Goal: Task Accomplishment & Management: Complete application form

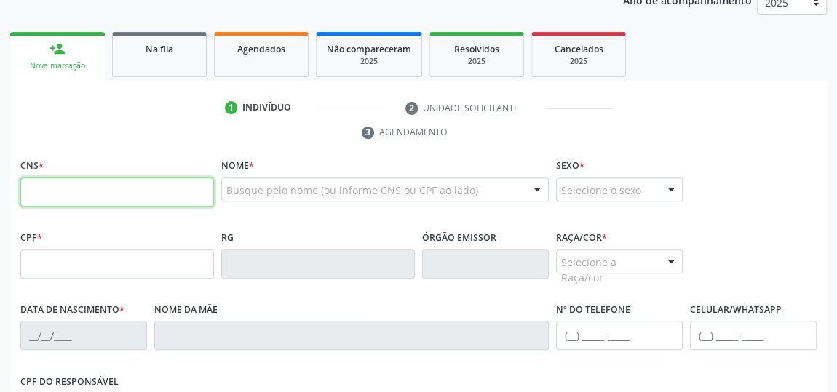
scroll to position [217, 0]
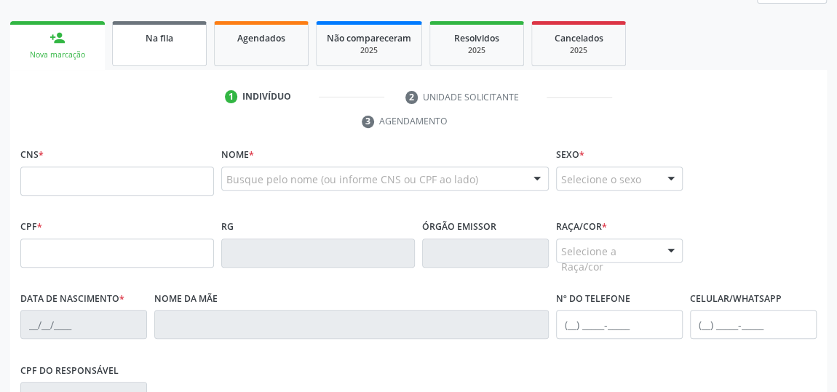
click at [138, 41] on div "Na fila" at bounding box center [159, 37] width 73 height 15
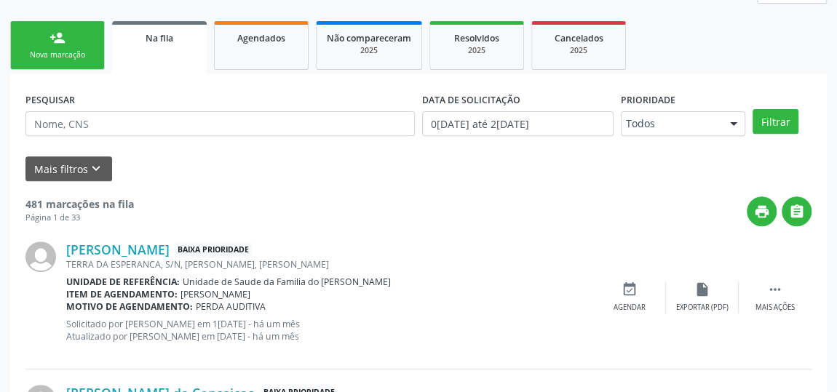
click at [78, 54] on div "Nova marcação" at bounding box center [57, 54] width 73 height 11
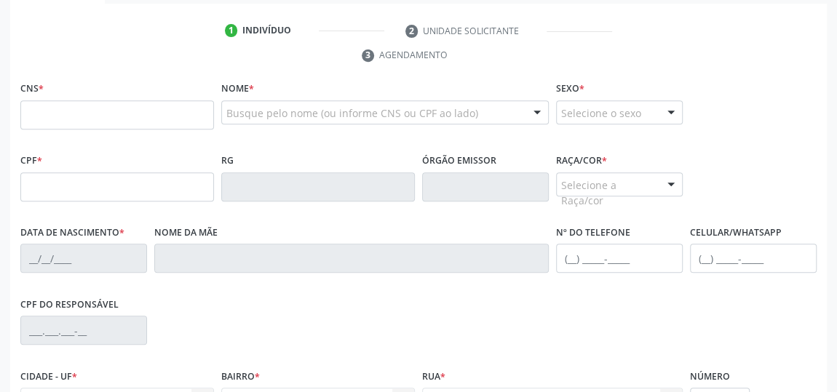
scroll to position [151, 0]
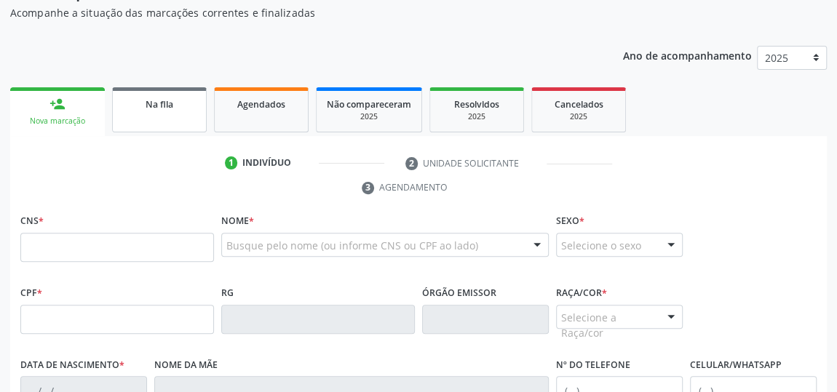
click at [181, 112] on link "Na fila" at bounding box center [159, 109] width 95 height 45
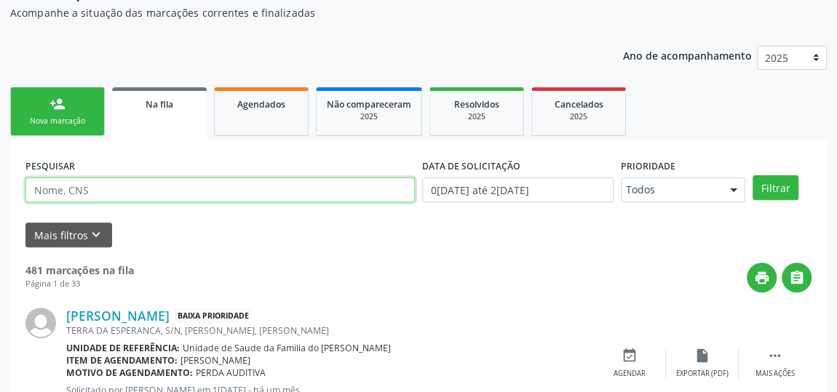
click at [132, 192] on input "text" at bounding box center [219, 190] width 389 height 25
type input "[PERSON_NAME]"
click at [752, 175] on button "Filtrar" at bounding box center [775, 187] width 46 height 25
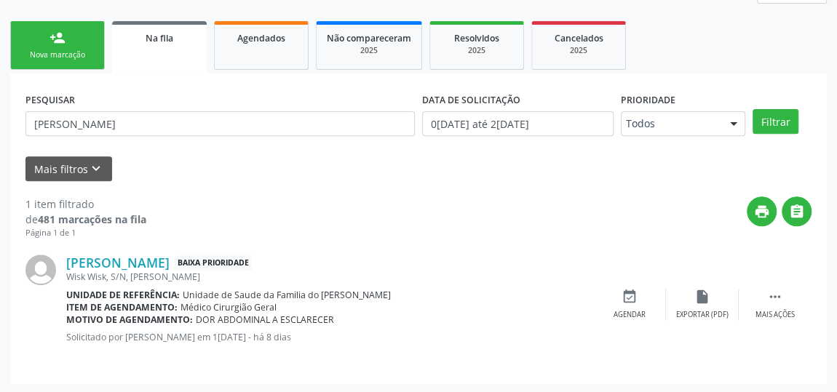
scroll to position [217, 0]
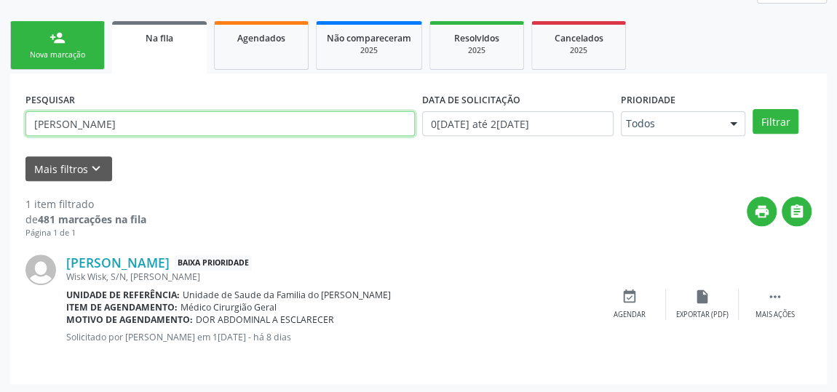
drag, startPoint x: 130, startPoint y: 119, endPoint x: 0, endPoint y: 139, distance: 131.1
click at [0, 139] on div "Acompanhamento Acompanhe a situação das marcações correntes e finalizadas Relat…" at bounding box center [418, 139] width 837 height 511
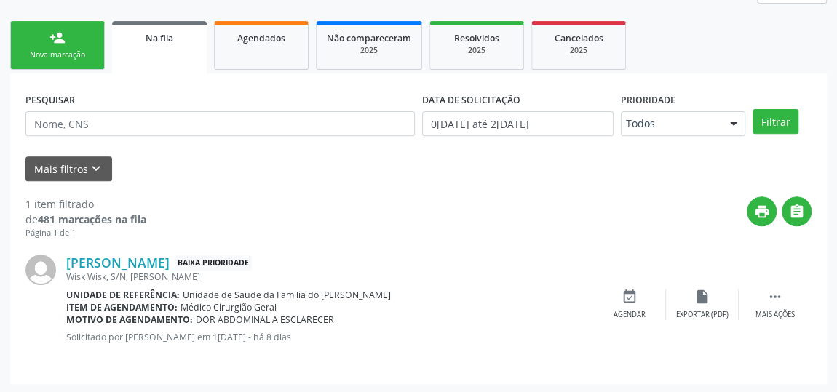
click at [43, 40] on link "person_add Nova marcação" at bounding box center [57, 45] width 95 height 49
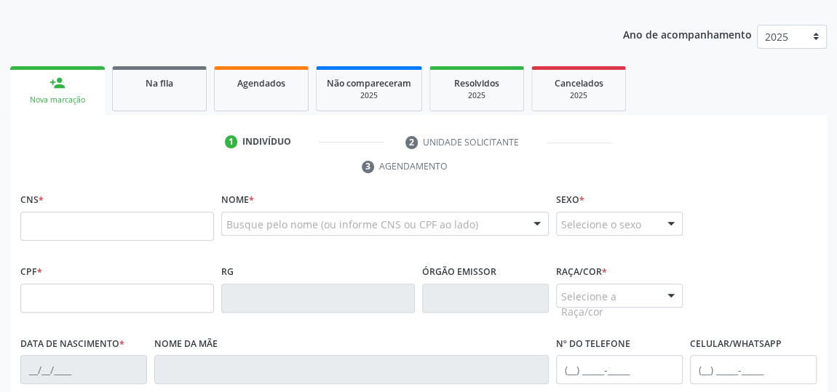
scroll to position [151, 0]
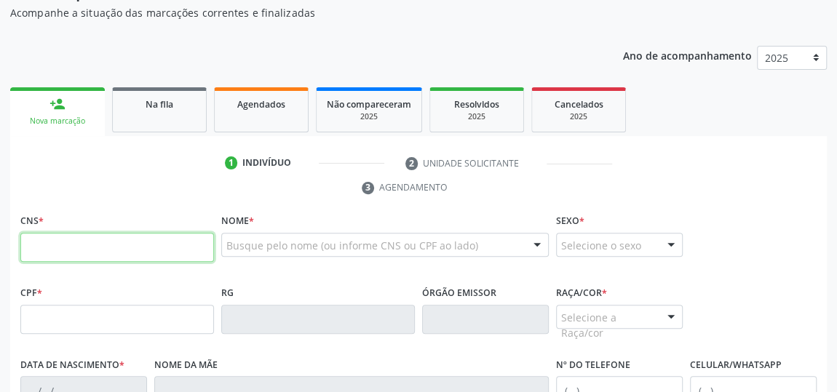
click at [130, 251] on input "text" at bounding box center [117, 247] width 194 height 29
type input "898 0027 3889 8752"
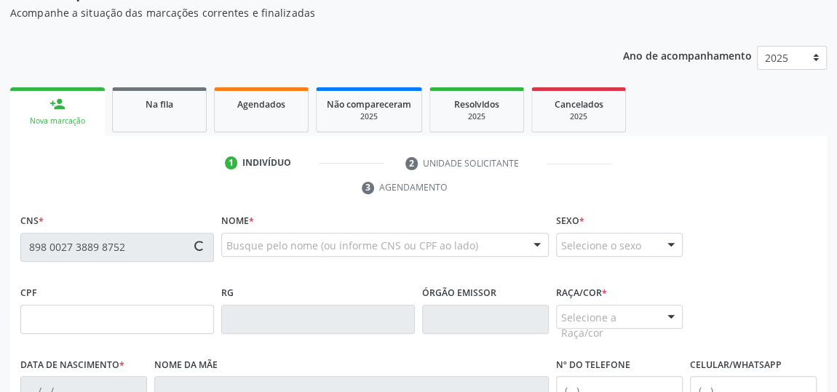
scroll to position [84, 0]
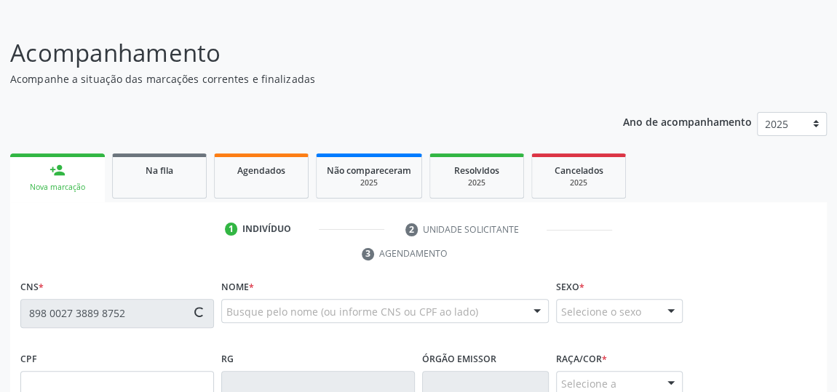
type input "152.808.324-56"
type input "[DATE]"
type input "[PERSON_NAME]"
type input "[PHONE_NUMBER]"
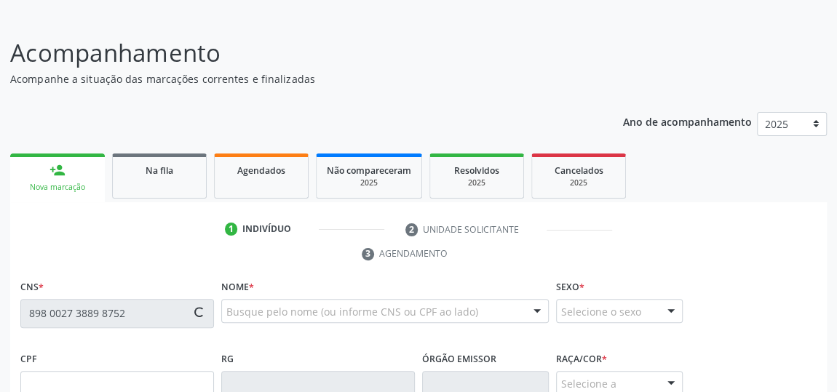
type input "S/N"
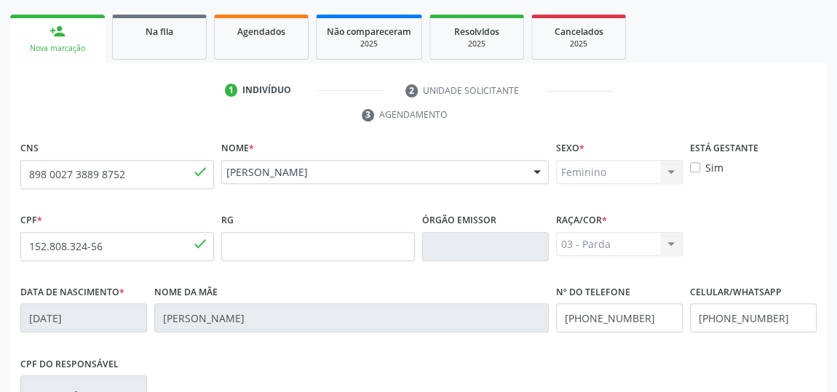
scroll to position [439, 0]
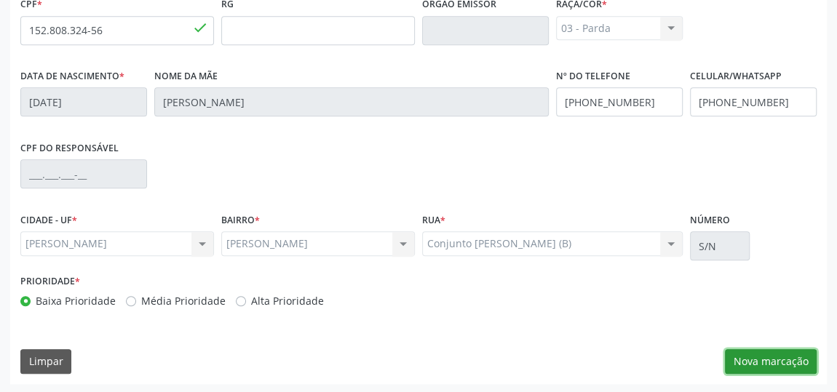
click at [794, 359] on button "Nova marcação" at bounding box center [771, 361] width 92 height 25
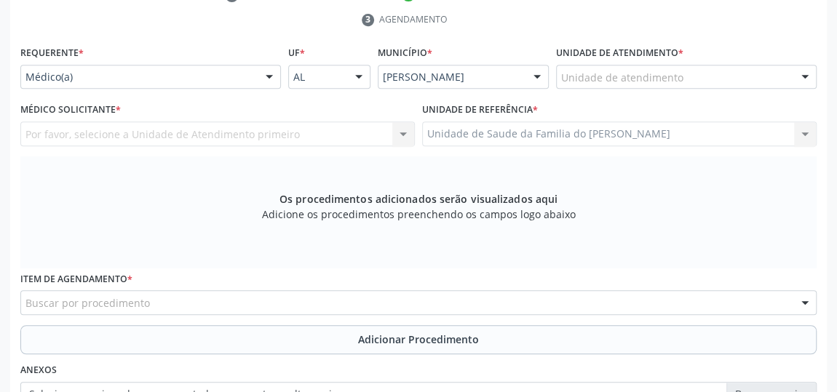
scroll to position [307, 0]
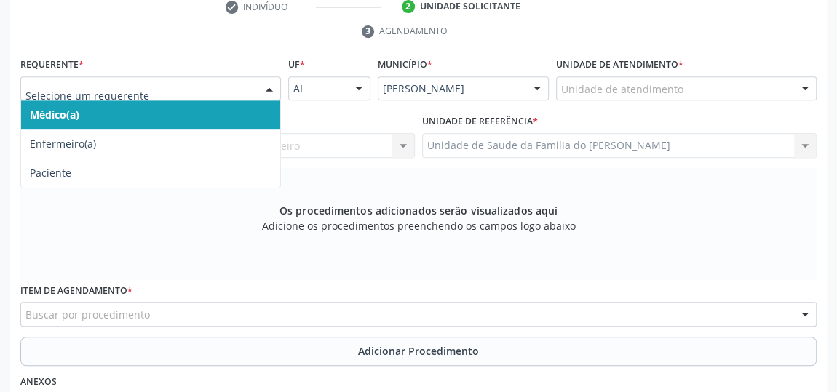
click at [257, 89] on div at bounding box center [150, 88] width 260 height 25
click at [232, 116] on span "Médico(a)" at bounding box center [150, 114] width 259 height 29
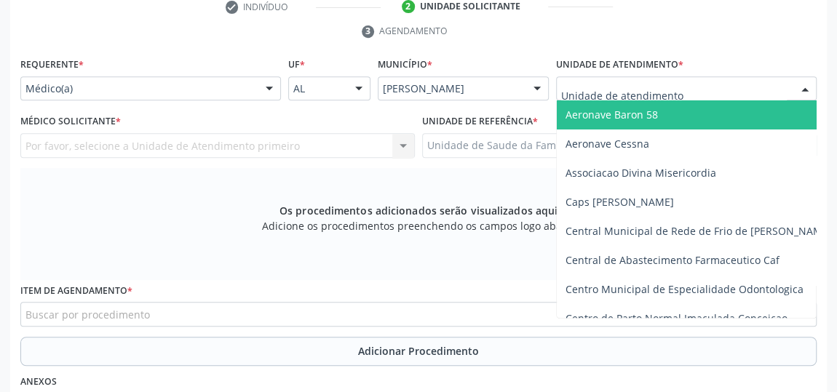
type input "j"
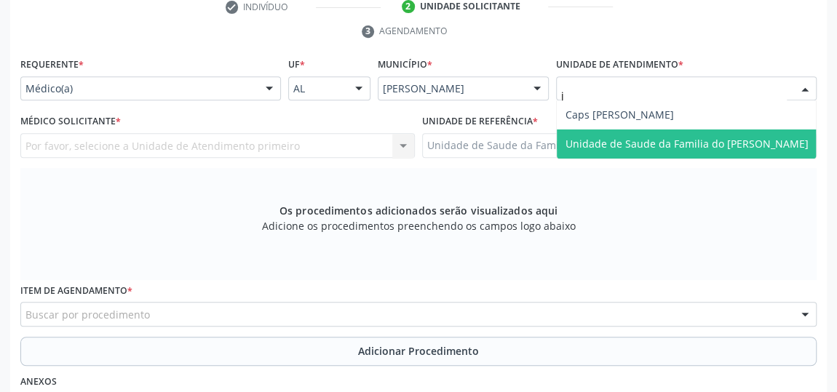
click at [658, 137] on span "Unidade de Saude da Familia do [PERSON_NAME]" at bounding box center [686, 144] width 243 height 14
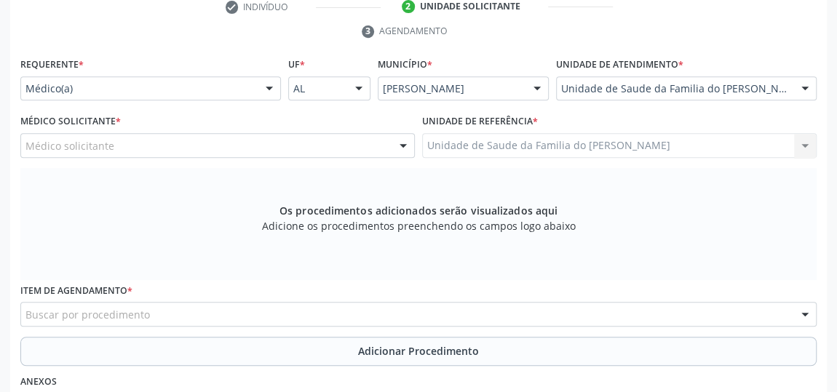
click at [406, 146] on div at bounding box center [403, 146] width 22 height 25
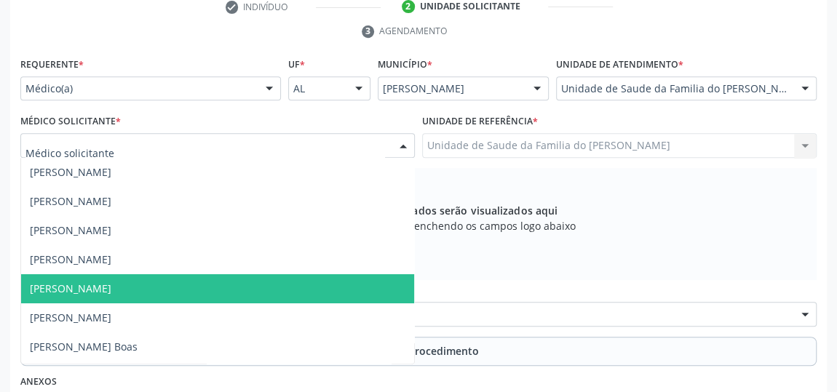
click at [323, 284] on span "[PERSON_NAME]" at bounding box center [217, 288] width 393 height 29
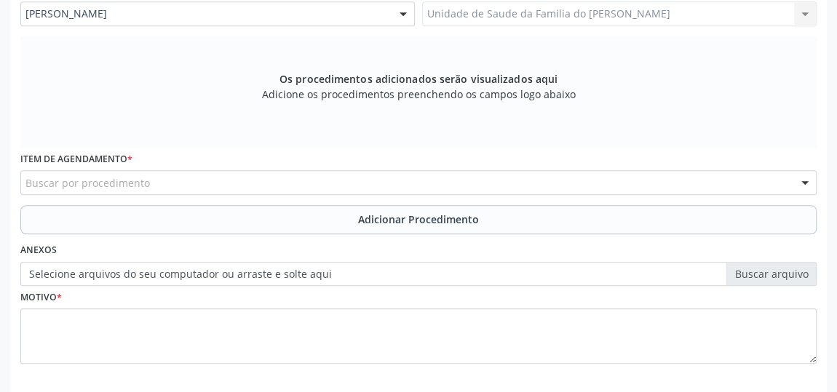
scroll to position [439, 0]
click at [343, 183] on div "Buscar por procedimento" at bounding box center [418, 182] width 796 height 25
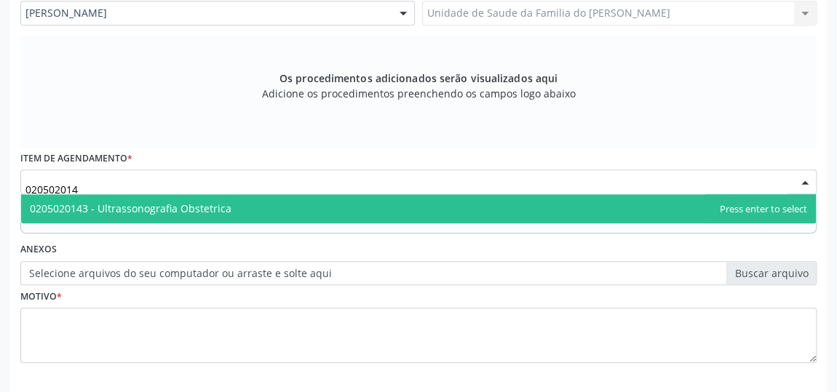
type input "0205020143"
click at [291, 202] on span "0205020143 - Ultrassonografia Obstetrica" at bounding box center [418, 208] width 794 height 29
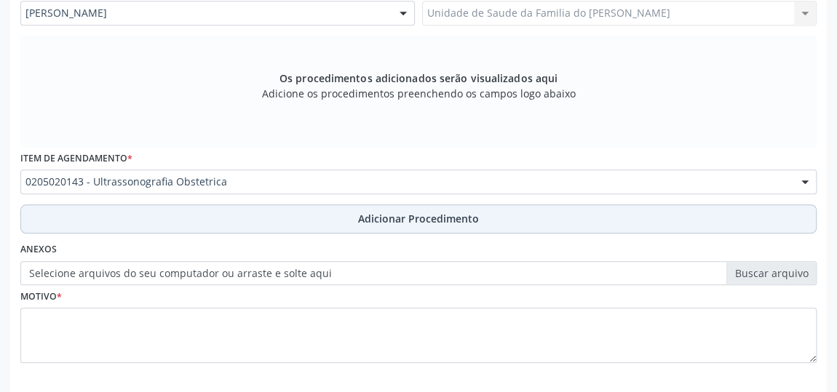
click at [291, 220] on button "Adicionar Procedimento" at bounding box center [418, 218] width 796 height 29
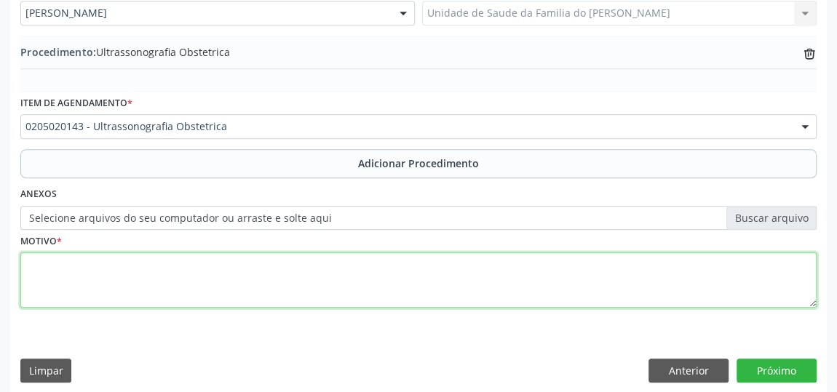
click at [266, 271] on textarea at bounding box center [418, 279] width 796 height 55
click at [76, 261] on textarea "gestante ha 2 meses" at bounding box center [418, 279] width 796 height 55
type textarea "gestante há 2 meses"
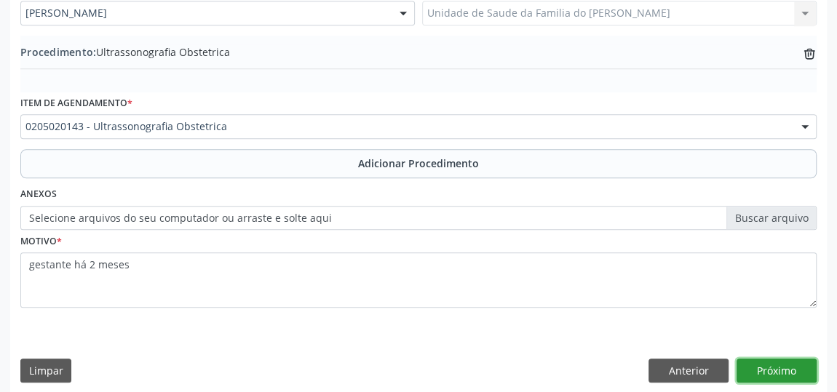
click at [784, 363] on button "Próximo" at bounding box center [776, 371] width 80 height 25
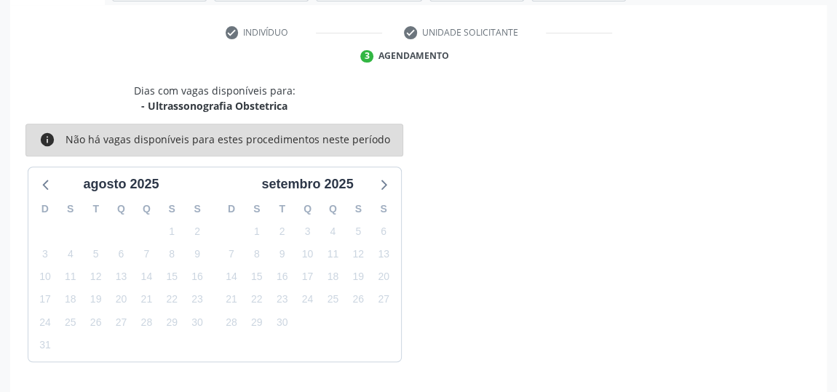
scroll to position [324, 0]
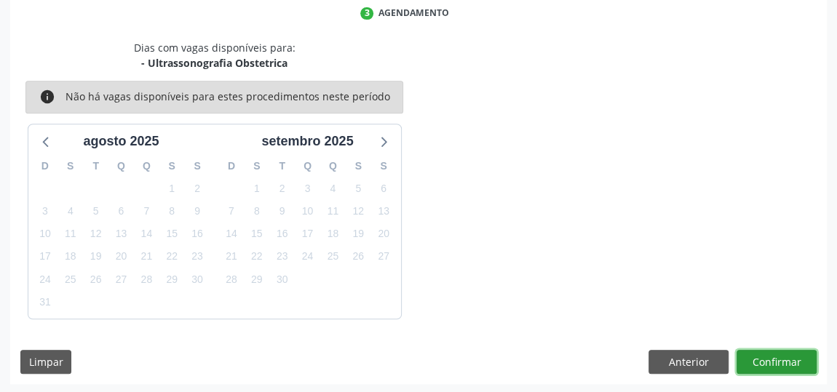
click at [781, 360] on button "Confirmar" at bounding box center [776, 362] width 80 height 25
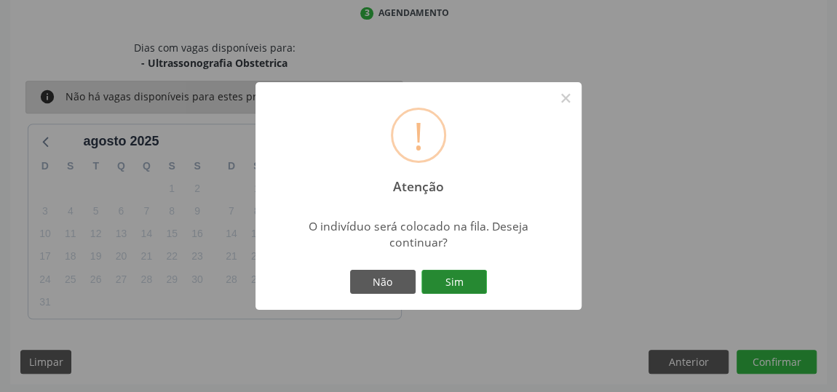
click at [474, 282] on button "Sim" at bounding box center [453, 282] width 65 height 25
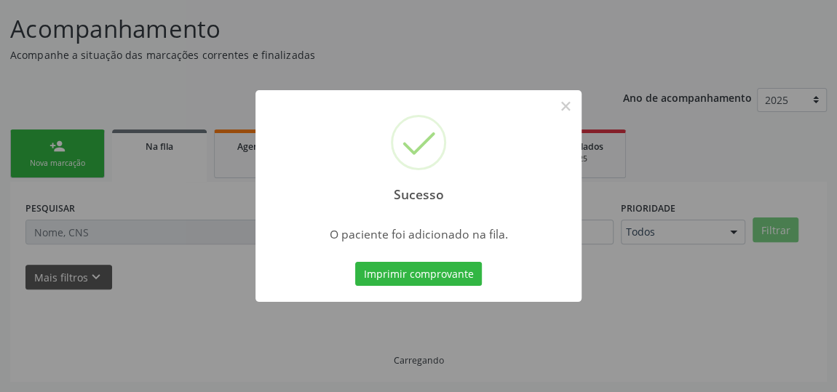
scroll to position [107, 0]
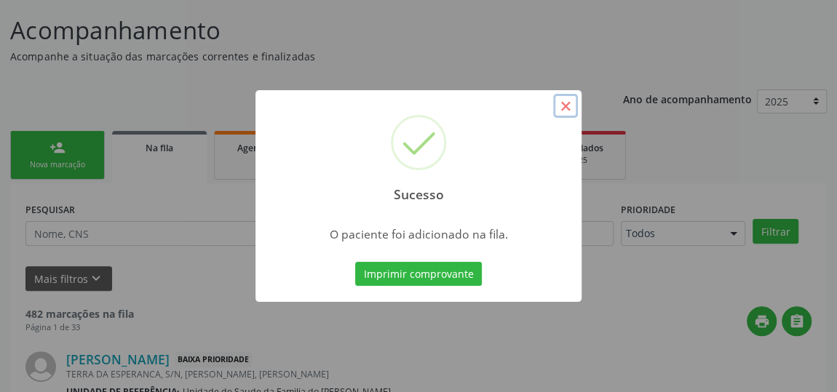
click at [566, 111] on button "×" at bounding box center [565, 106] width 25 height 25
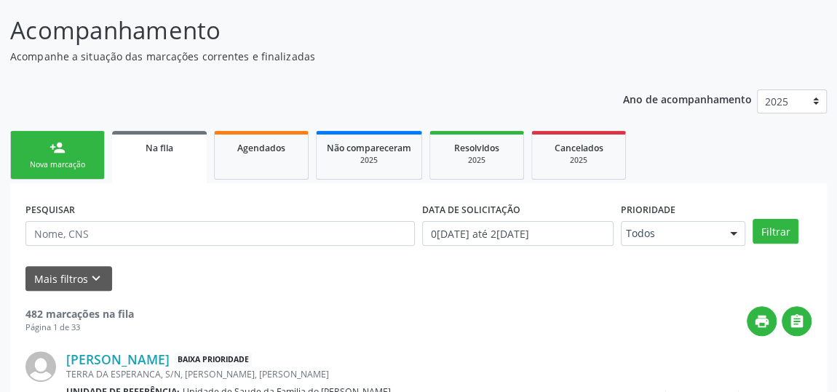
click at [55, 156] on link "person_add Nova marcação" at bounding box center [57, 155] width 95 height 49
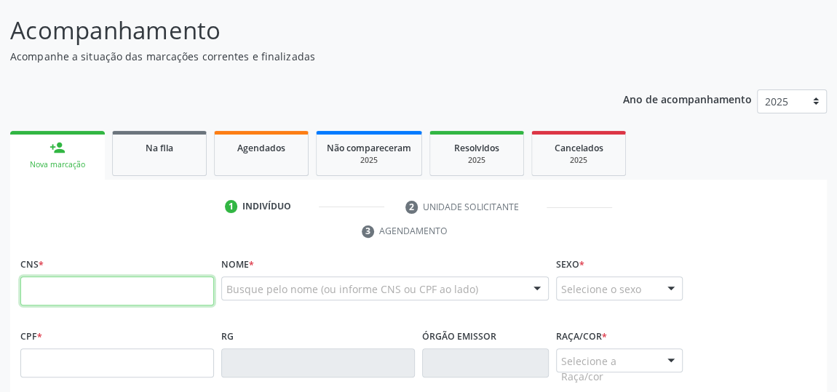
click at [84, 301] on input "text" at bounding box center [117, 290] width 194 height 29
type input "704 2052 5384 2182"
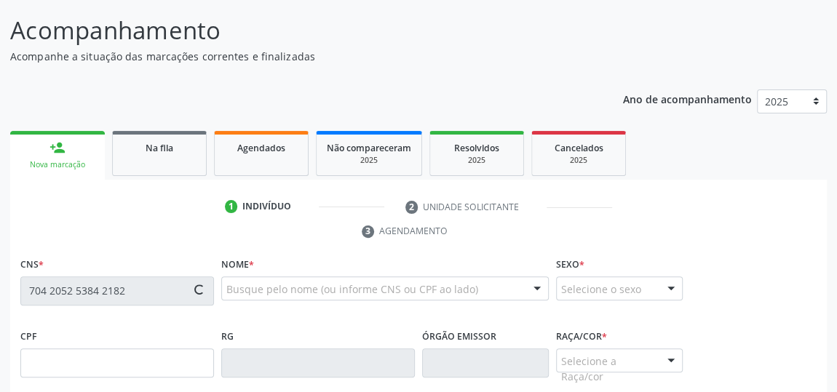
type input "033.731.752-67"
type input "[DATE]"
type input "Carmendoza Londonho Villegas"
type input "[PHONE_NUMBER]"
type input "S/N"
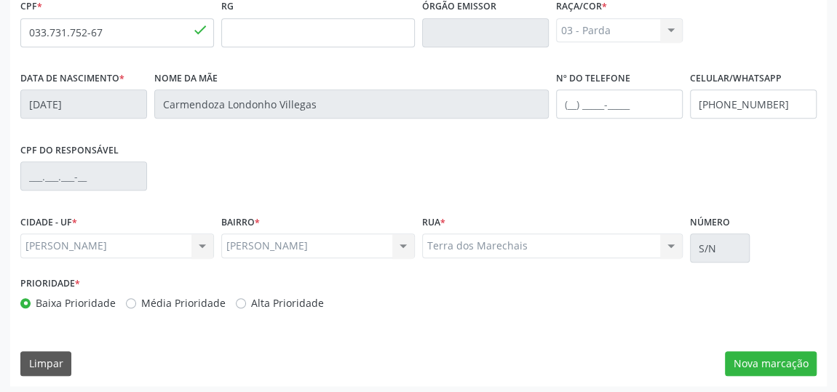
scroll to position [439, 0]
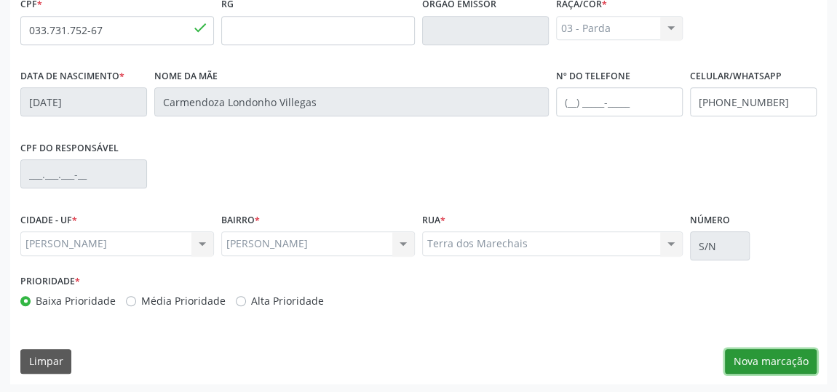
click at [770, 363] on button "Nova marcação" at bounding box center [771, 361] width 92 height 25
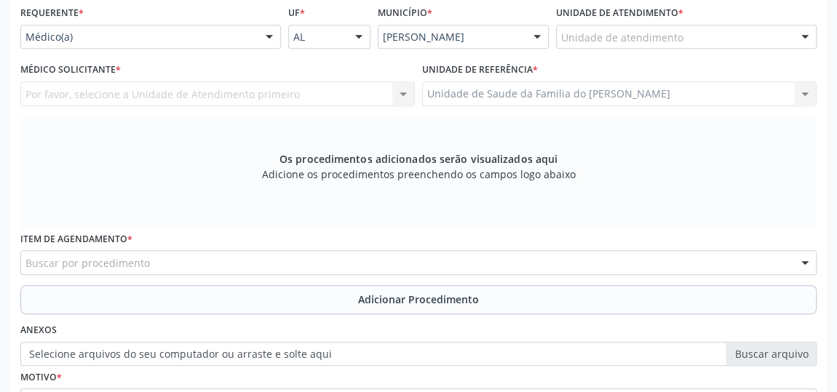
scroll to position [241, 0]
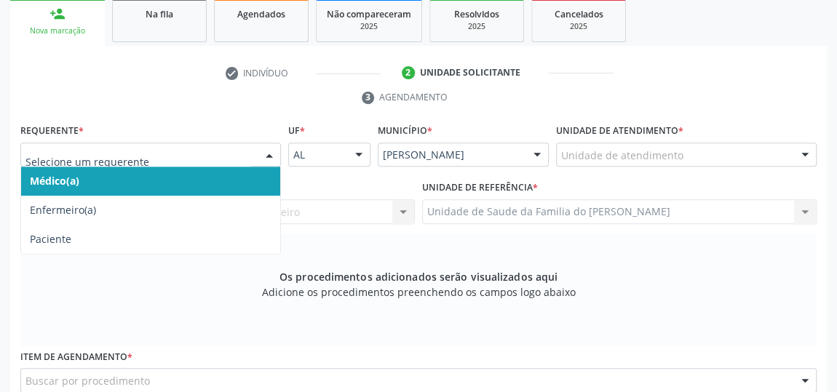
click at [267, 149] on div at bounding box center [269, 155] width 22 height 25
click at [242, 182] on span "Médico(a)" at bounding box center [150, 181] width 259 height 29
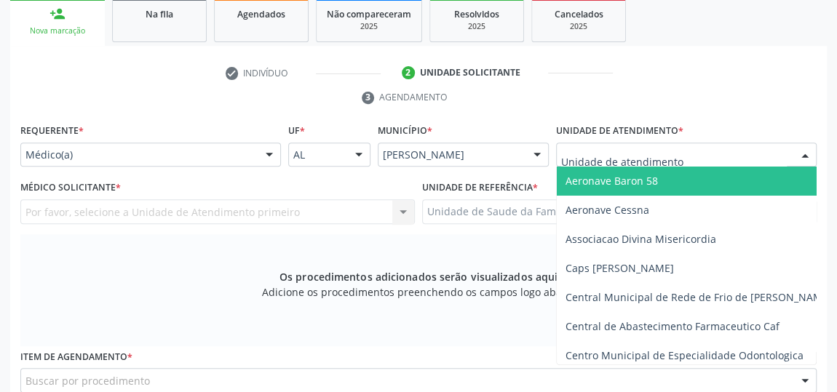
type input "j"
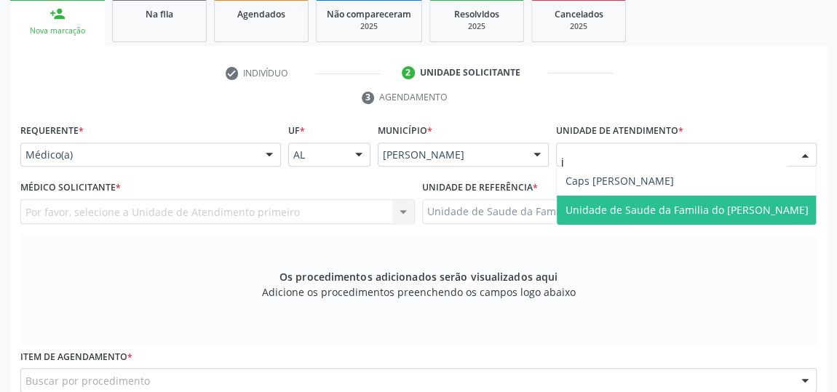
click at [644, 208] on span "Unidade de Saude da Familia do [PERSON_NAME]" at bounding box center [686, 210] width 243 height 14
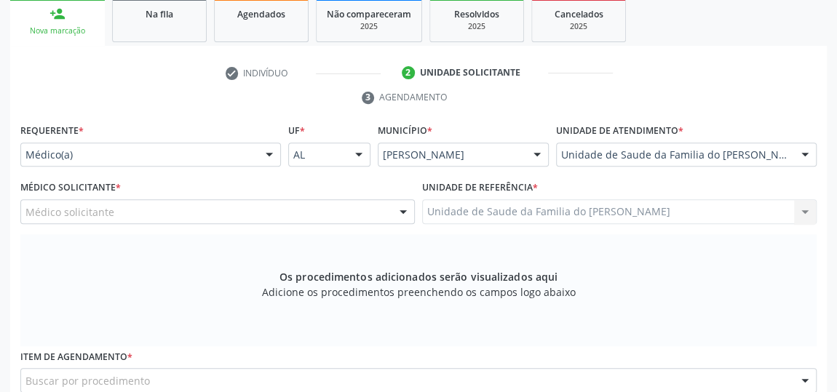
click at [407, 208] on div at bounding box center [403, 212] width 22 height 25
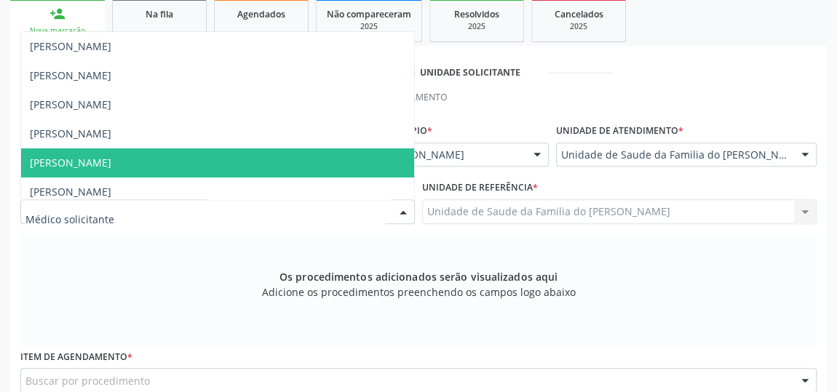
click at [258, 161] on span "[PERSON_NAME]" at bounding box center [217, 162] width 393 height 29
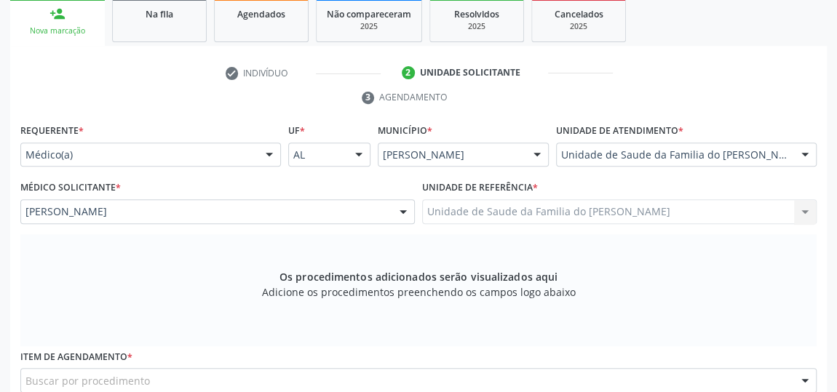
scroll to position [373, 0]
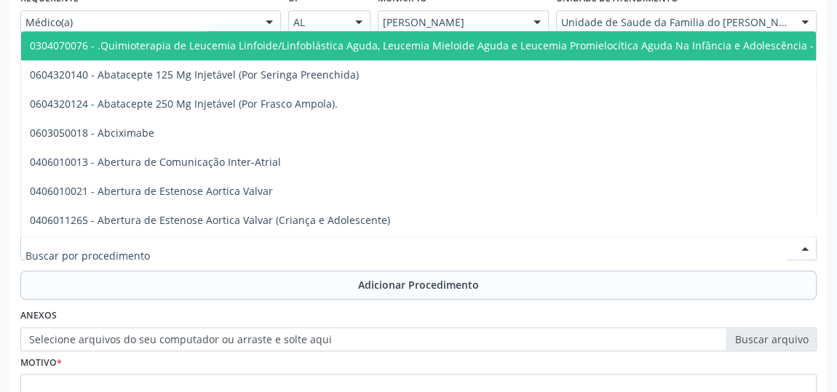
click at [197, 246] on div at bounding box center [418, 248] width 796 height 25
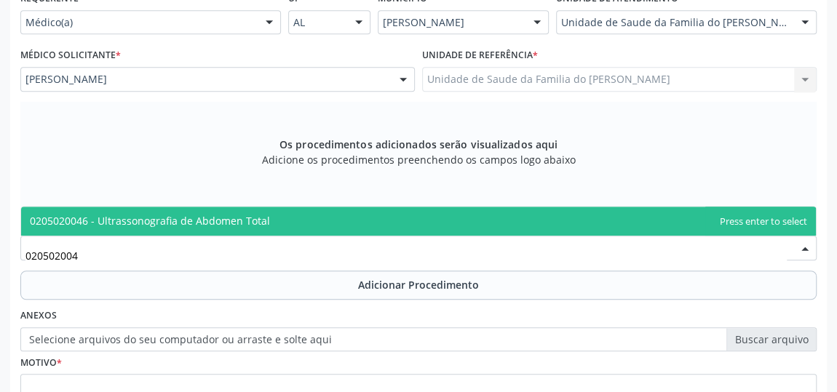
type input "0205020046"
click at [231, 220] on span "0205020046 - Ultrassonografia de Abdomen Total" at bounding box center [150, 221] width 240 height 14
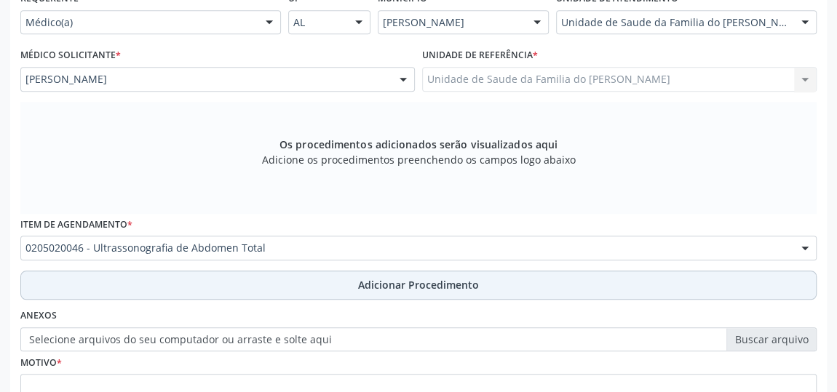
click at [216, 279] on button "Adicionar Procedimento" at bounding box center [418, 285] width 796 height 29
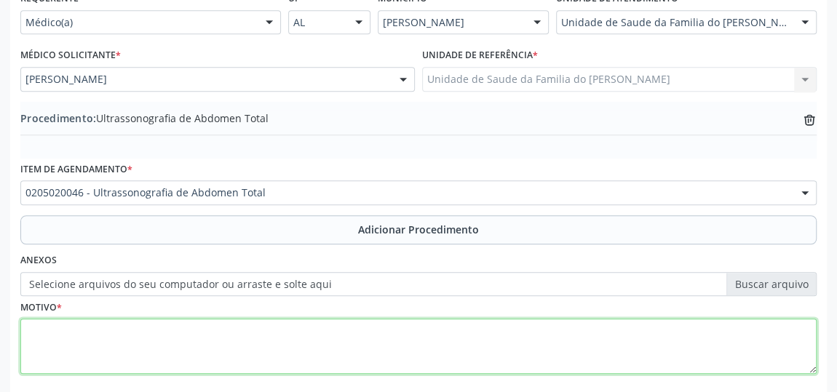
click at [180, 354] on textarea at bounding box center [418, 346] width 796 height 55
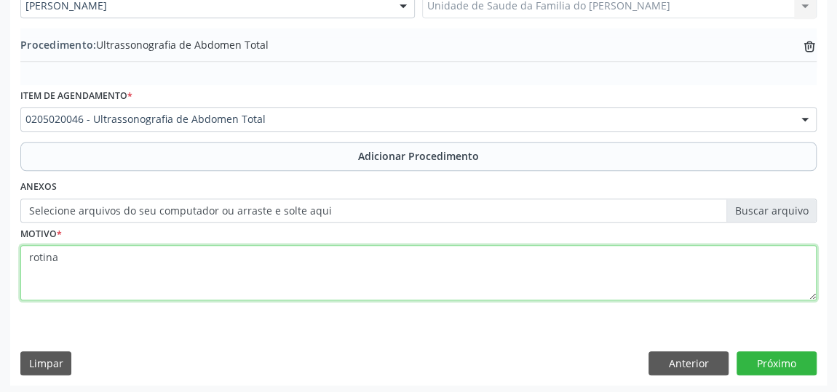
scroll to position [447, 0]
type textarea "rotina"
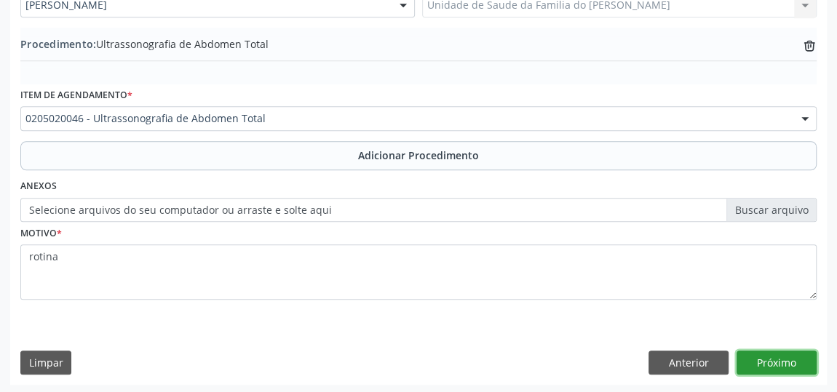
click at [768, 364] on button "Próximo" at bounding box center [776, 363] width 80 height 25
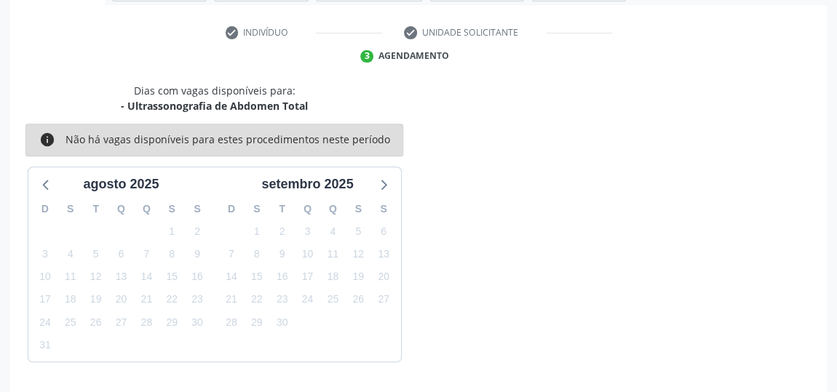
scroll to position [324, 0]
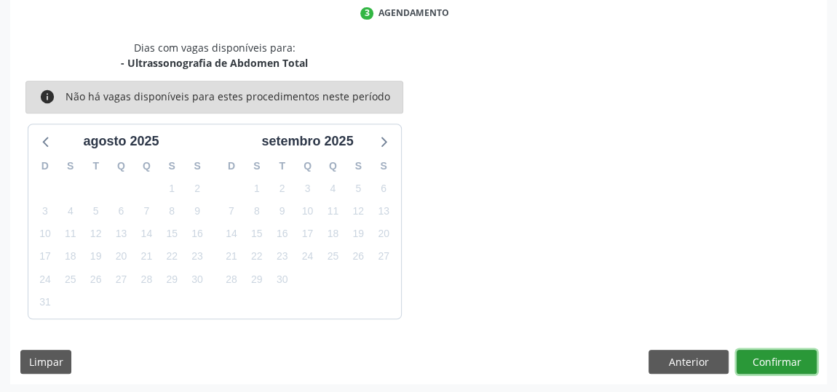
click at [768, 364] on button "Confirmar" at bounding box center [776, 362] width 80 height 25
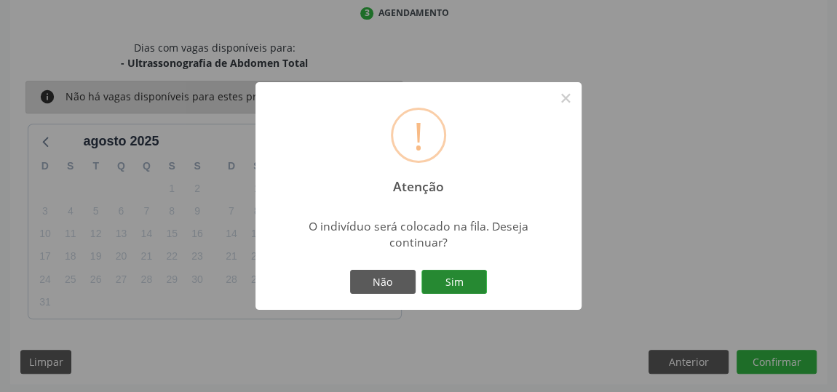
click at [455, 279] on button "Sim" at bounding box center [453, 282] width 65 height 25
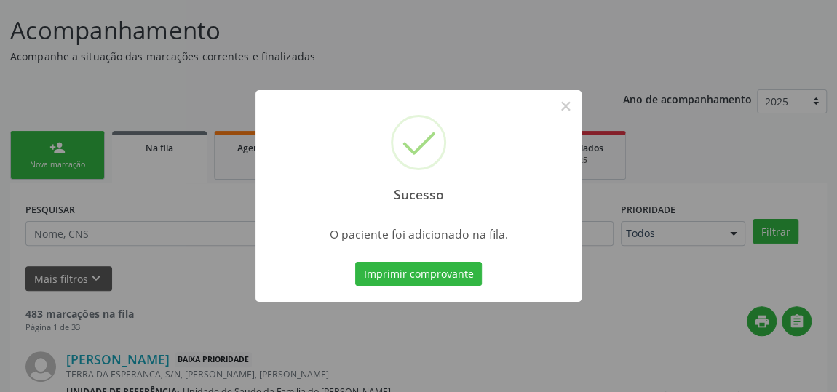
scroll to position [41, 0]
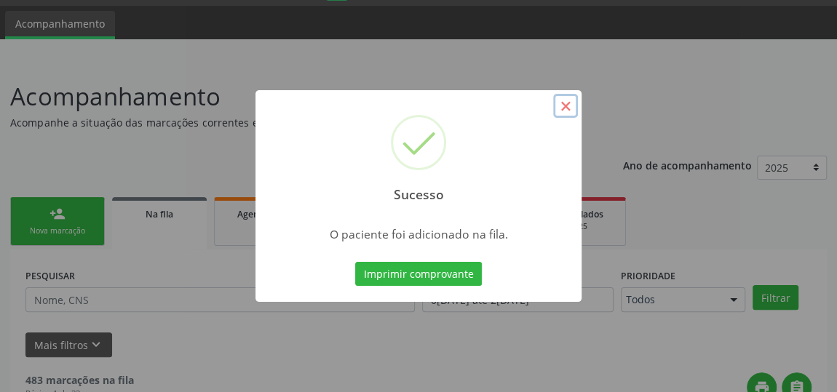
click at [568, 106] on button "×" at bounding box center [565, 106] width 25 height 25
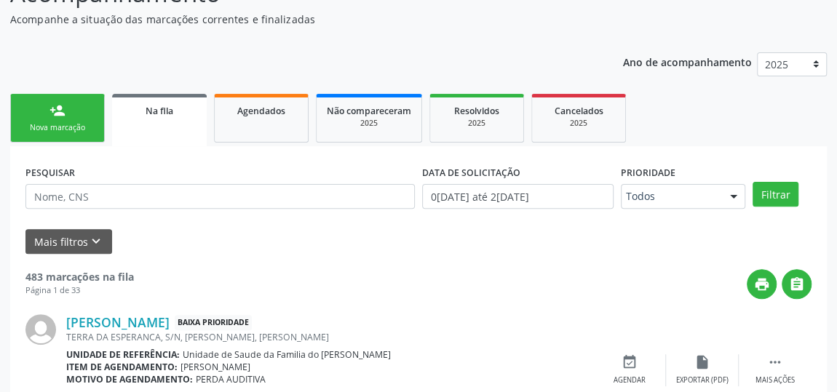
scroll to position [173, 0]
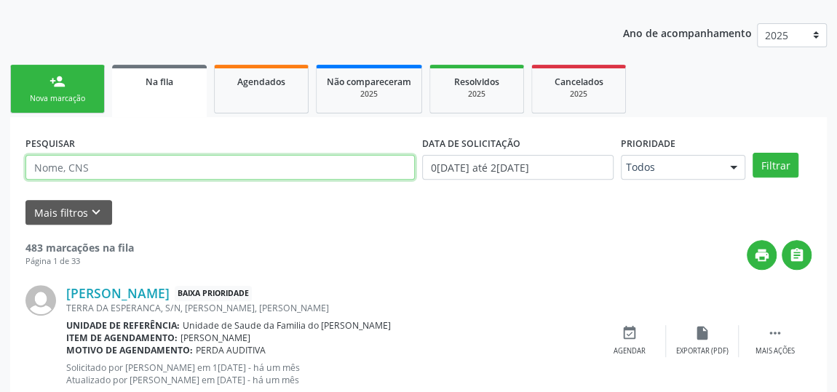
click at [194, 170] on input "text" at bounding box center [219, 167] width 389 height 25
click at [752, 153] on button "Filtrar" at bounding box center [775, 165] width 46 height 25
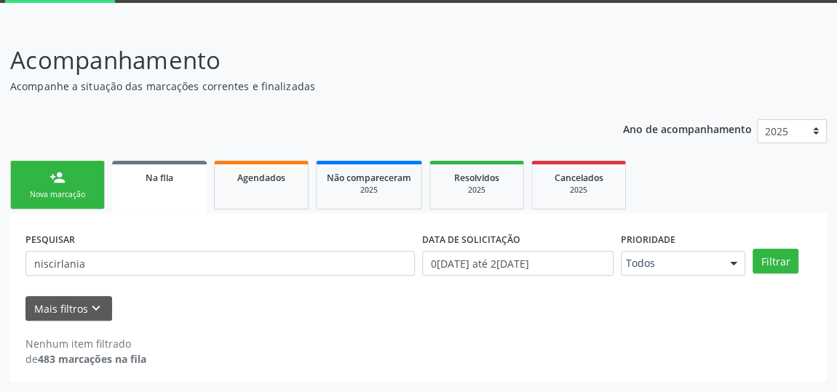
scroll to position [76, 0]
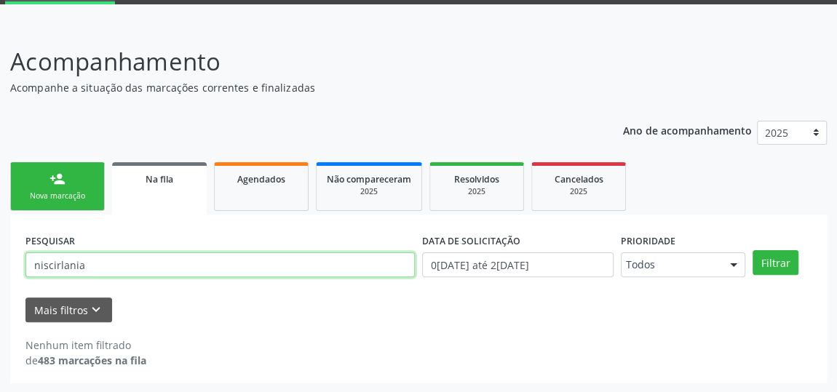
click at [92, 268] on input "niscirlania" at bounding box center [219, 264] width 389 height 25
type input "n"
click at [752, 250] on button "Filtrar" at bounding box center [775, 262] width 46 height 25
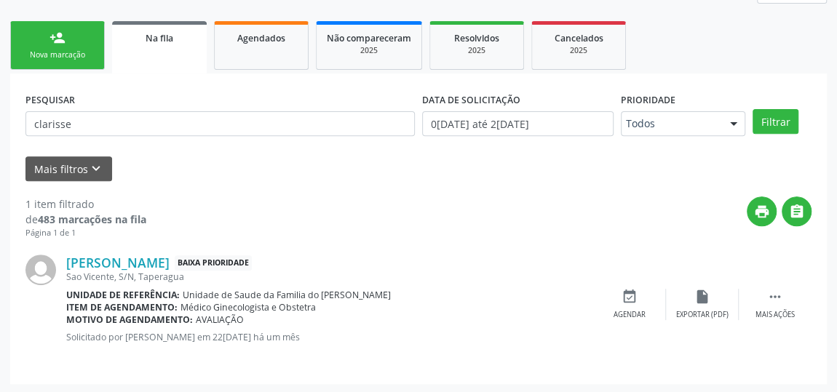
scroll to position [217, 0]
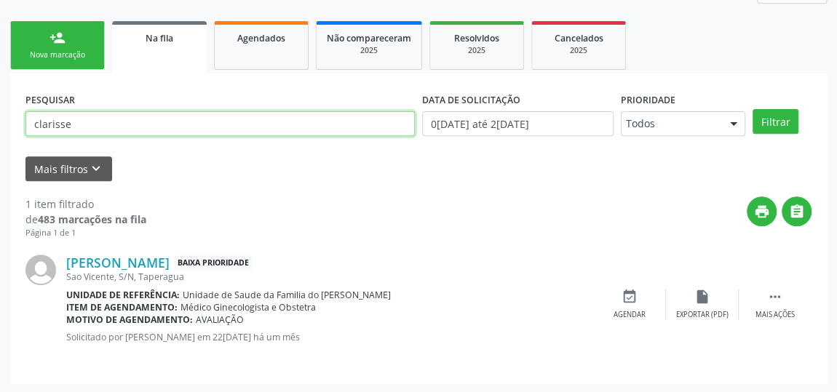
click at [116, 122] on input "clarisse" at bounding box center [219, 123] width 389 height 25
type input "c"
type input "[PERSON_NAME]"
click at [752, 109] on button "Filtrar" at bounding box center [775, 121] width 46 height 25
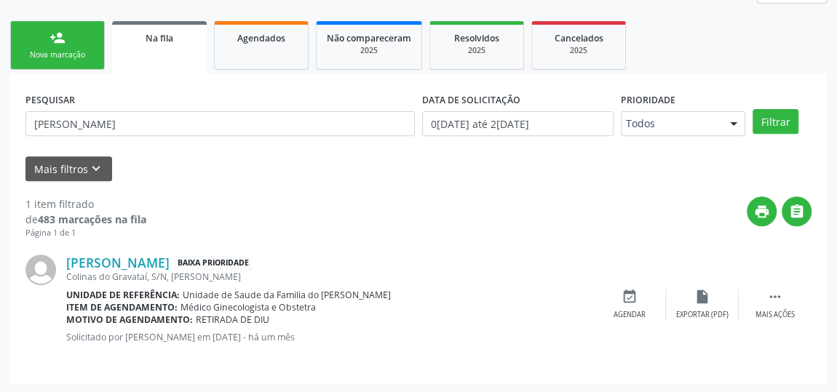
click at [53, 44] on div "person_add" at bounding box center [57, 38] width 16 height 16
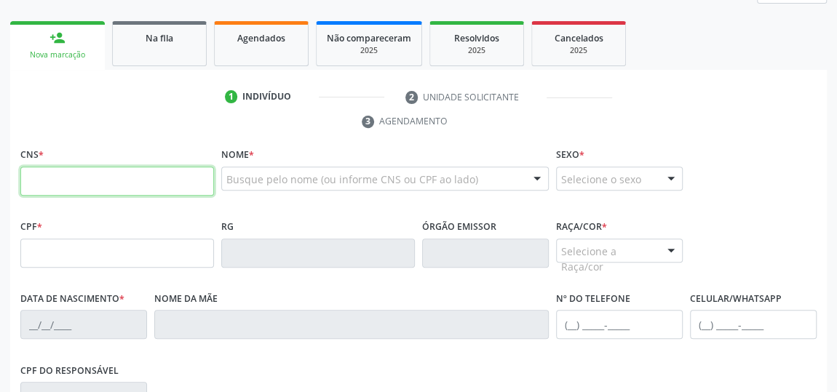
click at [146, 188] on input "text" at bounding box center [117, 181] width 194 height 29
type input "706 4016 9122 4480"
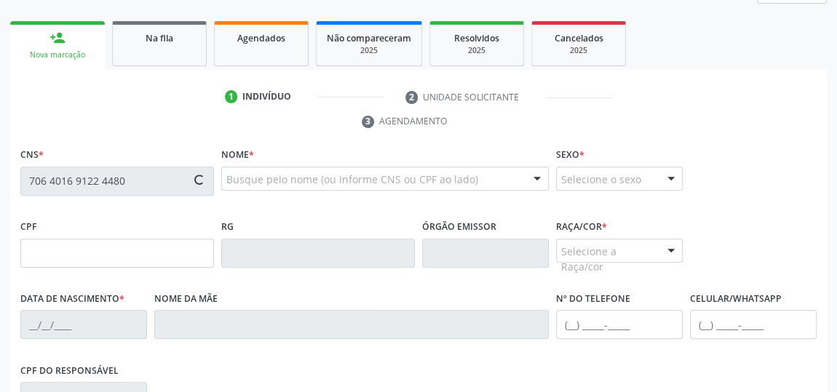
type input "103.205.104-33"
type input "[DATE]"
type input "[PERSON_NAME]"
type input "[PHONE_NUMBER]"
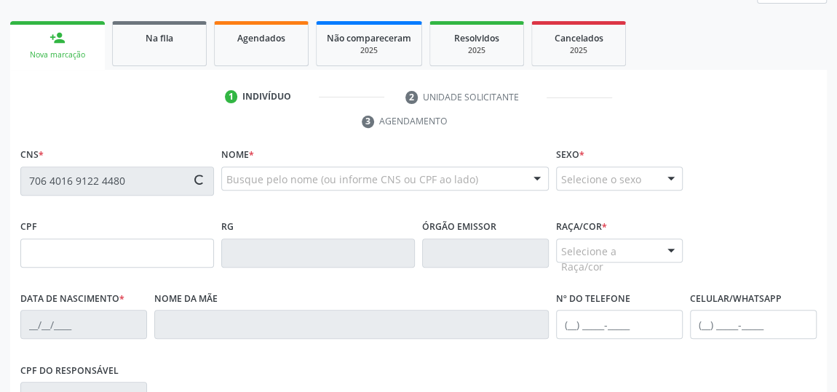
type input "S/N"
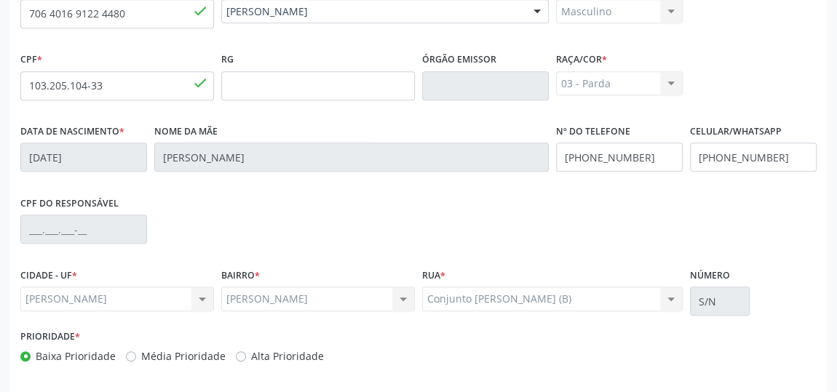
scroll to position [439, 0]
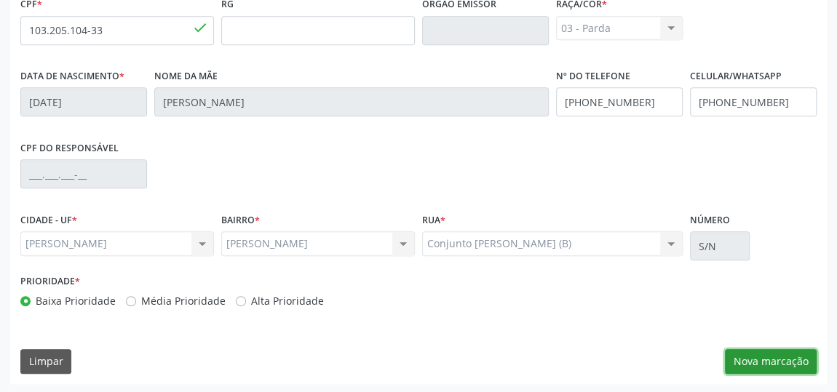
click at [752, 355] on button "Nova marcação" at bounding box center [771, 361] width 92 height 25
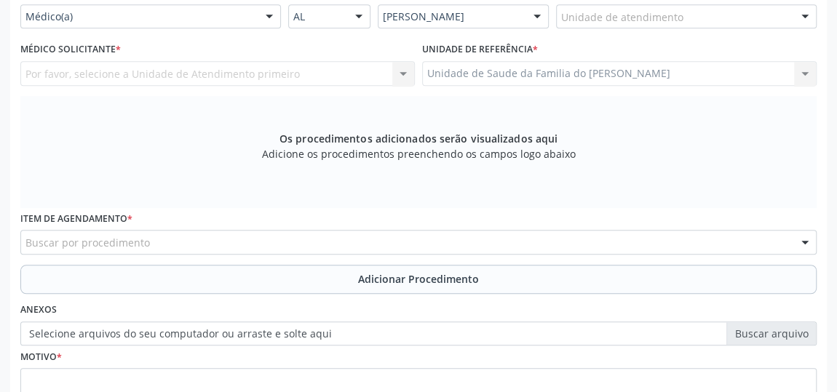
scroll to position [307, 0]
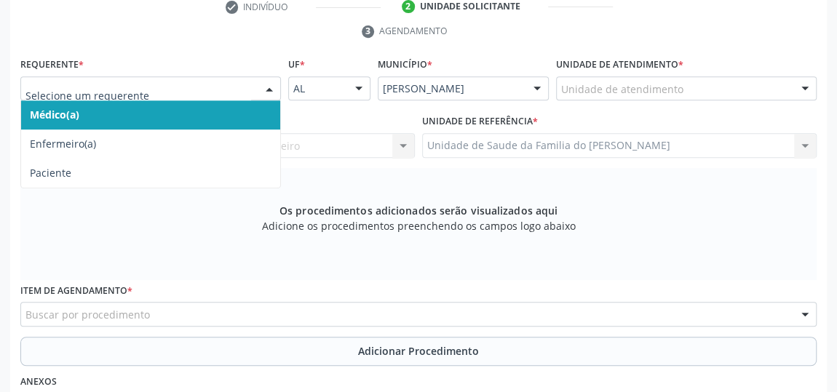
click at [256, 94] on div at bounding box center [150, 88] width 260 height 25
click at [230, 110] on span "Médico(a)" at bounding box center [150, 114] width 259 height 29
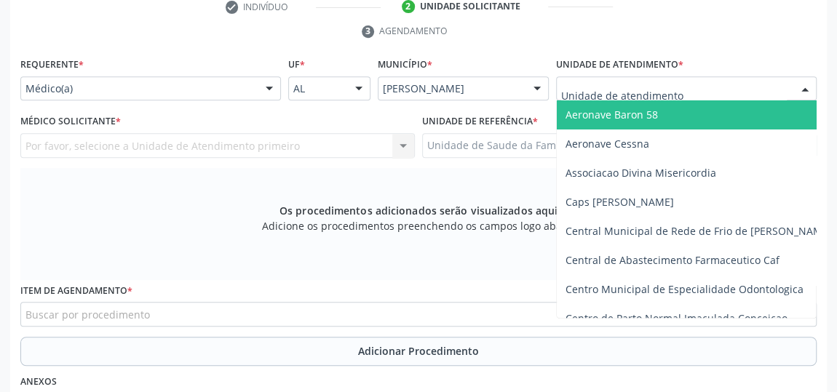
click at [698, 84] on div at bounding box center [686, 88] width 260 height 25
type input "j"
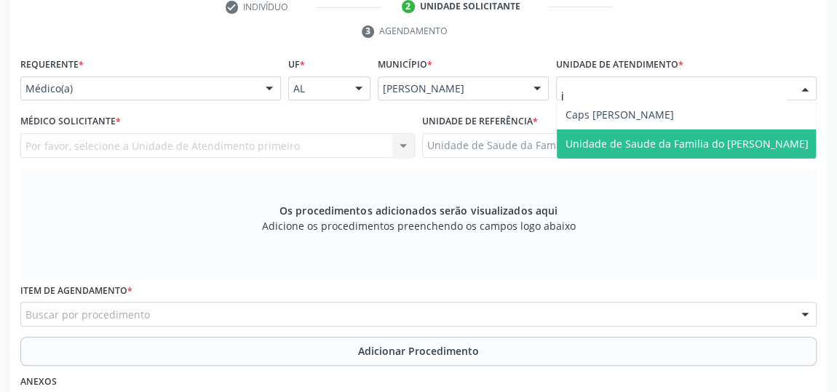
click at [671, 143] on span "Unidade de Saude da Familia do [PERSON_NAME]" at bounding box center [686, 144] width 243 height 14
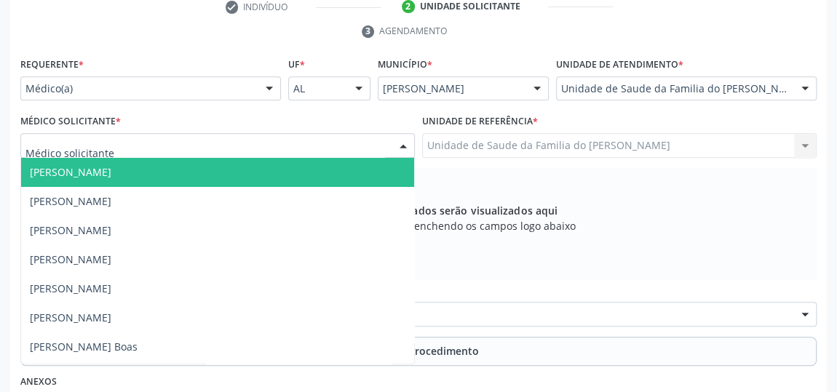
click at [402, 137] on div at bounding box center [403, 146] width 22 height 25
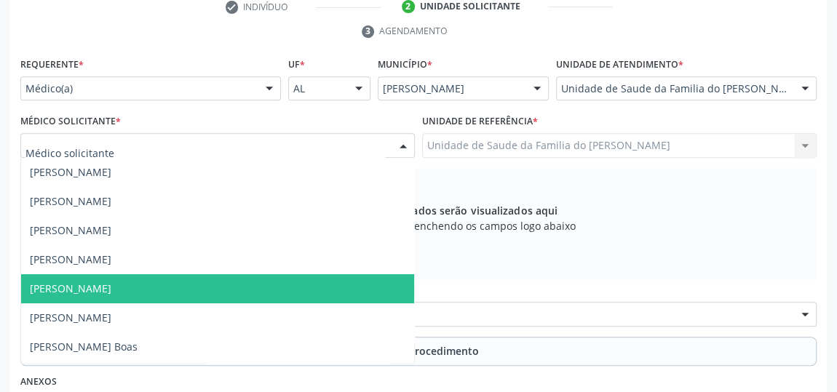
click at [280, 284] on span "[PERSON_NAME]" at bounding box center [217, 288] width 393 height 29
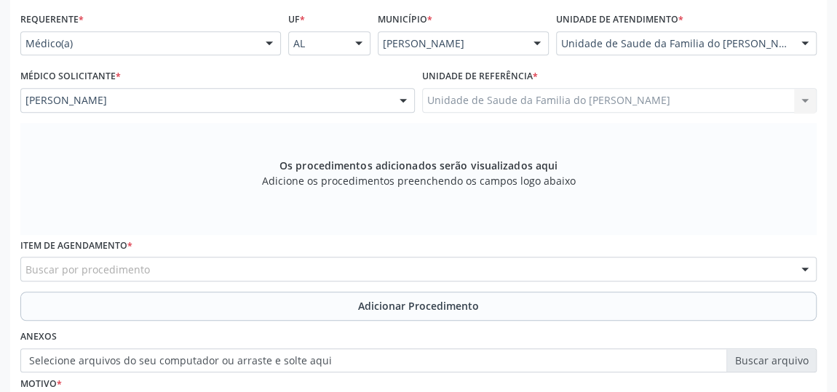
scroll to position [373, 0]
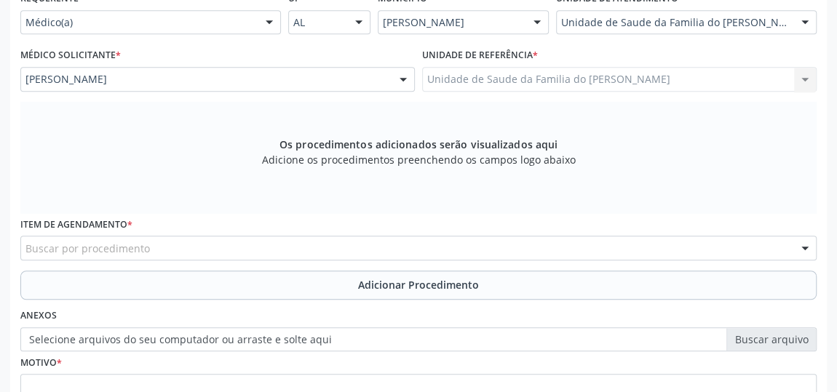
click at [298, 239] on div "Buscar por procedimento" at bounding box center [418, 248] width 796 height 25
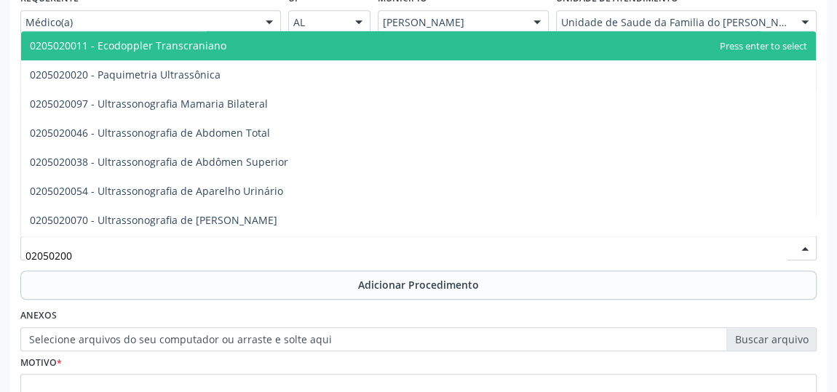
type input "020502004"
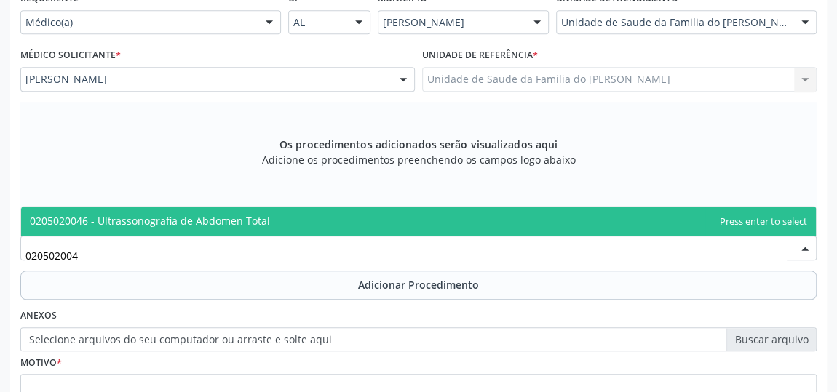
click at [301, 213] on span "0205020046 - Ultrassonografia de Abdomen Total" at bounding box center [418, 221] width 794 height 29
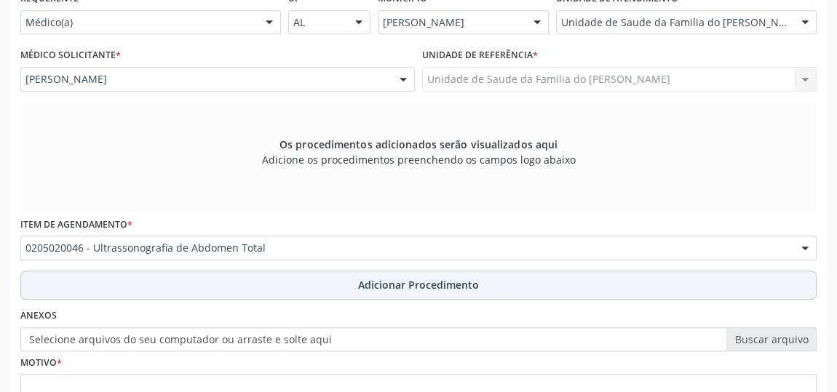
click at [279, 282] on button "Adicionar Procedimento" at bounding box center [418, 285] width 796 height 29
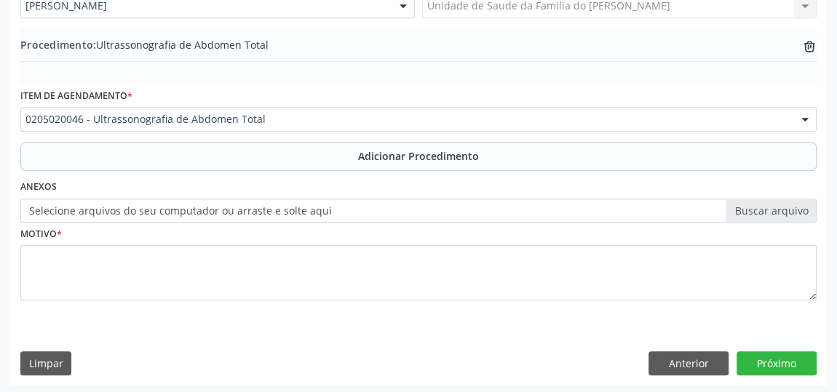
scroll to position [447, 0]
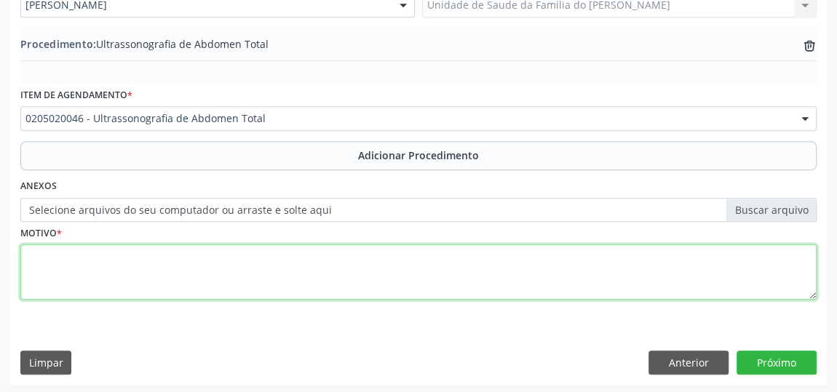
click at [261, 280] on textarea at bounding box center [418, 271] width 796 height 55
type textarea "avaliacao clinica"
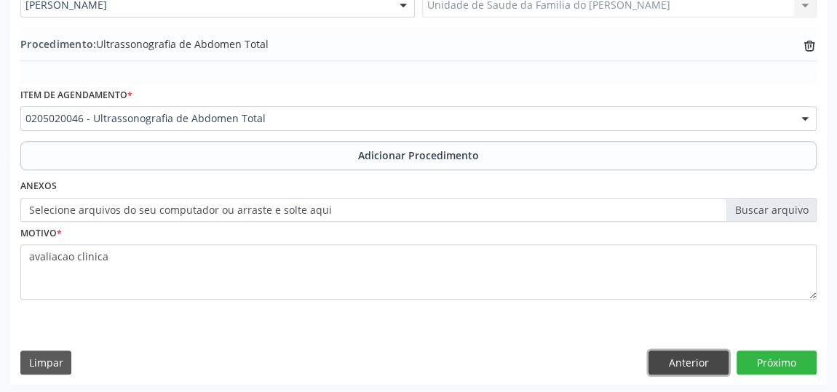
click at [674, 359] on button "Anterior" at bounding box center [688, 363] width 80 height 25
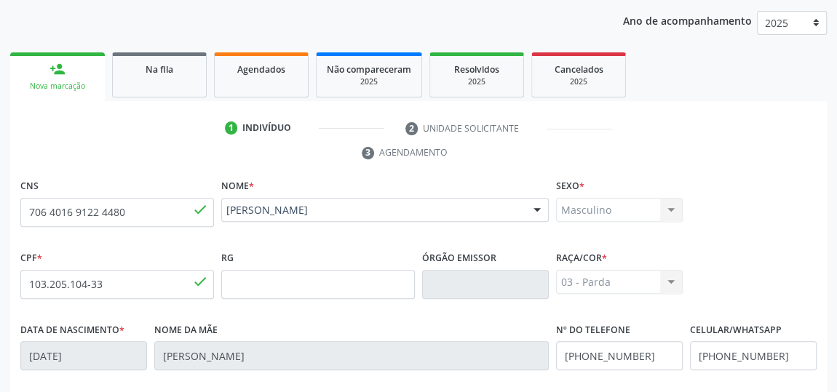
scroll to position [108, 0]
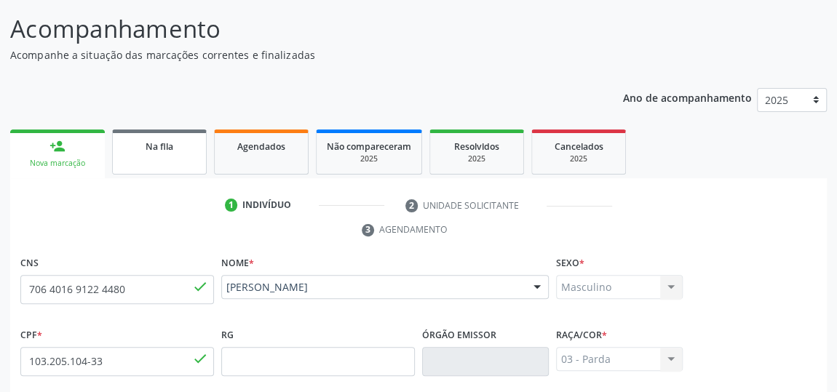
click at [140, 162] on link "Na fila" at bounding box center [159, 152] width 95 height 45
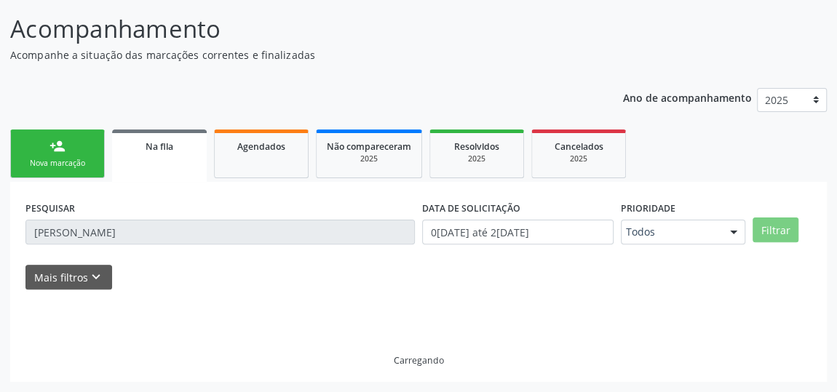
scroll to position [107, 0]
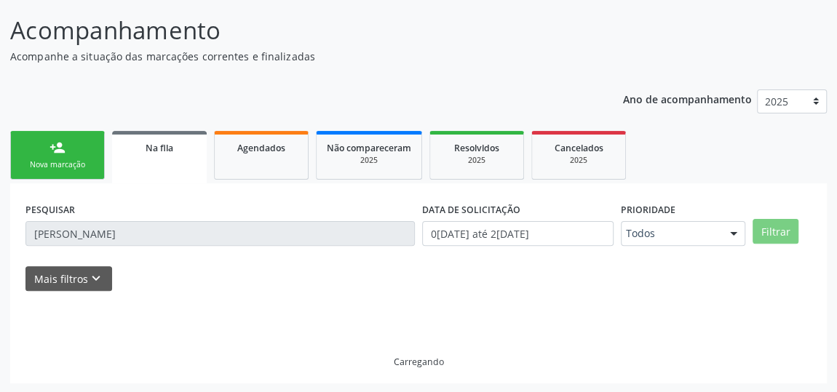
click at [63, 157] on link "person_add Nova marcação" at bounding box center [57, 155] width 95 height 49
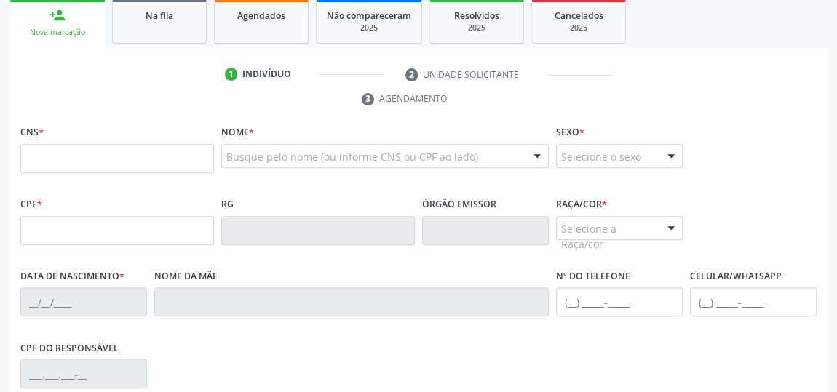
scroll to position [173, 0]
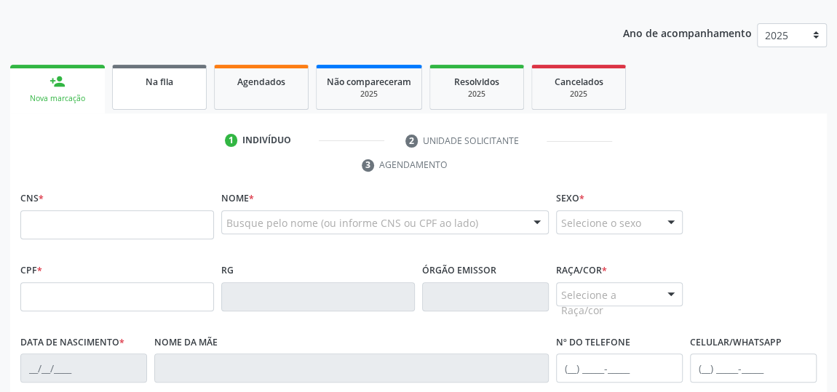
click at [143, 97] on link "Na fila" at bounding box center [159, 87] width 95 height 45
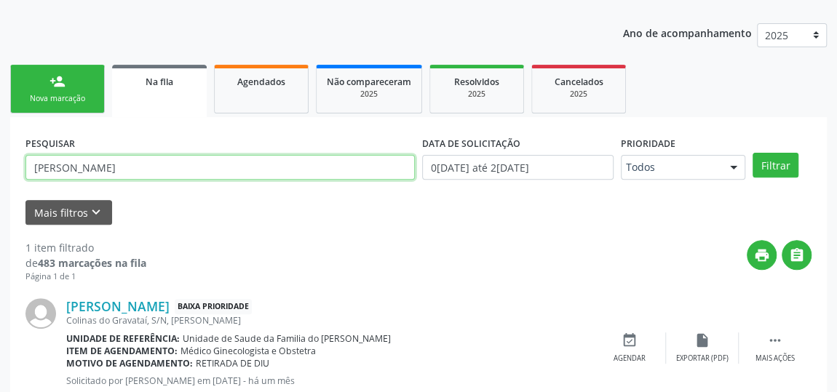
drag, startPoint x: 128, startPoint y: 167, endPoint x: 30, endPoint y: 169, distance: 98.2
click at [30, 169] on input "[PERSON_NAME]" at bounding box center [219, 167] width 389 height 25
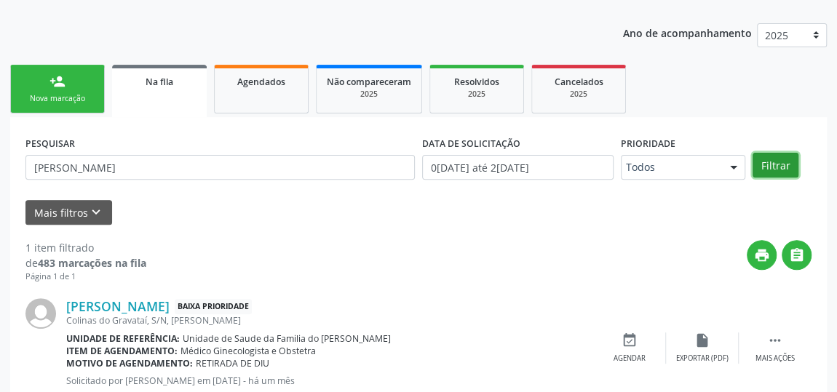
click at [784, 171] on button "Filtrar" at bounding box center [775, 165] width 46 height 25
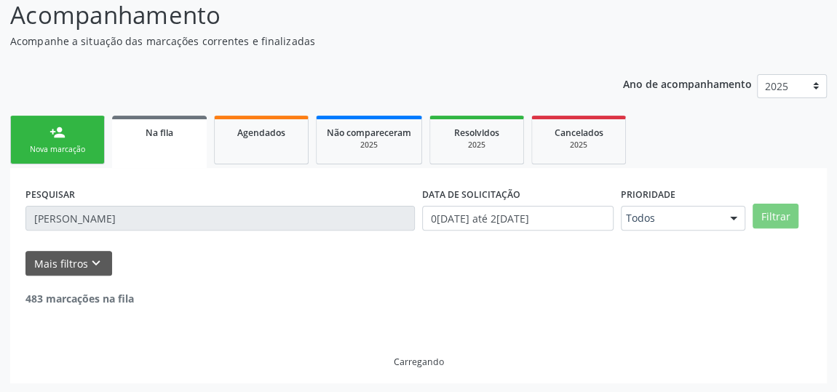
scroll to position [76, 0]
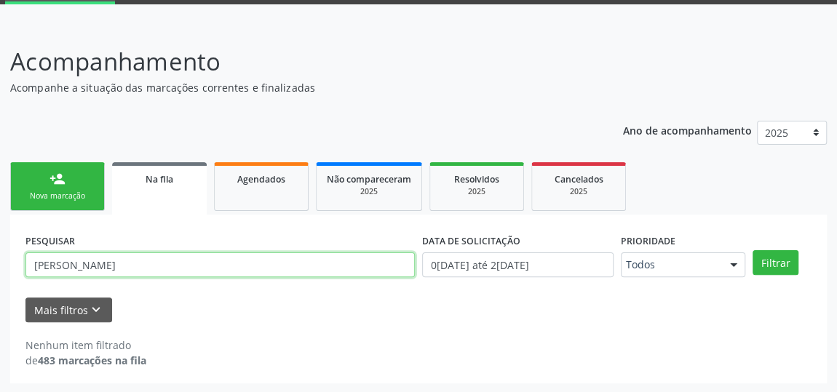
drag, startPoint x: 147, startPoint y: 270, endPoint x: 31, endPoint y: 262, distance: 116.0
click at [31, 262] on input "[PERSON_NAME]" at bounding box center [219, 264] width 389 height 25
type input "deyse"
click at [752, 250] on button "Filtrar" at bounding box center [775, 262] width 46 height 25
drag, startPoint x: 92, startPoint y: 268, endPoint x: 0, endPoint y: 264, distance: 91.7
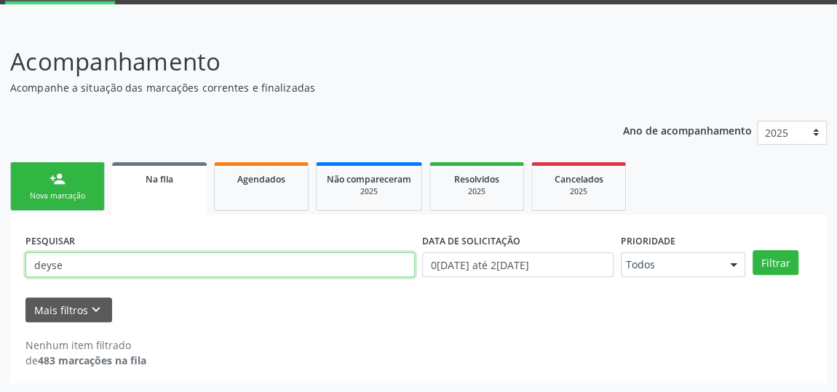
click at [0, 264] on div "Acompanhamento Acompanhe a situação das marcações correntes e finalizadas Relat…" at bounding box center [418, 209] width 837 height 369
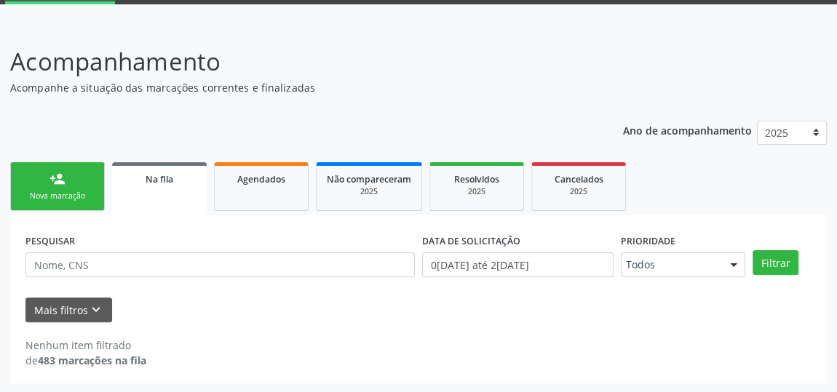
click at [55, 186] on link "person_add Nova marcação" at bounding box center [57, 186] width 95 height 49
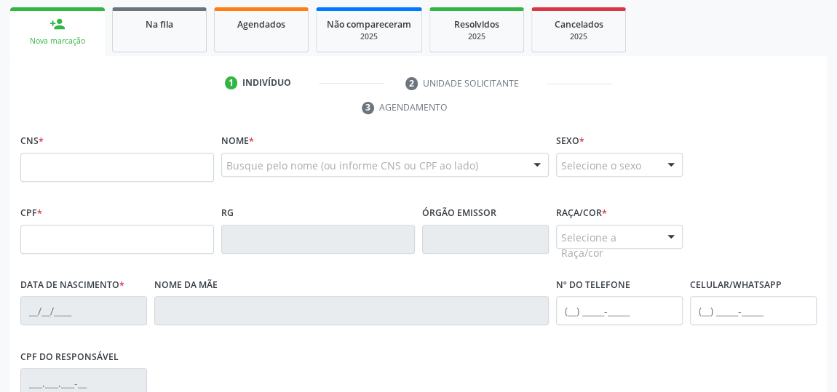
scroll to position [274, 0]
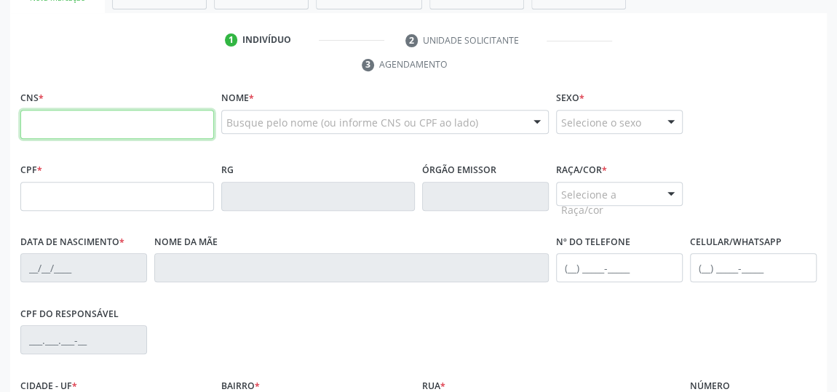
click at [113, 113] on input "text" at bounding box center [117, 124] width 194 height 29
type input "705 6074 7258 4819"
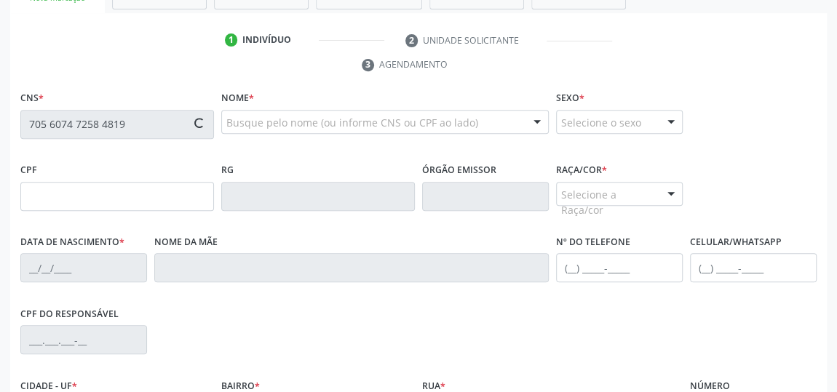
type input "150.431.644-41"
type input "[DATE]"
type input "[PERSON_NAME]"
type input "[PHONE_NUMBER]"
type input "2"
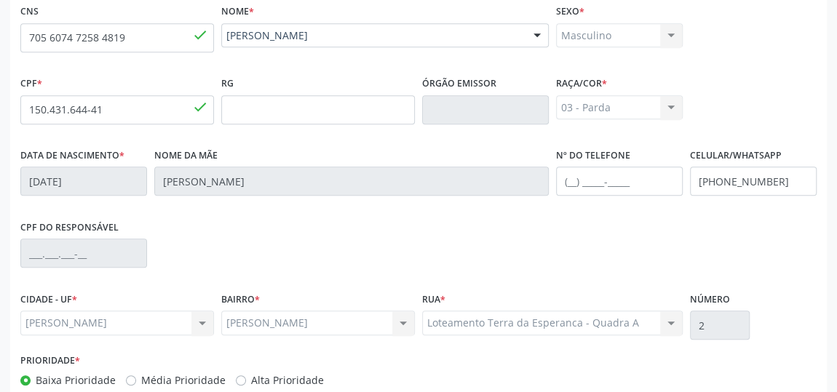
scroll to position [439, 0]
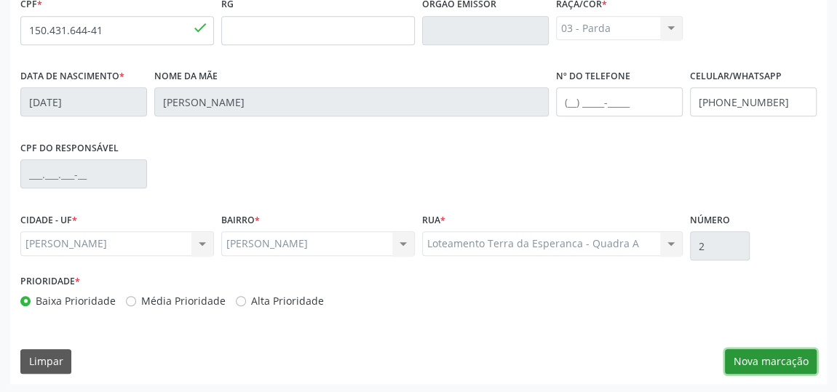
click at [755, 363] on button "Nova marcação" at bounding box center [771, 361] width 92 height 25
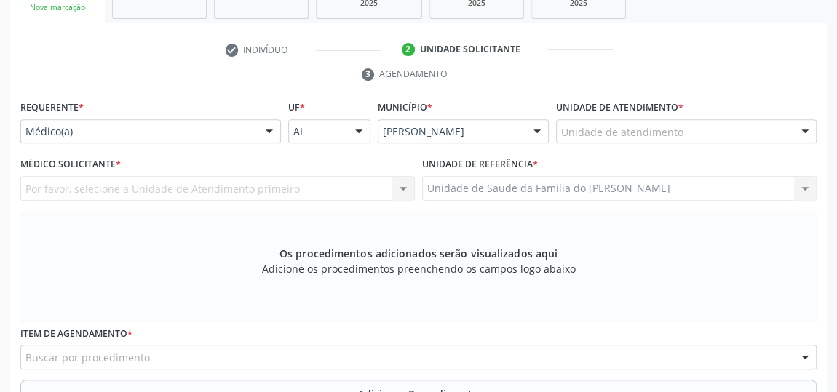
scroll to position [241, 0]
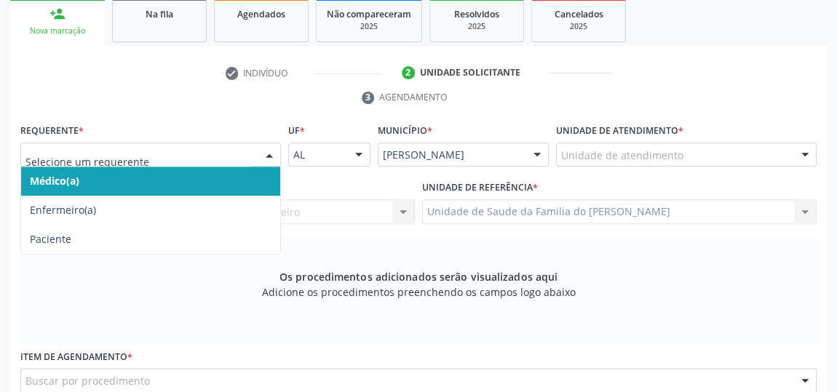
click at [274, 151] on div at bounding box center [269, 155] width 22 height 25
click at [232, 172] on span "Médico(a)" at bounding box center [150, 181] width 259 height 29
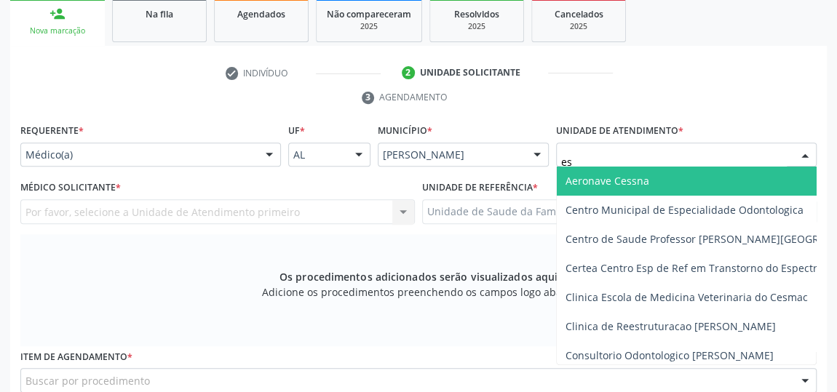
type input "est"
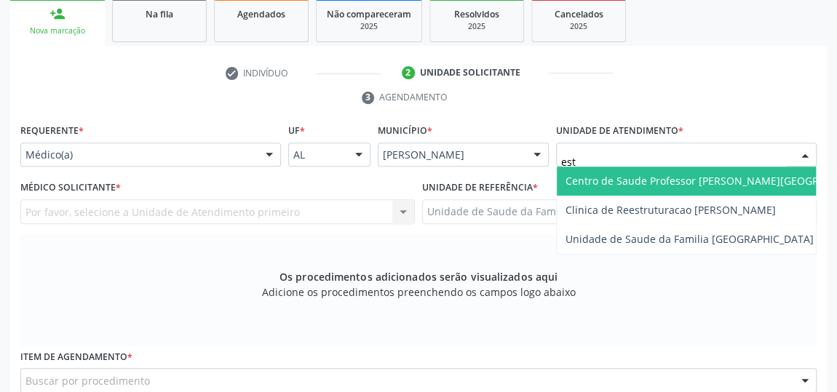
click at [651, 179] on span "Centro de Saude Professor [PERSON_NAME][GEOGRAPHIC_DATA]" at bounding box center [723, 181] width 316 height 14
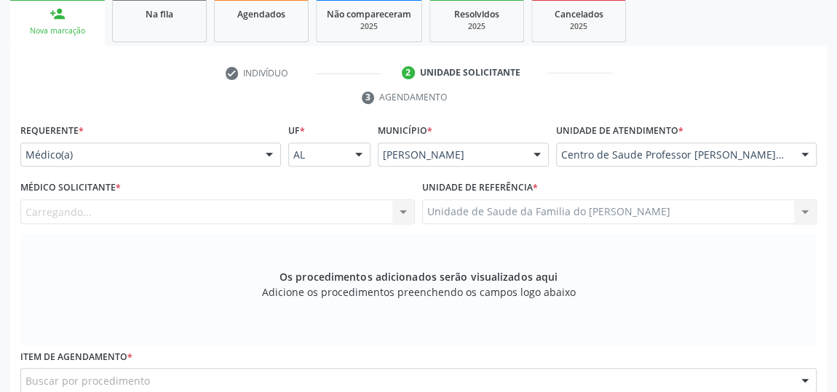
click at [402, 207] on div "Carregando... Nenhum resultado encontrado para: " " Não há nenhuma opção para s…" at bounding box center [217, 211] width 394 height 25
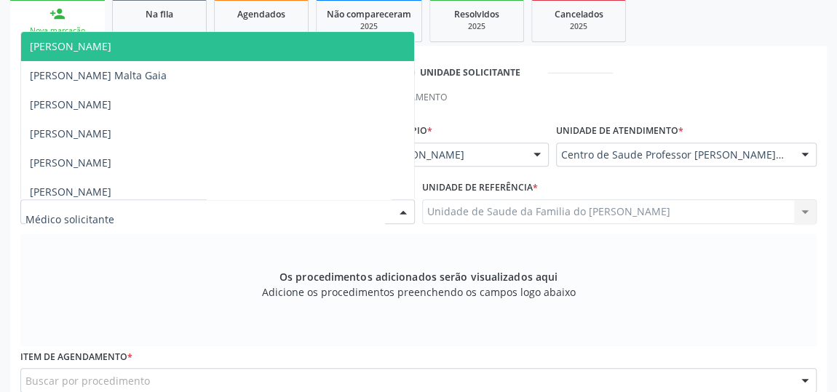
click at [406, 212] on div at bounding box center [403, 212] width 22 height 25
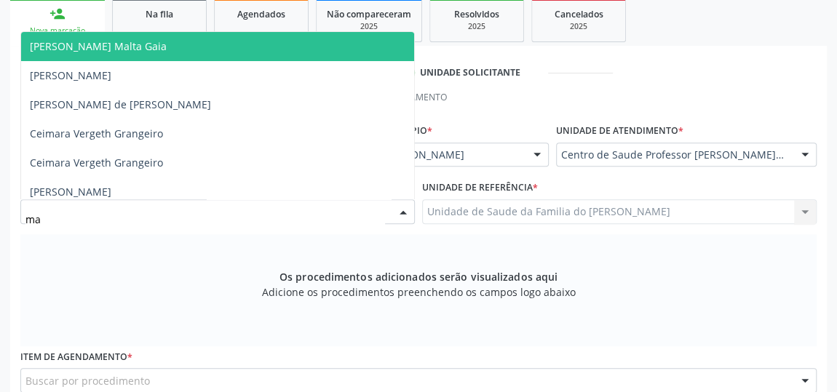
type input "man"
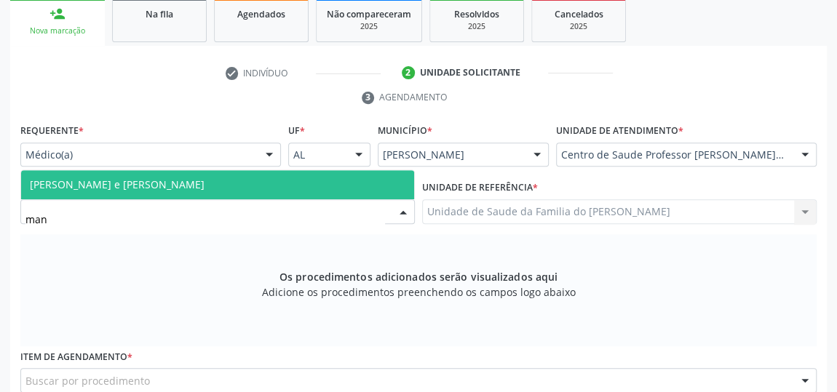
click at [271, 181] on span "[PERSON_NAME] e [PERSON_NAME]" at bounding box center [217, 184] width 393 height 29
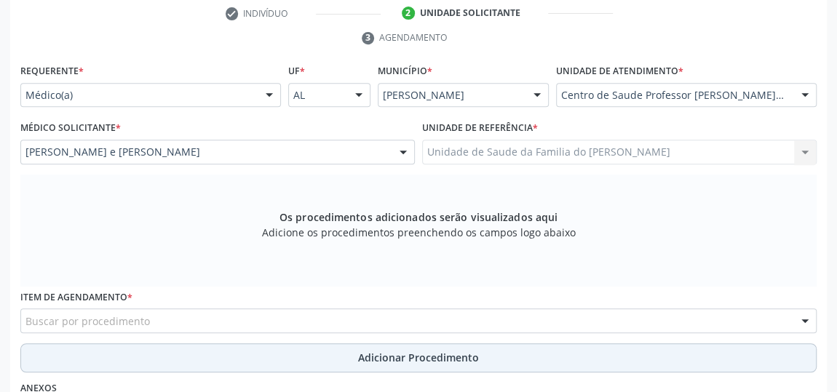
scroll to position [439, 0]
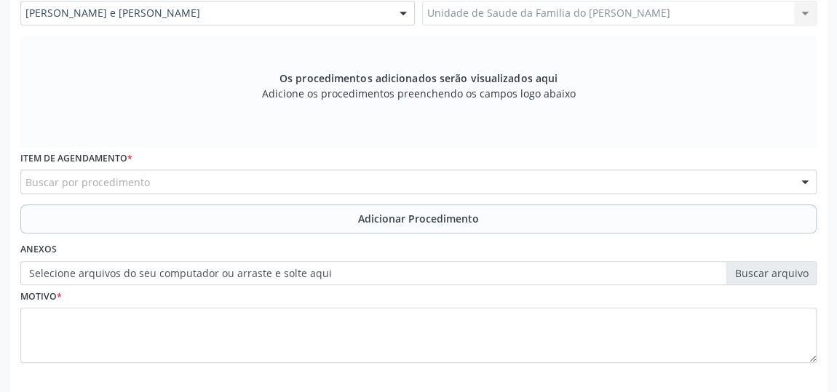
click at [348, 184] on div "Buscar por procedimento" at bounding box center [418, 182] width 796 height 25
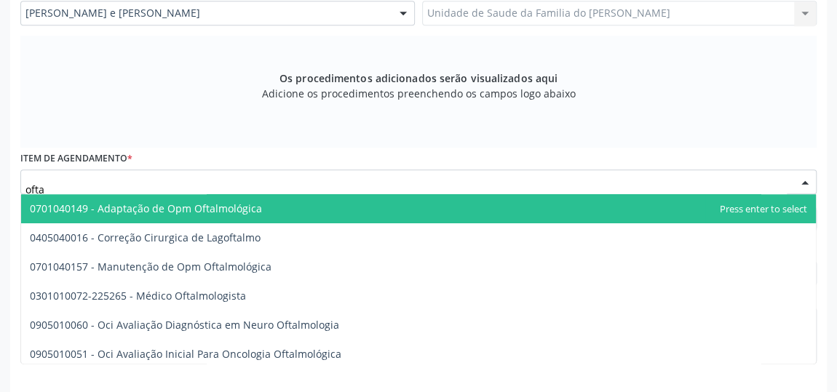
type input "oftal"
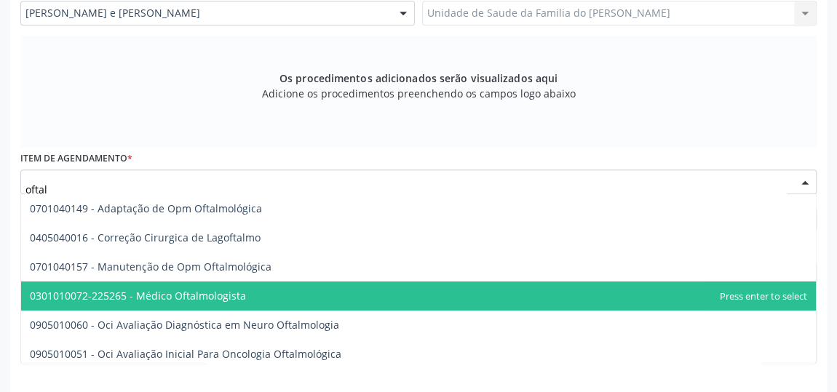
click at [319, 292] on span "0301010072-225265 - Médico Oftalmologista" at bounding box center [418, 296] width 794 height 29
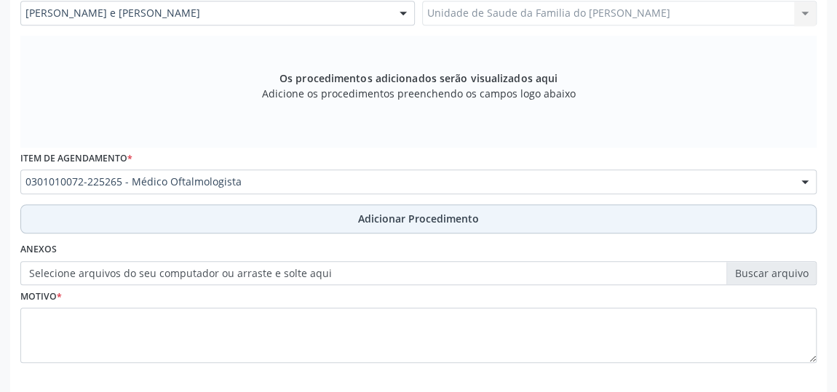
click at [352, 209] on button "Adicionar Procedimento" at bounding box center [418, 218] width 796 height 29
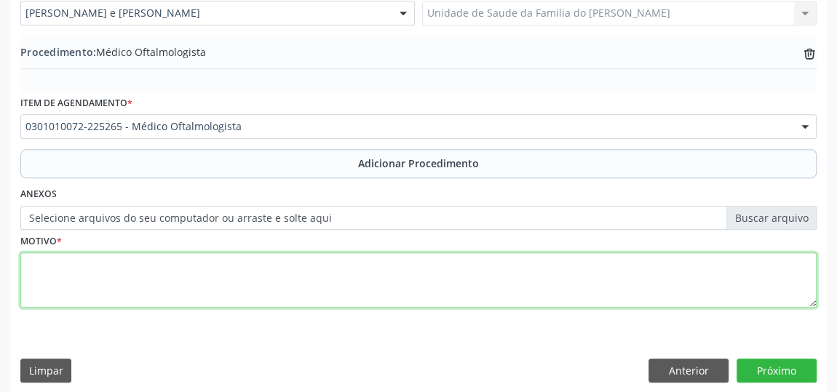
click at [333, 284] on textarea at bounding box center [418, 279] width 796 height 55
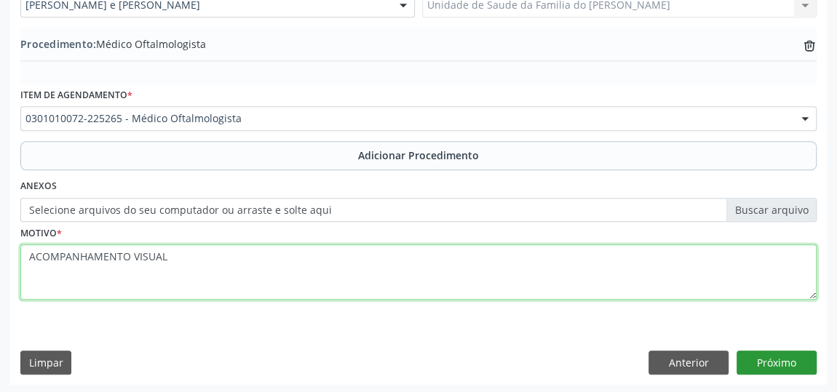
type textarea "ACOMPANHAMENTO VISUAL"
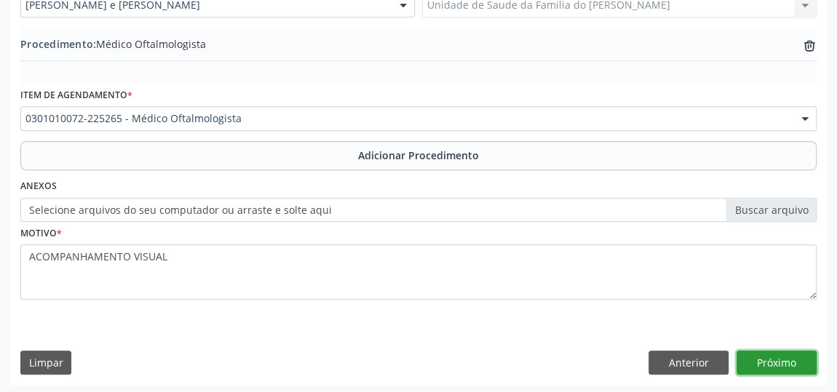
click at [779, 367] on button "Próximo" at bounding box center [776, 363] width 80 height 25
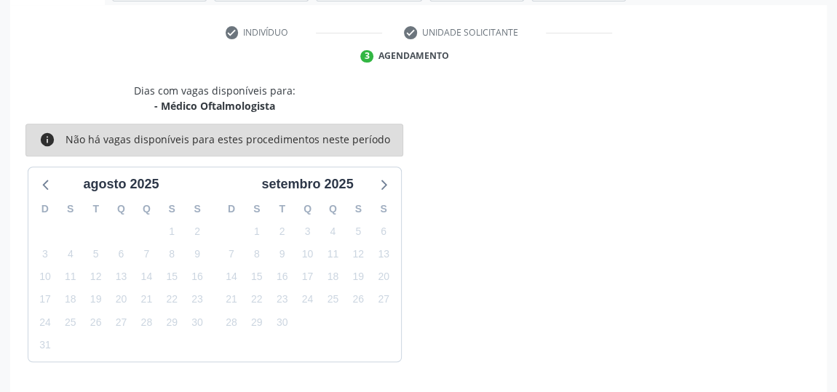
scroll to position [324, 0]
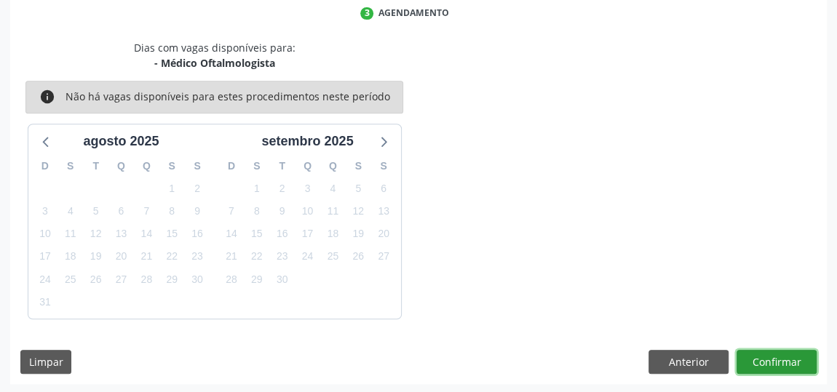
click at [773, 355] on button "Confirmar" at bounding box center [776, 362] width 80 height 25
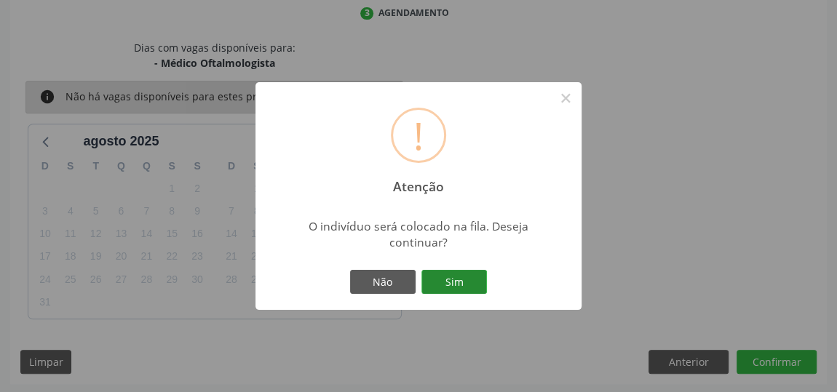
click at [455, 275] on button "Sim" at bounding box center [453, 282] width 65 height 25
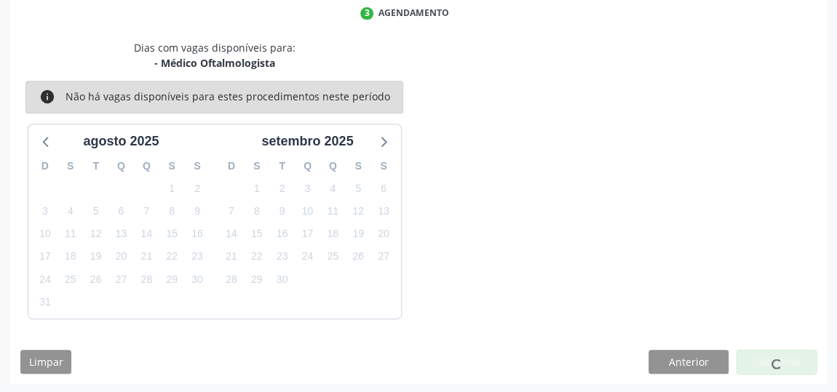
scroll to position [107, 0]
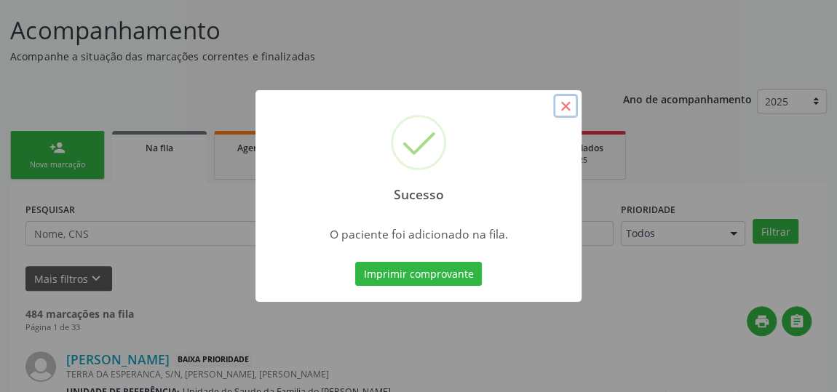
click at [562, 108] on button "×" at bounding box center [565, 106] width 25 height 25
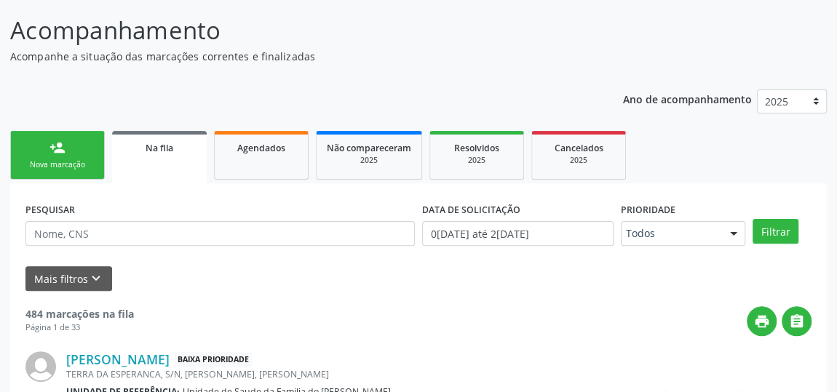
click at [60, 151] on div "person_add" at bounding box center [57, 148] width 16 height 16
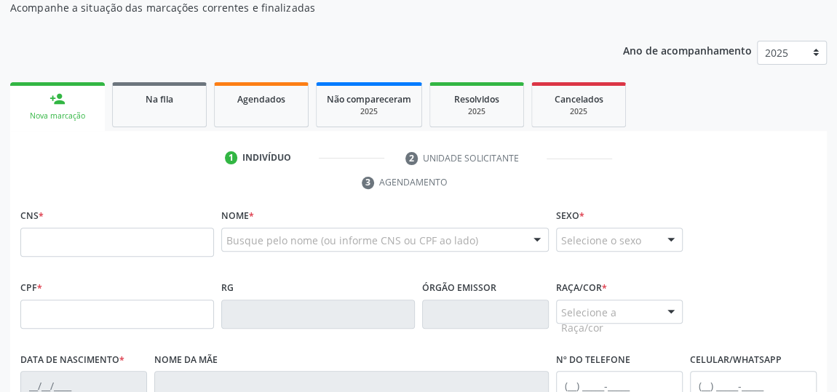
scroll to position [173, 0]
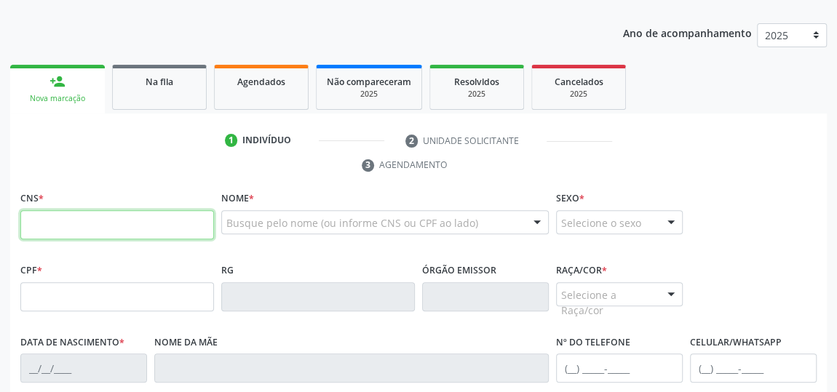
click at [155, 228] on input "text" at bounding box center [117, 224] width 194 height 29
type input "709 6026 7884 2978"
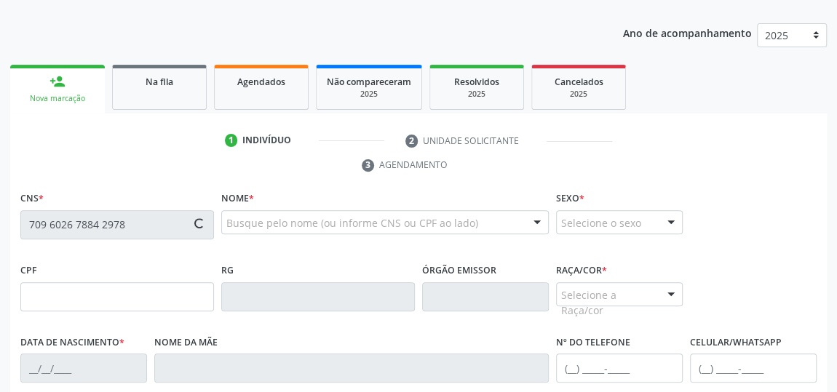
type input "892.829.225-53"
type input "[DATE]"
type input "Floracy [PERSON_NAME]"
type input "[PHONE_NUMBER]"
type input "2"
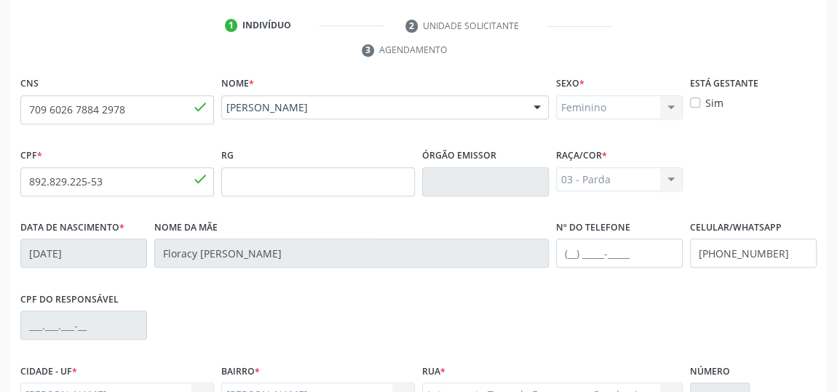
scroll to position [439, 0]
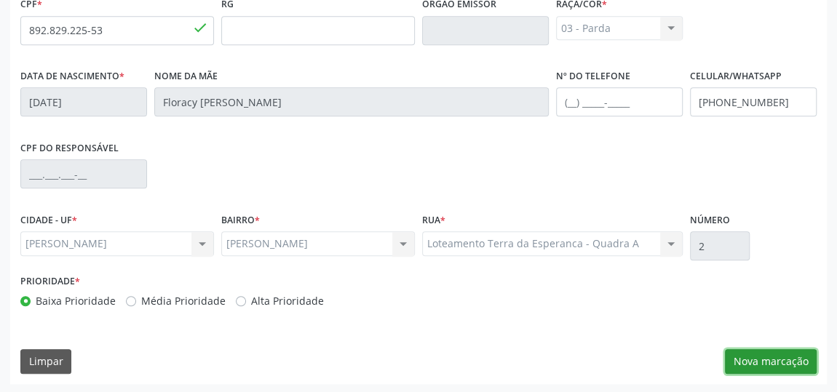
click at [793, 370] on button "Nova marcação" at bounding box center [771, 361] width 92 height 25
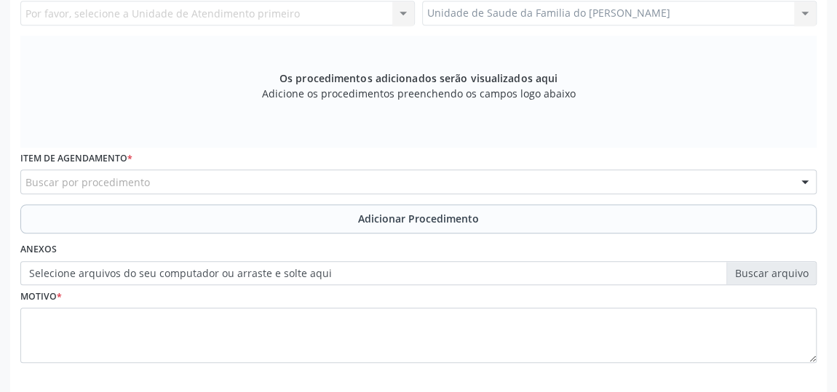
scroll to position [241, 0]
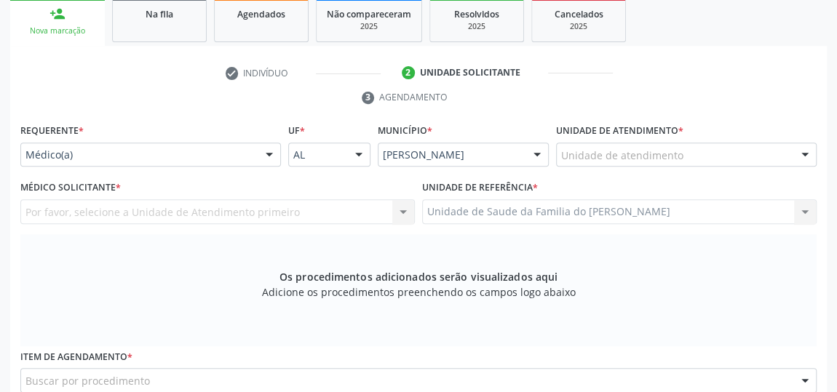
click at [267, 155] on div at bounding box center [269, 155] width 22 height 25
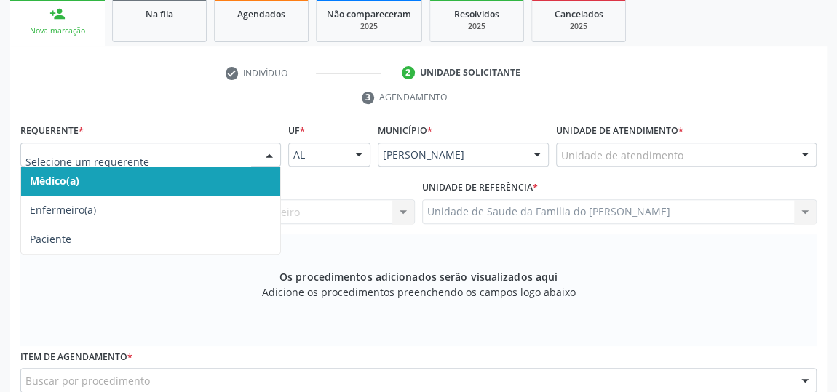
click at [223, 175] on span "Médico(a)" at bounding box center [150, 181] width 259 height 29
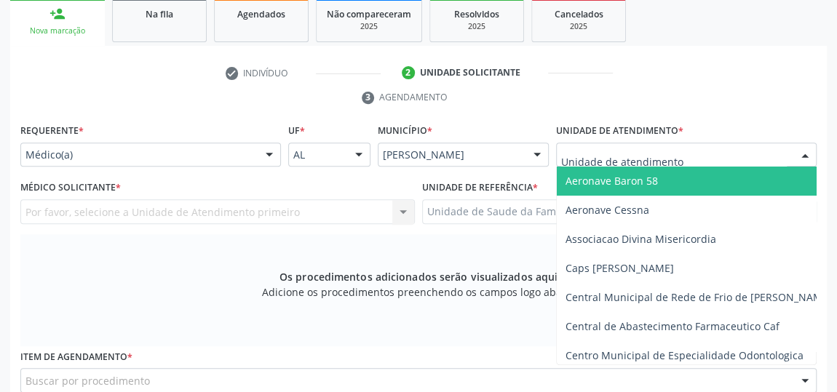
type input "J"
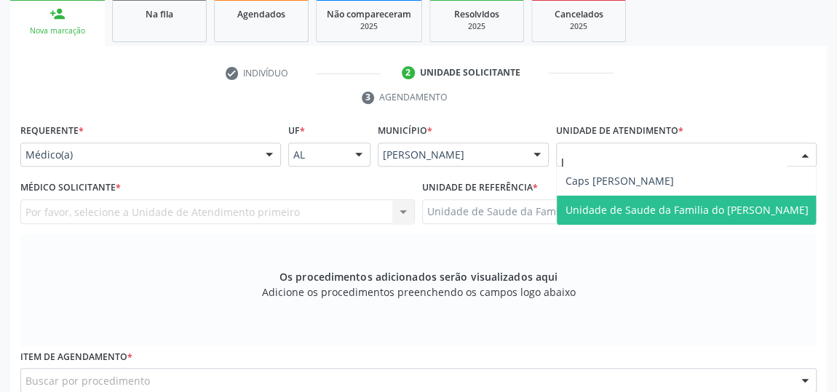
click at [644, 207] on span "Unidade de Saude da Familia do [PERSON_NAME]" at bounding box center [686, 210] width 243 height 14
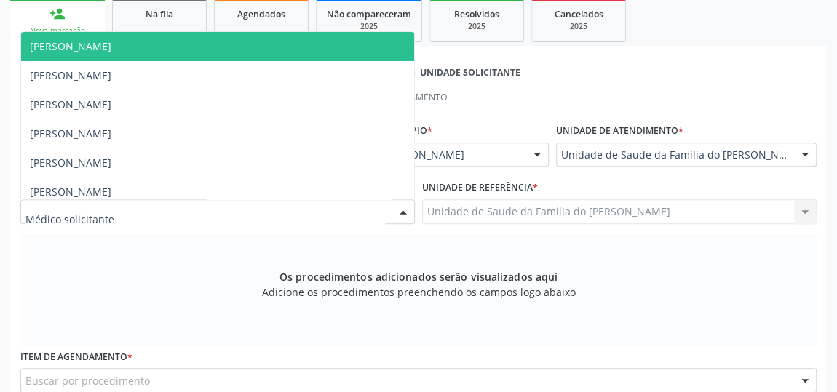
click at [407, 210] on div at bounding box center [403, 212] width 22 height 25
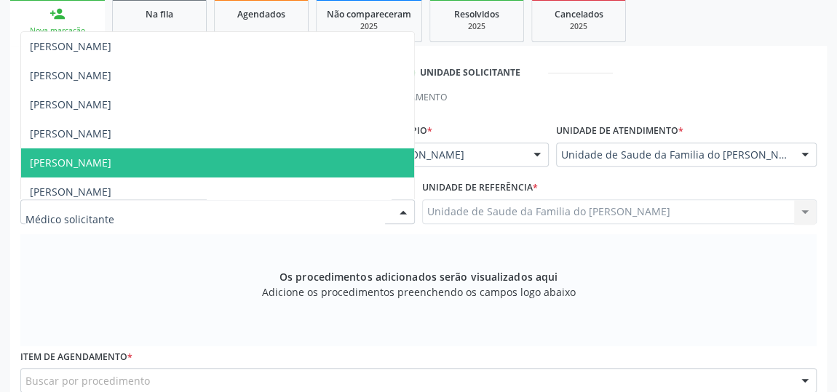
click at [303, 164] on span "[PERSON_NAME]" at bounding box center [217, 162] width 393 height 29
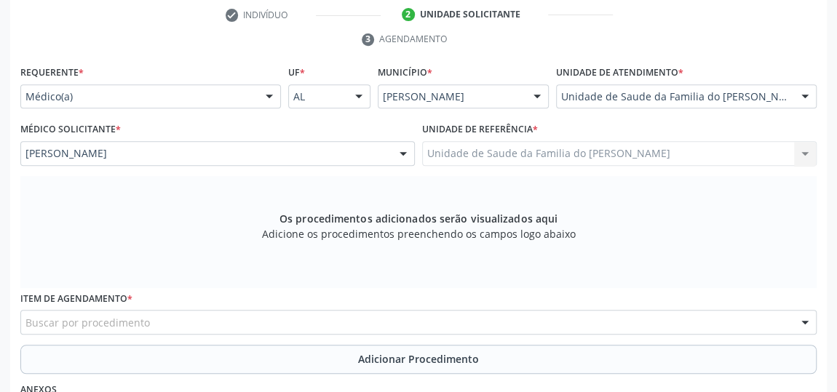
scroll to position [373, 0]
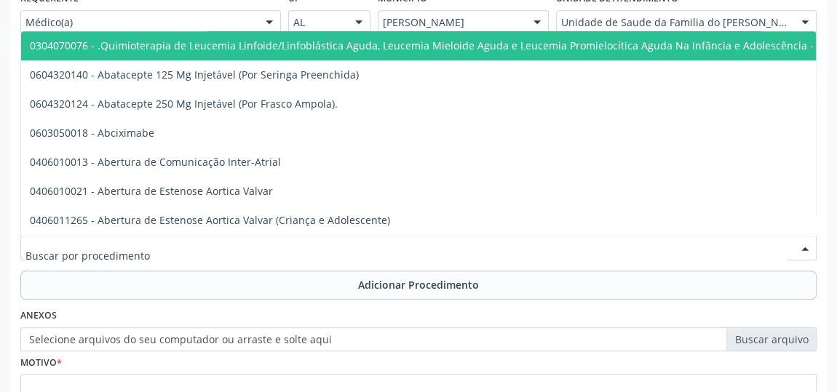
click at [247, 250] on div at bounding box center [418, 248] width 796 height 25
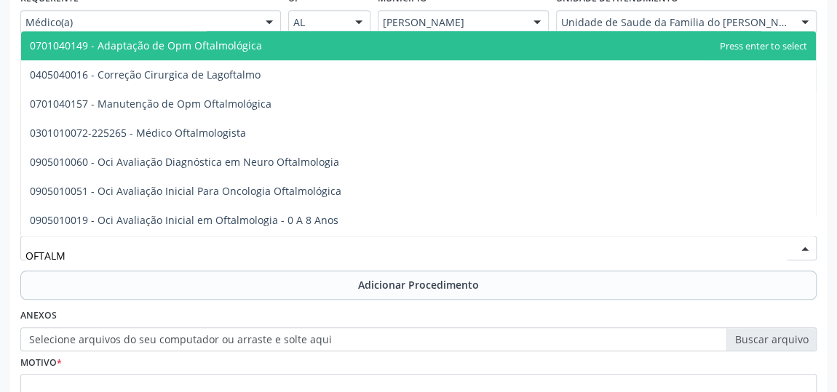
type input "OFTALMO"
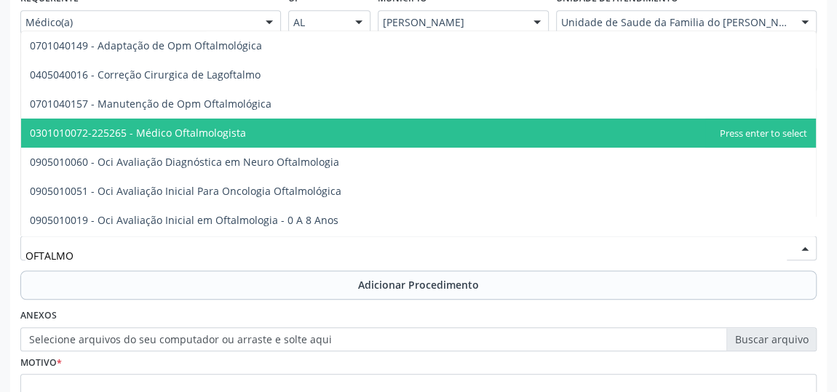
click at [266, 132] on span "0301010072-225265 - Médico Oftalmologista" at bounding box center [418, 133] width 794 height 29
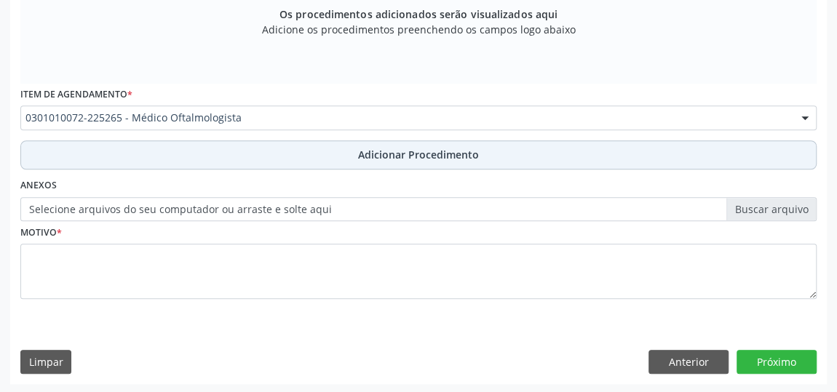
click at [284, 151] on button "Adicionar Procedimento" at bounding box center [418, 154] width 796 height 29
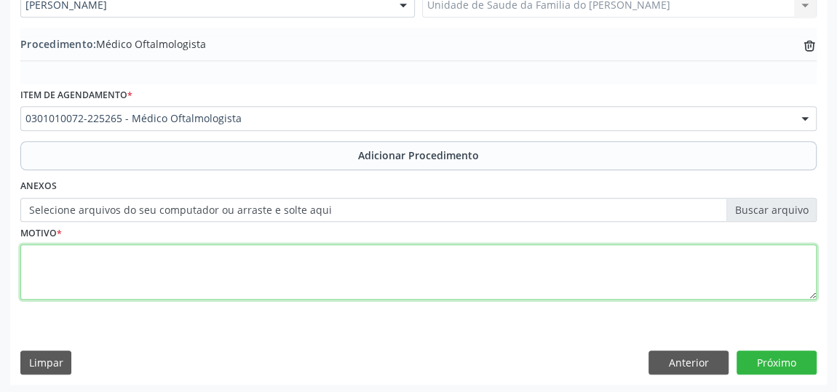
click at [261, 276] on textarea at bounding box center [418, 271] width 796 height 55
type textarea "DOR NOS OLHOS"
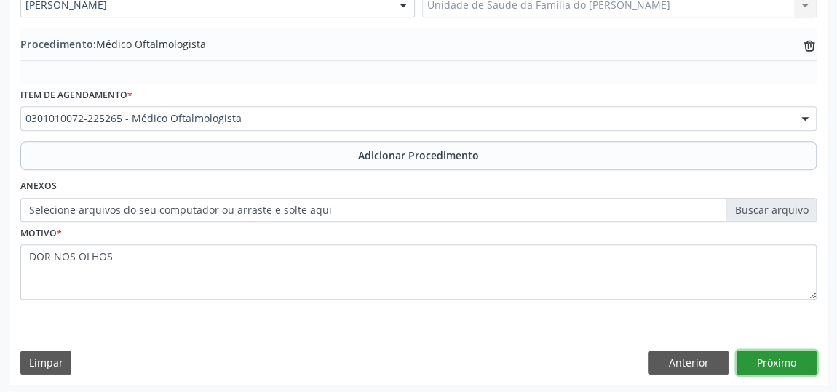
click at [800, 366] on button "Próximo" at bounding box center [776, 363] width 80 height 25
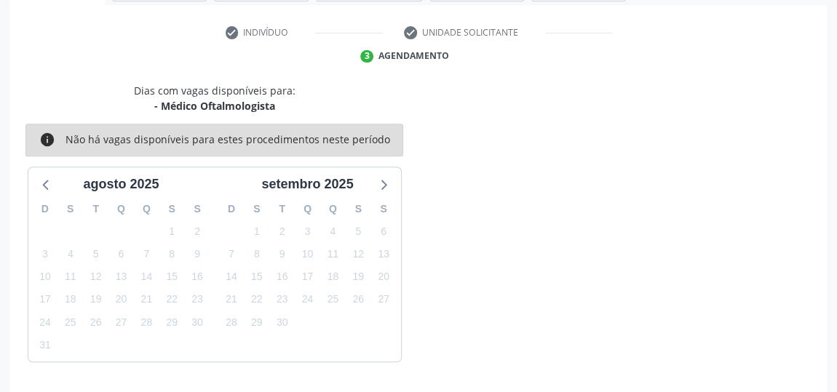
scroll to position [324, 0]
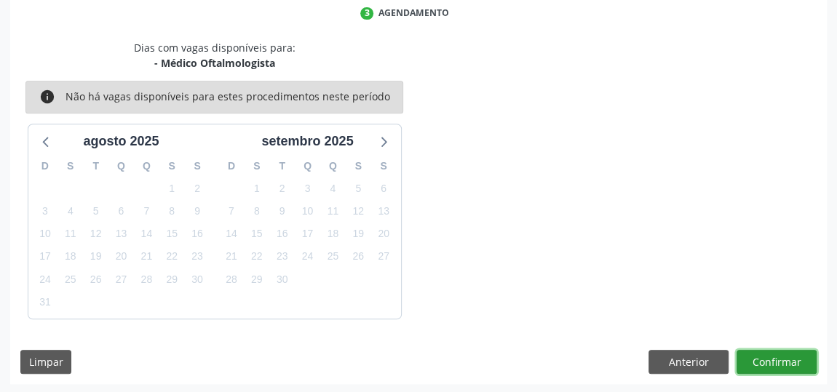
click at [794, 357] on button "Confirmar" at bounding box center [776, 362] width 80 height 25
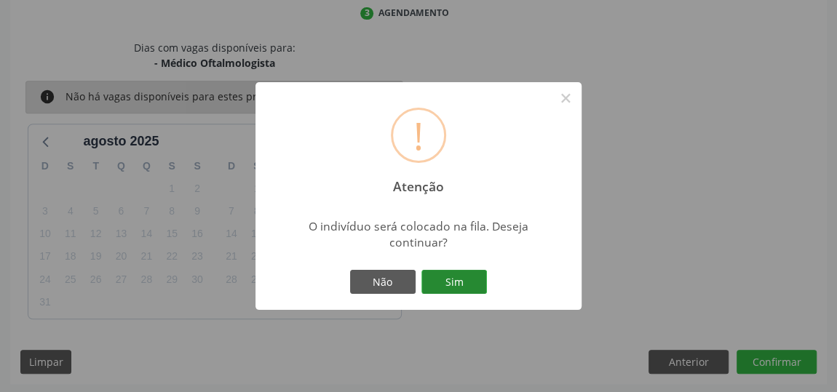
click at [442, 285] on button "Sim" at bounding box center [453, 282] width 65 height 25
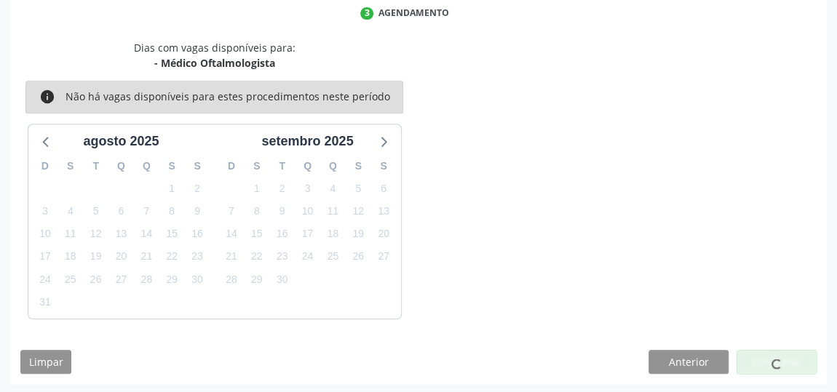
scroll to position [107, 0]
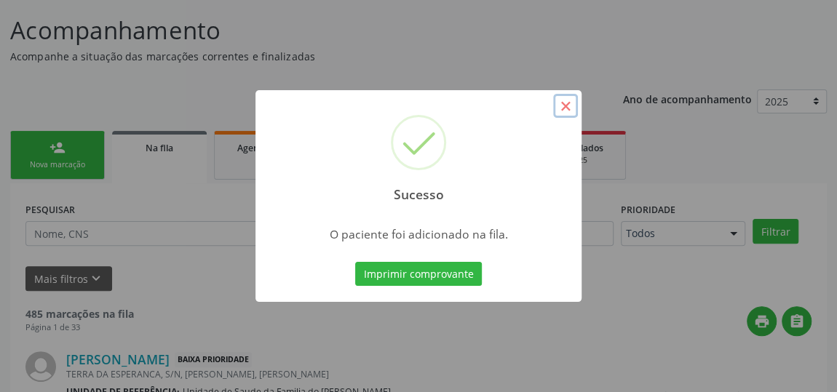
click at [560, 105] on button "×" at bounding box center [565, 106] width 25 height 25
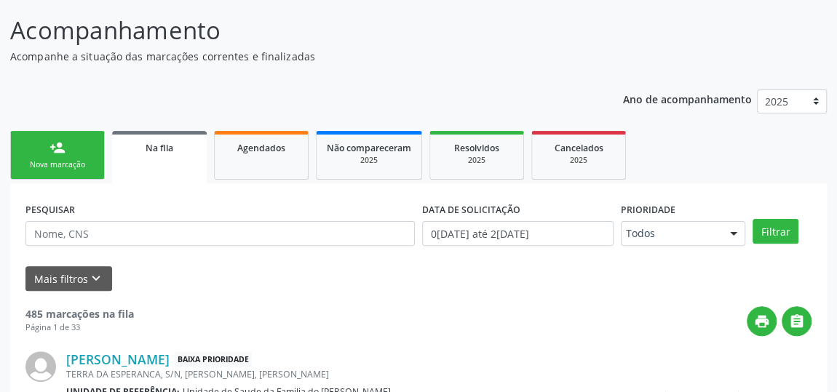
click at [32, 155] on link "person_add Nova marcação" at bounding box center [57, 155] width 95 height 49
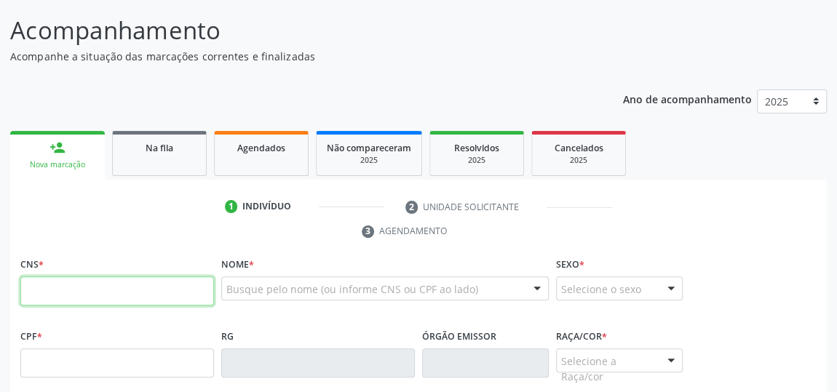
click at [106, 289] on input "text" at bounding box center [117, 290] width 194 height 29
type input "898 0027 1802 5621"
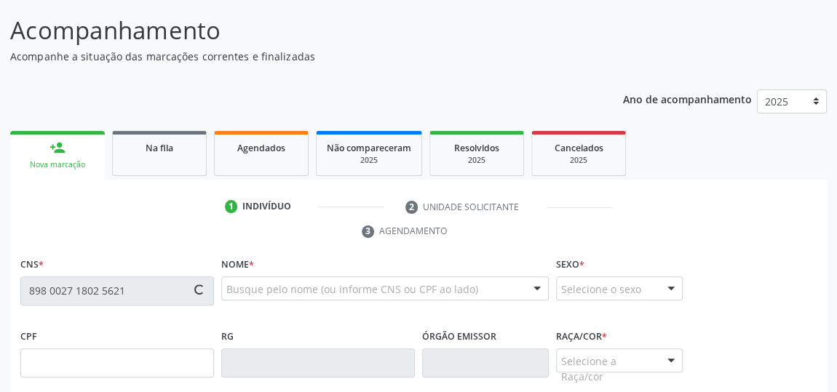
type input "150.431.794-73"
type input "0[DATE]"
type input "[PERSON_NAME]"
type input "[PHONE_NUMBER]"
type input "2"
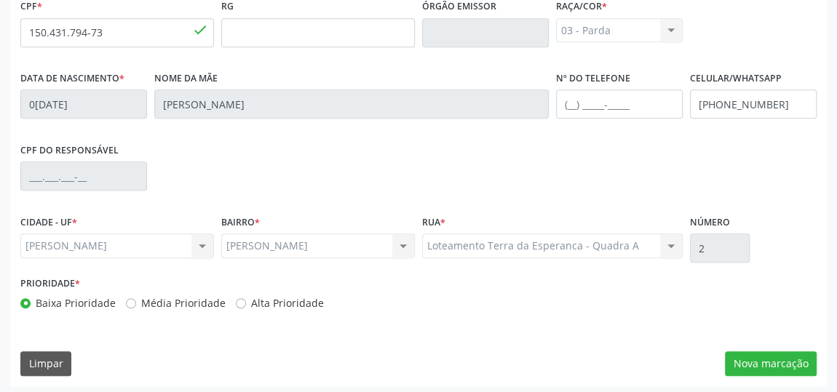
scroll to position [439, 0]
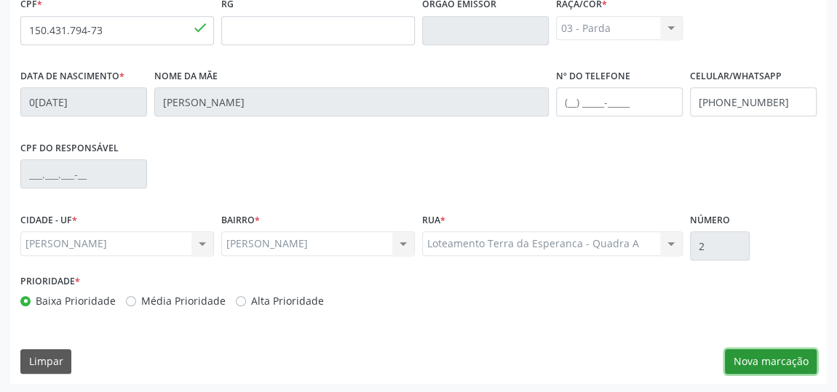
click at [775, 355] on button "Nova marcação" at bounding box center [771, 361] width 92 height 25
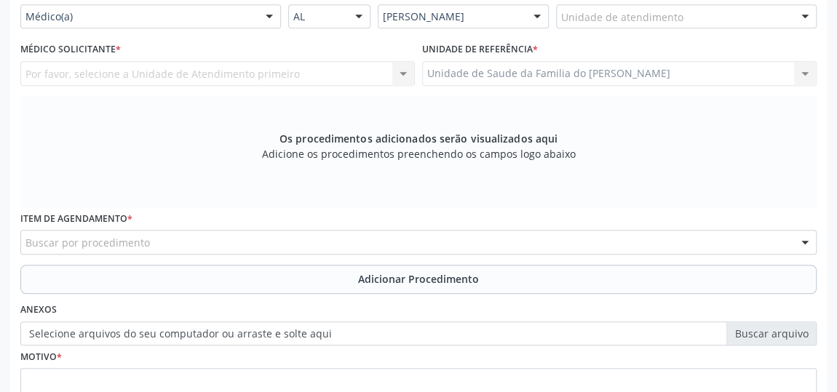
scroll to position [241, 0]
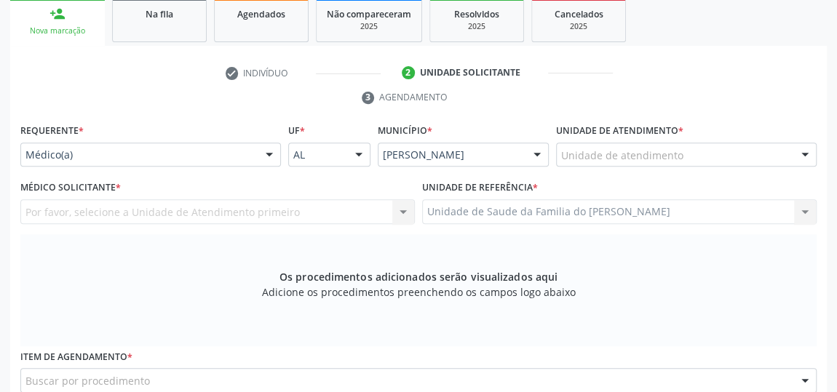
click at [268, 152] on div at bounding box center [269, 155] width 22 height 25
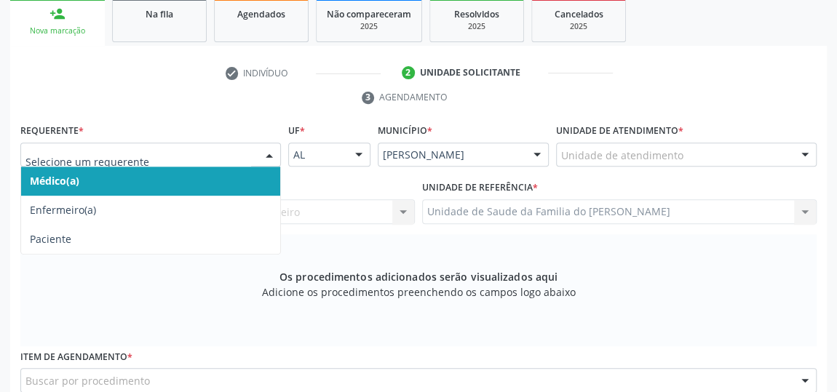
click at [196, 177] on span "Médico(a)" at bounding box center [150, 181] width 259 height 29
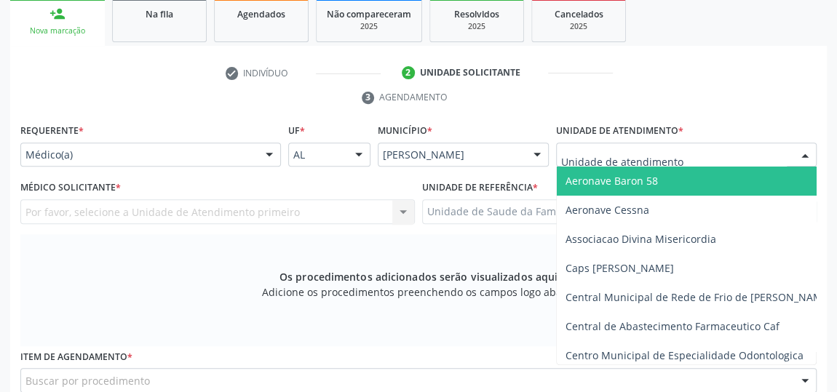
type input "J"
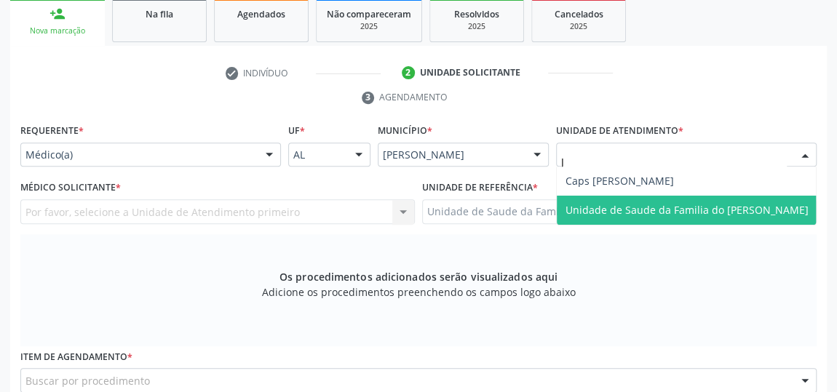
click at [643, 204] on span "Unidade de Saude da Familia do [PERSON_NAME]" at bounding box center [686, 210] width 243 height 14
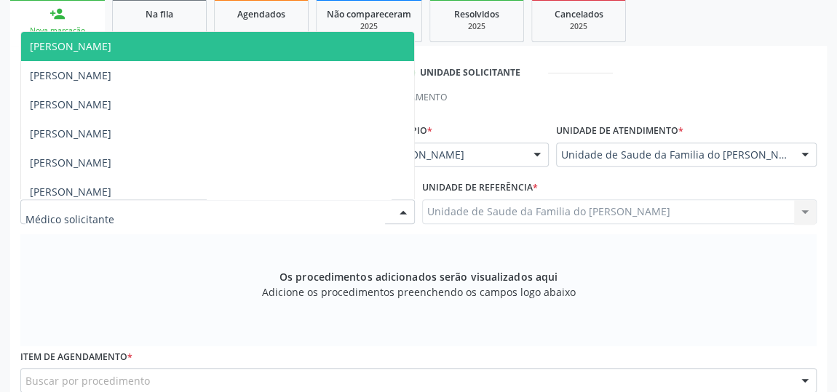
click at [407, 210] on div at bounding box center [403, 212] width 22 height 25
click at [287, 49] on span "[PERSON_NAME]" at bounding box center [217, 46] width 393 height 29
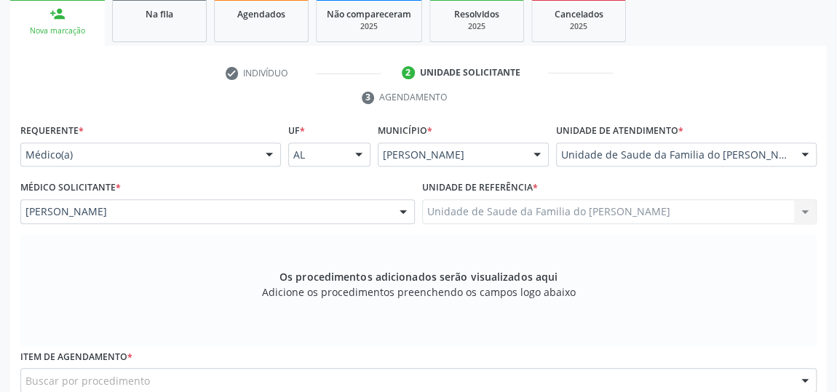
scroll to position [373, 0]
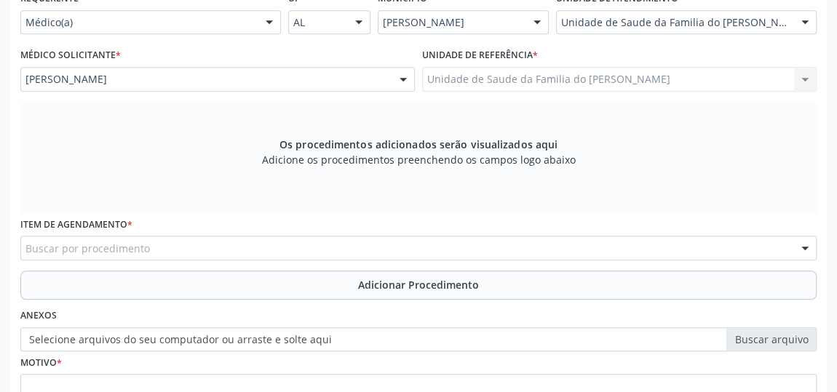
click at [331, 244] on div "Buscar por procedimento" at bounding box center [418, 248] width 796 height 25
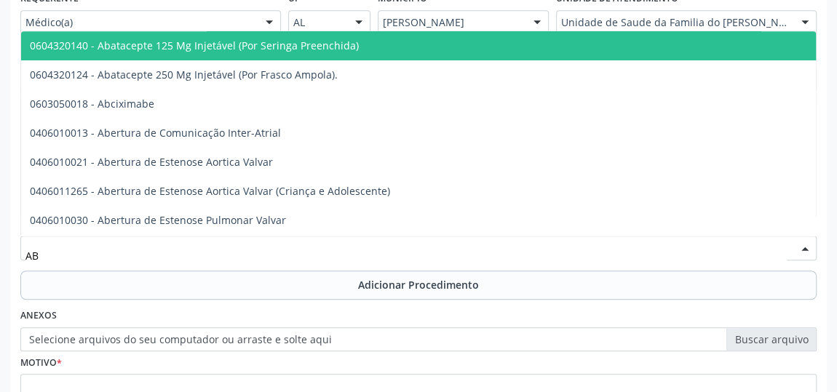
type input "A"
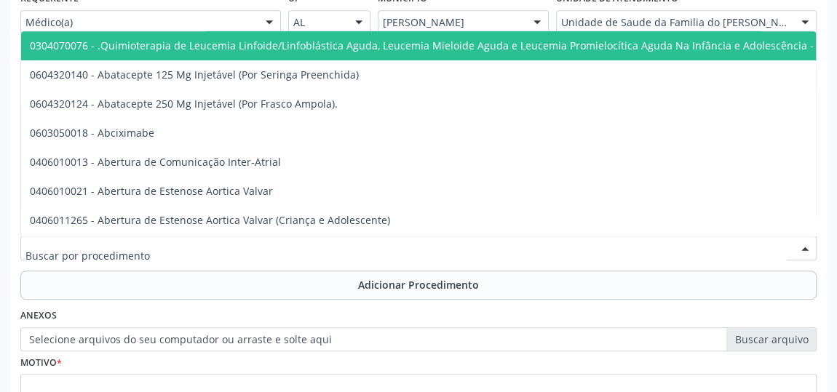
type input "I"
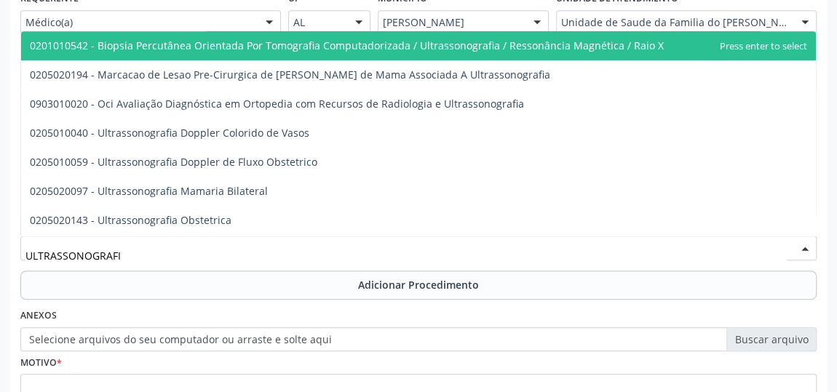
type input "ULTRASSONOGRAFIA"
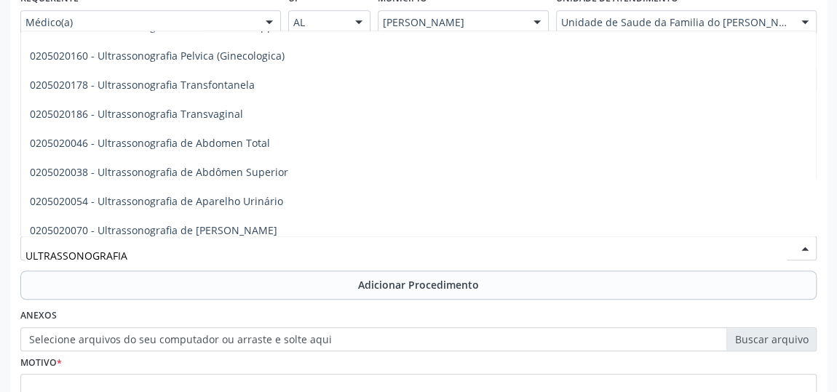
scroll to position [264, 0]
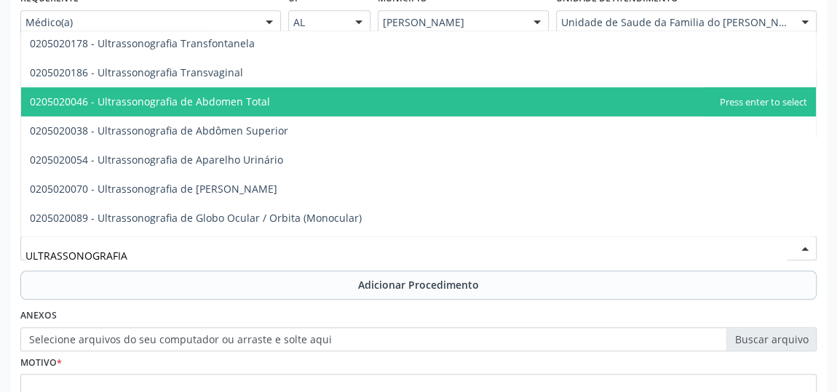
click at [389, 95] on span "0205020046 - Ultrassonografia de Abdomen Total" at bounding box center [418, 101] width 794 height 29
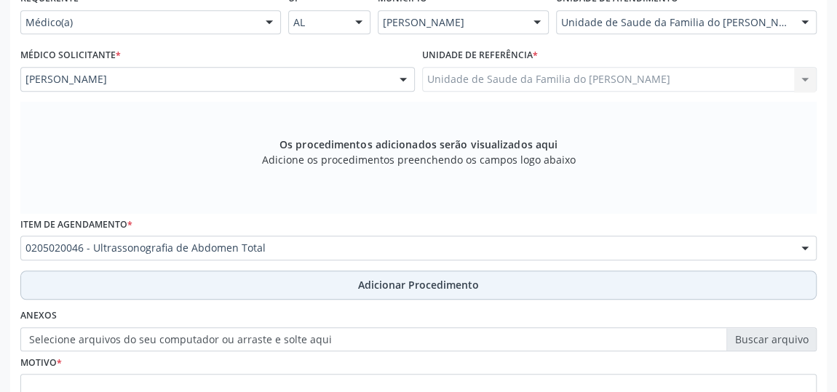
click at [330, 281] on button "Adicionar Procedimento" at bounding box center [418, 285] width 796 height 29
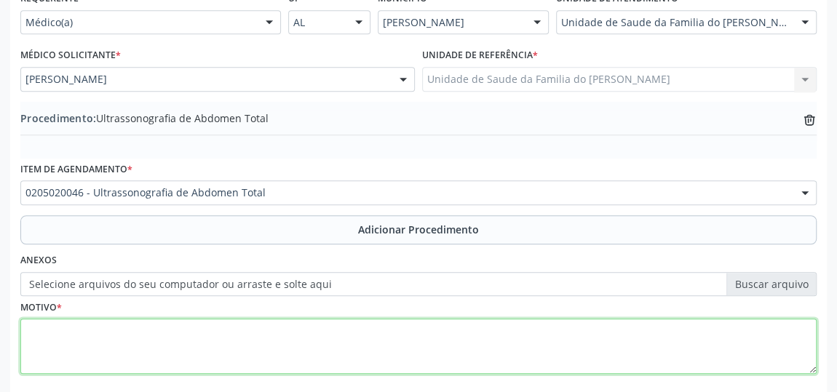
click at [309, 333] on textarea at bounding box center [418, 346] width 796 height 55
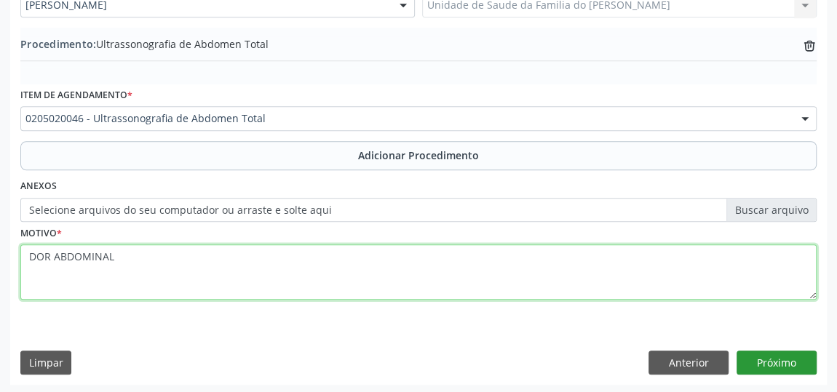
type textarea "DOR ABDOMINAL"
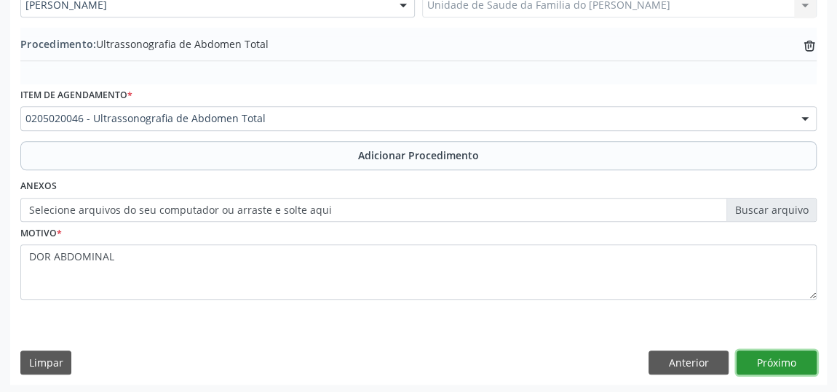
click at [796, 356] on button "Próximo" at bounding box center [776, 363] width 80 height 25
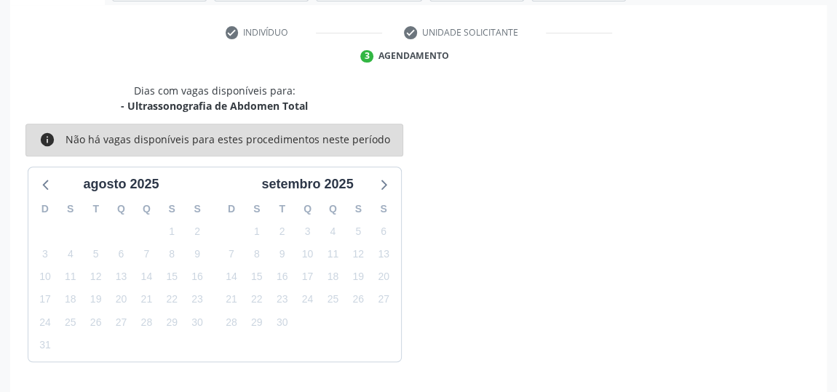
scroll to position [324, 0]
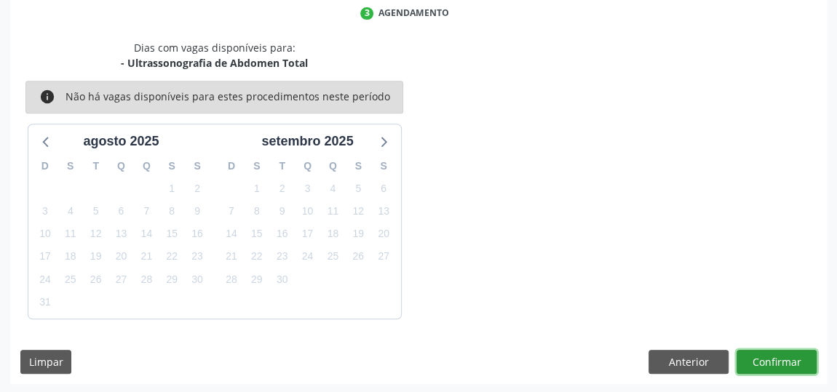
click at [762, 359] on button "Confirmar" at bounding box center [776, 362] width 80 height 25
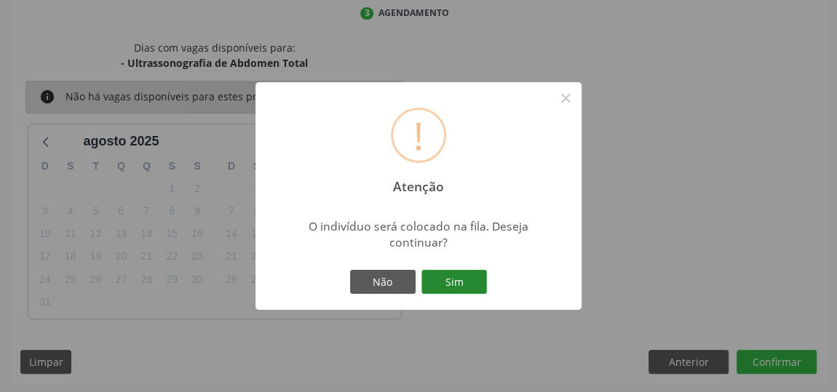
click at [469, 287] on button "Sim" at bounding box center [453, 282] width 65 height 25
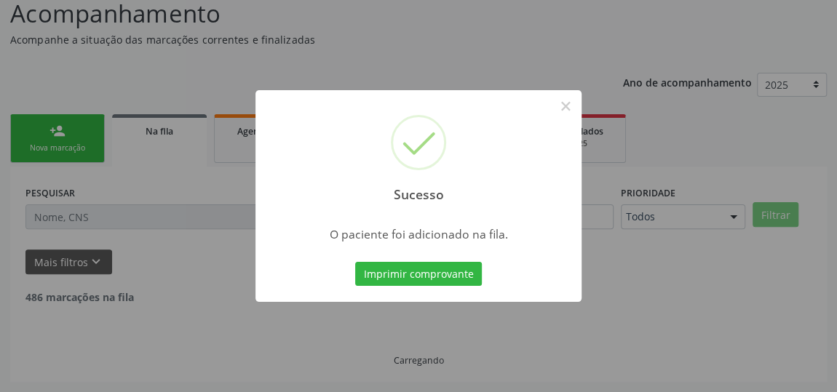
scroll to position [107, 0]
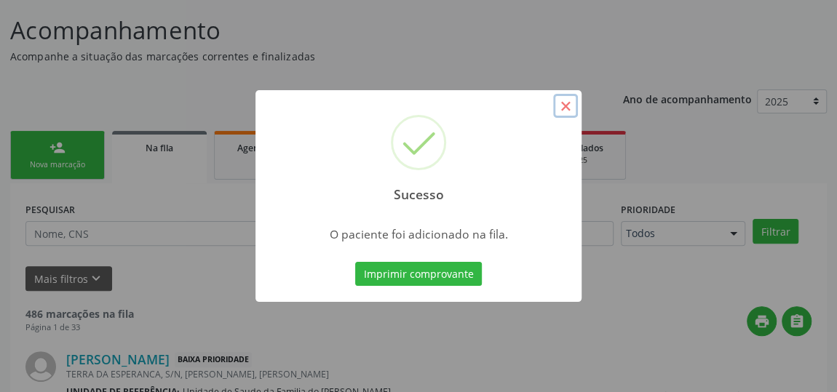
click at [565, 103] on button "×" at bounding box center [565, 106] width 25 height 25
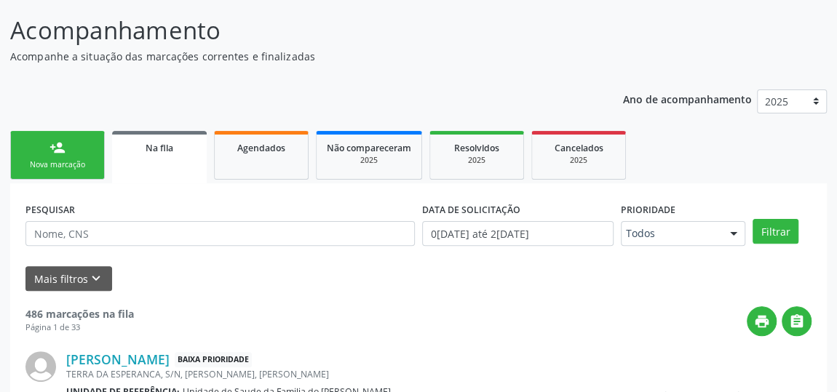
click at [60, 145] on div "person_add" at bounding box center [57, 148] width 16 height 16
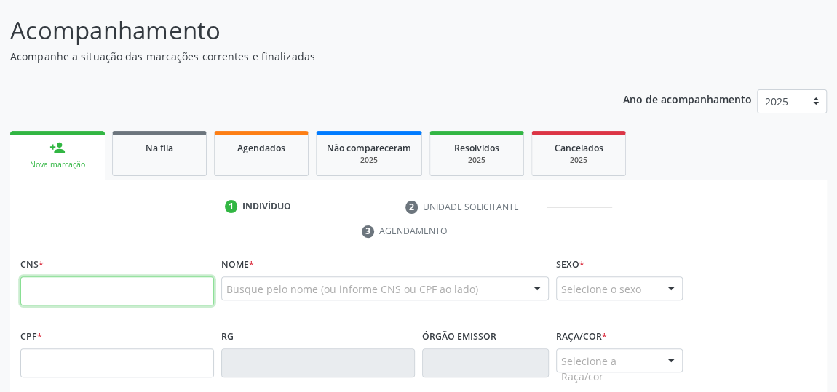
click at [162, 303] on input "text" at bounding box center [117, 290] width 194 height 29
type input "708 5003 9644 0776"
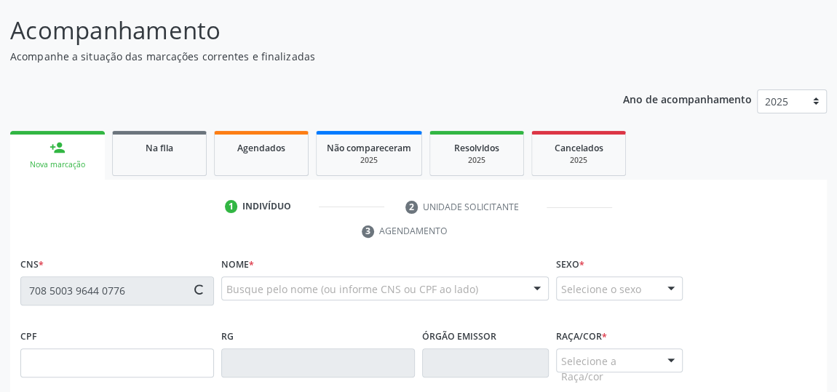
type input "125.440.634-40"
type input "[DATE]"
type input "[PERSON_NAME]"
type input "[PHONE_NUMBER]"
type input "5"
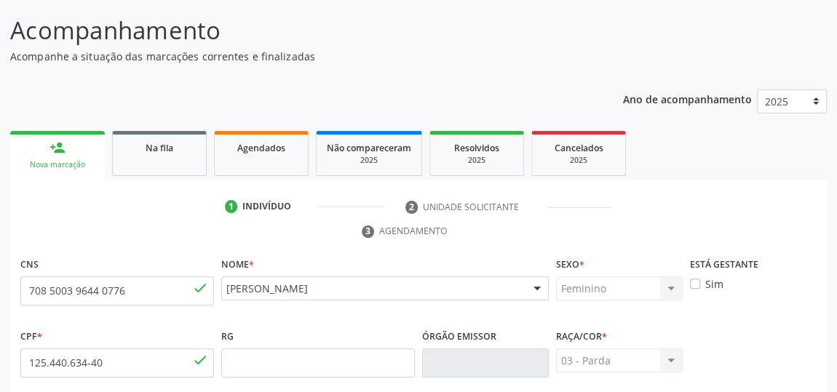
scroll to position [439, 0]
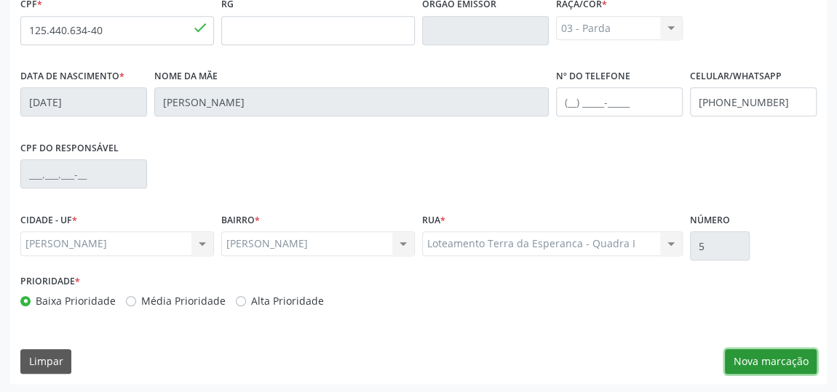
click at [749, 362] on button "Nova marcação" at bounding box center [771, 361] width 92 height 25
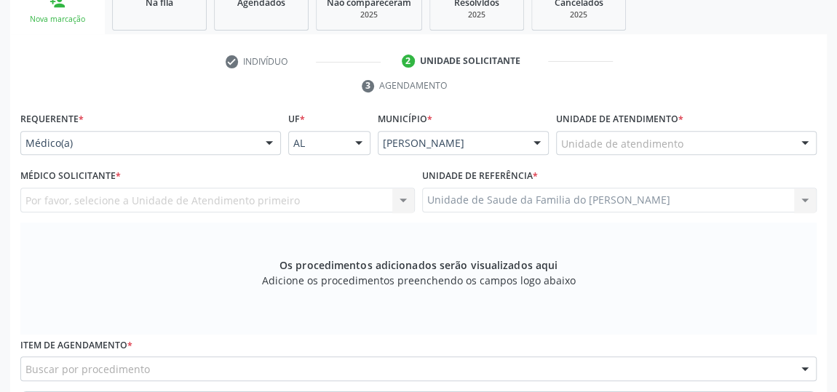
scroll to position [241, 0]
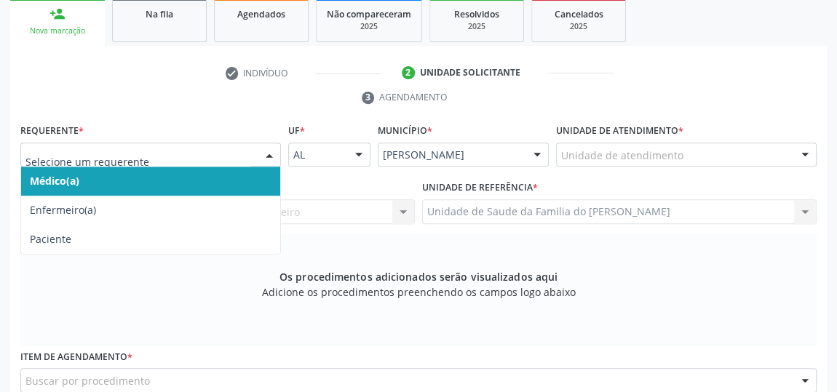
click at [269, 152] on div at bounding box center [269, 155] width 22 height 25
click at [221, 173] on span "Médico(a)" at bounding box center [150, 181] width 259 height 29
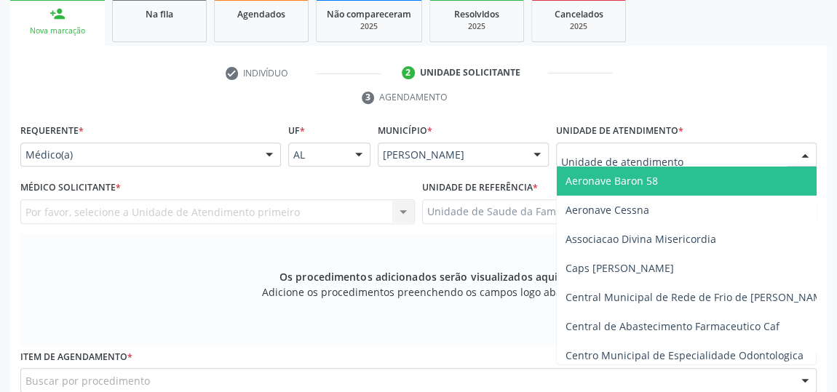
click at [682, 154] on div at bounding box center [686, 155] width 260 height 25
type input "J"
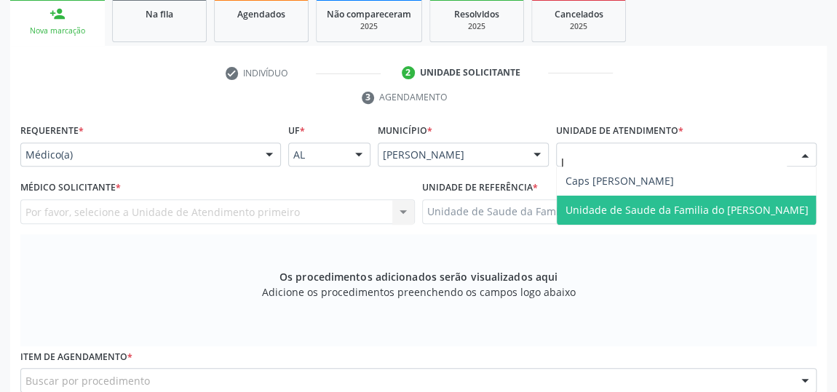
click at [674, 211] on span "Unidade de Saude da Familia do [PERSON_NAME]" at bounding box center [686, 210] width 243 height 14
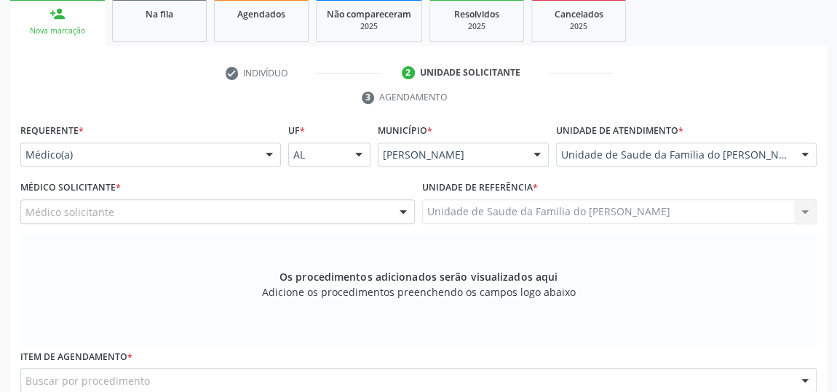
click at [405, 210] on div at bounding box center [403, 212] width 22 height 25
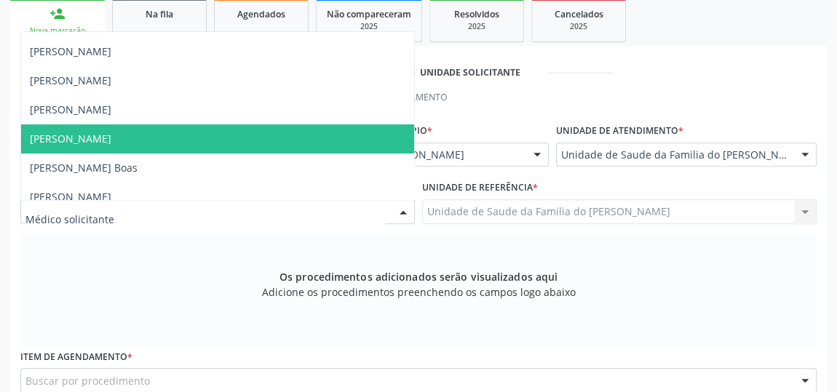
scroll to position [65, 0]
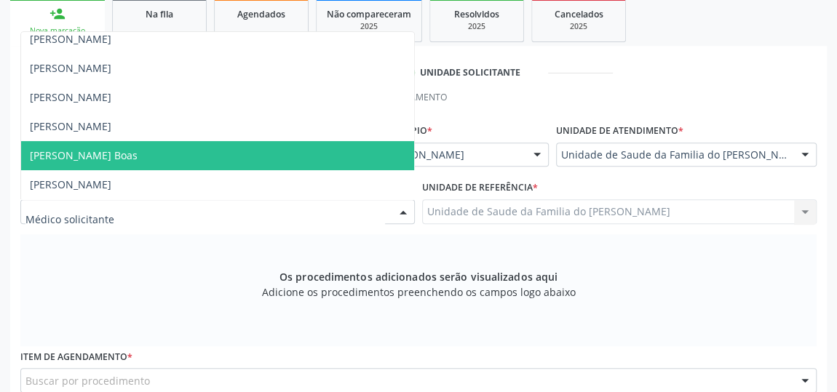
click at [287, 149] on span "[PERSON_NAME] Boas" at bounding box center [217, 155] width 393 height 29
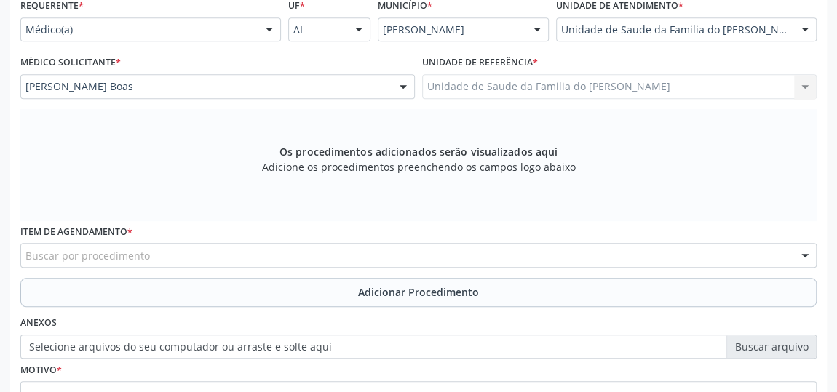
scroll to position [373, 0]
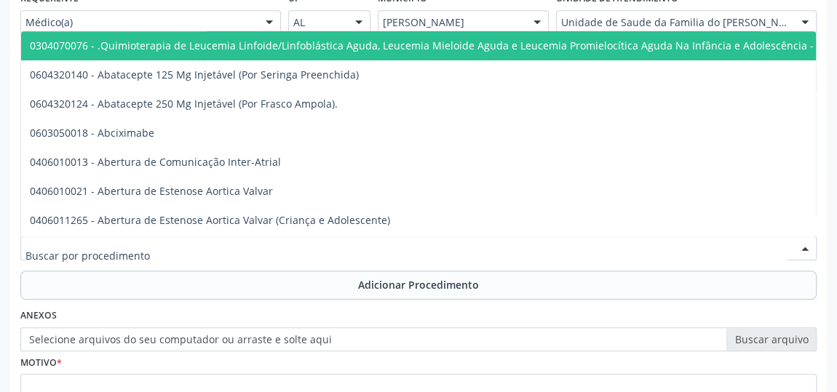
click at [240, 250] on div at bounding box center [418, 248] width 796 height 25
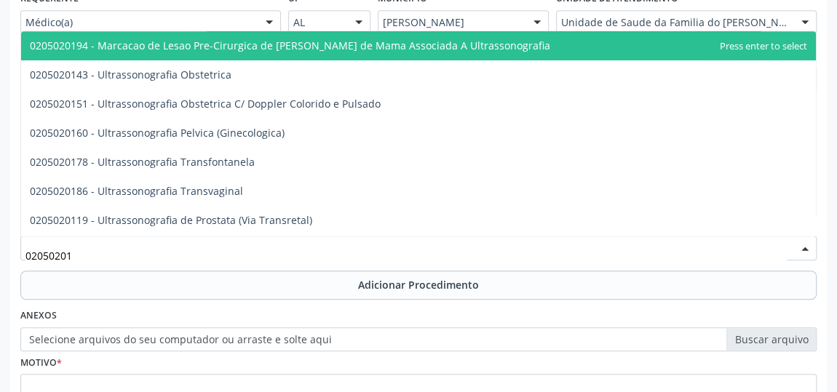
type input "020502014"
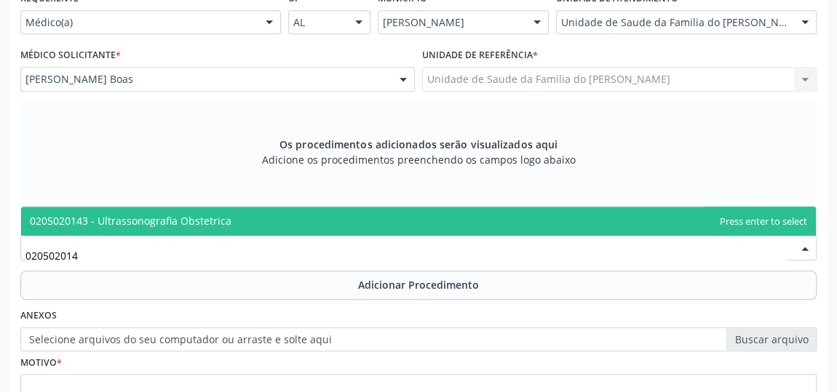
click at [246, 219] on span "0205020143 - Ultrassonografia Obstetrica" at bounding box center [418, 221] width 794 height 29
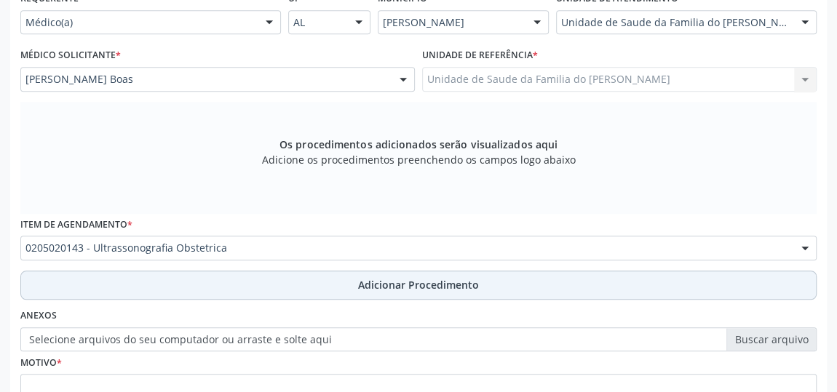
click at [242, 278] on button "Adicionar Procedimento" at bounding box center [418, 285] width 796 height 29
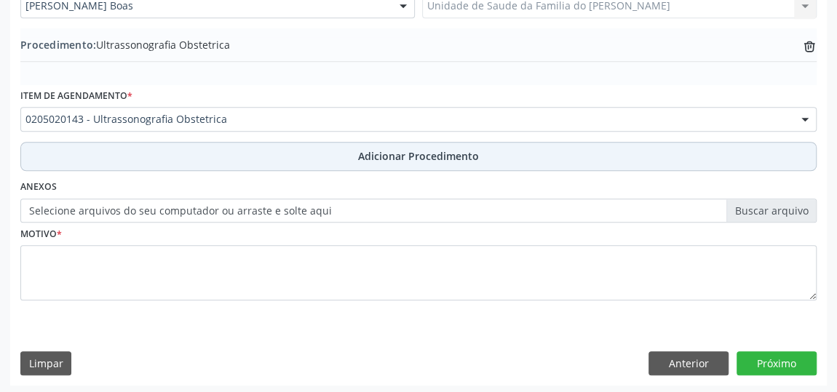
scroll to position [447, 0]
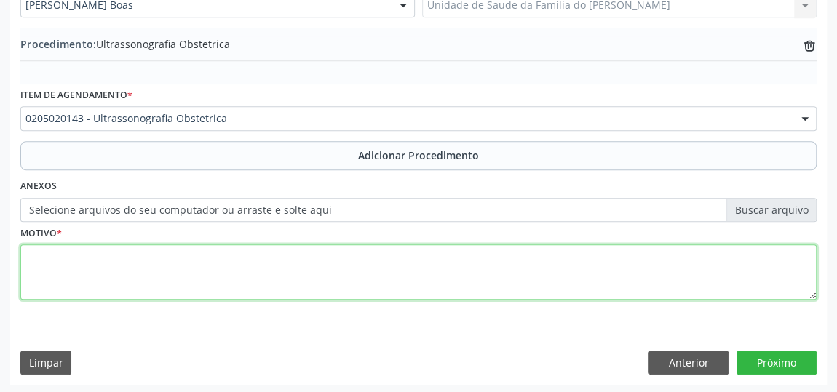
click at [244, 276] on textarea at bounding box center [418, 271] width 796 height 55
type textarea "GESTANTE HA 2 MESES"
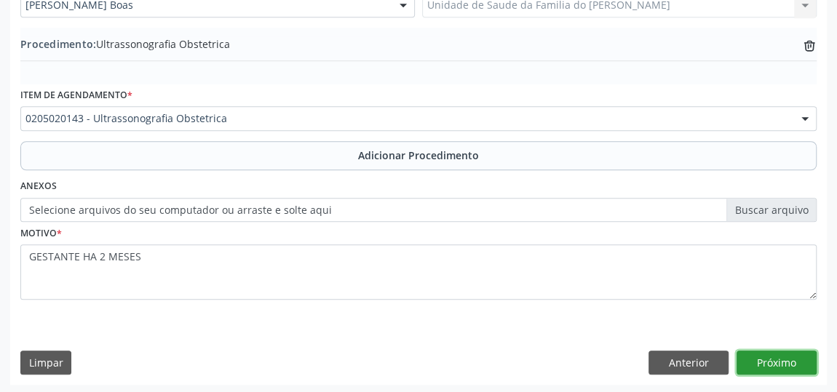
click at [768, 356] on button "Próximo" at bounding box center [776, 363] width 80 height 25
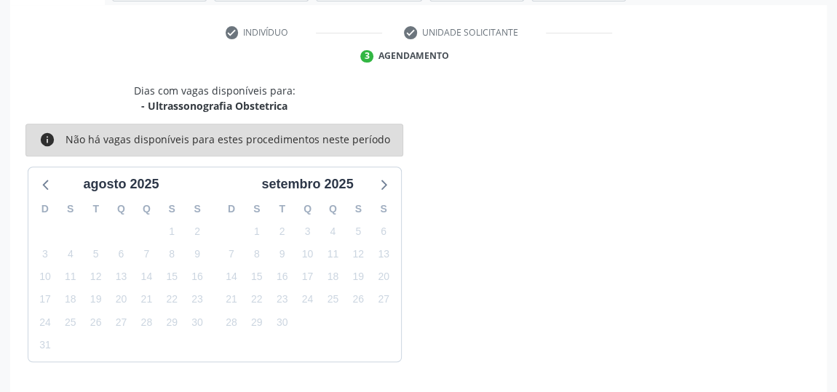
scroll to position [324, 0]
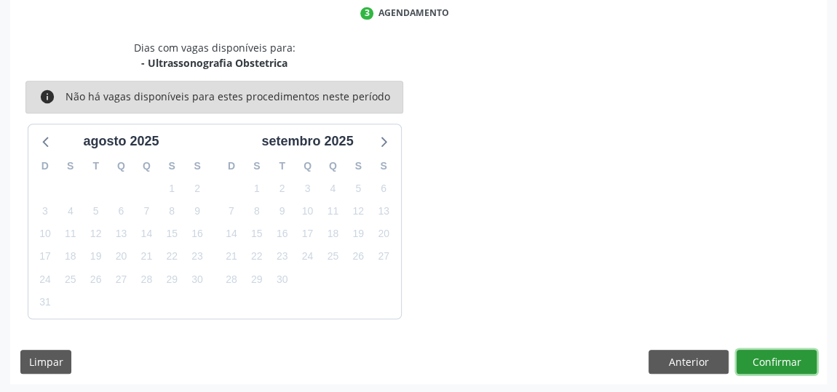
click at [768, 356] on button "Confirmar" at bounding box center [776, 362] width 80 height 25
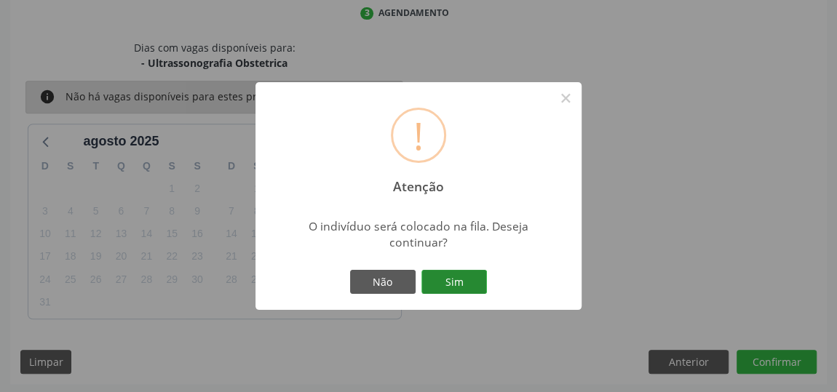
click at [449, 276] on button "Sim" at bounding box center [453, 282] width 65 height 25
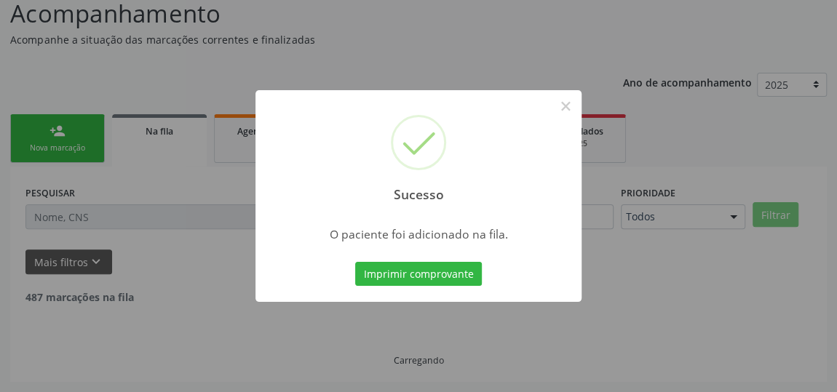
scroll to position [107, 0]
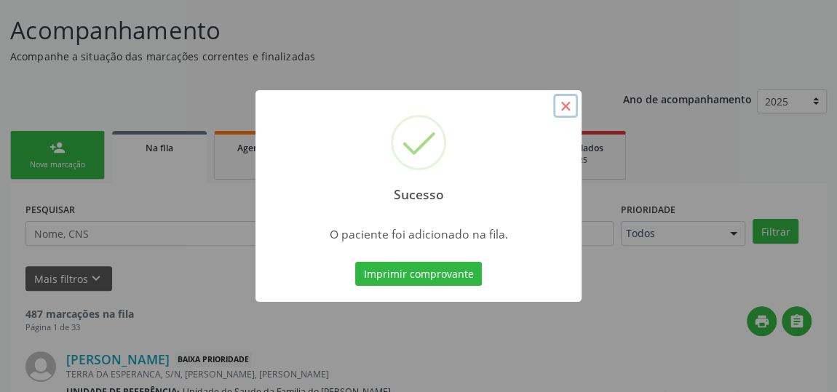
click at [560, 105] on button "×" at bounding box center [565, 106] width 25 height 25
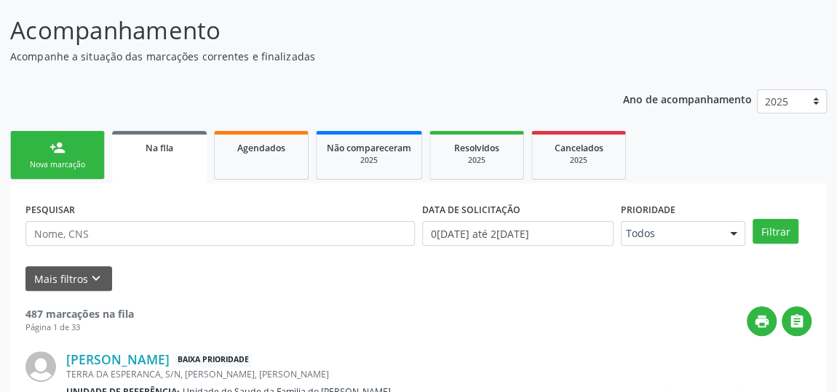
click at [41, 148] on link "person_add Nova marcação" at bounding box center [57, 155] width 95 height 49
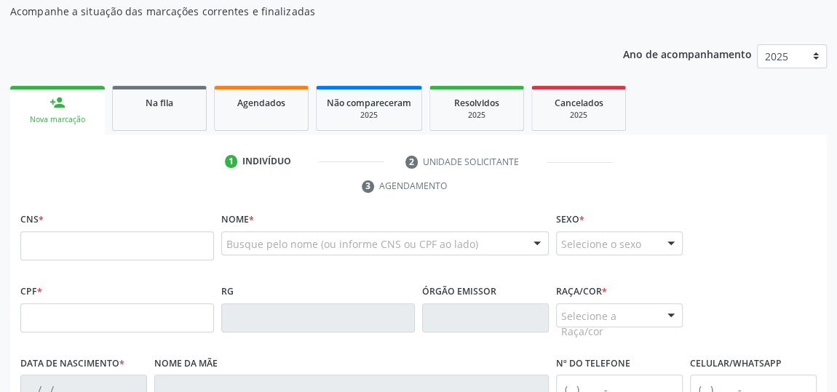
scroll to position [173, 0]
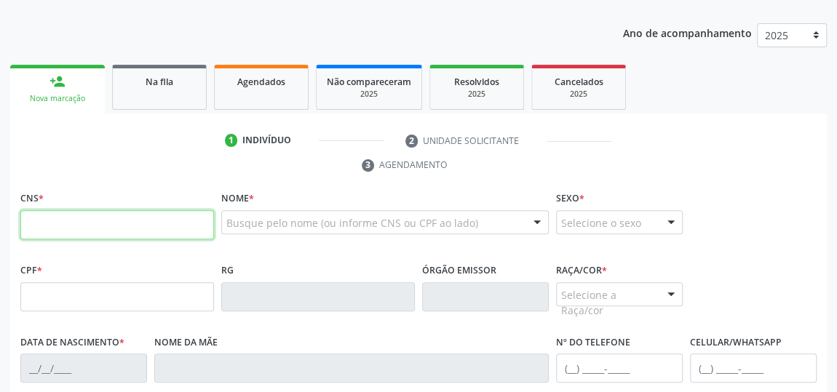
paste input "700 5081 9419 0959"
type input "700 5081 9419 0959"
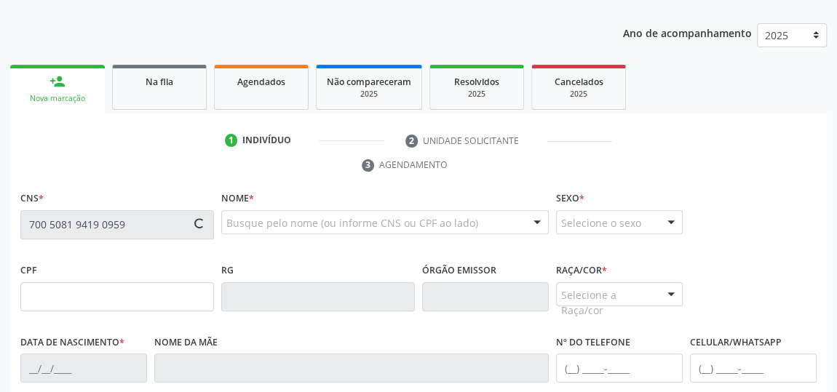
type input "[DATE]"
type input "[PERSON_NAME]"
type input "[PHONE_NUMBER]"
type input "S/N"
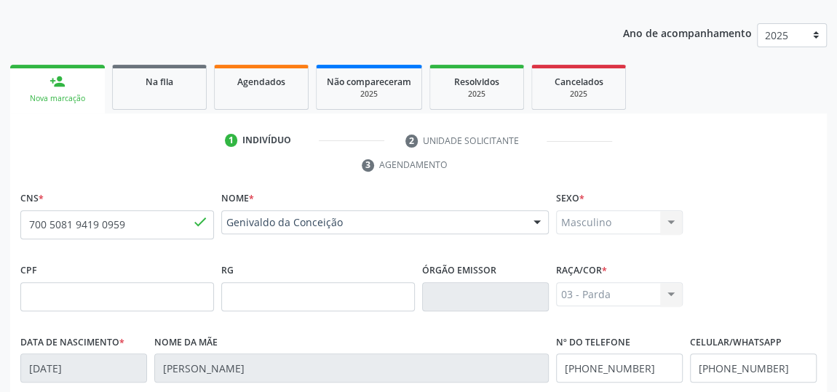
scroll to position [439, 0]
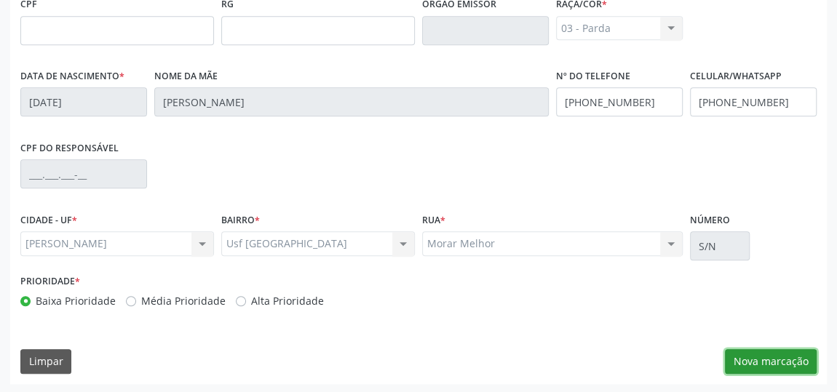
click at [797, 365] on button "Nova marcação" at bounding box center [771, 361] width 92 height 25
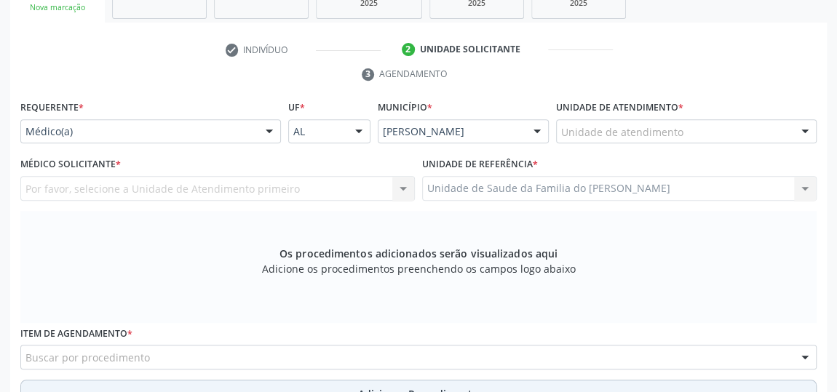
scroll to position [241, 0]
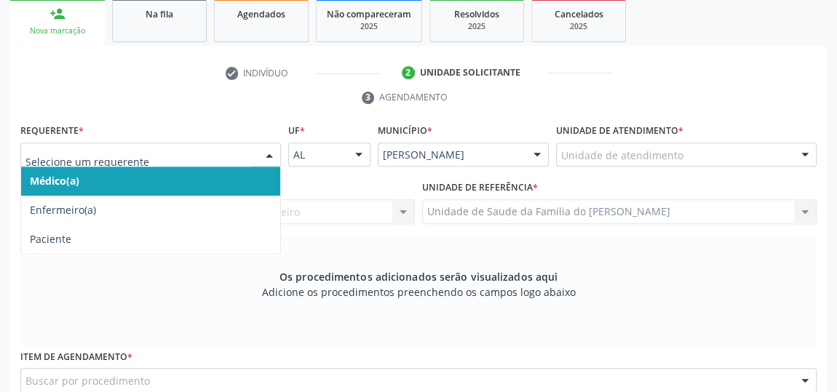
click at [266, 150] on div at bounding box center [269, 155] width 22 height 25
click at [228, 186] on span "Médico(a)" at bounding box center [150, 181] width 259 height 29
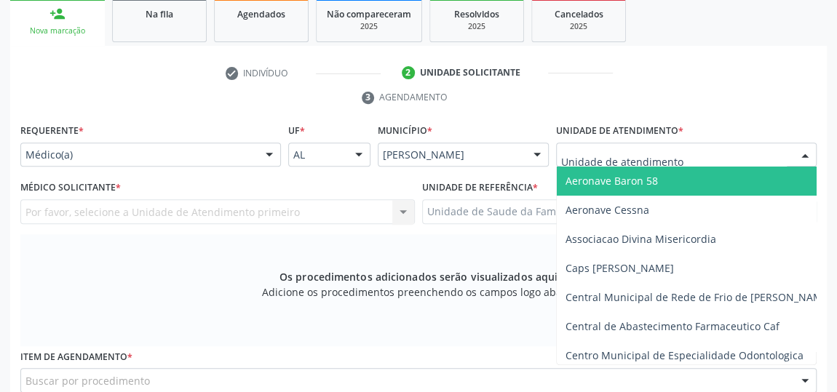
click at [790, 152] on div at bounding box center [686, 155] width 260 height 25
type input "j"
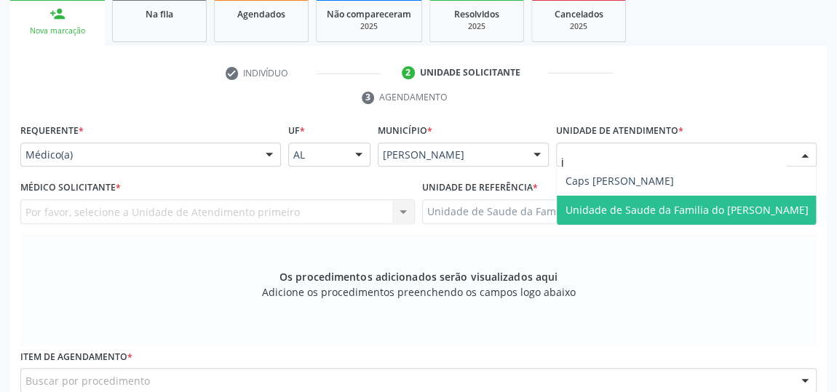
click at [772, 202] on span "Unidade de Saude da Familia do [PERSON_NAME]" at bounding box center [687, 210] width 260 height 29
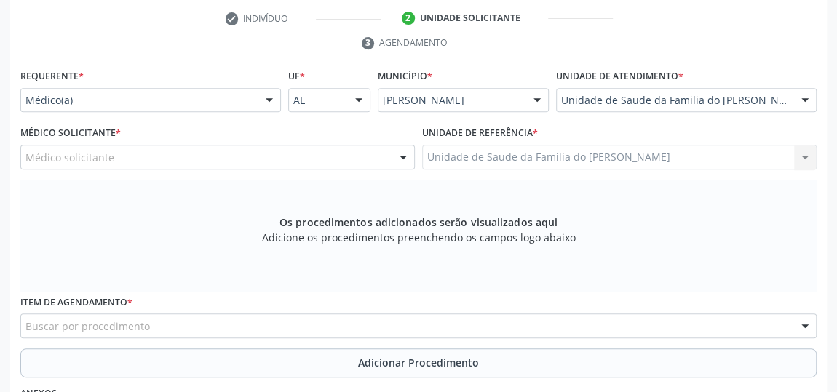
scroll to position [373, 0]
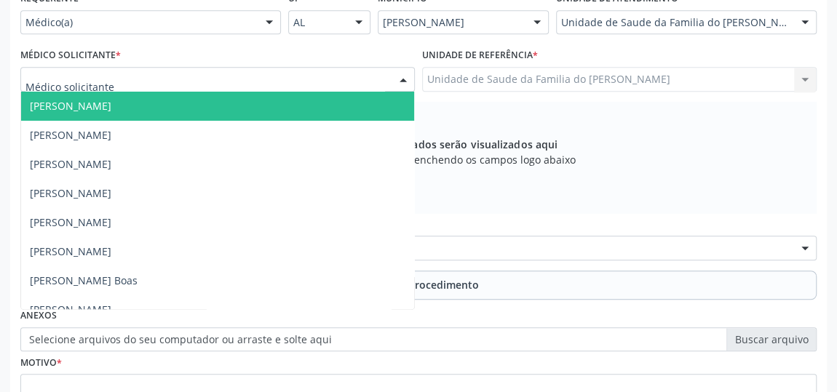
click at [411, 79] on div at bounding box center [403, 80] width 22 height 25
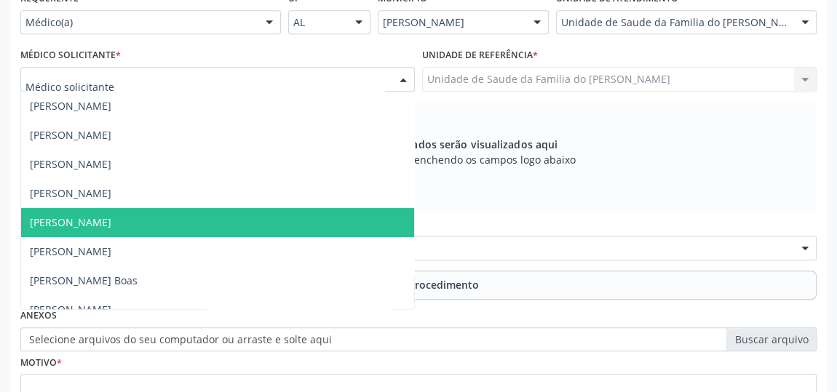
click at [294, 218] on span "[PERSON_NAME]" at bounding box center [217, 222] width 393 height 29
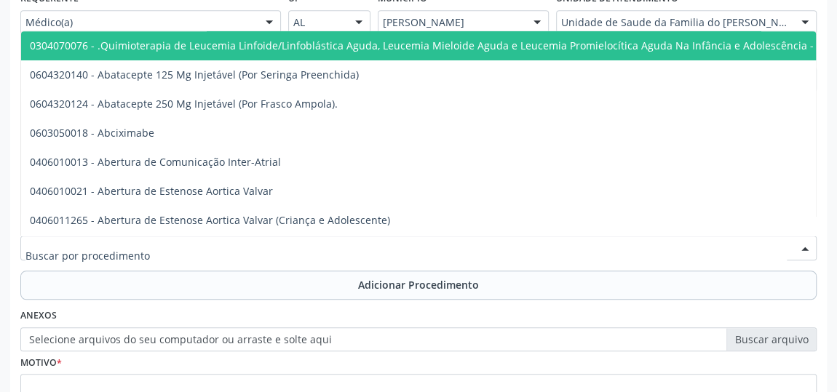
click at [267, 245] on div at bounding box center [418, 248] width 796 height 25
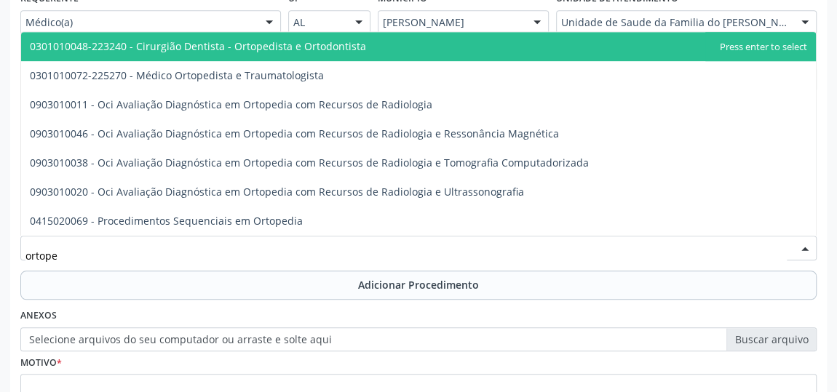
type input "ortoped"
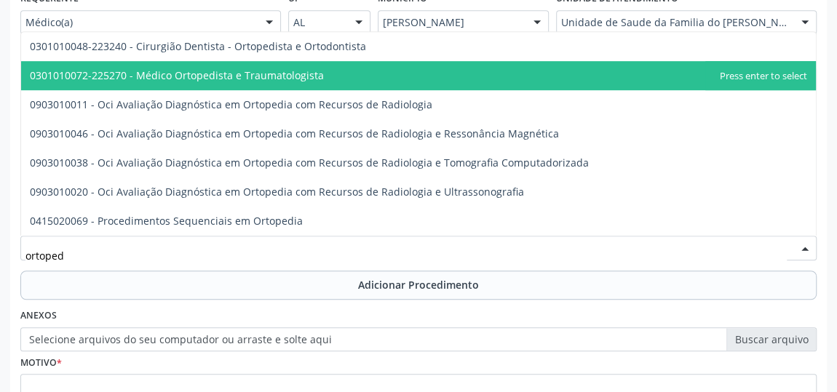
click at [319, 70] on span "0301010072-225270 - Médico Ortopedista e Traumatologista" at bounding box center [418, 75] width 794 height 29
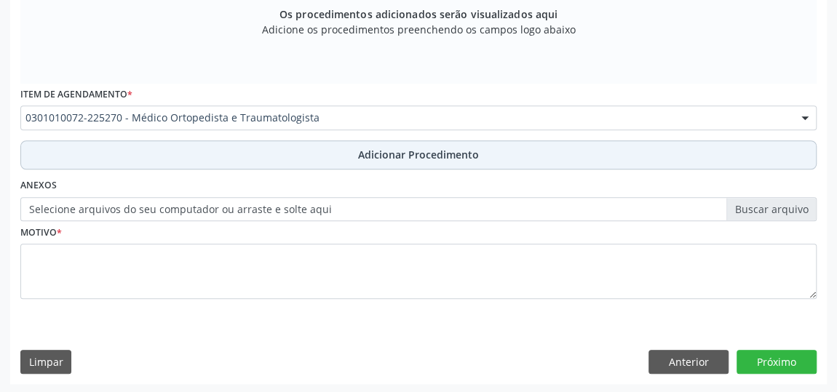
click at [336, 156] on button "Adicionar Procedimento" at bounding box center [418, 154] width 796 height 29
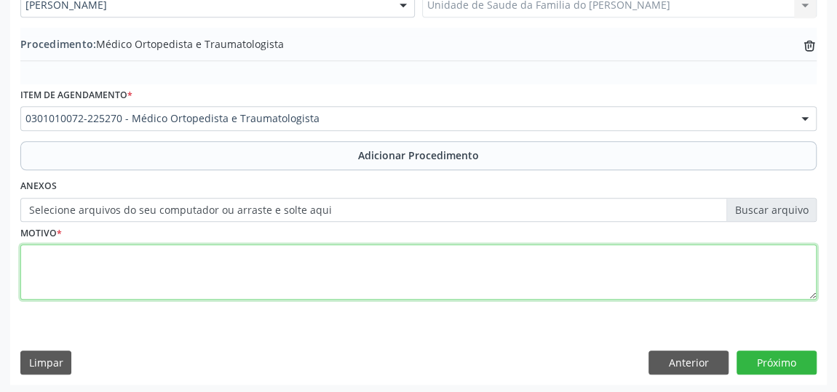
click at [245, 268] on textarea at bounding box center [418, 271] width 796 height 55
type textarea "lombociatalgia"
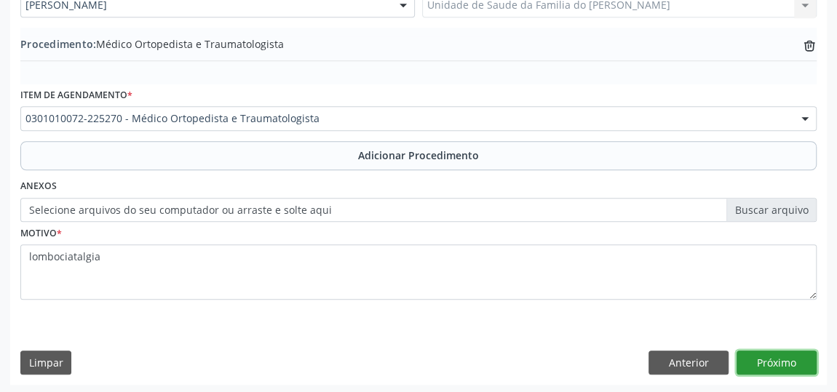
click at [794, 362] on button "Próximo" at bounding box center [776, 363] width 80 height 25
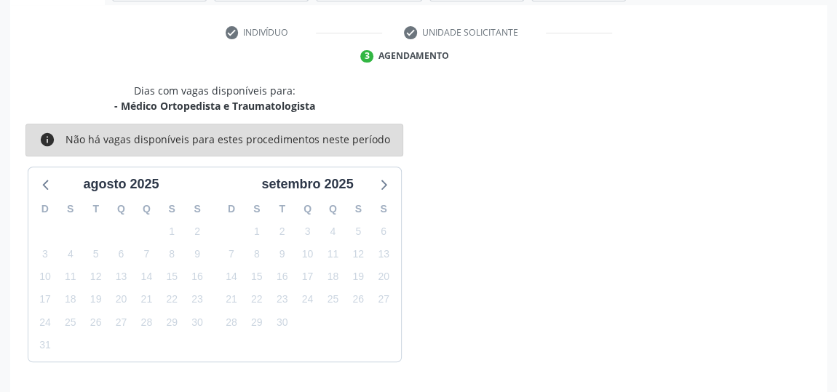
scroll to position [324, 0]
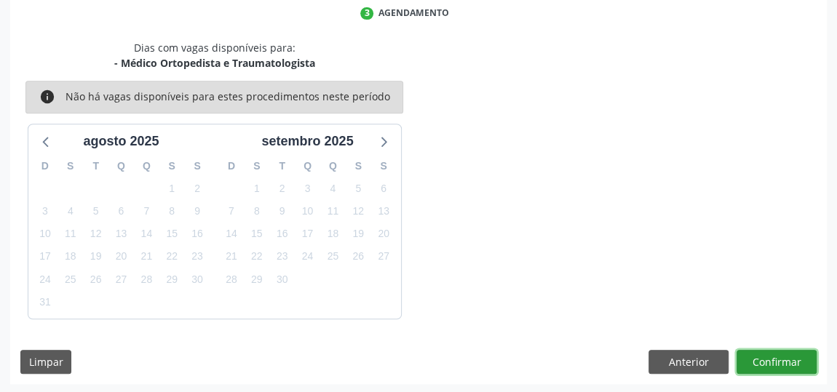
click at [794, 362] on button "Confirmar" at bounding box center [776, 362] width 80 height 25
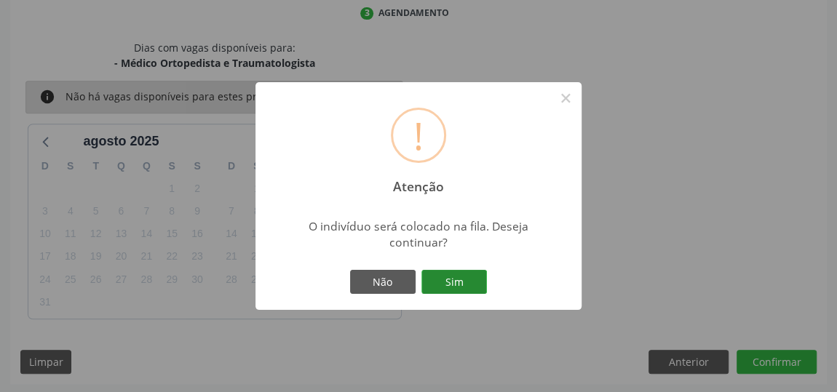
click at [463, 282] on button "Sim" at bounding box center [453, 282] width 65 height 25
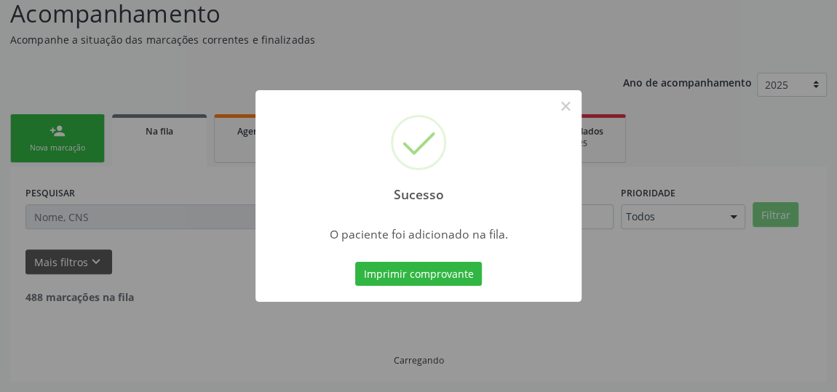
scroll to position [107, 0]
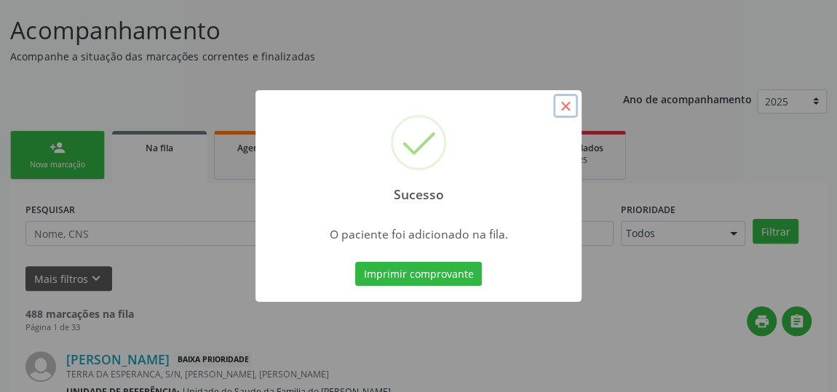
click at [564, 103] on button "×" at bounding box center [565, 106] width 25 height 25
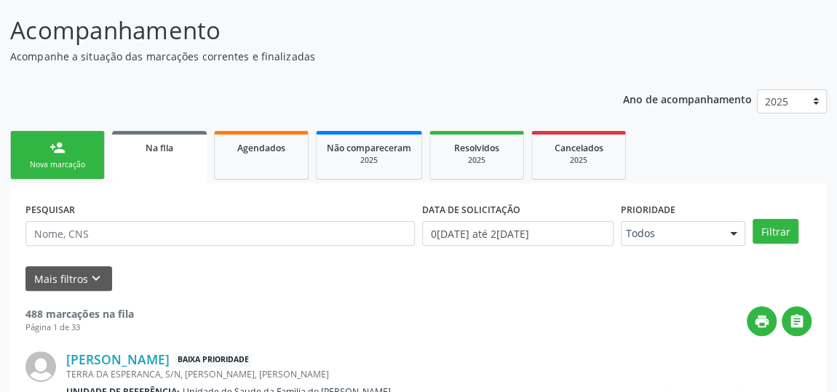
click at [66, 156] on link "person_add Nova marcação" at bounding box center [57, 155] width 95 height 49
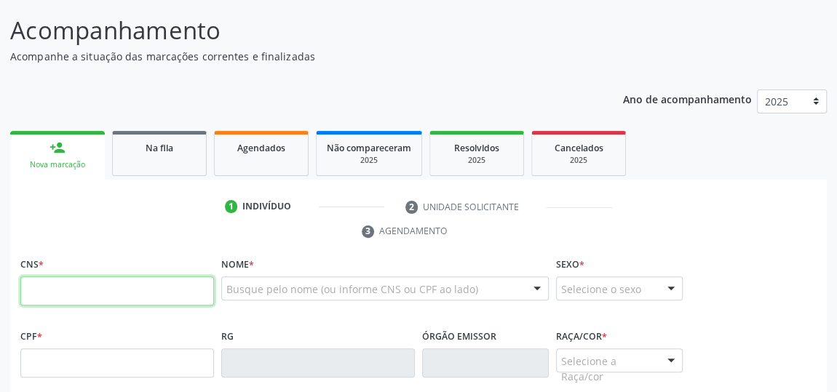
click at [78, 292] on input "text" at bounding box center [117, 290] width 194 height 29
type input "898 0046 6930 5818"
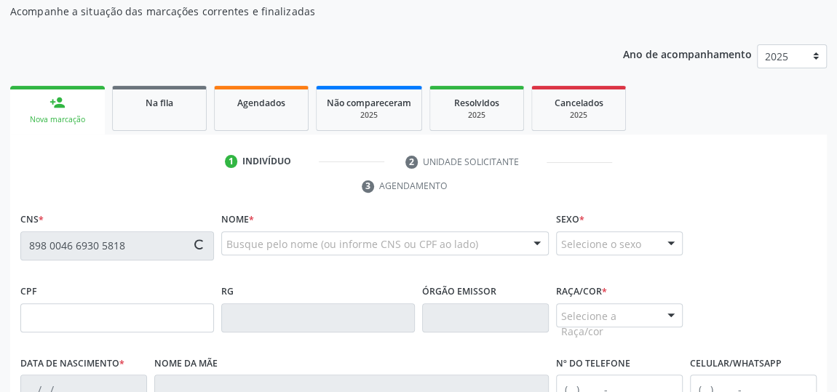
scroll to position [173, 0]
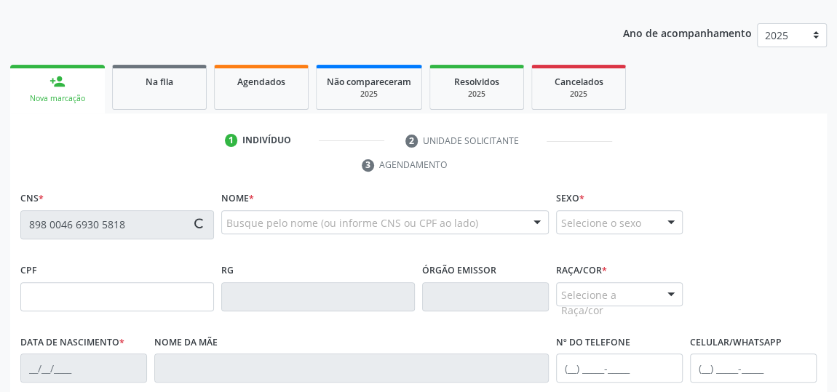
type input "157.932.974-80"
type input "1[DATE]"
type input "[PERSON_NAME]"
type input "[PHONE_NUMBER]"
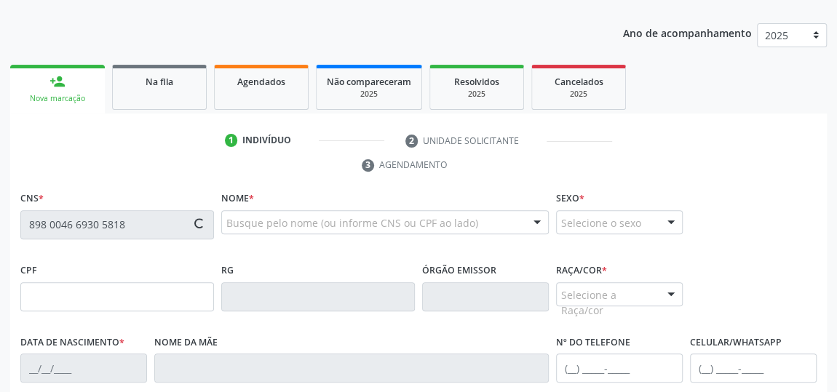
type input "S/N"
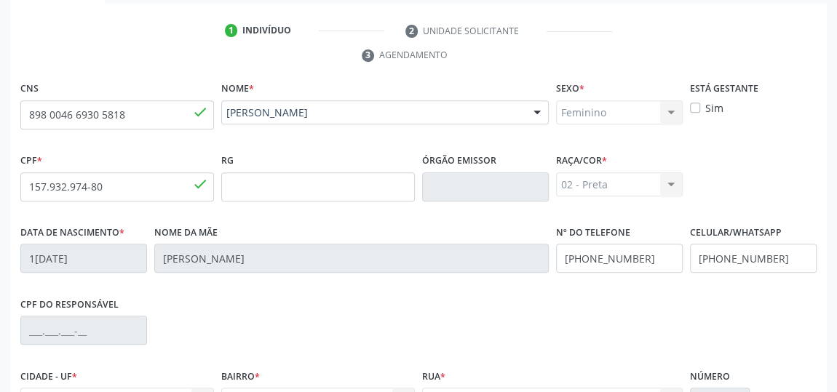
scroll to position [439, 0]
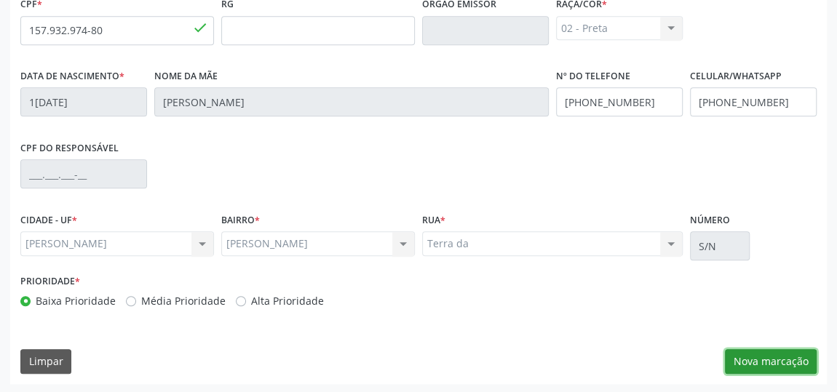
click at [769, 354] on button "Nova marcação" at bounding box center [771, 361] width 92 height 25
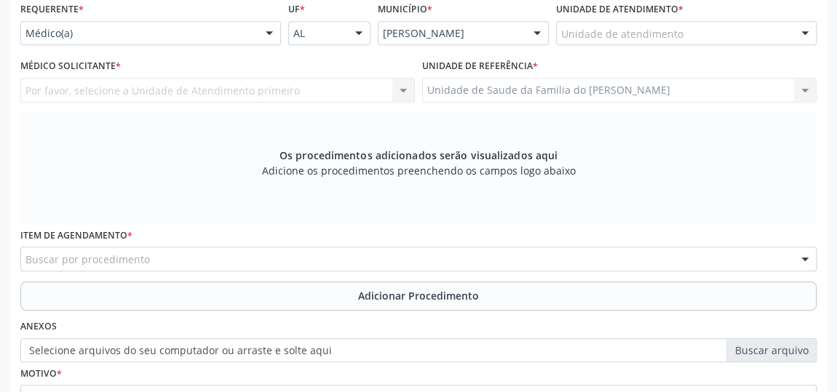
scroll to position [307, 0]
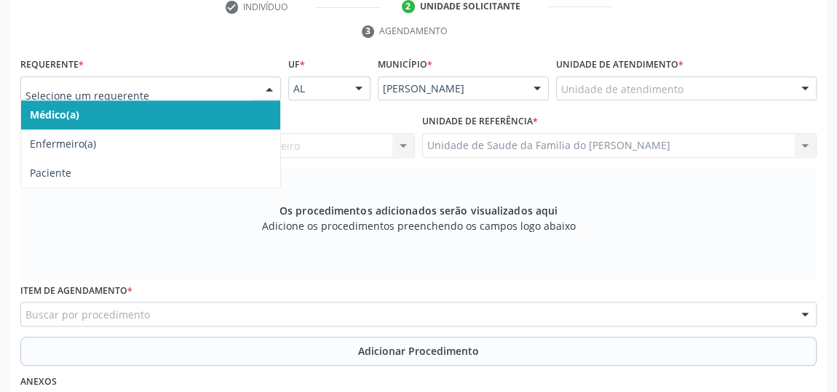
click at [267, 89] on div at bounding box center [269, 89] width 22 height 25
click at [220, 116] on span "Médico(a)" at bounding box center [150, 114] width 259 height 29
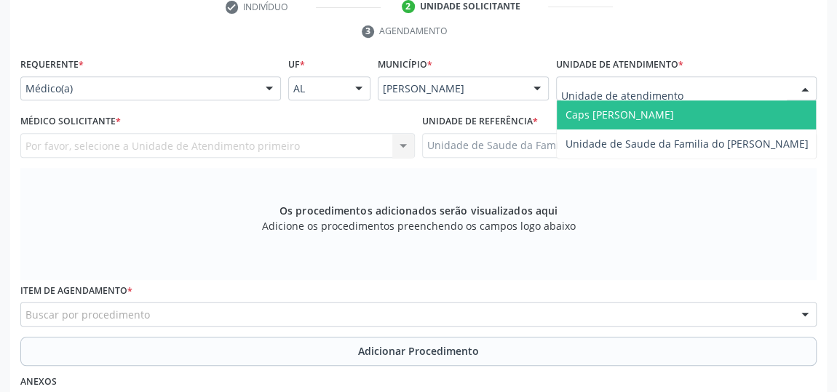
type input "j"
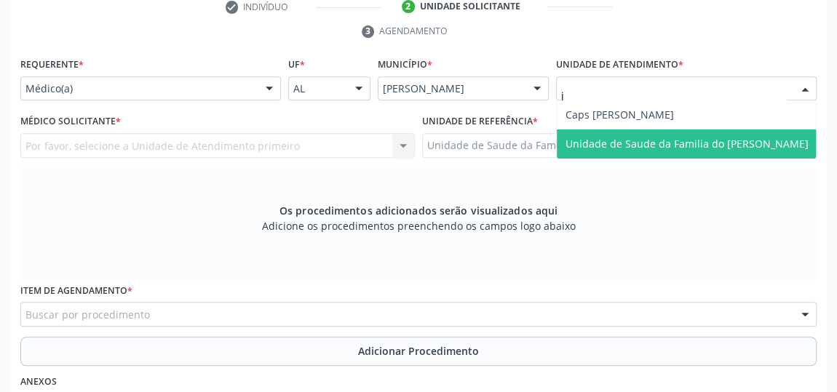
click at [634, 138] on span "Unidade de Saude da Familia do [PERSON_NAME]" at bounding box center [686, 144] width 243 height 14
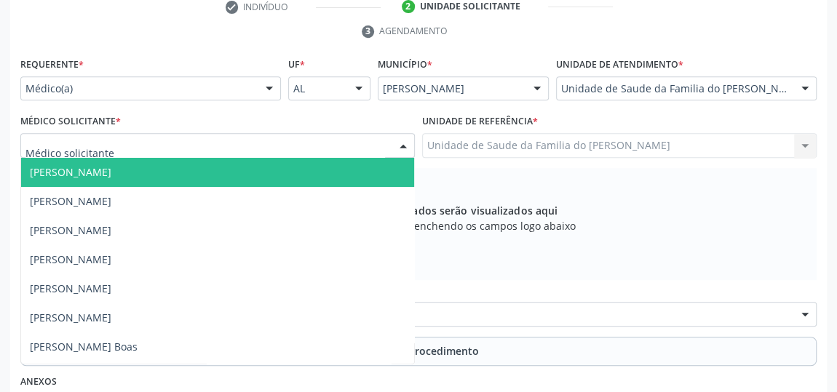
click at [397, 146] on div at bounding box center [403, 146] width 22 height 25
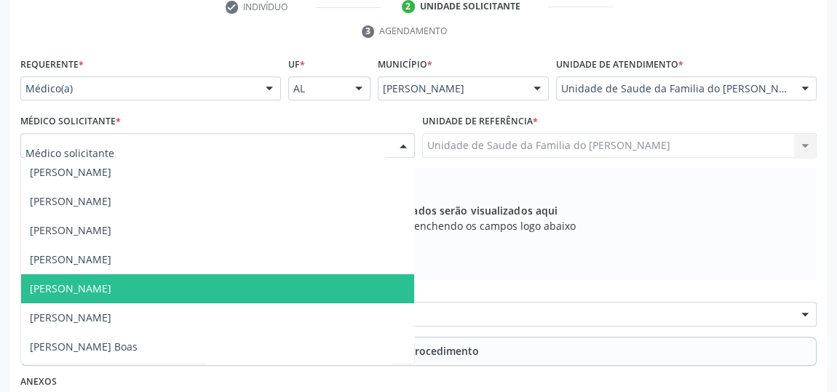
click at [264, 284] on span "[PERSON_NAME]" at bounding box center [217, 288] width 393 height 29
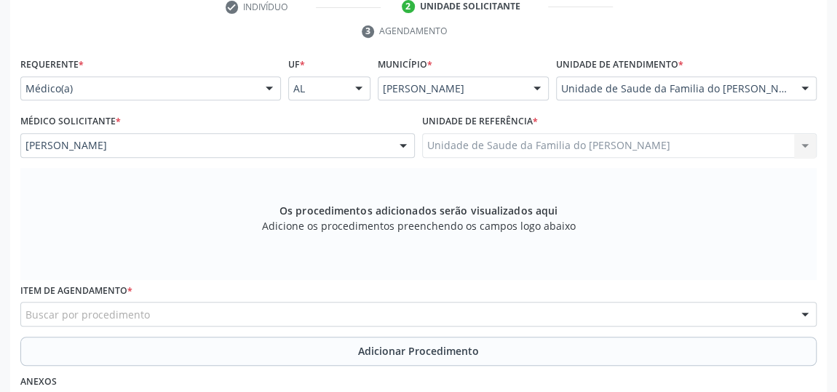
scroll to position [439, 0]
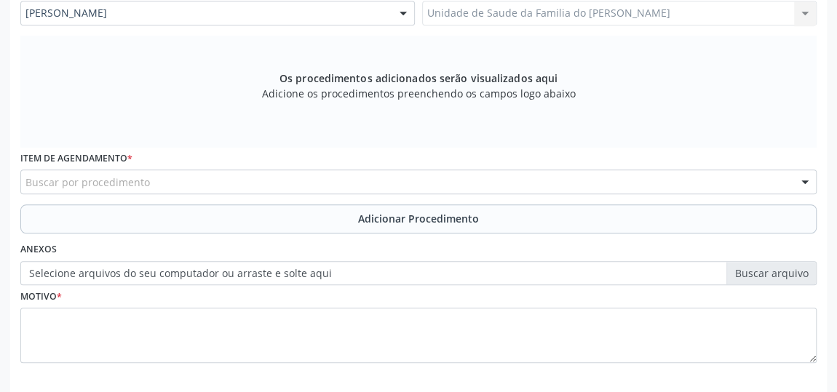
click at [279, 184] on div "Buscar por procedimento" at bounding box center [418, 182] width 796 height 25
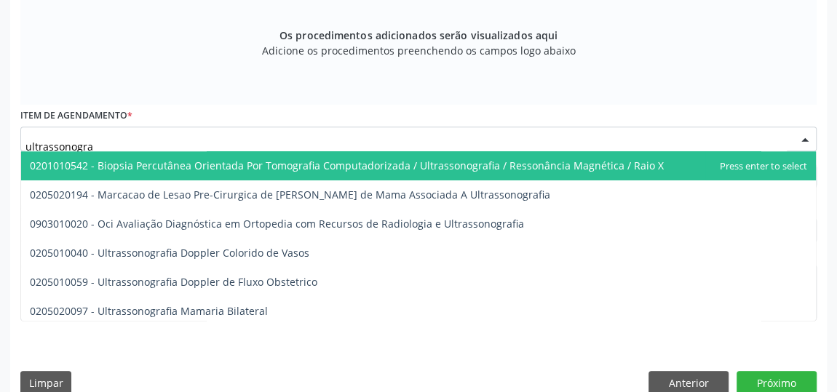
scroll to position [503, 0]
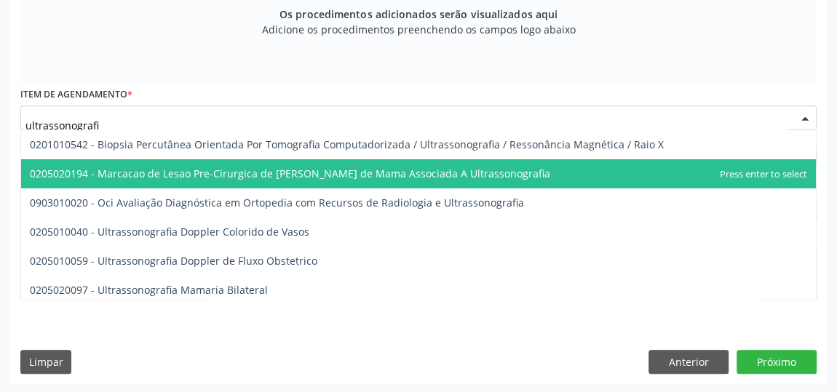
type input "ultrassonografia"
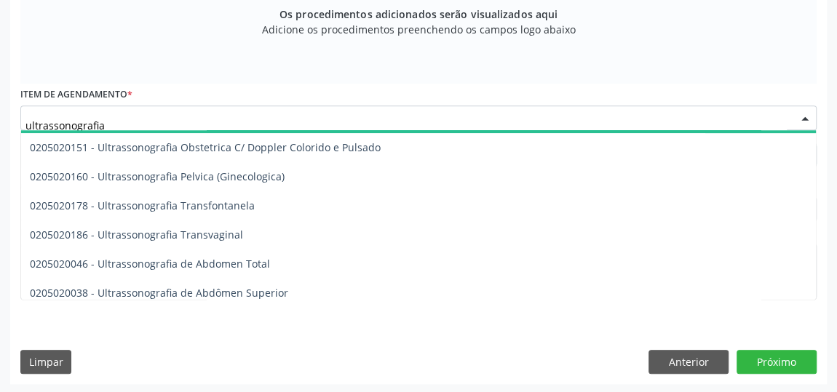
scroll to position [264, 0]
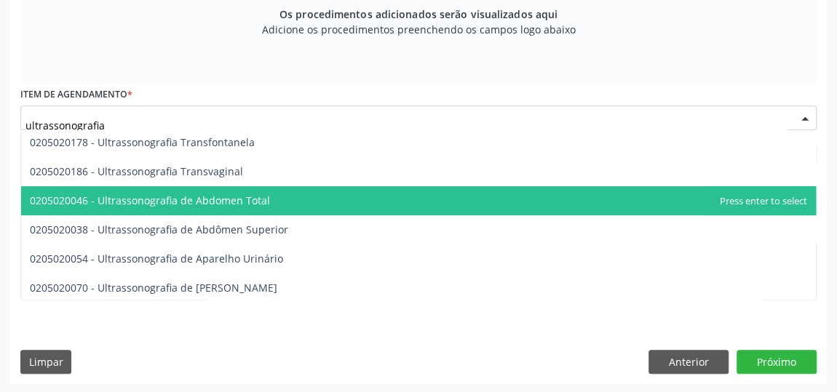
click at [279, 204] on span "0205020046 - Ultrassonografia de Abdomen Total" at bounding box center [418, 200] width 794 height 29
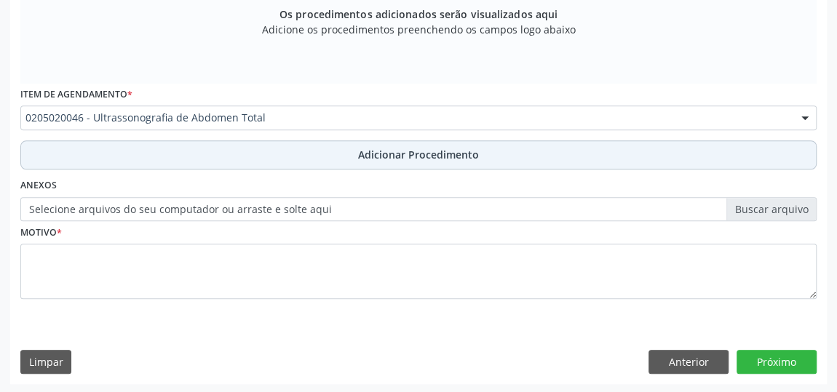
click at [308, 155] on button "Adicionar Procedimento" at bounding box center [418, 154] width 796 height 29
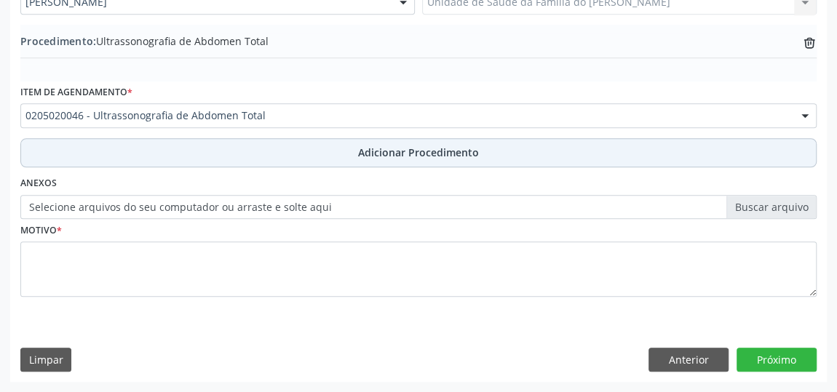
scroll to position [447, 0]
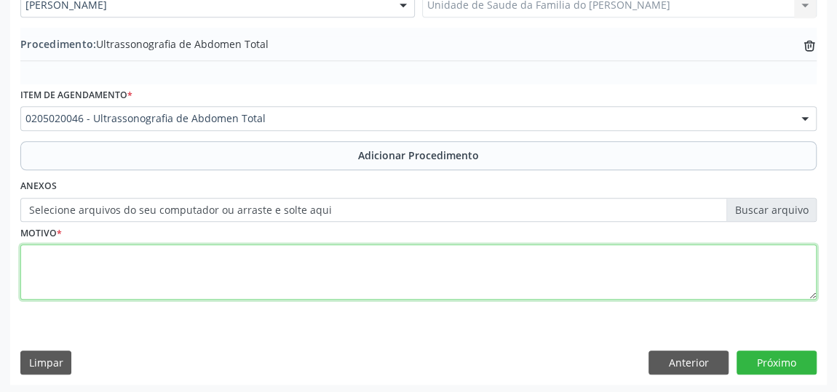
click at [219, 276] on textarea at bounding box center [418, 271] width 796 height 55
click at [34, 256] on textarea "dor pelvica" at bounding box center [418, 271] width 796 height 55
click at [69, 258] on textarea "Dor pelvica" at bounding box center [418, 271] width 796 height 55
type textarea "Dor pélvica"
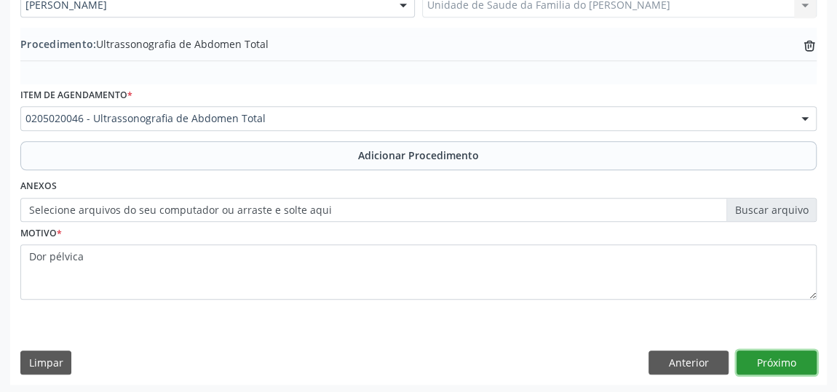
click at [784, 362] on button "Próximo" at bounding box center [776, 363] width 80 height 25
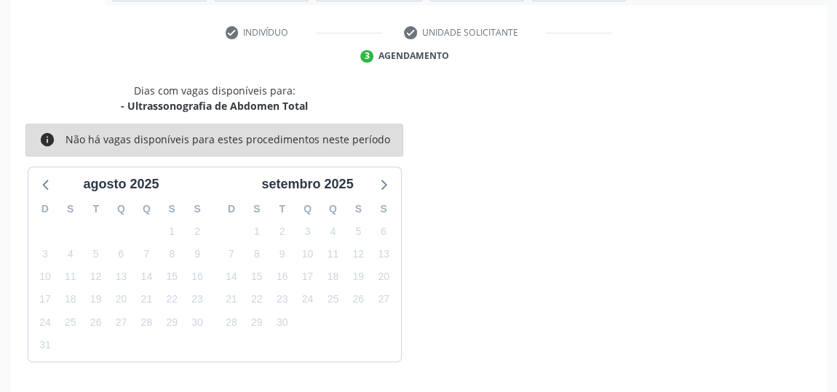
scroll to position [324, 0]
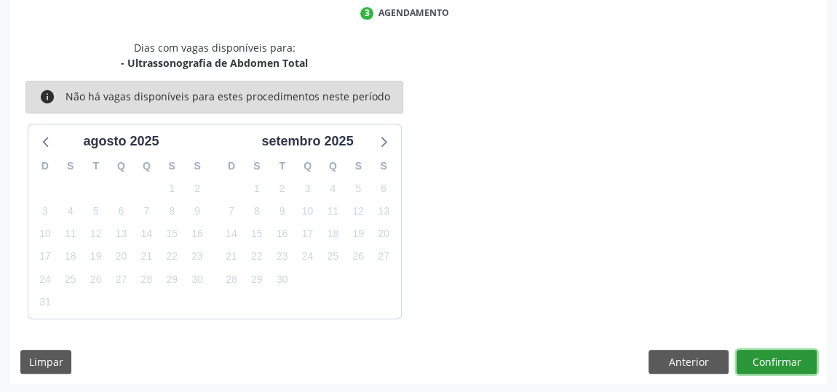
click at [784, 362] on button "Confirmar" at bounding box center [776, 362] width 80 height 25
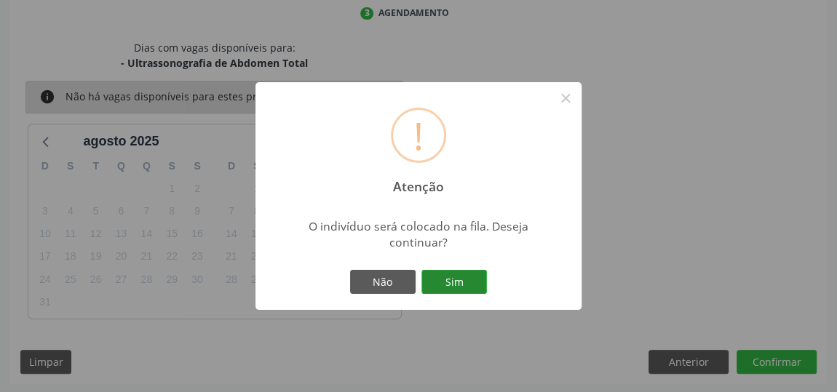
click at [442, 283] on button "Sim" at bounding box center [453, 282] width 65 height 25
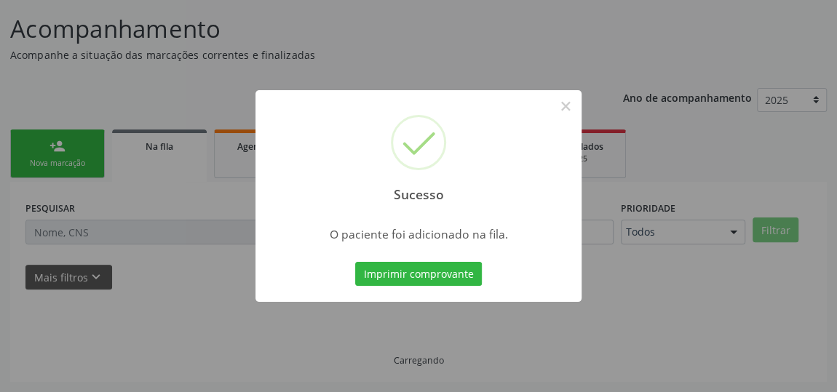
scroll to position [107, 0]
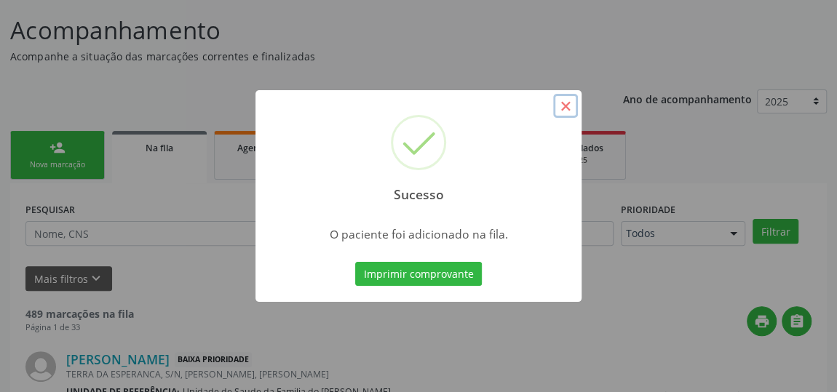
click at [567, 105] on button "×" at bounding box center [565, 106] width 25 height 25
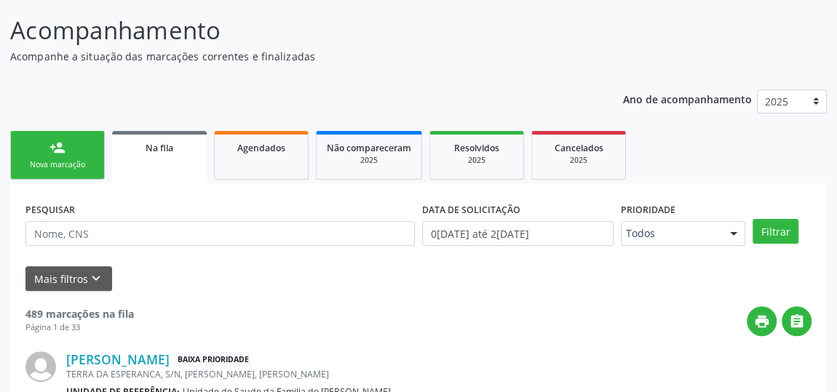
click at [44, 154] on link "person_add Nova marcação" at bounding box center [57, 155] width 95 height 49
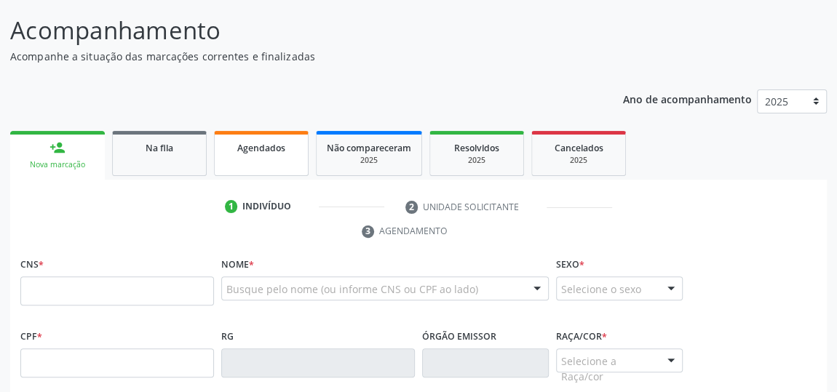
scroll to position [239, 0]
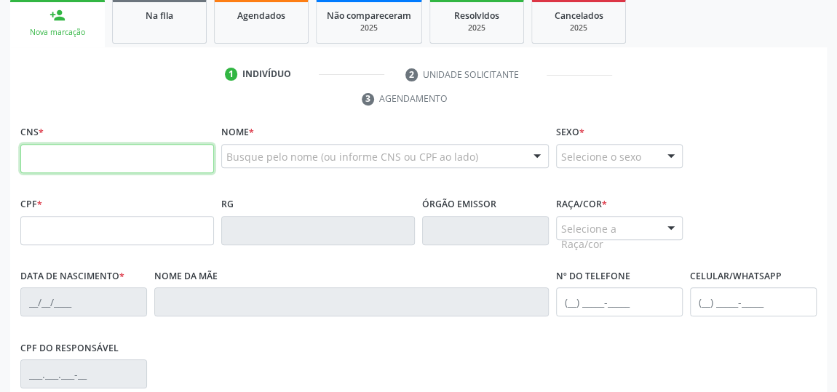
click at [171, 158] on input "text" at bounding box center [117, 158] width 194 height 29
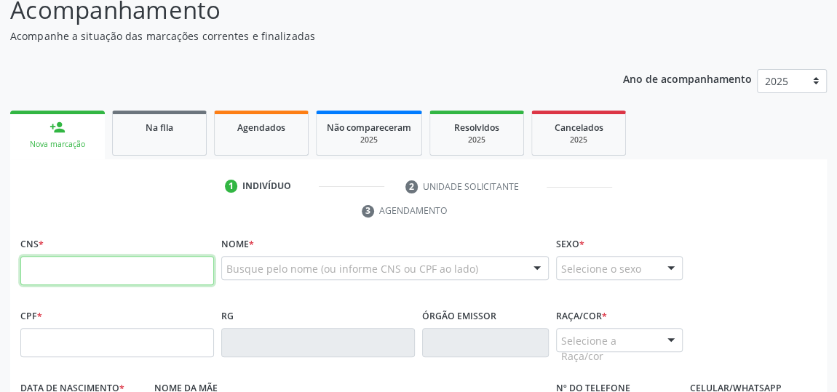
scroll to position [107, 0]
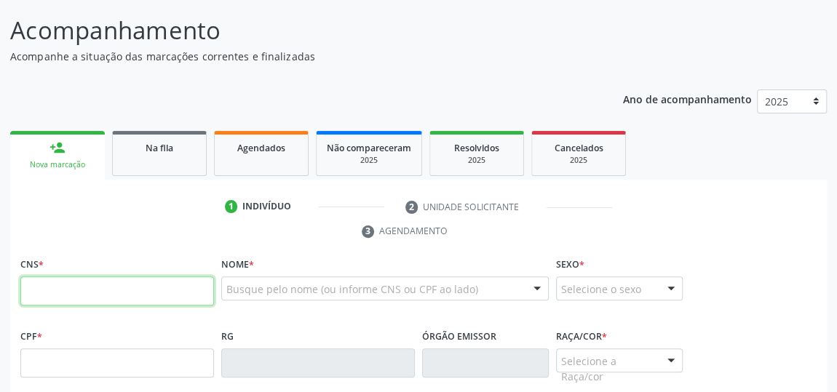
paste input "700 5081 9419 0959"
type input "700 5081 9419 0959"
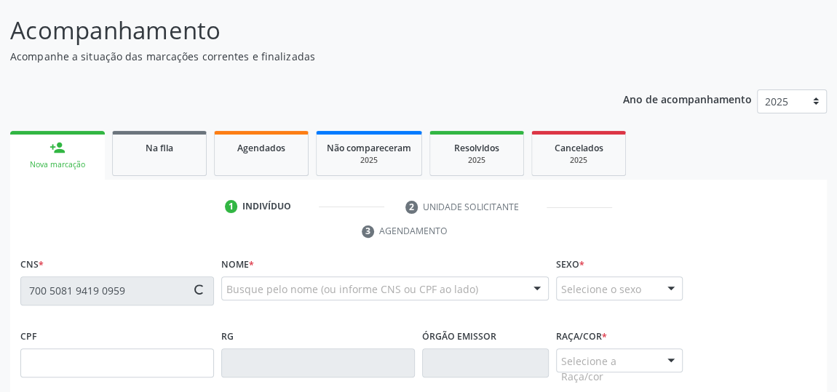
type input "[DATE]"
type input "[PERSON_NAME]"
type input "[PHONE_NUMBER]"
type input "S/N"
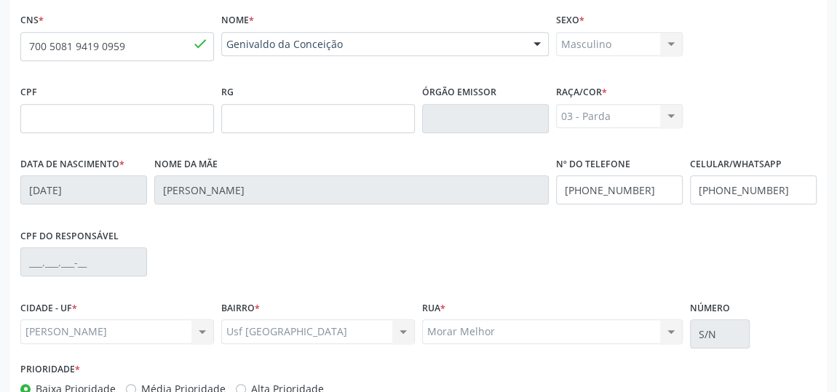
scroll to position [439, 0]
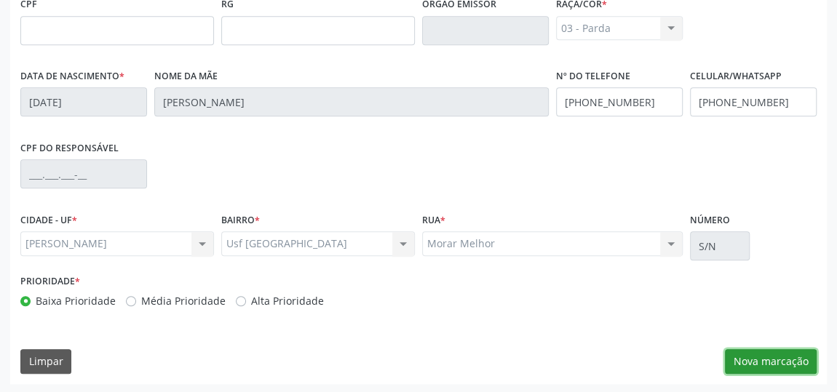
click at [762, 357] on button "Nova marcação" at bounding box center [771, 361] width 92 height 25
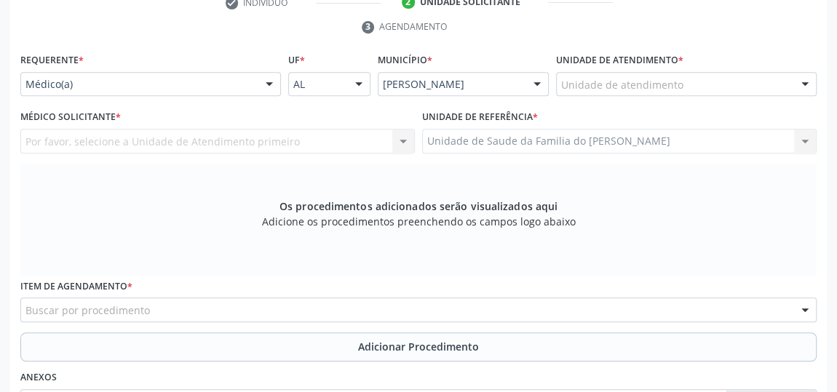
scroll to position [307, 0]
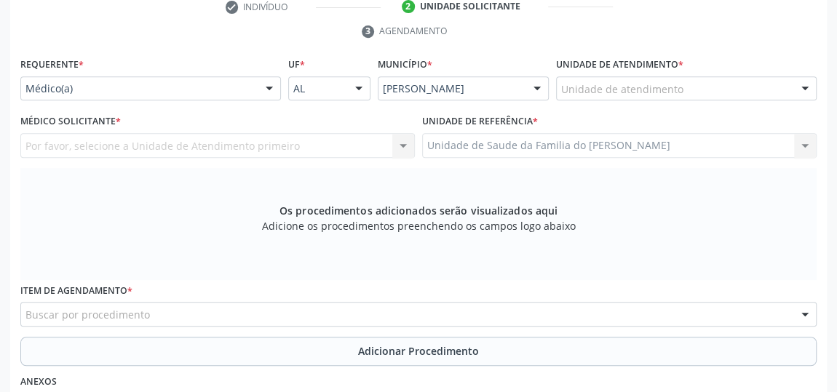
click at [265, 86] on div at bounding box center [269, 89] width 22 height 25
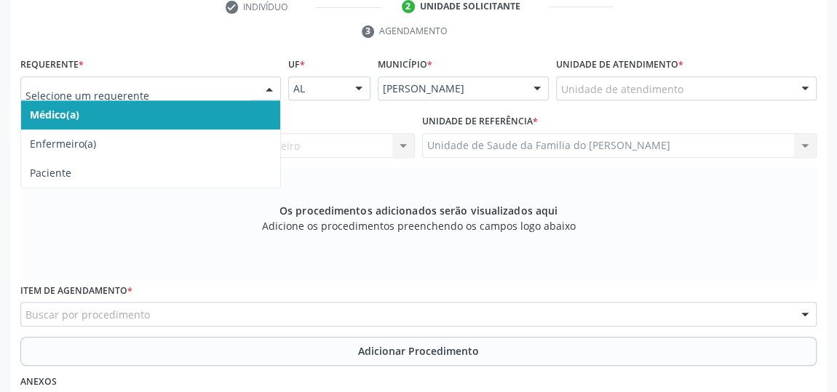
click at [209, 119] on span "Médico(a)" at bounding box center [150, 114] width 259 height 29
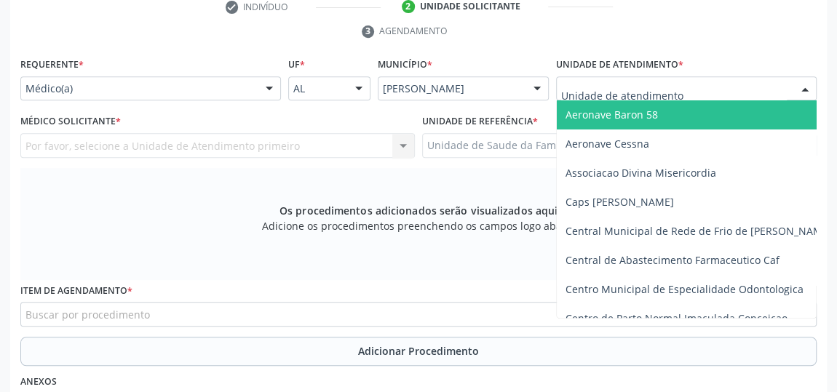
type input "J"
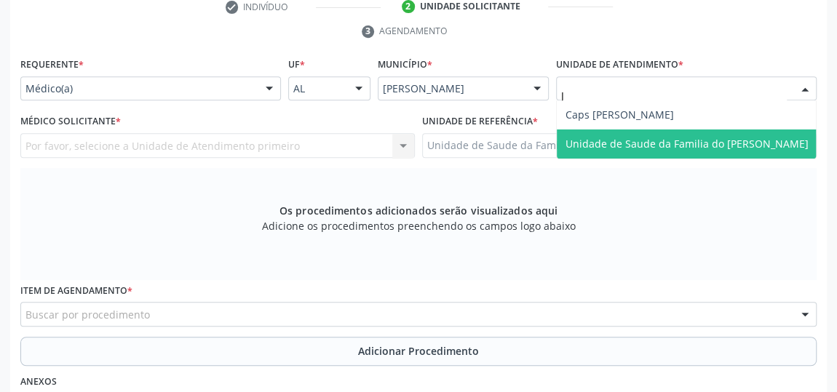
click at [603, 137] on span "Unidade de Saude da Familia do [PERSON_NAME]" at bounding box center [686, 144] width 243 height 14
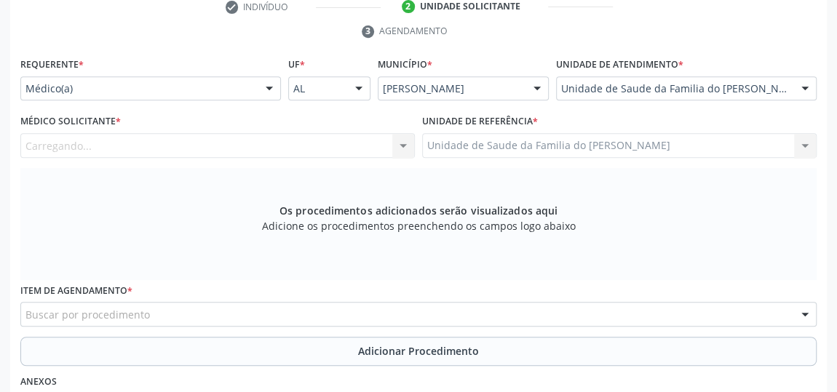
click at [400, 146] on div "Carregando... Nenhum resultado encontrado para: " " Não há nenhuma opção para s…" at bounding box center [217, 145] width 394 height 25
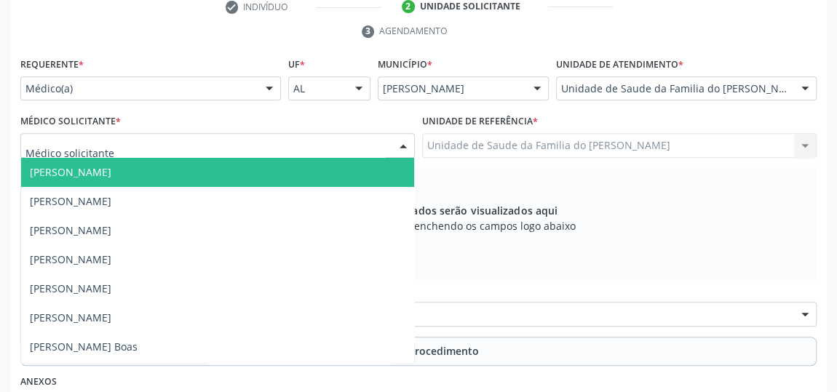
click at [400, 146] on div at bounding box center [403, 146] width 22 height 25
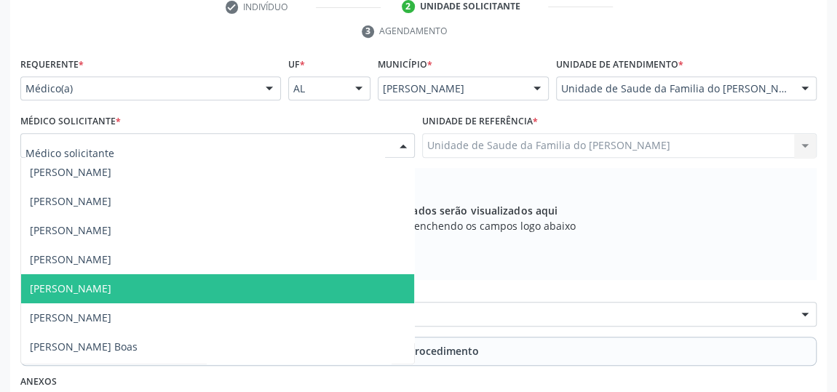
click at [255, 286] on span "[PERSON_NAME]" at bounding box center [217, 288] width 393 height 29
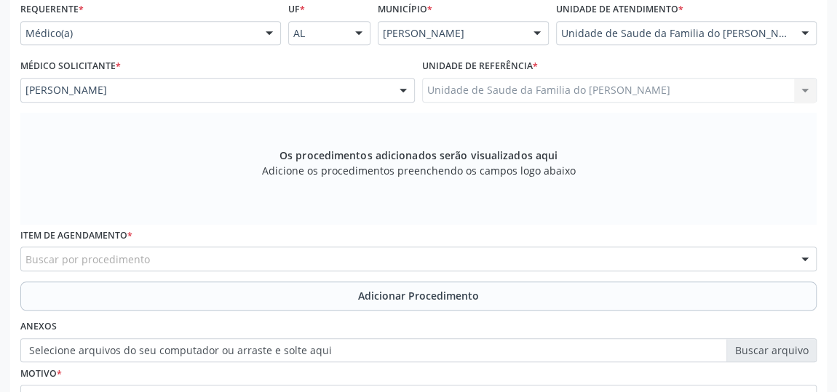
scroll to position [439, 0]
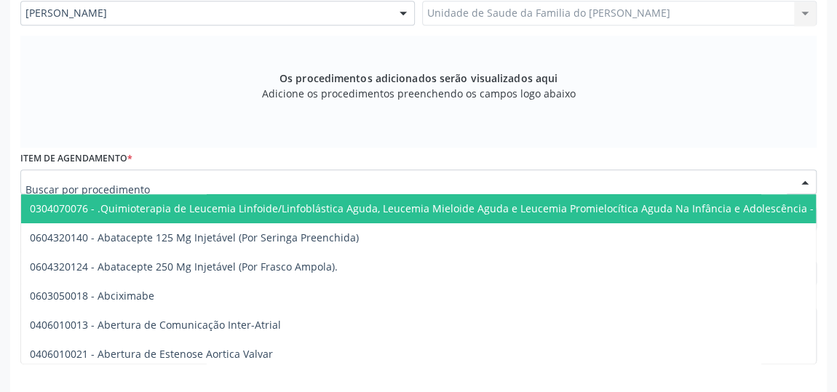
click at [231, 186] on div at bounding box center [418, 182] width 796 height 25
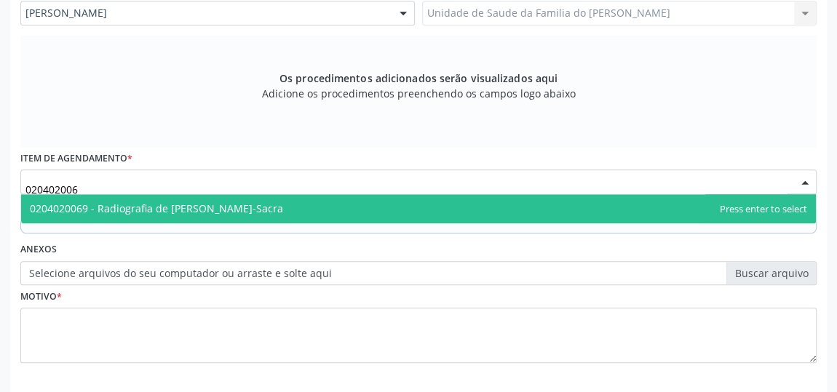
type input "0204020069"
click at [246, 212] on span "0204020069 - Radiografia de [PERSON_NAME]-Sacra" at bounding box center [156, 209] width 253 height 14
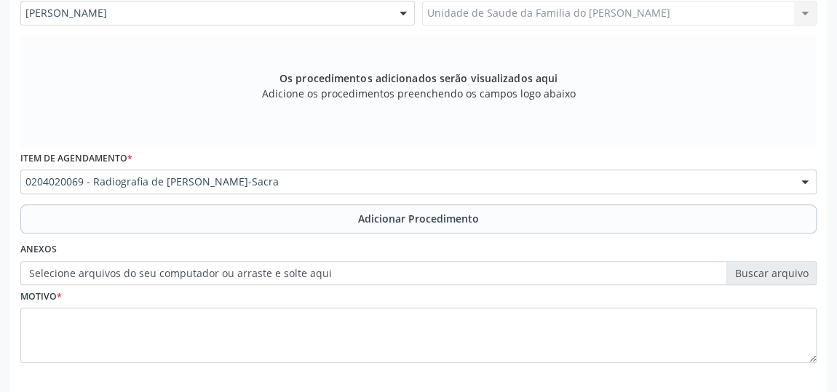
click at [246, 212] on button "Adicionar Procedimento" at bounding box center [418, 218] width 796 height 29
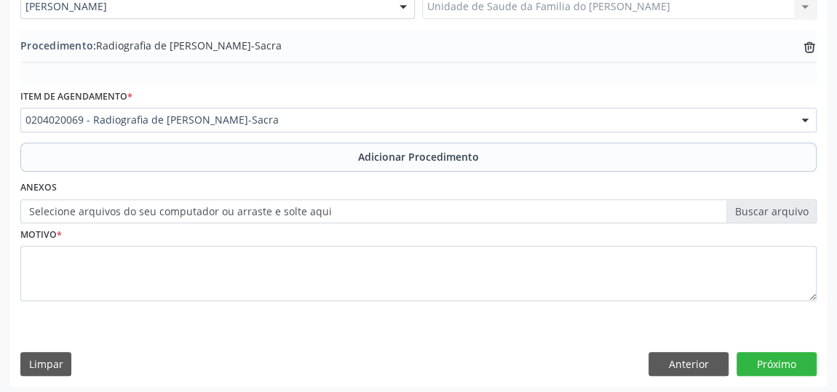
scroll to position [447, 0]
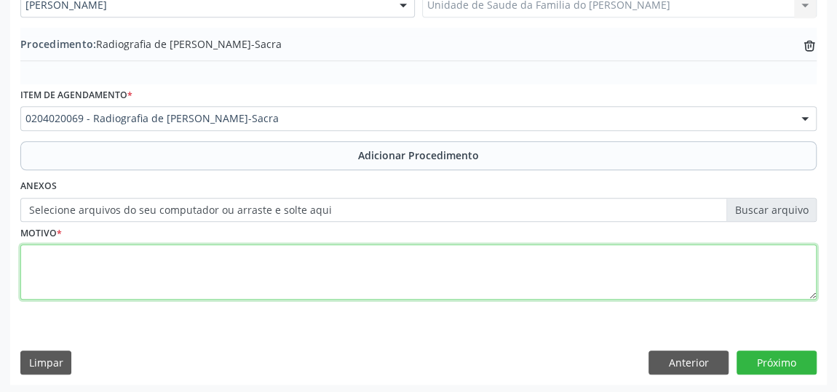
click at [244, 295] on textarea at bounding box center [418, 271] width 796 height 55
type textarea "PACIENTE APRESENTANDO DOR LOMBAR"
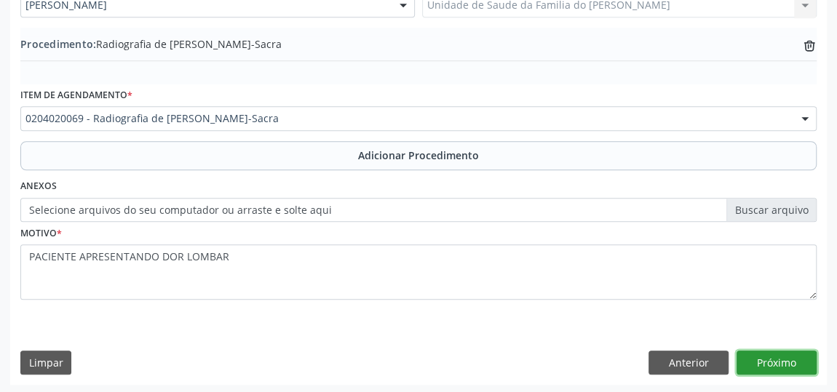
click at [760, 361] on button "Próximo" at bounding box center [776, 363] width 80 height 25
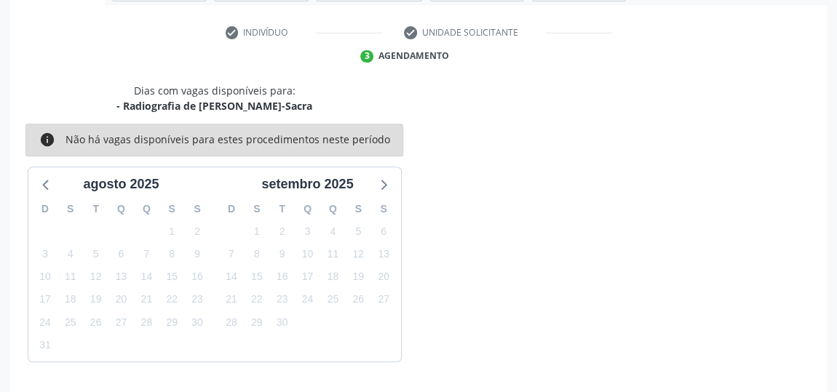
scroll to position [324, 0]
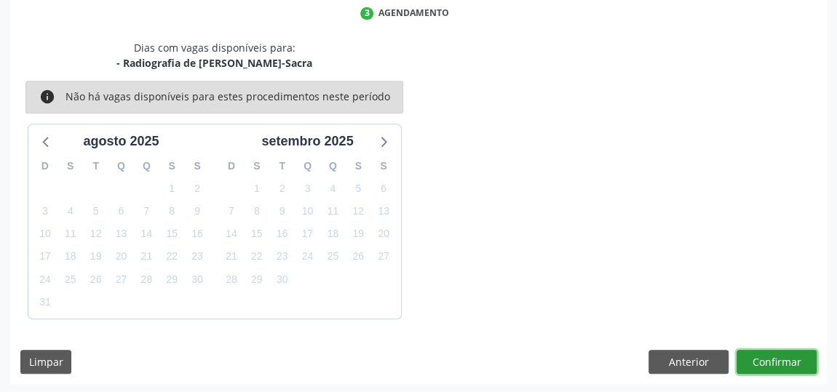
click at [760, 361] on button "Confirmar" at bounding box center [776, 362] width 80 height 25
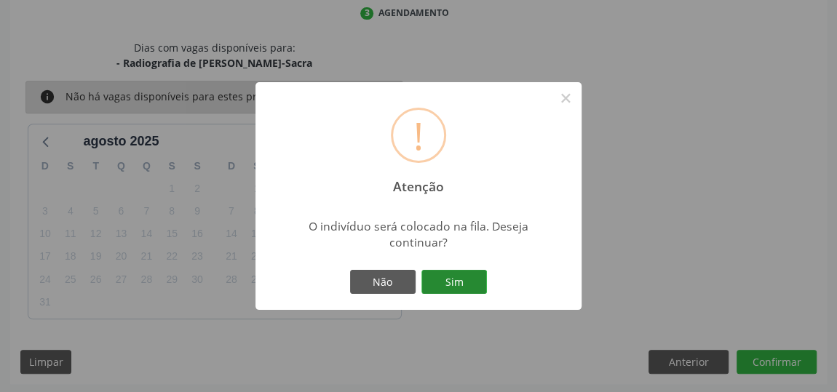
click at [459, 280] on button "Sim" at bounding box center [453, 282] width 65 height 25
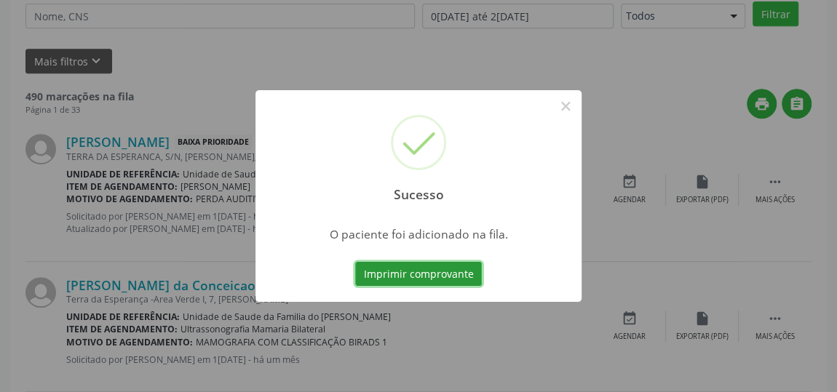
scroll to position [107, 0]
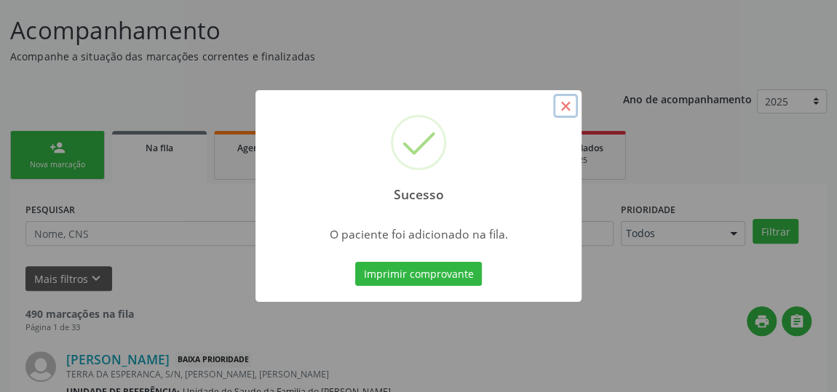
click at [567, 109] on button "×" at bounding box center [565, 106] width 25 height 25
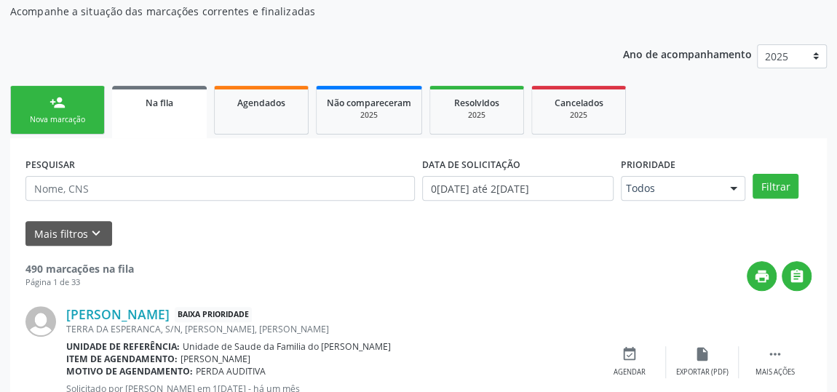
scroll to position [173, 0]
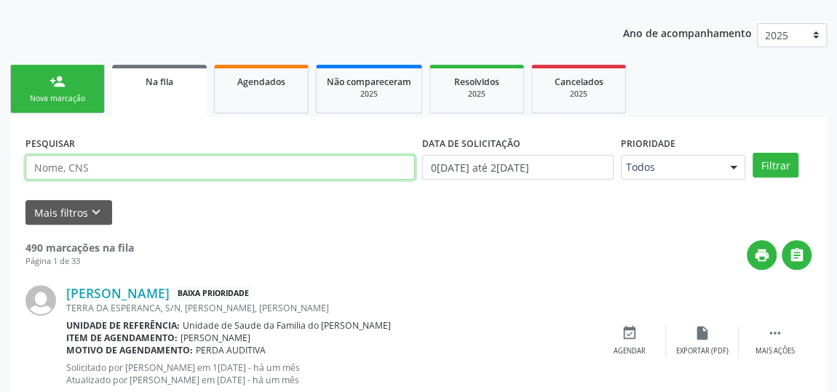
click at [164, 170] on input "text" at bounding box center [219, 167] width 389 height 25
type input "JADSON"
click at [752, 153] on button "Filtrar" at bounding box center [775, 165] width 46 height 25
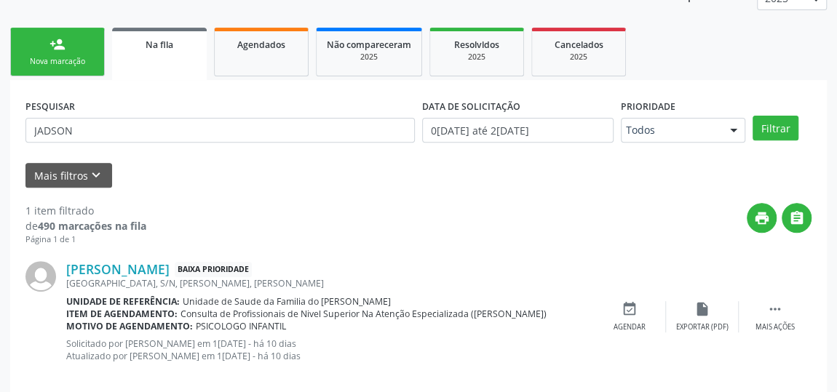
scroll to position [230, 0]
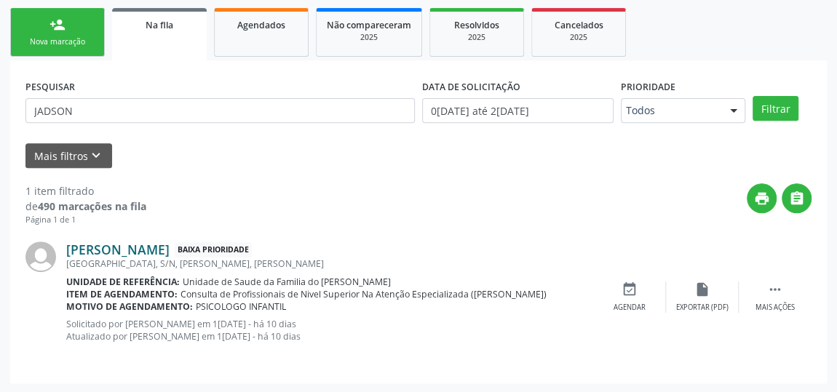
click at [170, 245] on link "[PERSON_NAME]" at bounding box center [117, 250] width 103 height 16
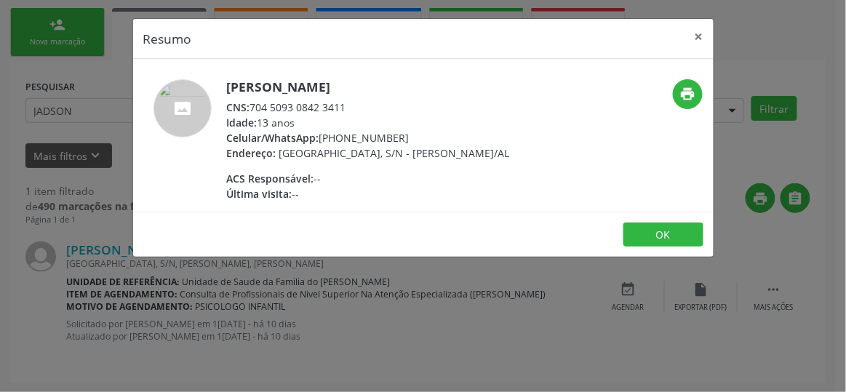
drag, startPoint x: 252, startPoint y: 104, endPoint x: 351, endPoint y: 106, distance: 98.2
click at [351, 106] on div "CNS: 704 5093 0842 3411" at bounding box center [368, 107] width 283 height 15
copy div "704 5093 0842 3411"
click at [700, 39] on button "×" at bounding box center [699, 37] width 29 height 36
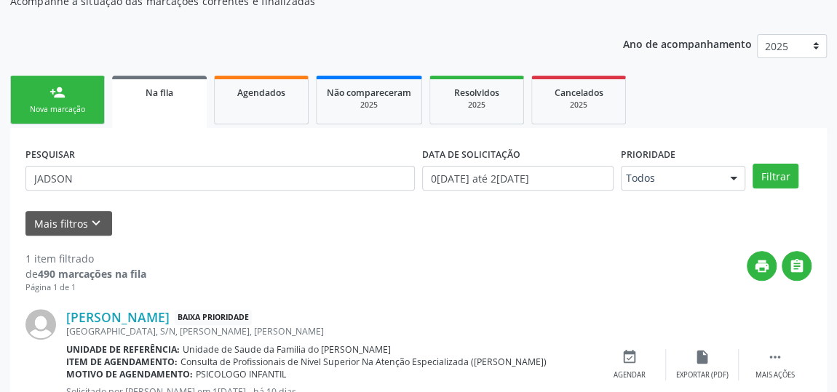
scroll to position [97, 0]
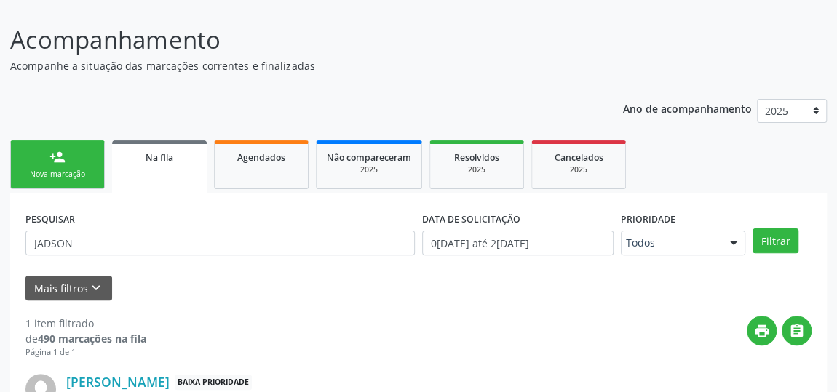
click at [64, 169] on div "Nova marcação" at bounding box center [57, 174] width 73 height 11
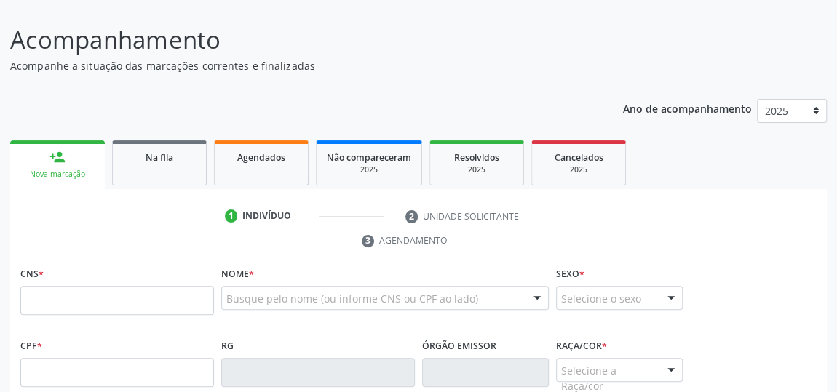
scroll to position [230, 0]
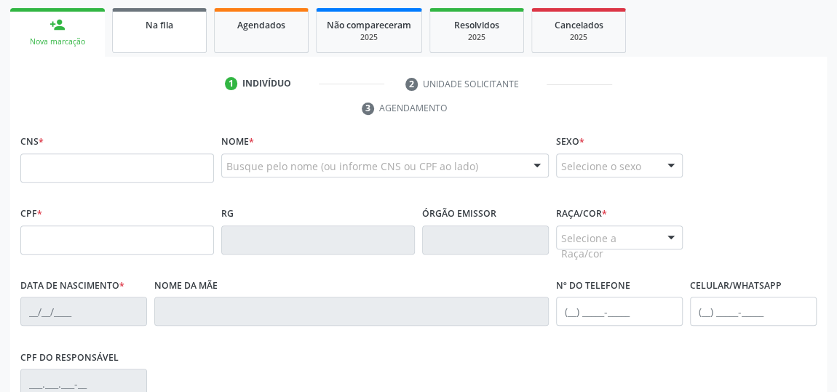
click at [172, 29] on span "Na fila" at bounding box center [160, 25] width 28 height 12
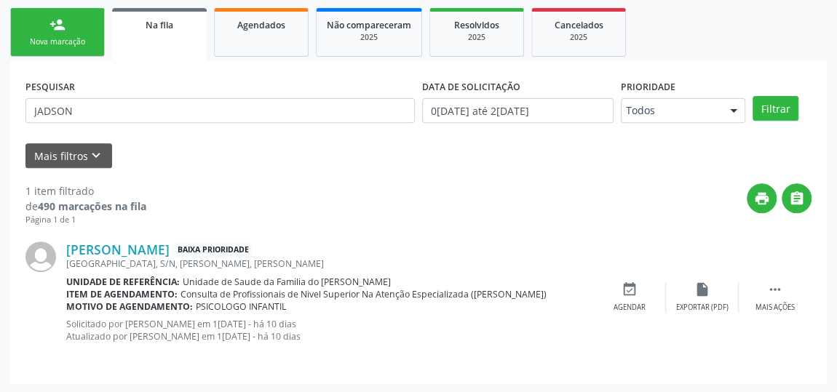
click at [25, 38] on div "Nova marcação" at bounding box center [57, 41] width 73 height 11
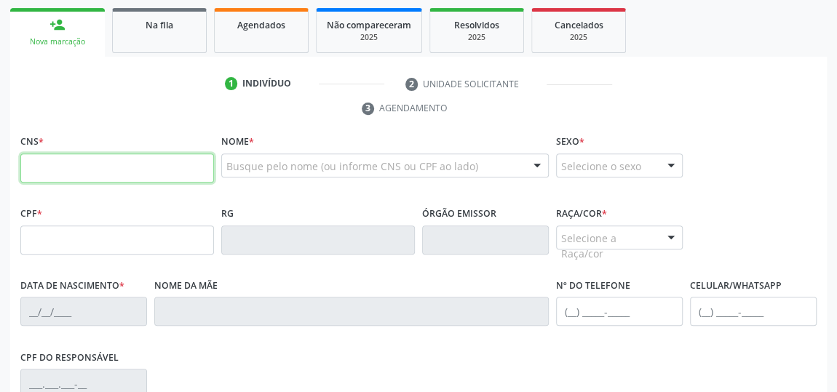
click at [89, 165] on input "text" at bounding box center [117, 168] width 194 height 29
type input "706 9081 2105 9033"
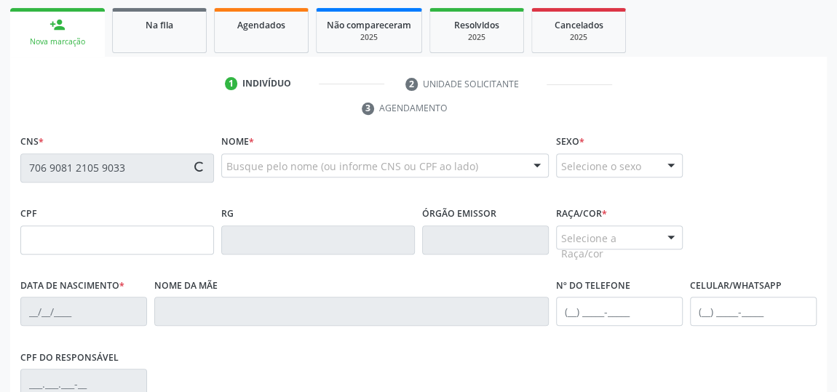
type input "130.144.244-55"
type input "2[DATE]"
type input "[PERSON_NAME]"
type input "[PHONE_NUMBER]"
type input "S/N"
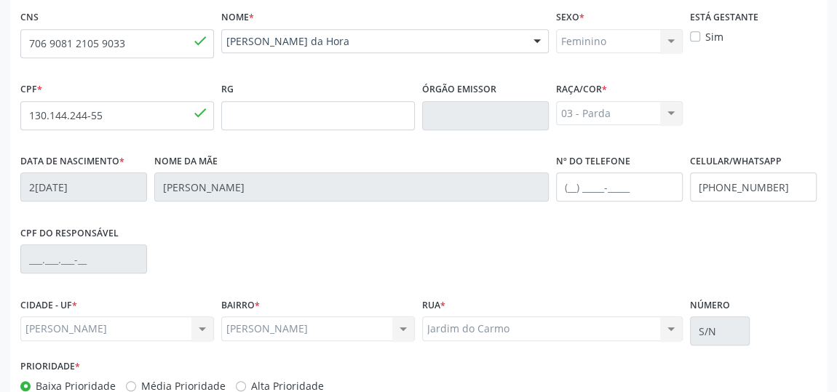
scroll to position [439, 0]
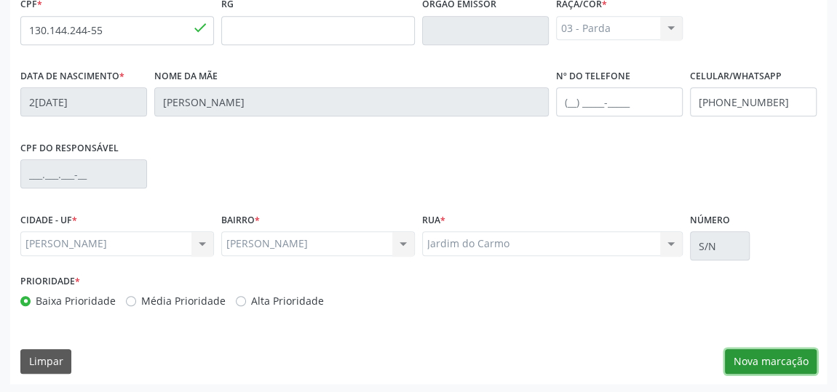
click at [761, 351] on button "Nova marcação" at bounding box center [771, 361] width 92 height 25
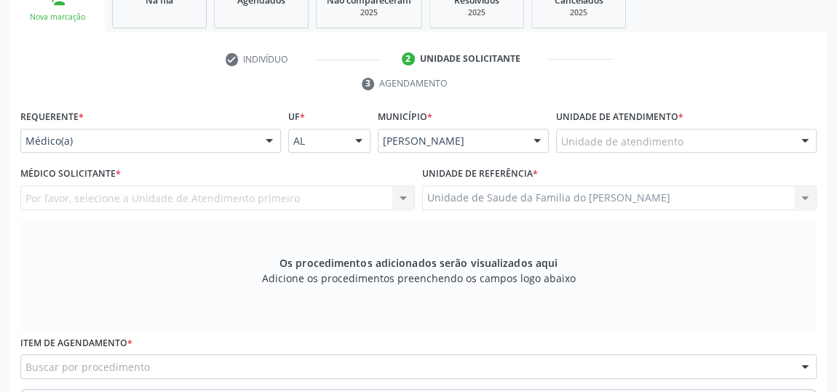
scroll to position [241, 0]
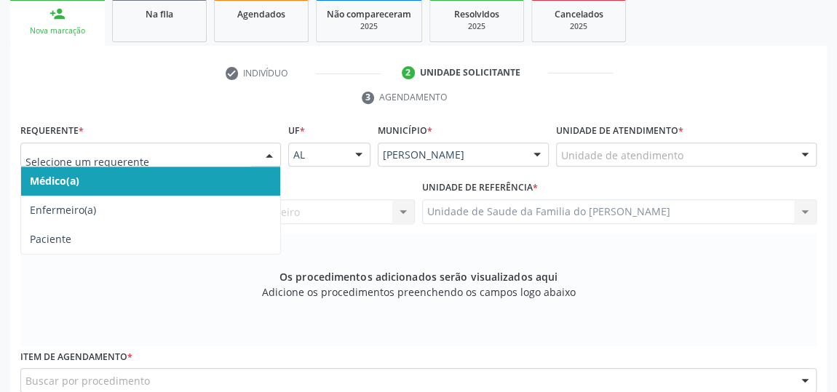
click at [264, 159] on div at bounding box center [269, 155] width 22 height 25
click at [209, 184] on span "Médico(a)" at bounding box center [150, 181] width 259 height 29
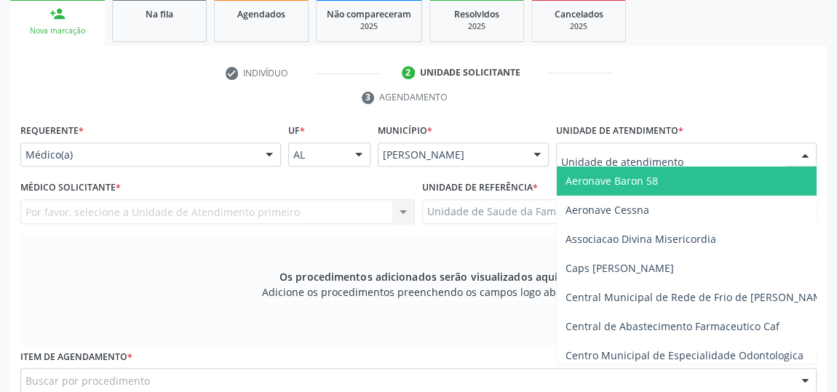
type input "J"
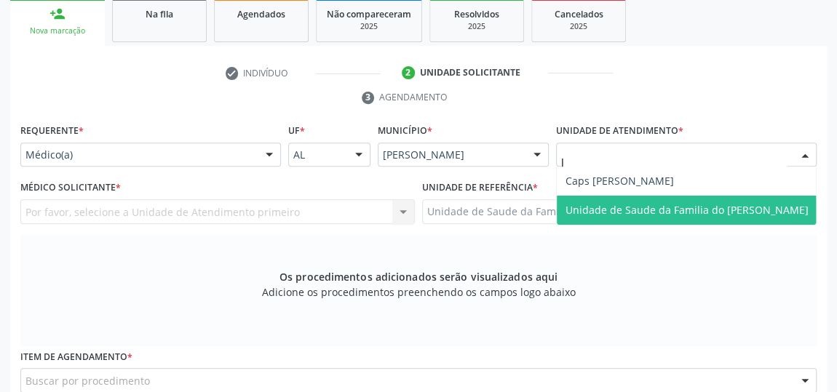
click at [606, 203] on span "Unidade de Saude da Familia do [PERSON_NAME]" at bounding box center [686, 210] width 243 height 14
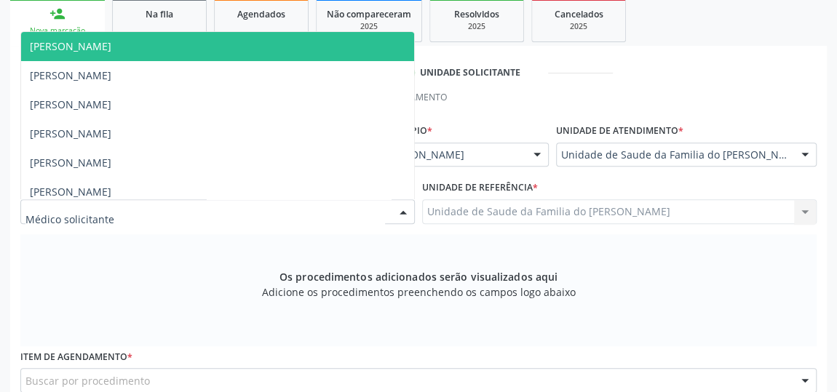
click at [392, 213] on div at bounding box center [403, 212] width 22 height 25
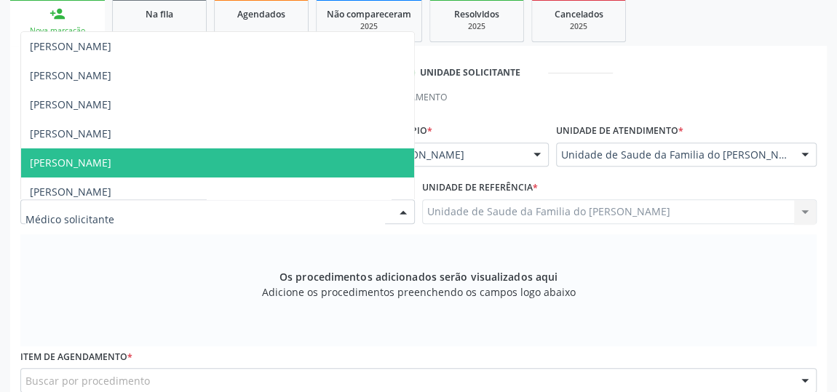
click at [254, 170] on span "[PERSON_NAME]" at bounding box center [217, 162] width 393 height 29
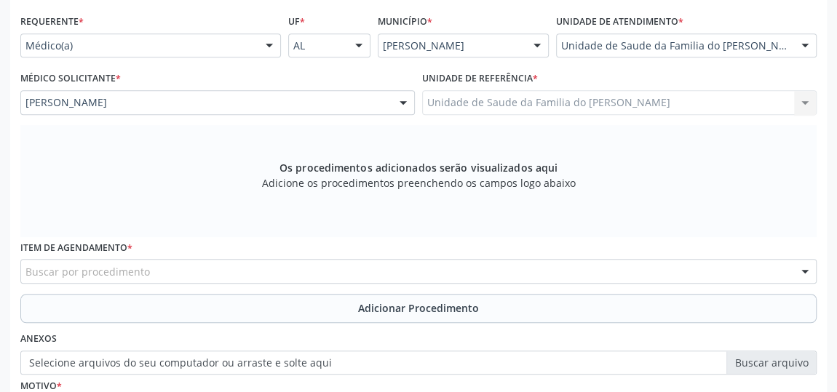
scroll to position [439, 0]
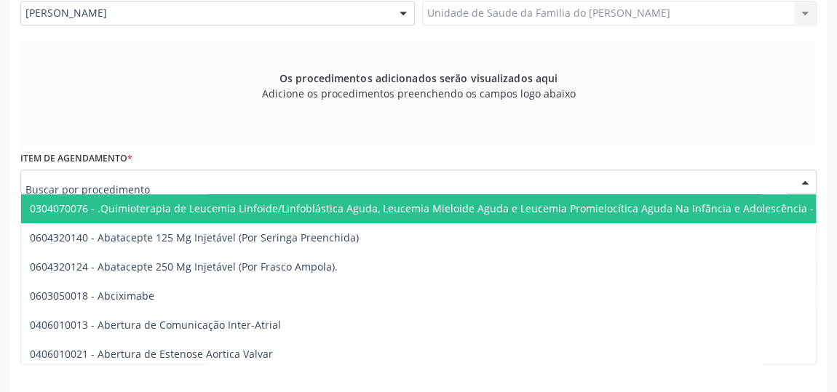
click at [223, 187] on div at bounding box center [418, 182] width 796 height 25
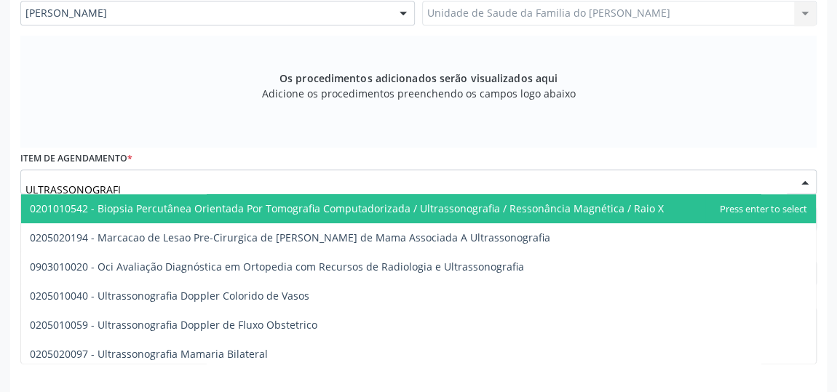
type input "ULTRASSONOGRAFIA"
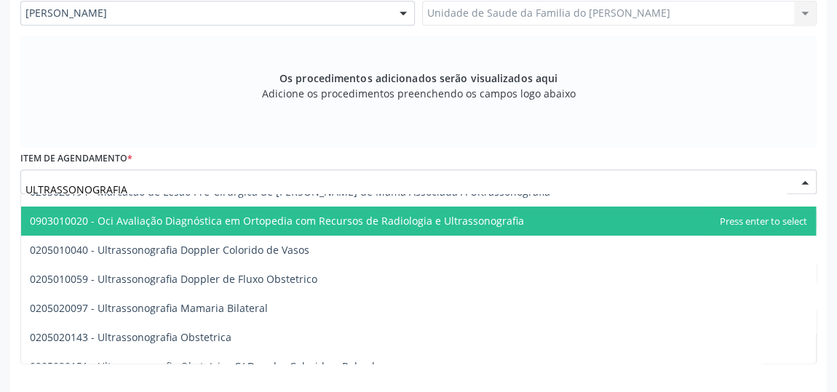
scroll to position [65, 0]
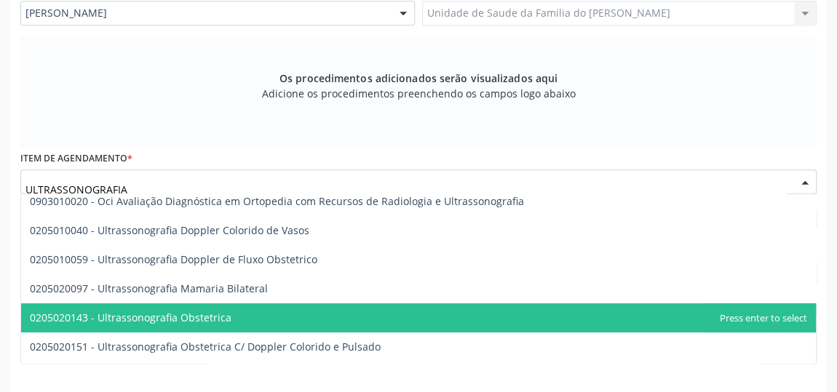
click at [227, 310] on span "0205020143 - Ultrassonografia Obstetrica" at bounding box center [418, 317] width 794 height 29
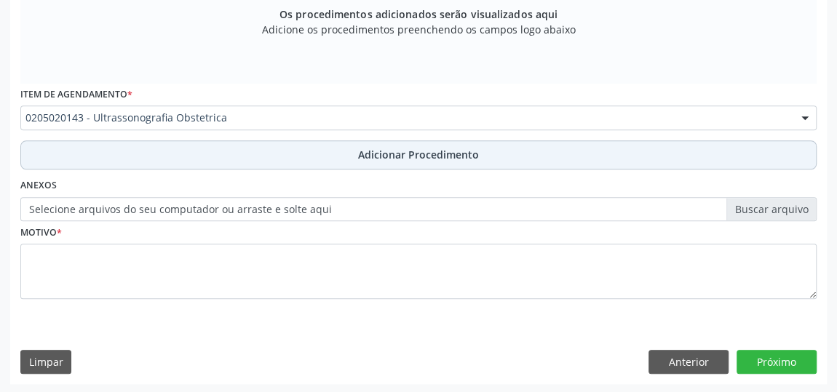
click at [300, 158] on button "Adicionar Procedimento" at bounding box center [418, 154] width 796 height 29
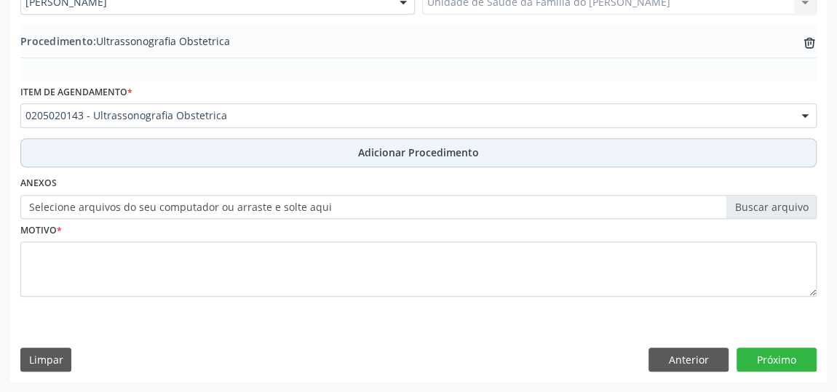
scroll to position [447, 0]
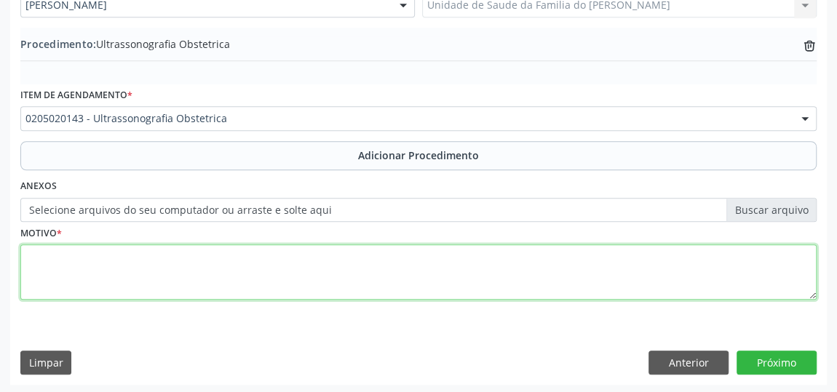
click at [232, 264] on textarea at bounding box center [418, 271] width 796 height 55
click at [75, 256] on textarea "GARVIDES HA 8 MESES" at bounding box center [418, 271] width 796 height 55
click at [89, 257] on textarea "GARVIDEZ HA 8 MESES" at bounding box center [418, 271] width 796 height 55
type textarea "GARVIDEZ HÁ 8 MESES"
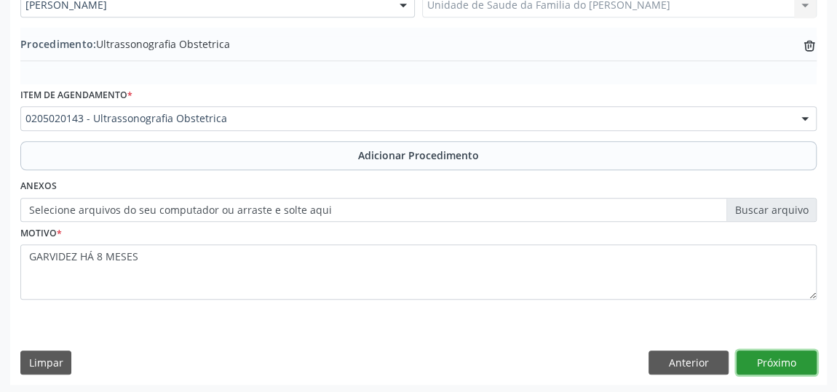
click at [768, 359] on button "Próximo" at bounding box center [776, 363] width 80 height 25
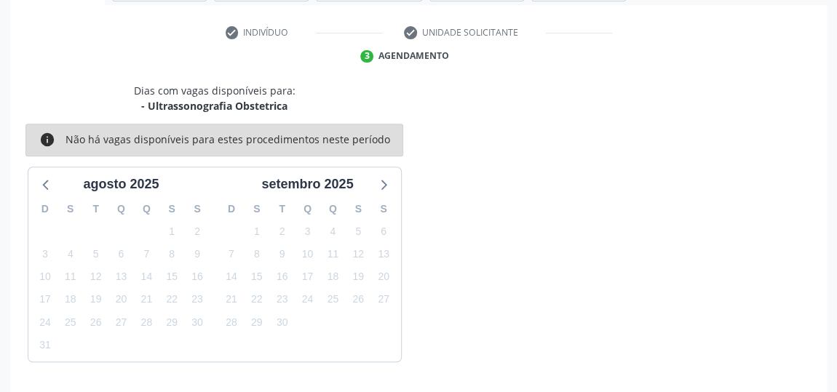
scroll to position [324, 0]
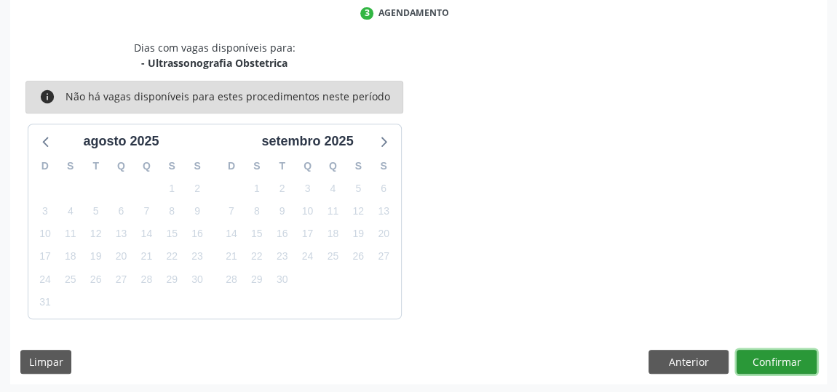
click at [770, 366] on button "Confirmar" at bounding box center [776, 362] width 80 height 25
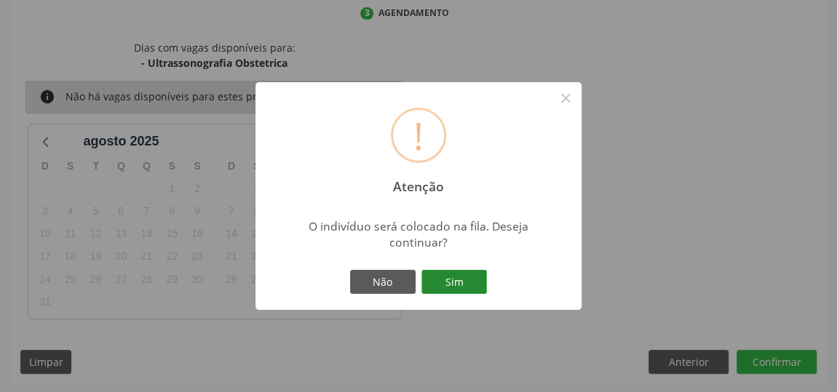
click at [445, 286] on button "Sim" at bounding box center [453, 282] width 65 height 25
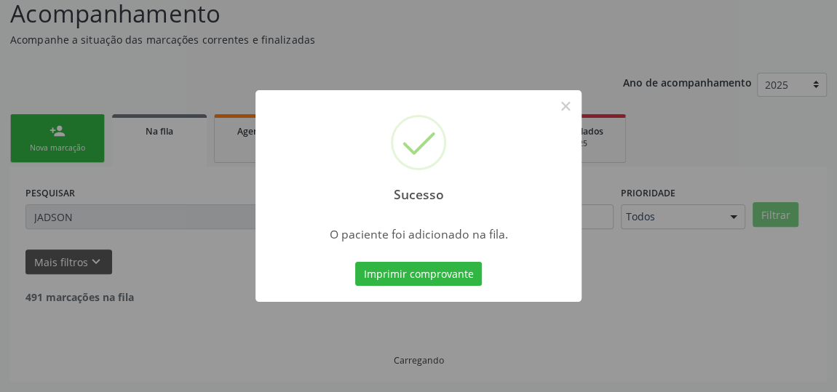
scroll to position [107, 0]
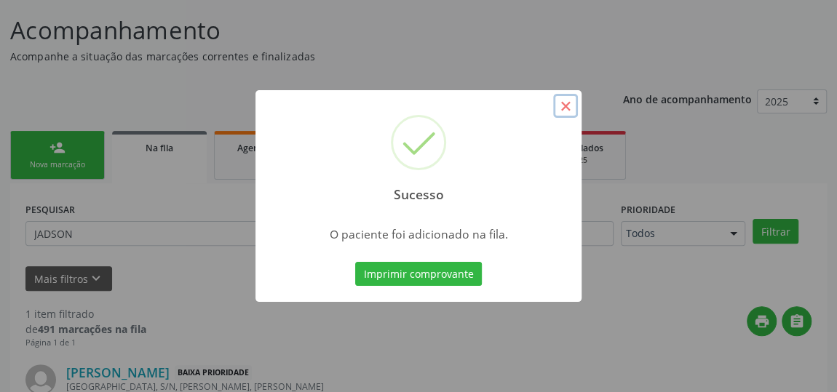
click at [565, 99] on button "×" at bounding box center [565, 106] width 25 height 25
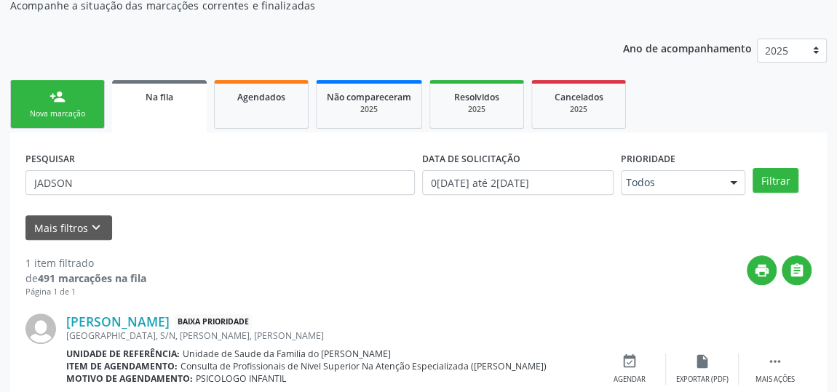
scroll to position [230, 0]
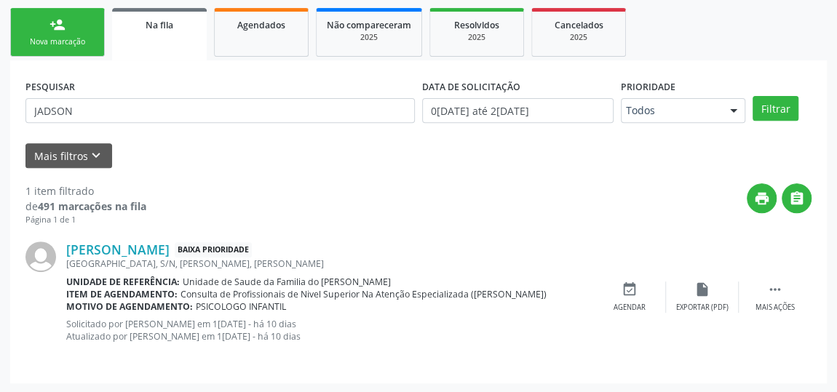
click at [62, 29] on div "person_add" at bounding box center [57, 25] width 16 height 16
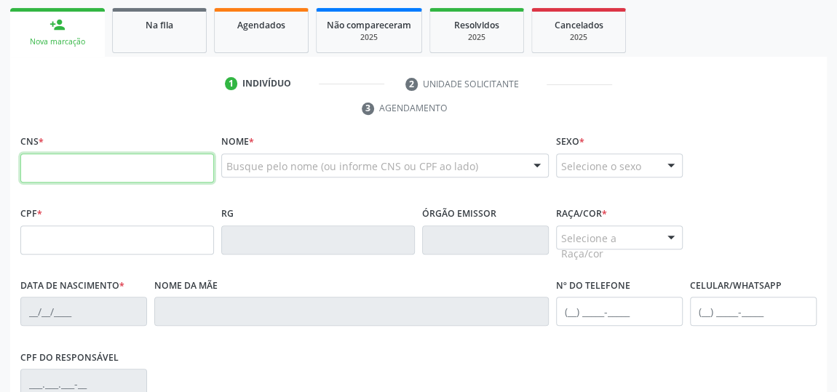
click at [80, 167] on input "text" at bounding box center [117, 168] width 194 height 29
type input "700 5011 7650 0651"
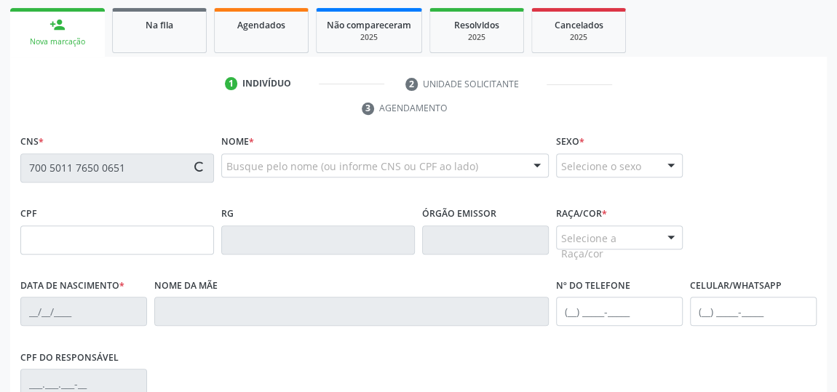
type input "139.886.934-13"
type input "27[DATE]"
type input "[PERSON_NAME][DATE]"
type input "[PHONE_NUMBER]"
type input "S/N"
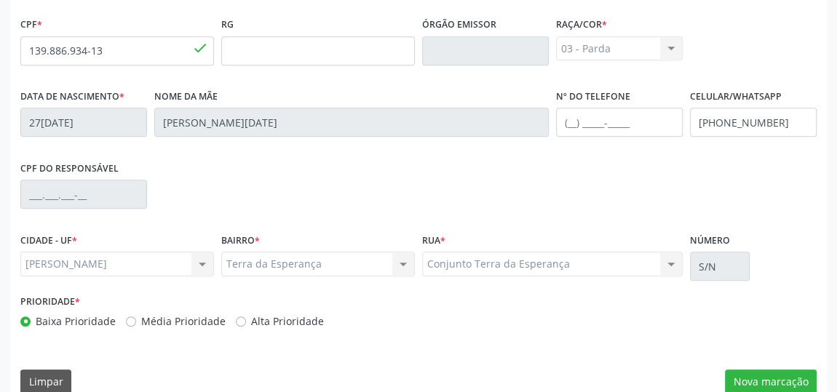
scroll to position [439, 0]
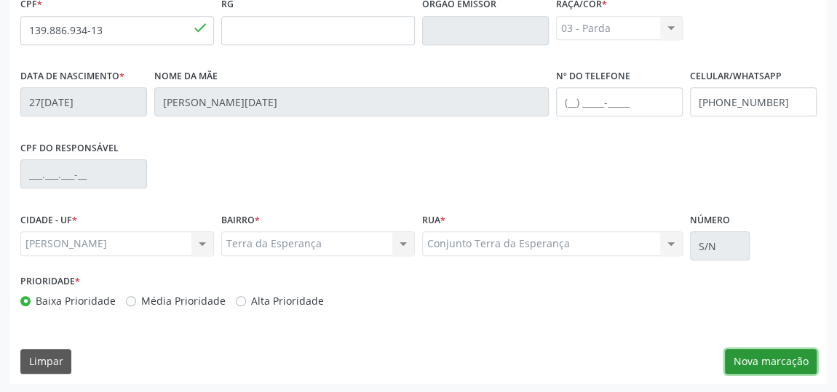
click at [777, 356] on button "Nova marcação" at bounding box center [771, 361] width 92 height 25
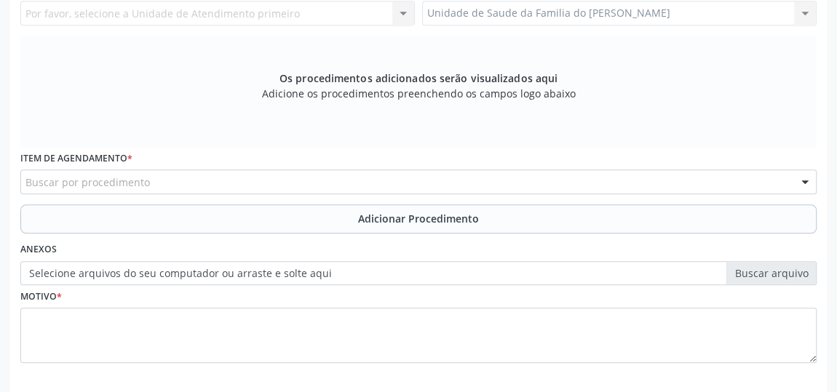
scroll to position [241, 0]
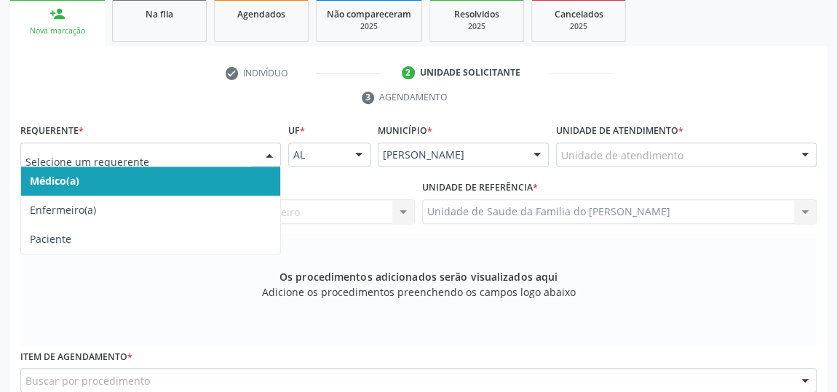
click at [260, 150] on div at bounding box center [269, 155] width 22 height 25
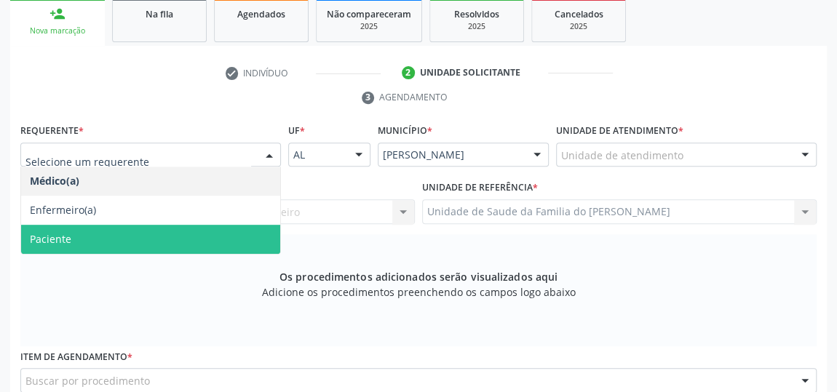
click at [164, 236] on span "Paciente" at bounding box center [150, 239] width 259 height 29
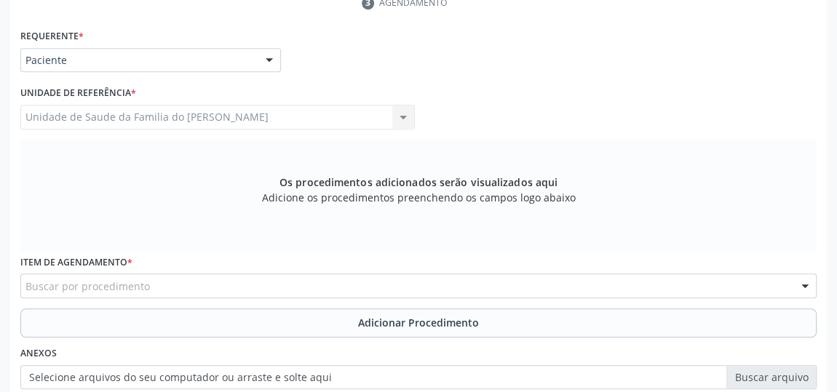
scroll to position [439, 0]
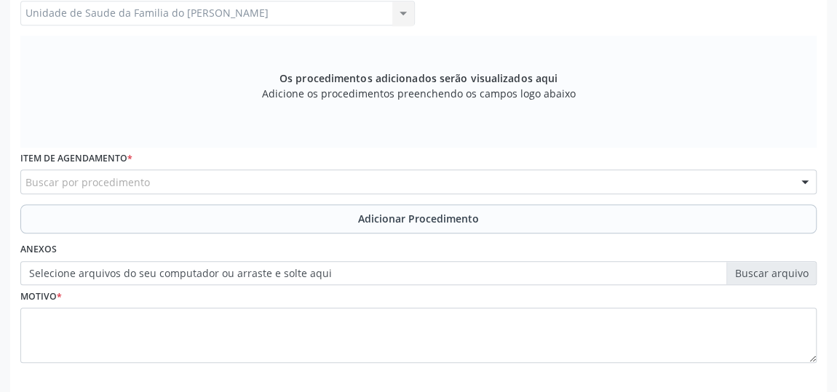
click at [355, 175] on div "Buscar por procedimento" at bounding box center [418, 182] width 796 height 25
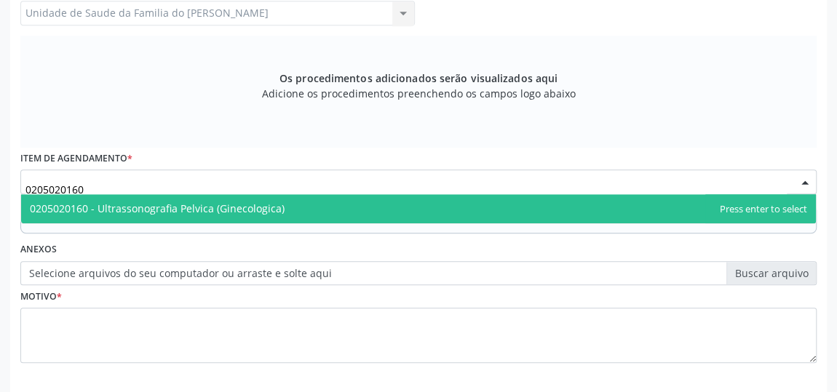
click at [349, 205] on span "0205020160 - Ultrassonografia Pelvica (Ginecologica)" at bounding box center [418, 208] width 794 height 29
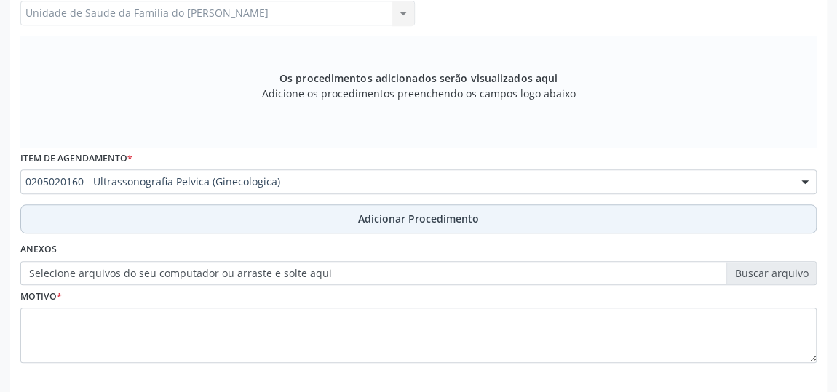
click at [346, 220] on button "Adicionar Procedimento" at bounding box center [418, 218] width 796 height 29
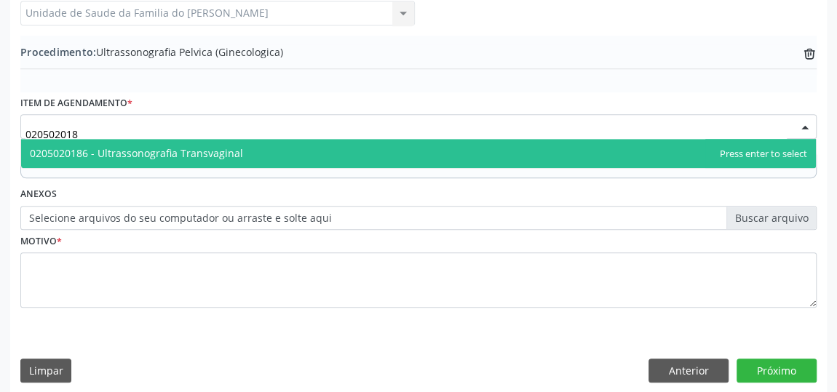
type input "0205020186"
click at [271, 151] on span "0205020186 - Ultrassonografia Transvaginal" at bounding box center [418, 153] width 794 height 29
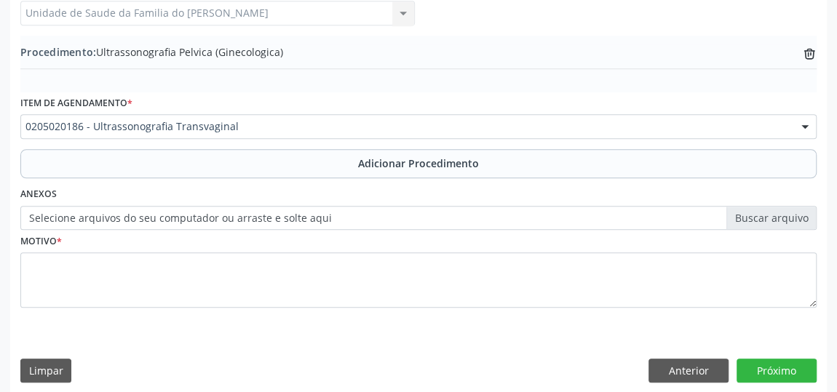
scroll to position [447, 0]
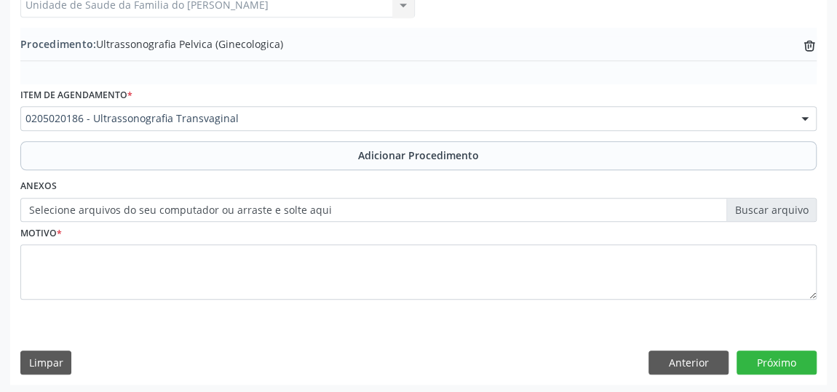
click at [271, 151] on button "Adicionar Procedimento" at bounding box center [418, 155] width 796 height 29
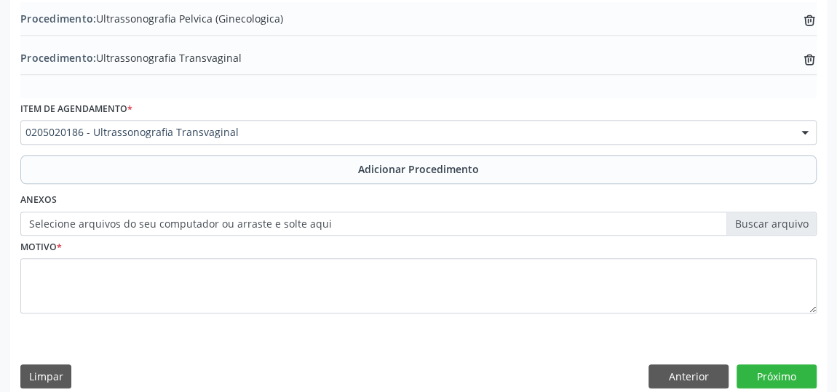
scroll to position [487, 0]
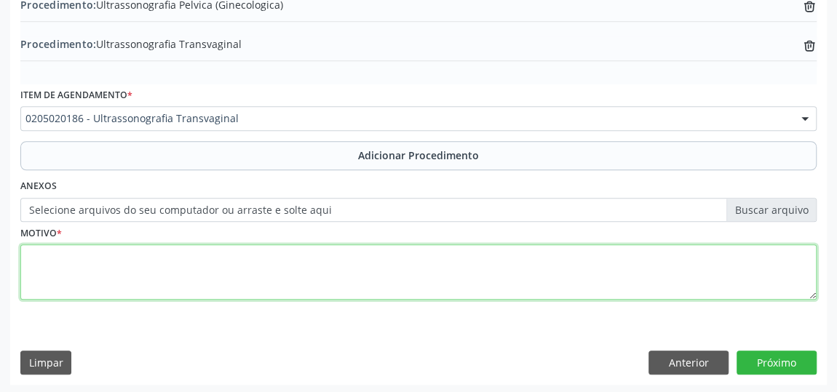
click at [244, 260] on textarea at bounding box center [418, 271] width 796 height 55
type textarea "DOR"
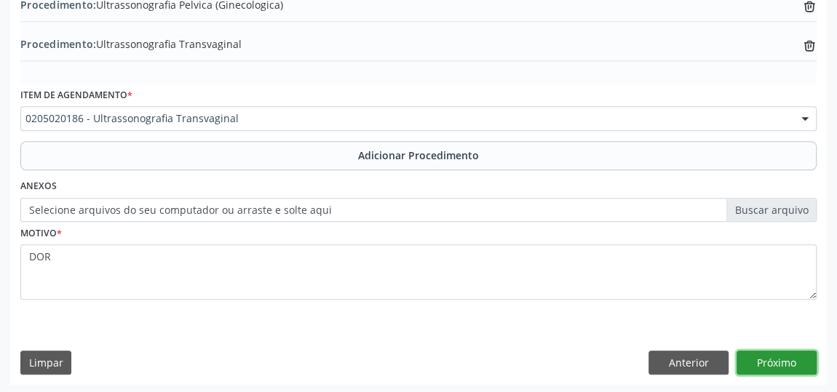
click at [761, 359] on button "Próximo" at bounding box center [776, 363] width 80 height 25
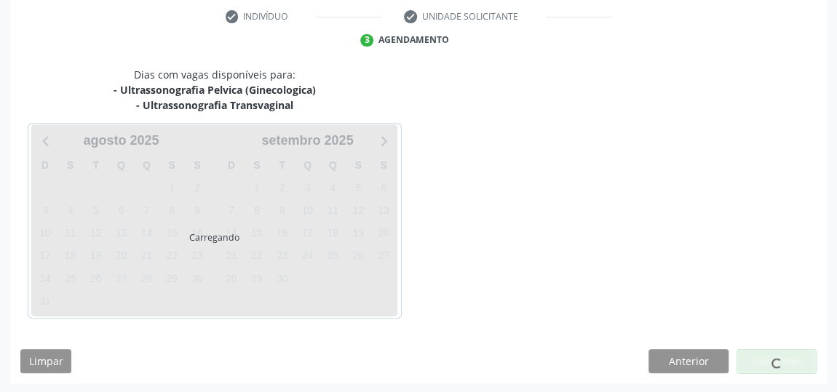
scroll to position [340, 0]
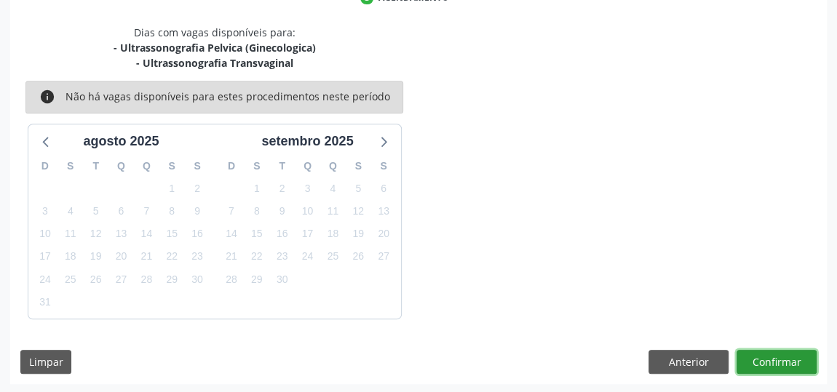
click at [761, 359] on button "Confirmar" at bounding box center [776, 362] width 80 height 25
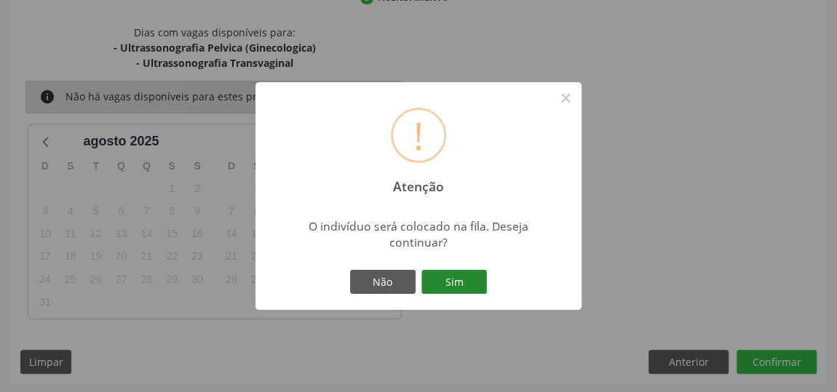
click at [447, 279] on button "Sim" at bounding box center [453, 282] width 65 height 25
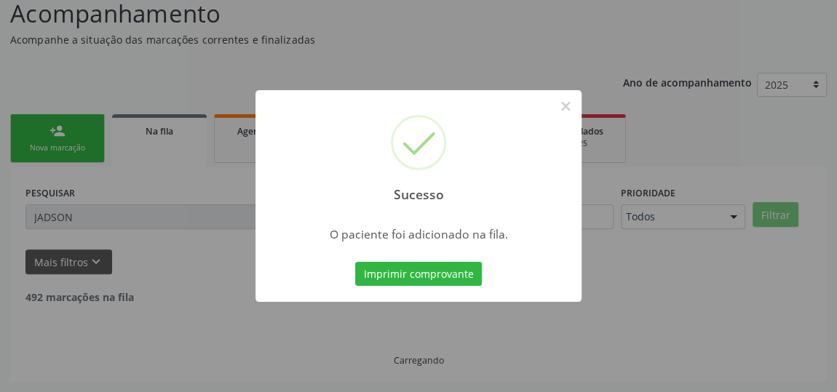
scroll to position [107, 0]
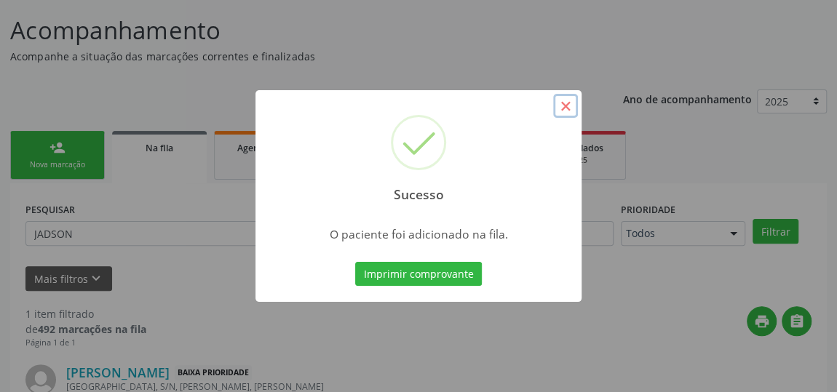
click at [562, 104] on button "×" at bounding box center [565, 106] width 25 height 25
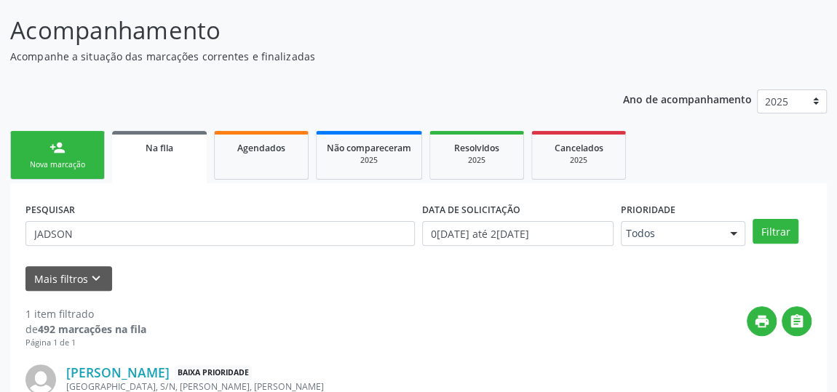
click at [58, 151] on div "person_add" at bounding box center [57, 148] width 16 height 16
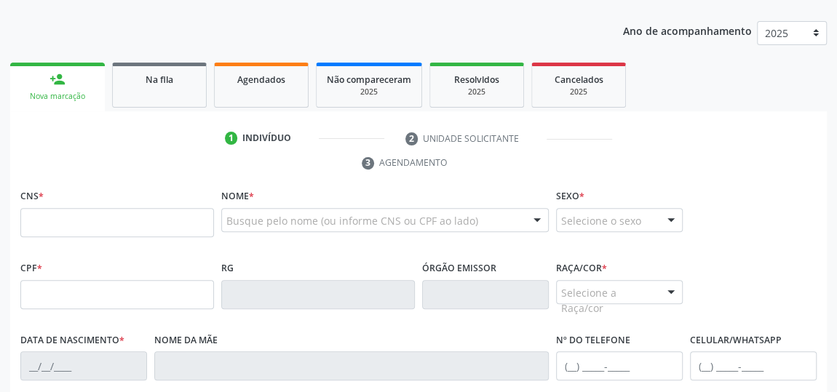
scroll to position [239, 0]
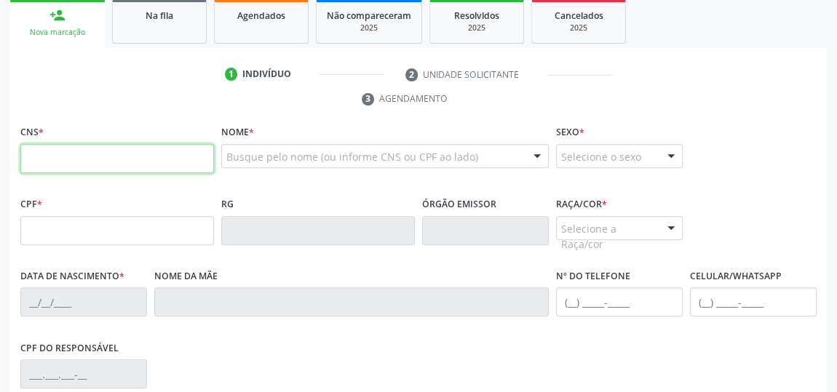
click at [99, 155] on input "text" at bounding box center [117, 158] width 194 height 29
type input "898 0045 0897 9434"
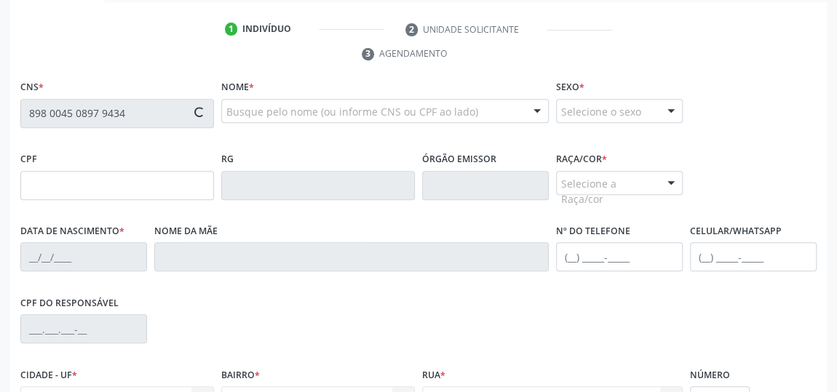
scroll to position [305, 0]
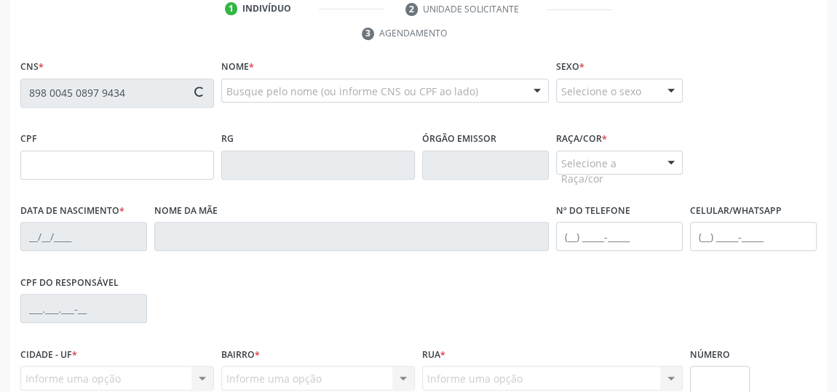
type input "156.439.694-08"
type input "1[DATE]"
type input "[PERSON_NAME]"
type input "[PHONE_NUMBER]"
type input "S/N"
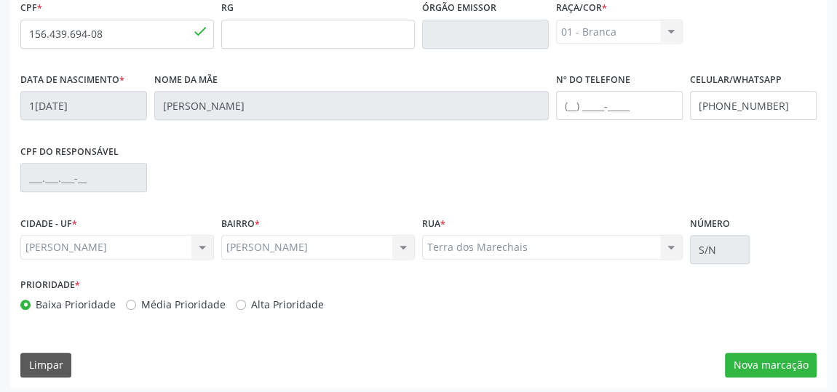
scroll to position [439, 0]
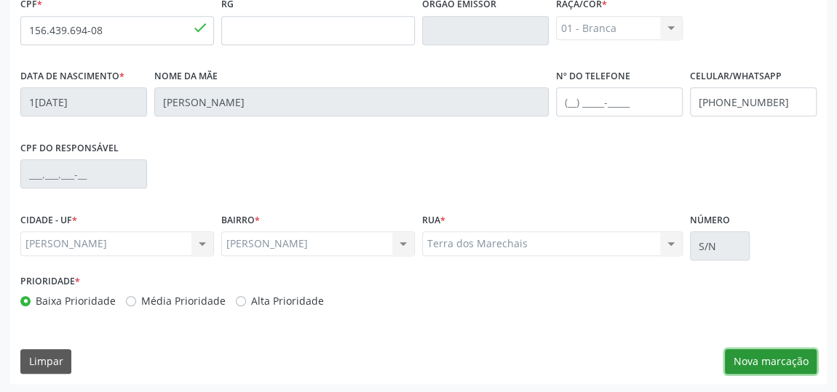
click at [776, 356] on button "Nova marcação" at bounding box center [771, 361] width 92 height 25
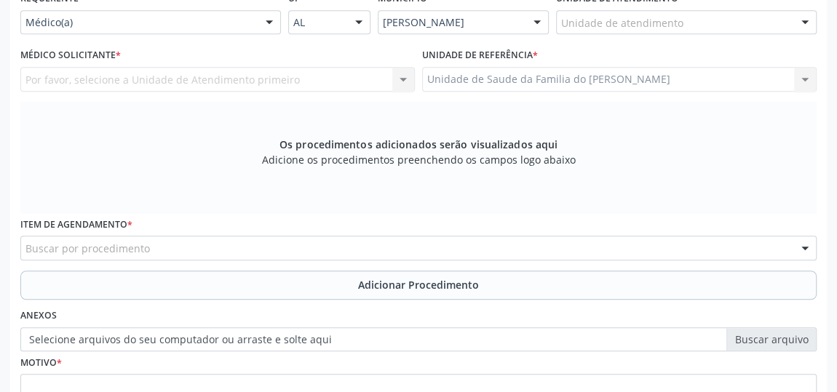
scroll to position [307, 0]
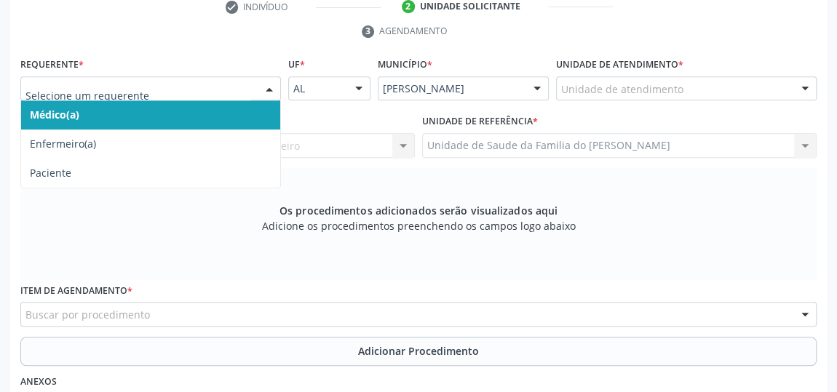
click at [266, 82] on div at bounding box center [269, 89] width 22 height 25
click at [243, 111] on span "Médico(a)" at bounding box center [150, 114] width 259 height 29
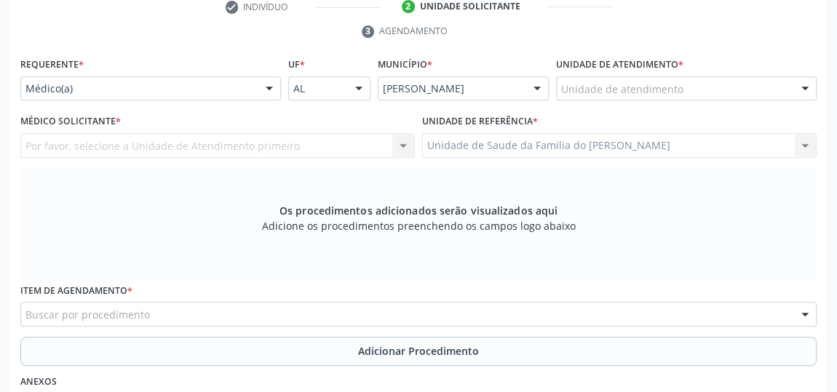
click at [763, 83] on div "Unidade de atendimento" at bounding box center [686, 88] width 260 height 25
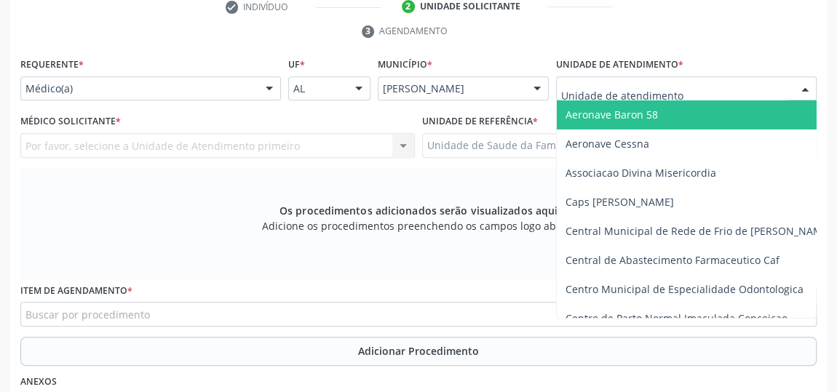
type input "J"
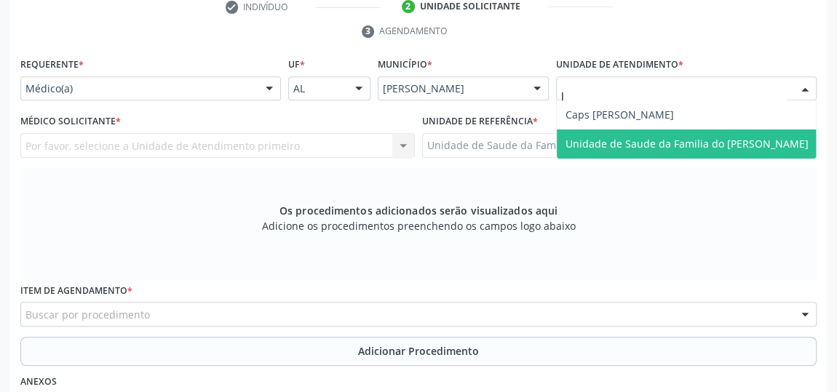
click at [749, 146] on span "Unidade de Saude da Familia do [PERSON_NAME]" at bounding box center [686, 144] width 243 height 14
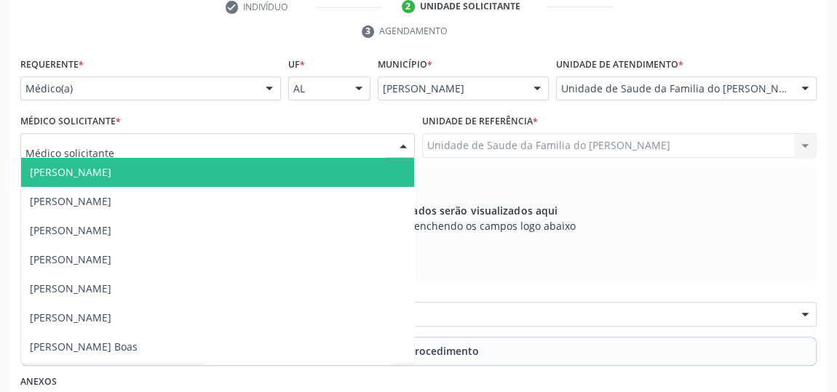
click at [401, 145] on div at bounding box center [403, 146] width 22 height 25
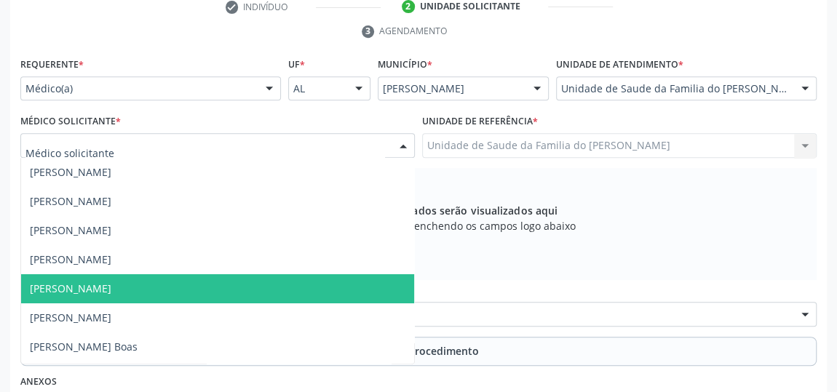
click at [276, 285] on span "[PERSON_NAME]" at bounding box center [217, 288] width 393 height 29
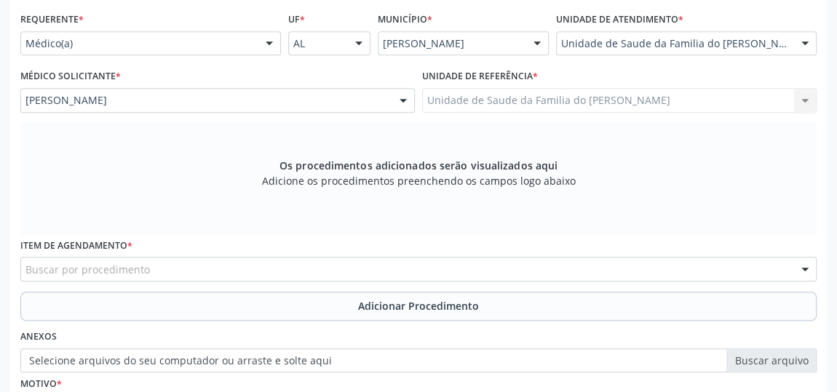
scroll to position [373, 0]
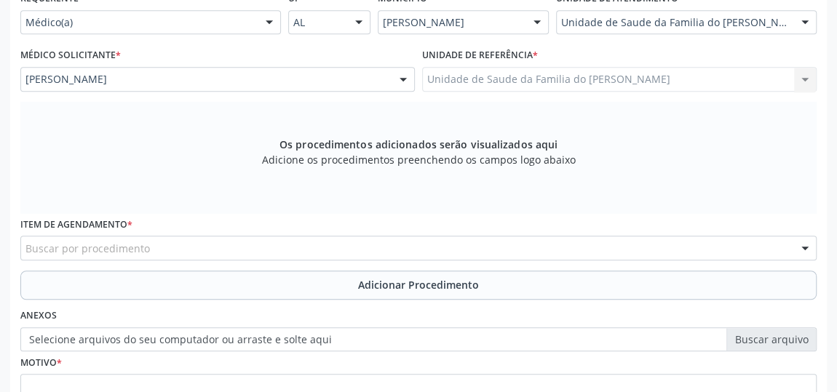
click at [266, 244] on div "Buscar por procedimento" at bounding box center [418, 248] width 796 height 25
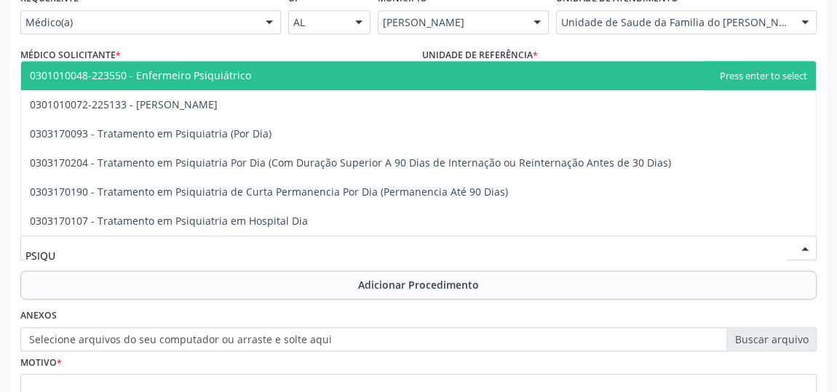
type input "PSIQUI"
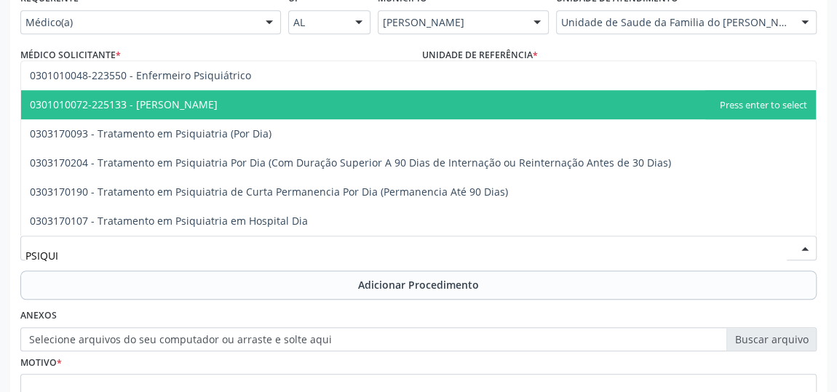
click at [271, 103] on span "0301010072-225133 - [PERSON_NAME]" at bounding box center [418, 104] width 794 height 29
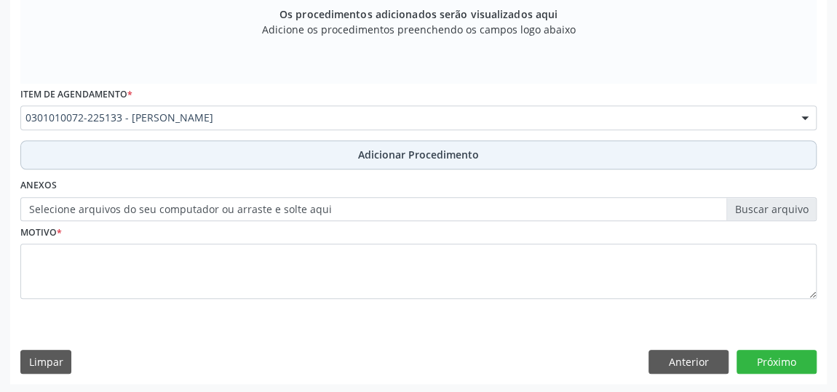
click at [319, 154] on button "Adicionar Procedimento" at bounding box center [418, 154] width 796 height 29
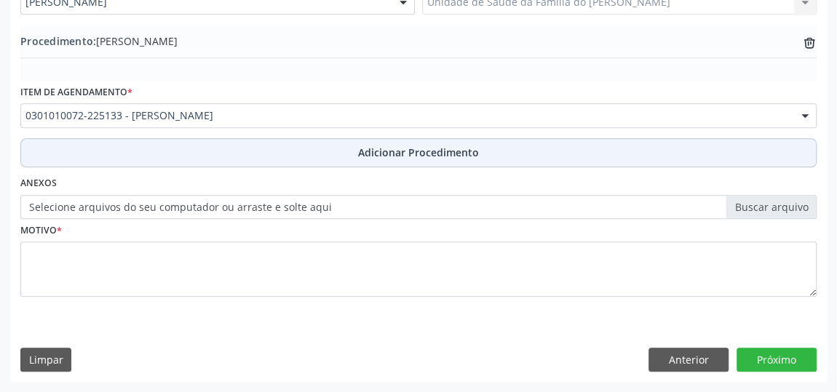
scroll to position [447, 0]
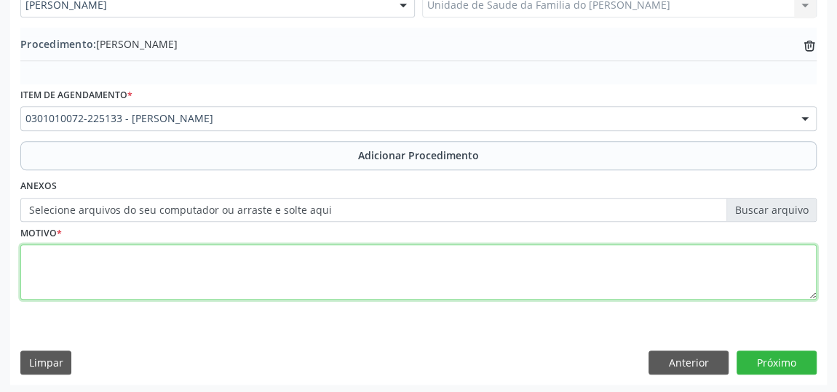
click at [307, 263] on textarea at bounding box center [418, 271] width 796 height 55
click at [53, 255] on textarea "AGITACAO" at bounding box center [418, 271] width 796 height 55
type textarea "AGITAÇÃO"
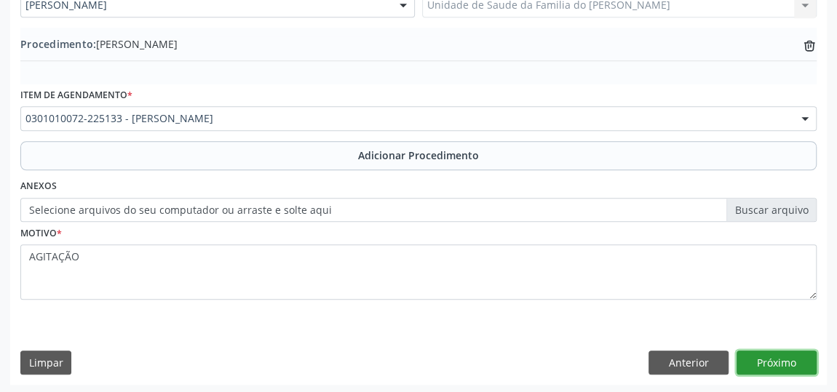
click at [804, 364] on button "Próximo" at bounding box center [776, 363] width 80 height 25
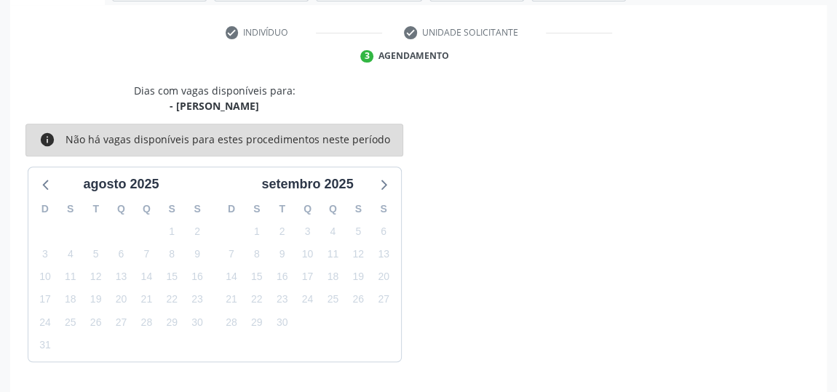
scroll to position [324, 0]
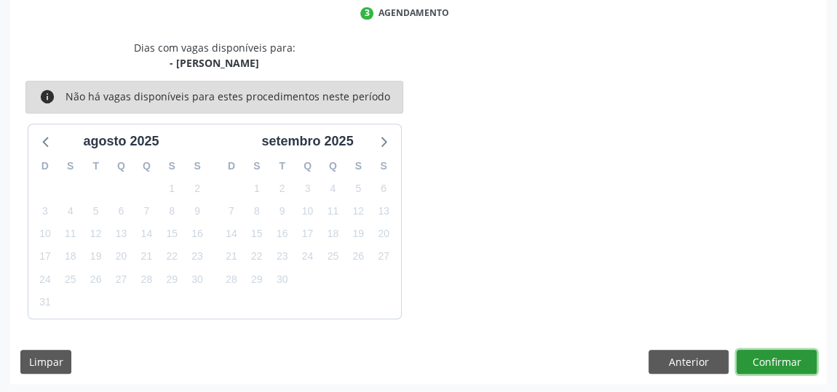
click at [789, 360] on button "Confirmar" at bounding box center [776, 362] width 80 height 25
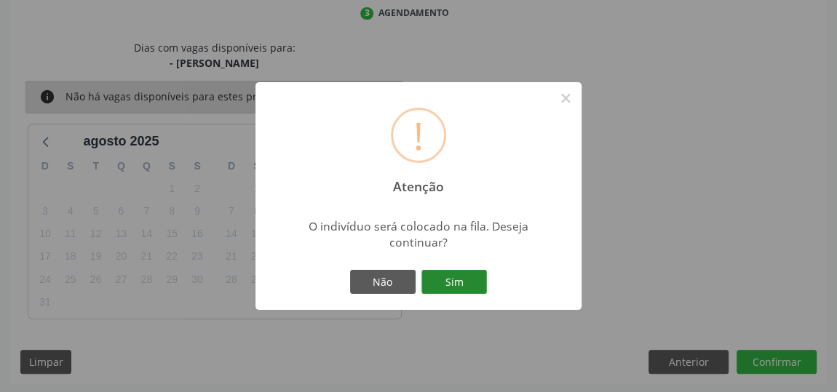
click at [464, 284] on button "Sim" at bounding box center [453, 282] width 65 height 25
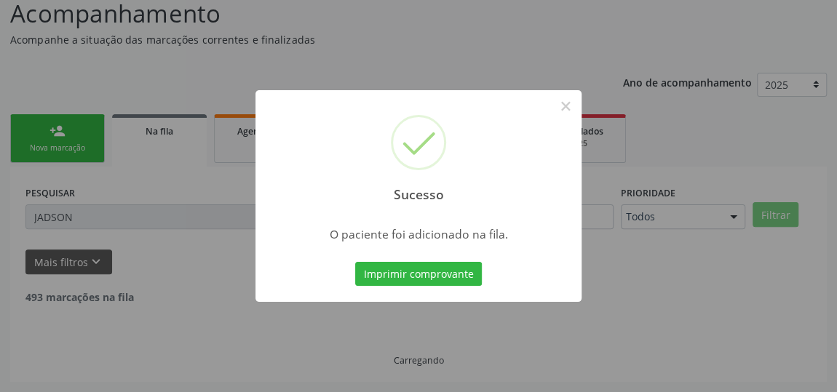
scroll to position [107, 0]
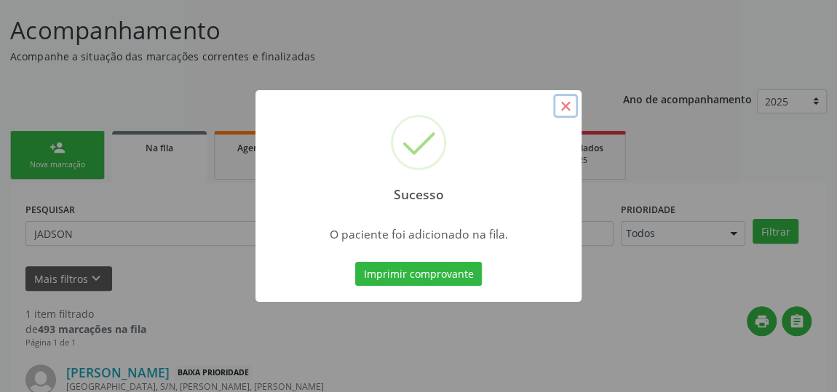
click at [568, 106] on button "×" at bounding box center [565, 106] width 25 height 25
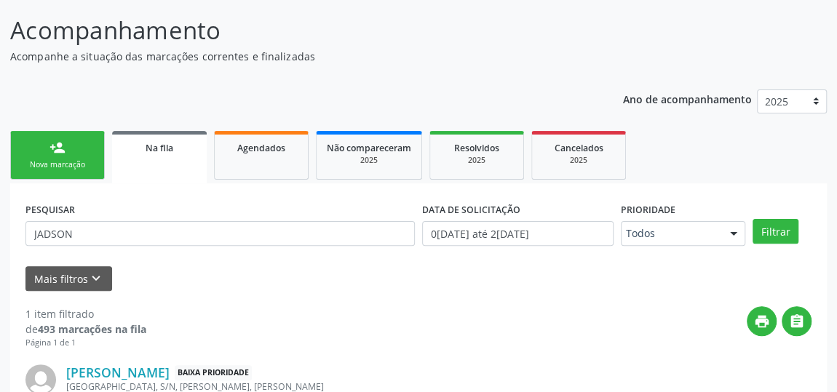
click at [47, 163] on div "Nova marcação" at bounding box center [57, 164] width 73 height 11
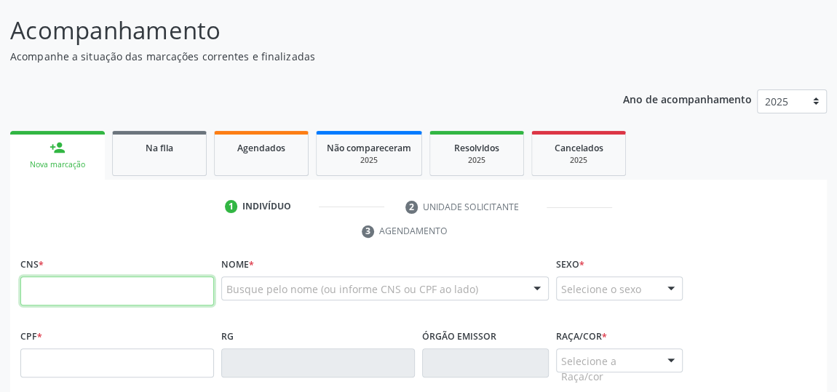
click at [56, 286] on input "text" at bounding box center [117, 290] width 194 height 29
type input "898 0045 0897 9434"
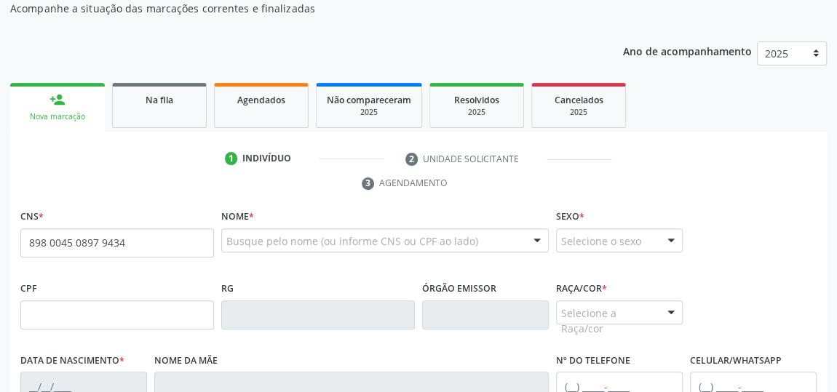
scroll to position [305, 0]
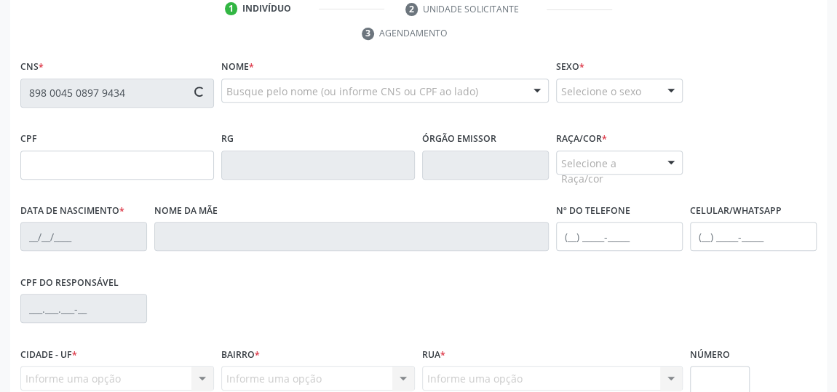
type input "156.439.694-08"
type input "1[DATE]"
type input "[PERSON_NAME]"
type input "[PHONE_NUMBER]"
type input "S/N"
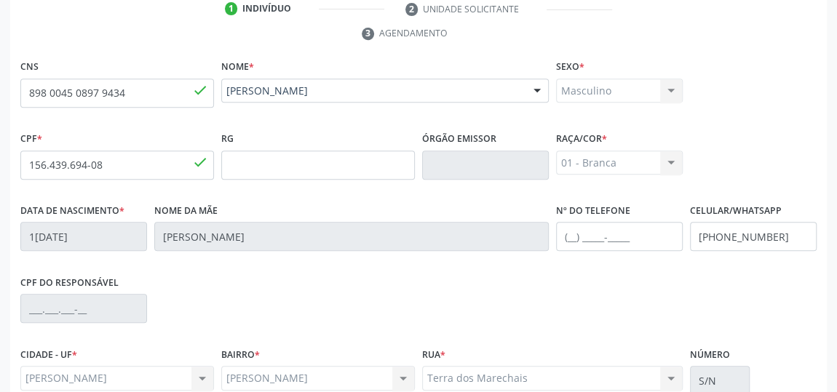
scroll to position [439, 0]
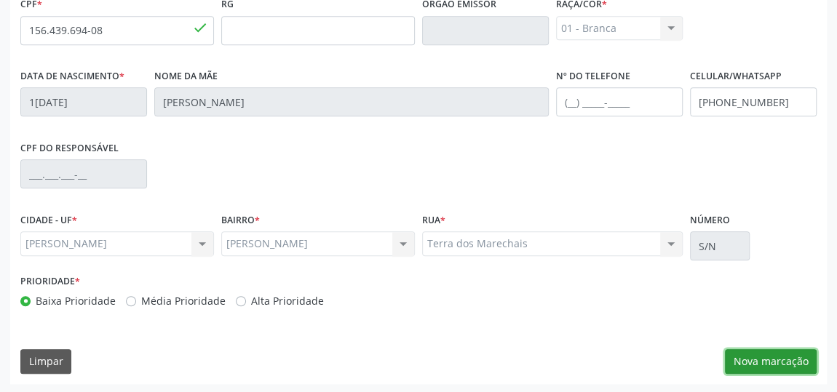
click at [758, 362] on button "Nova marcação" at bounding box center [771, 361] width 92 height 25
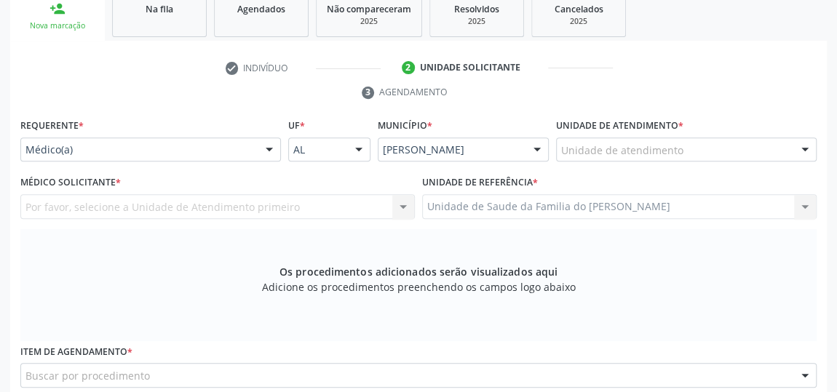
scroll to position [241, 0]
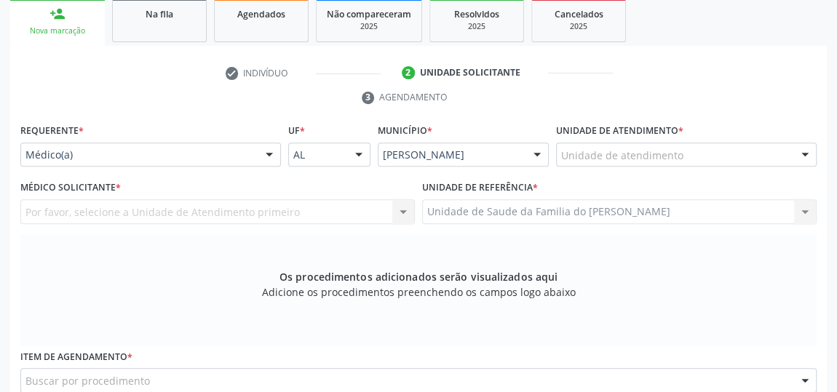
click at [263, 150] on div at bounding box center [269, 155] width 22 height 25
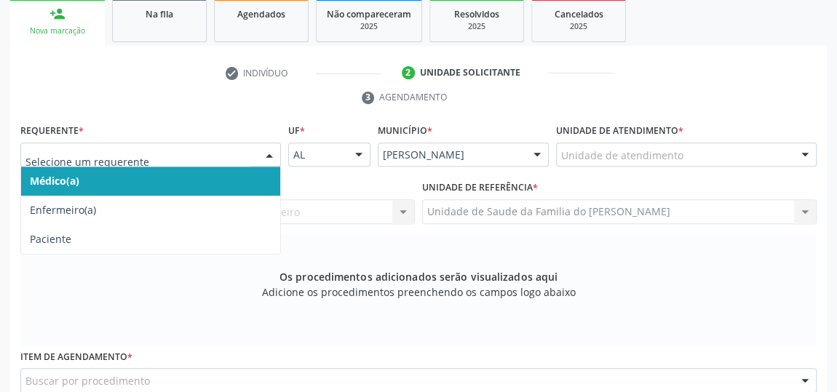
click at [228, 176] on span "Médico(a)" at bounding box center [150, 181] width 259 height 29
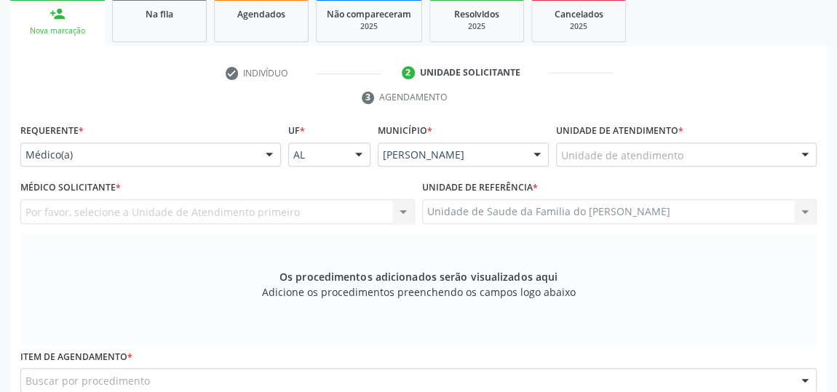
click at [682, 154] on div "Unidade de atendimento" at bounding box center [686, 155] width 260 height 25
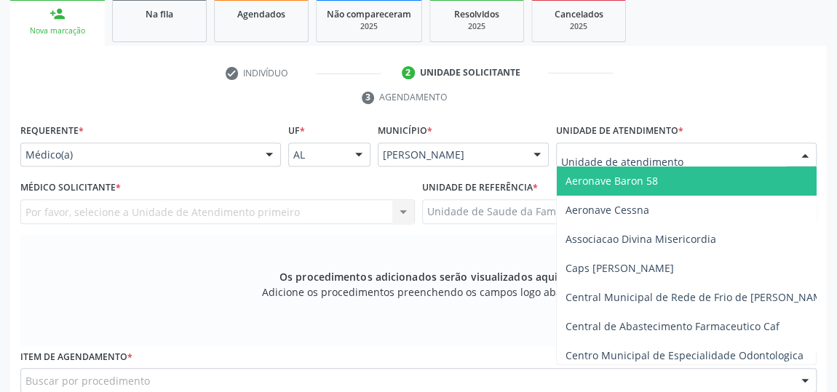
type input "J"
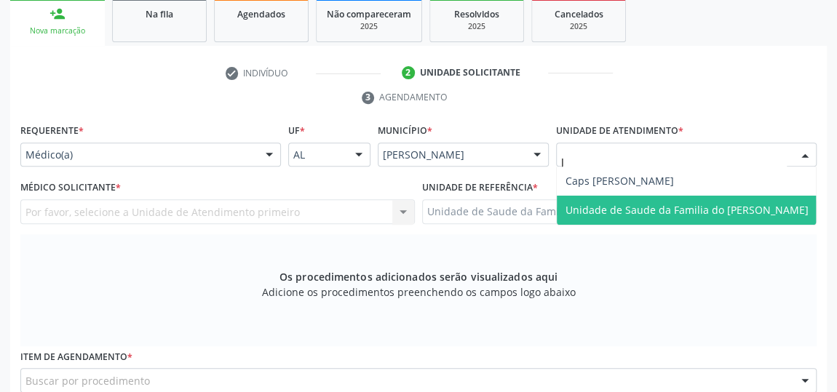
click at [682, 203] on span "Unidade de Saude da Familia do [PERSON_NAME]" at bounding box center [686, 210] width 243 height 14
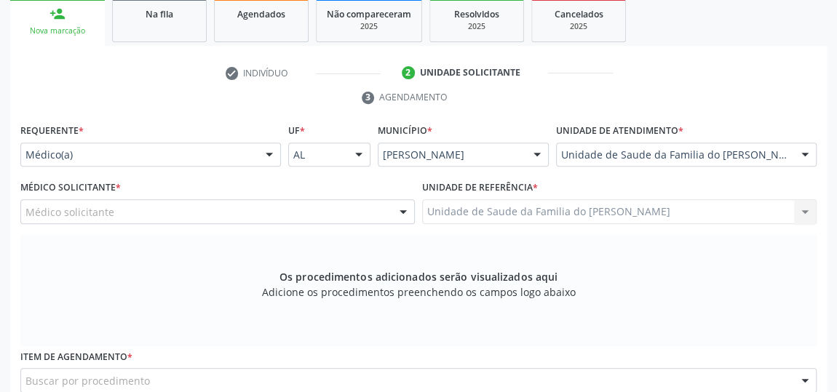
click at [395, 210] on div at bounding box center [403, 212] width 22 height 25
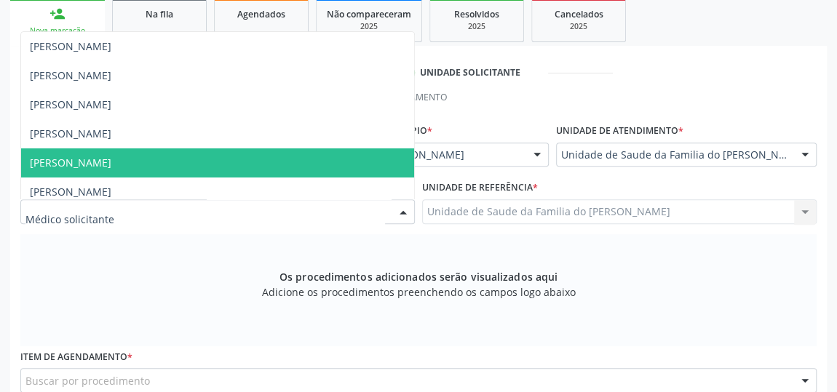
click at [305, 162] on span "[PERSON_NAME]" at bounding box center [217, 162] width 393 height 29
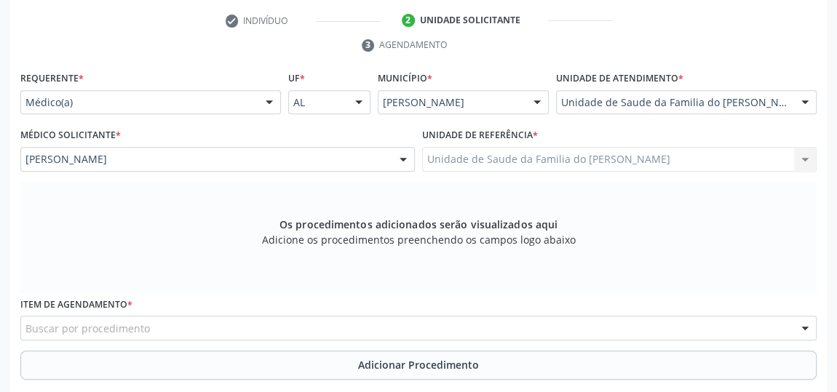
scroll to position [373, 0]
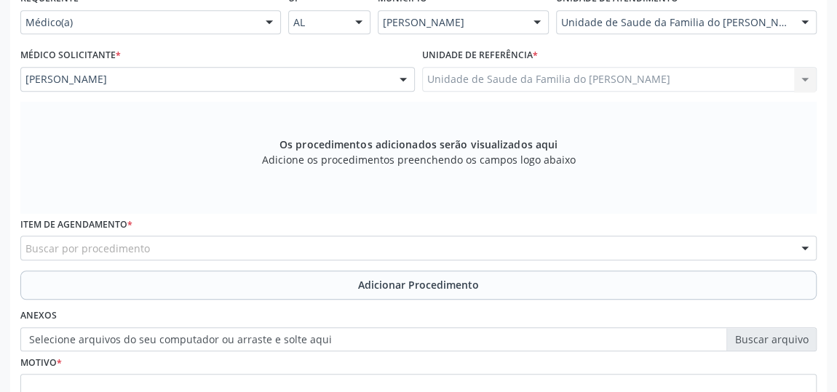
click at [284, 249] on div "Buscar por procedimento" at bounding box center [418, 248] width 796 height 25
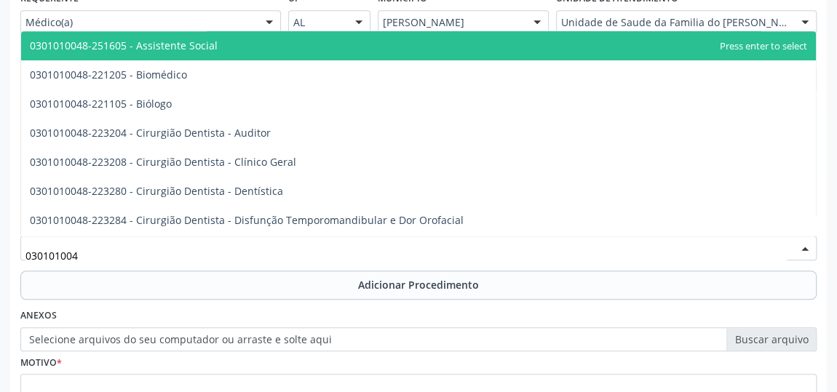
type input "0301010048"
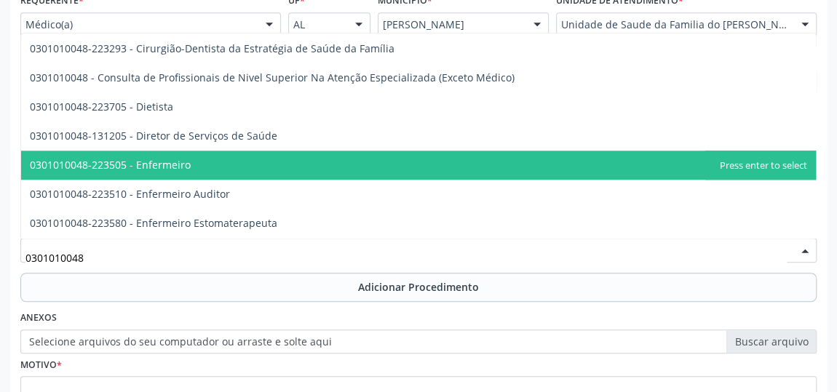
scroll to position [595, 0]
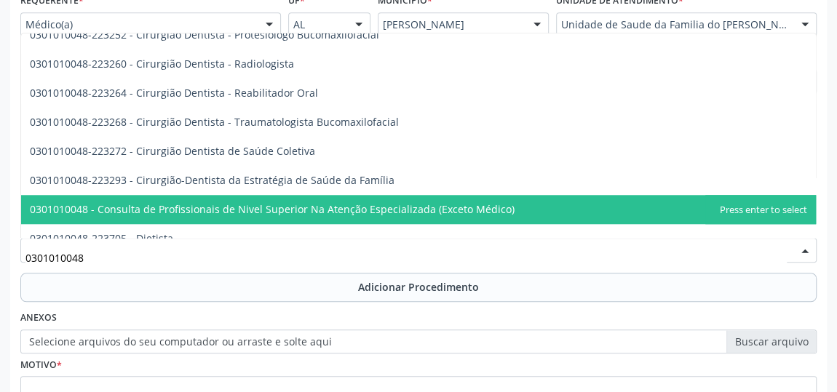
click at [389, 210] on span "0301010048 - Consulta de Profissionais de Nivel Superior Na Atenção Especializa…" at bounding box center [272, 209] width 485 height 14
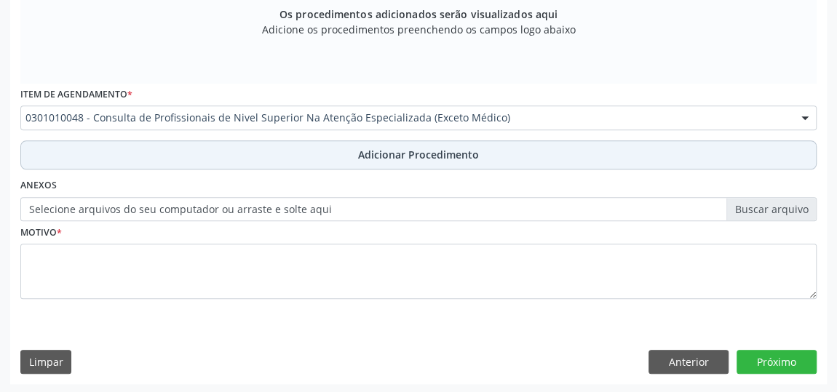
click at [397, 159] on span "Adicionar Procedimento" at bounding box center [418, 154] width 121 height 15
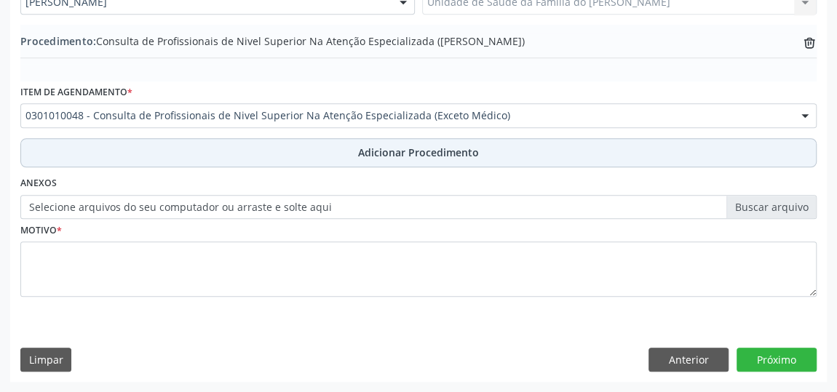
scroll to position [447, 0]
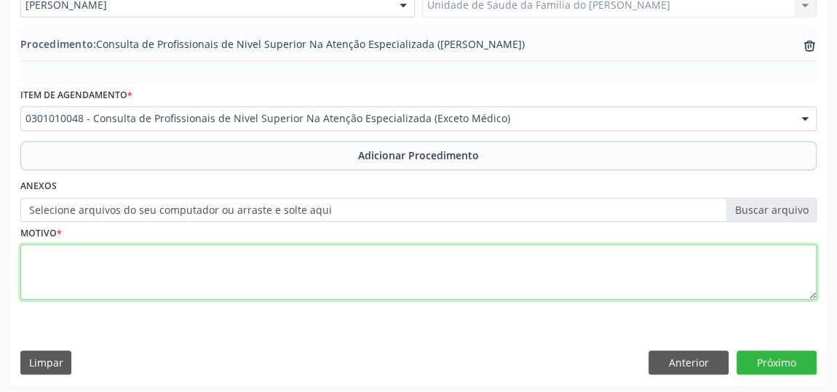
click at [294, 271] on textarea at bounding box center [418, 271] width 796 height 55
click at [60, 253] on textarea "AGITACAO" at bounding box center [418, 271] width 796 height 55
type textarea "AGITAÇÃO"
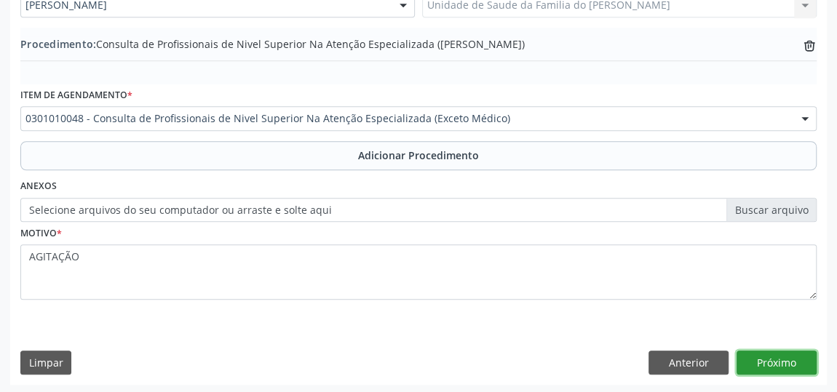
click at [763, 356] on button "Próximo" at bounding box center [776, 363] width 80 height 25
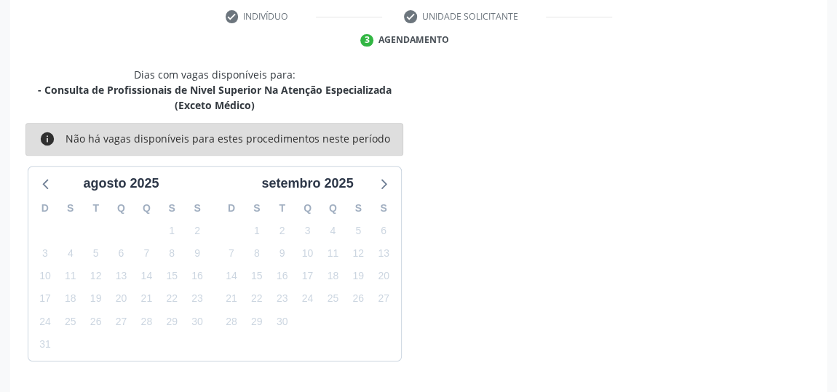
scroll to position [340, 0]
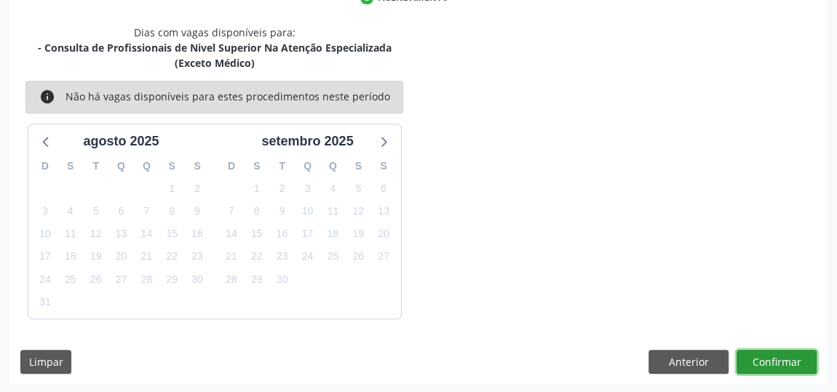
click at [765, 359] on button "Confirmar" at bounding box center [776, 362] width 80 height 25
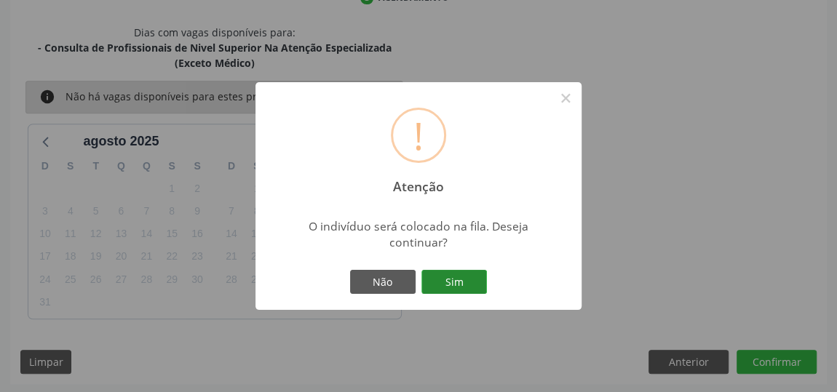
click at [479, 275] on button "Sim" at bounding box center [453, 282] width 65 height 25
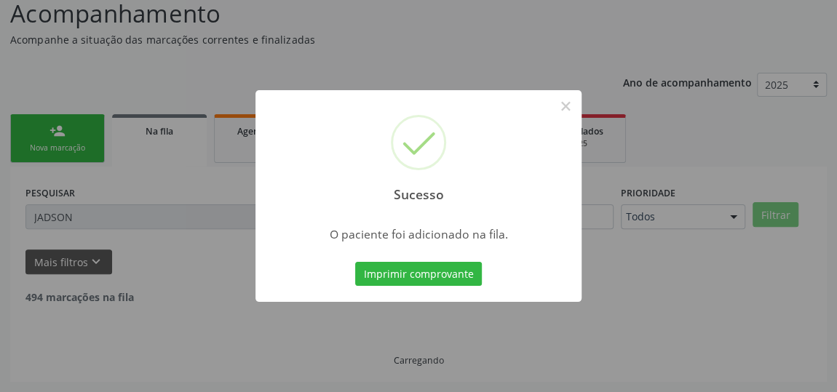
scroll to position [107, 0]
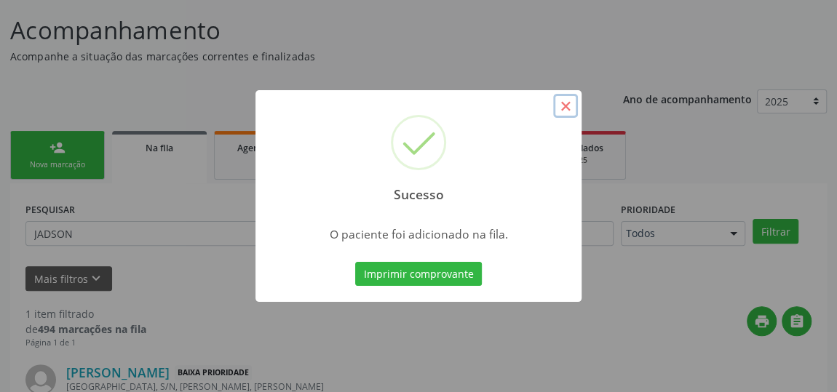
click at [559, 104] on button "×" at bounding box center [565, 106] width 25 height 25
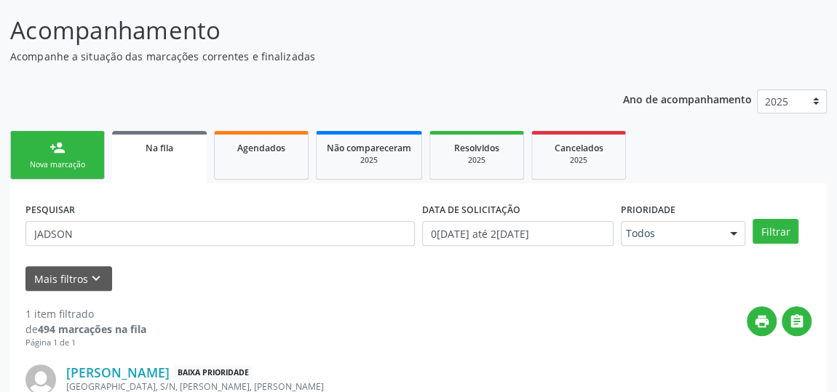
click at [39, 166] on div "Nova marcação" at bounding box center [57, 164] width 73 height 11
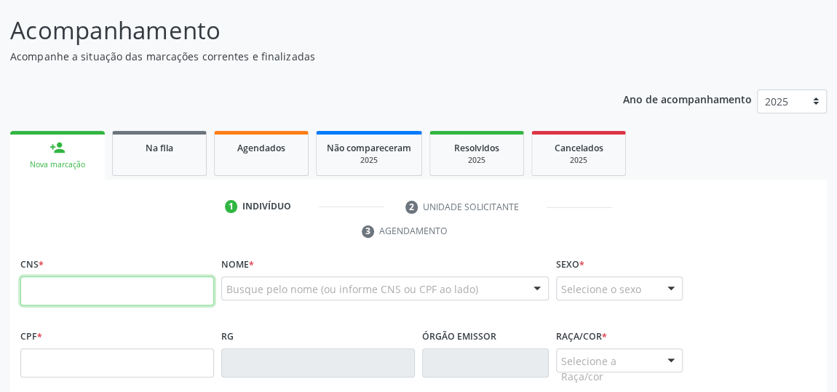
paste input "703 1026 2447 2590"
type input "703 1026 2447 2590"
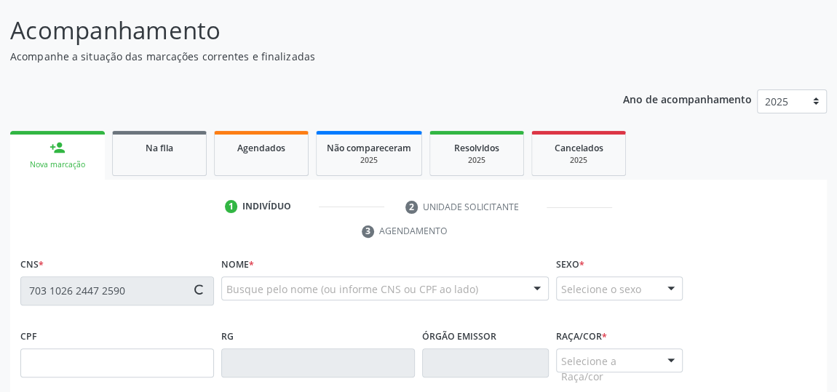
type input "183.554.006-66"
type input "0[DATE]"
type input "[PERSON_NAME]"
type input "[PHONE_NUMBER]"
type input "150"
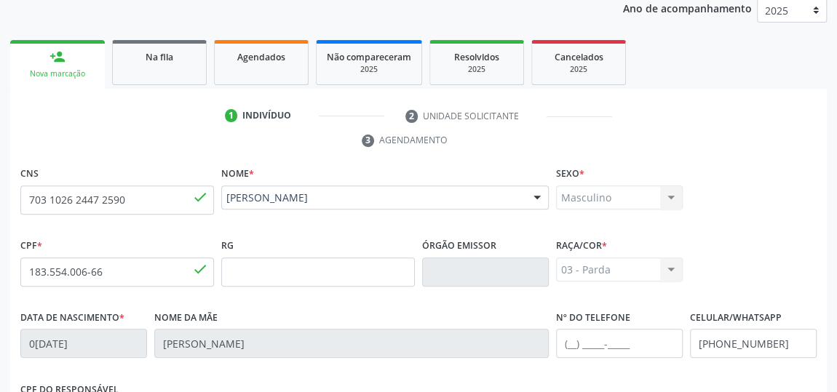
scroll to position [439, 0]
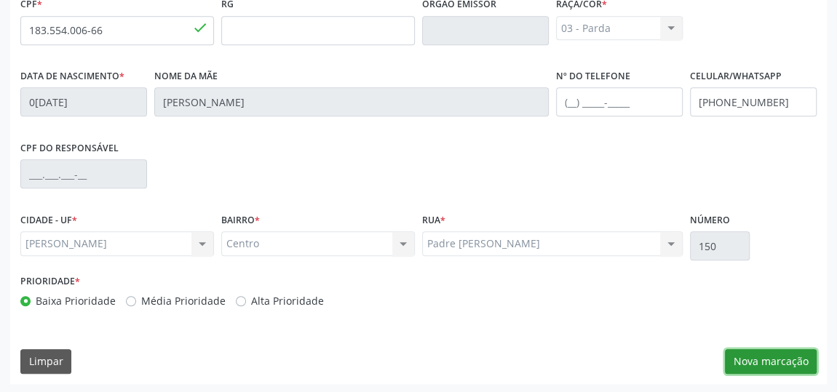
click at [784, 361] on button "Nova marcação" at bounding box center [771, 361] width 92 height 25
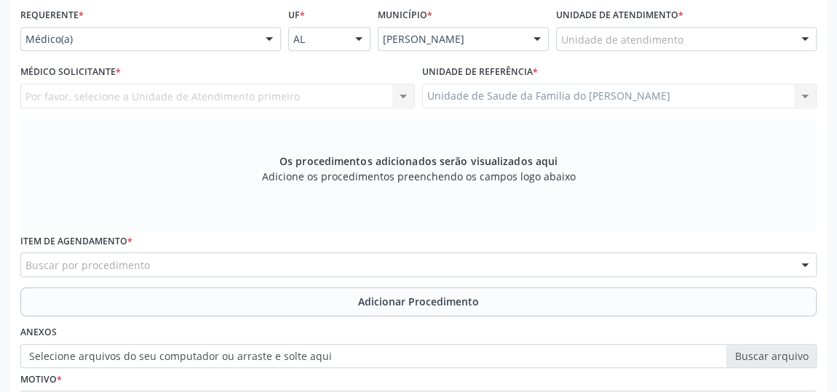
scroll to position [241, 0]
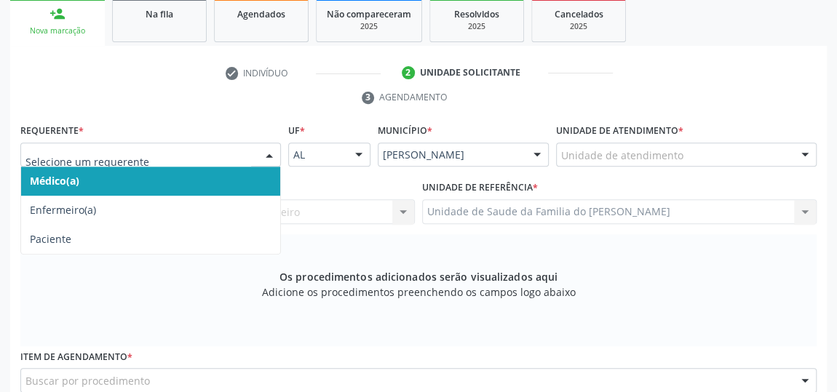
click at [266, 148] on div at bounding box center [269, 155] width 22 height 25
click at [207, 181] on span "Médico(a)" at bounding box center [150, 181] width 259 height 29
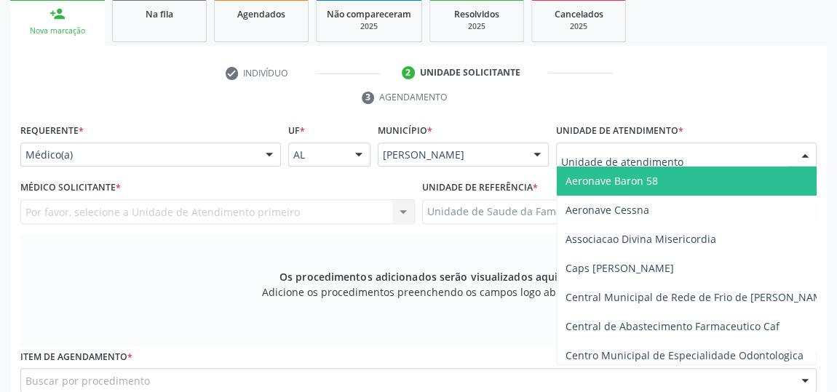
type input "J"
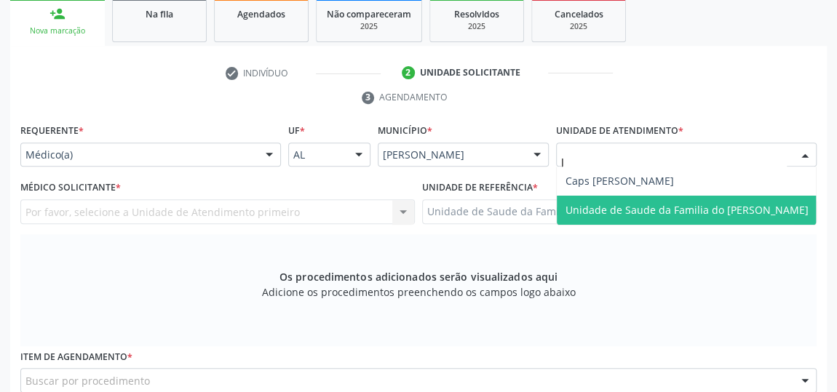
click at [646, 206] on span "Unidade de Saude da Familia do [PERSON_NAME]" at bounding box center [686, 210] width 243 height 14
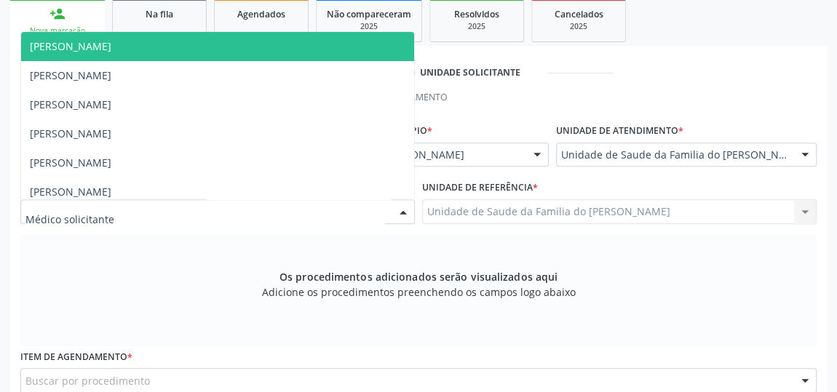
click at [397, 210] on div at bounding box center [403, 212] width 22 height 25
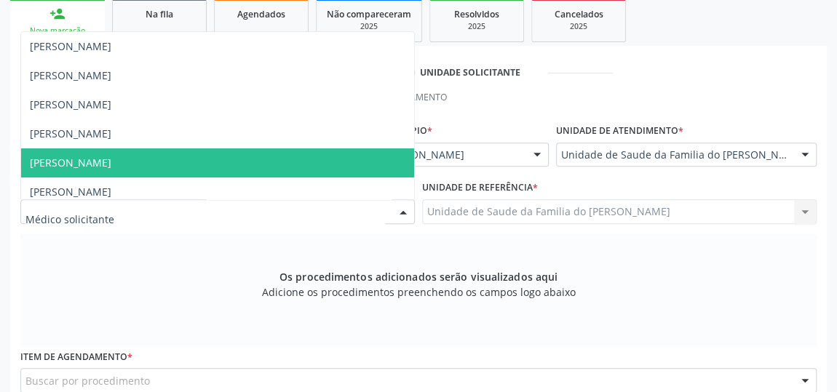
click at [317, 170] on span "[PERSON_NAME]" at bounding box center [217, 162] width 393 height 29
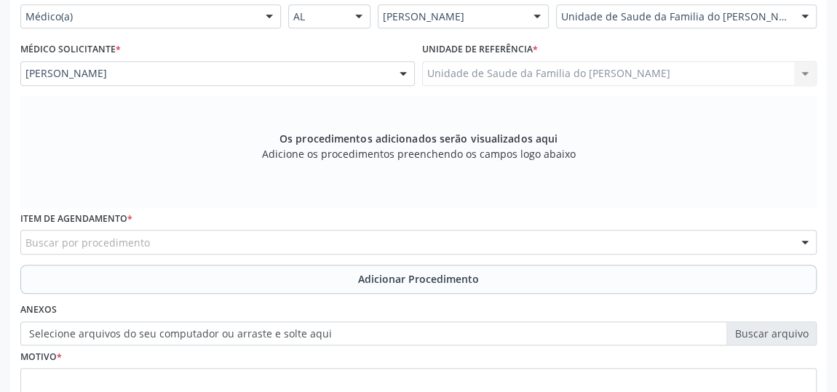
scroll to position [439, 0]
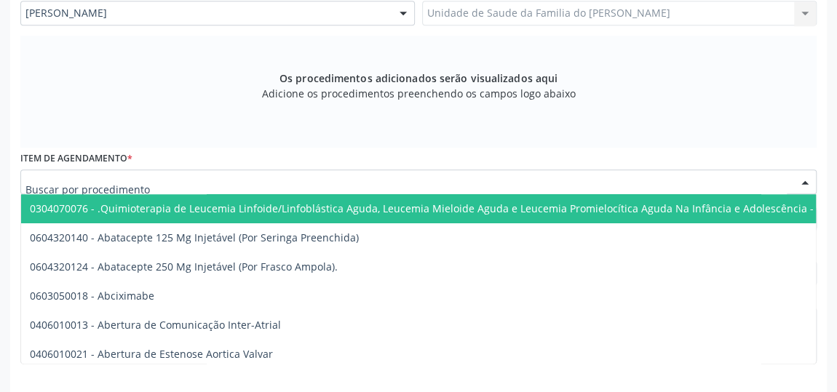
click at [309, 183] on div at bounding box center [418, 182] width 796 height 25
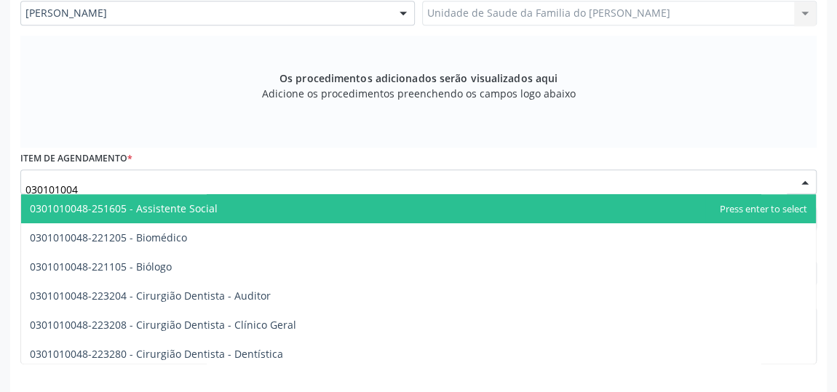
type input "0301010048"
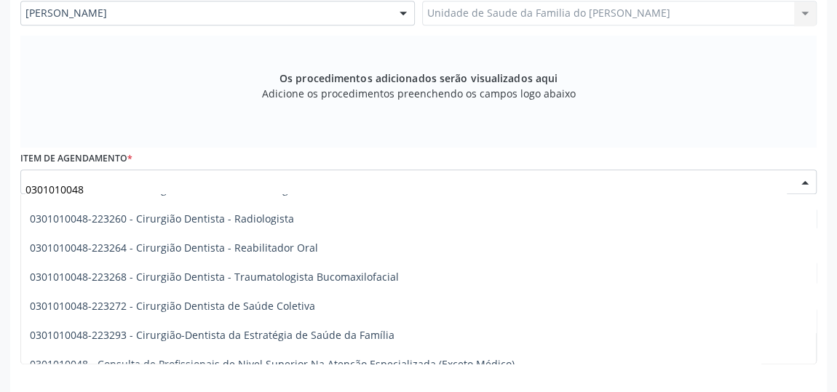
scroll to position [661, 0]
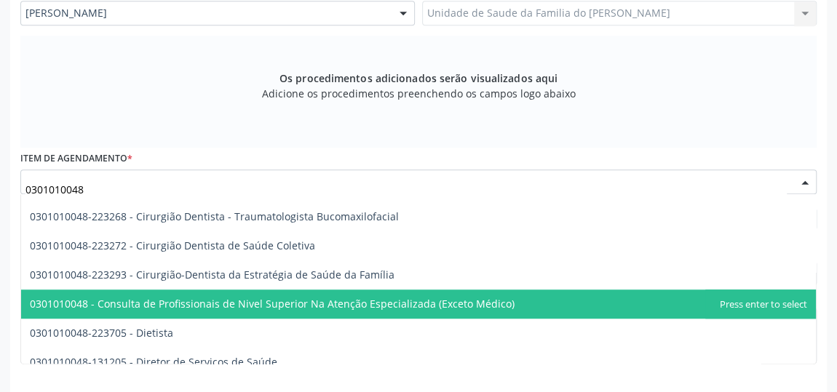
click at [310, 299] on span "0301010048 - Consulta de Profissionais de Nivel Superior Na Atenção Especializa…" at bounding box center [272, 304] width 485 height 14
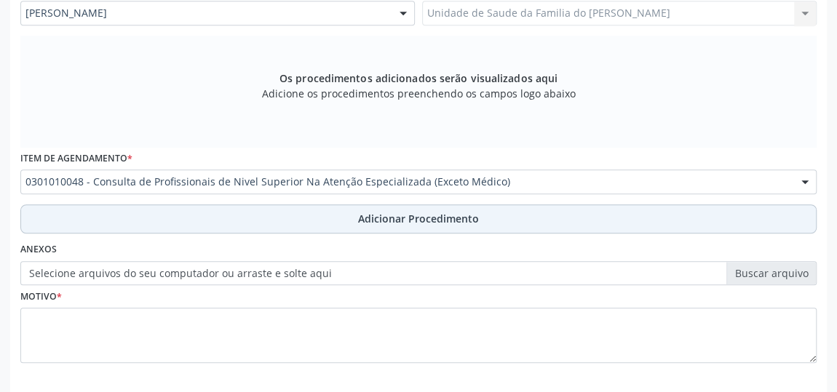
click at [311, 224] on button "Adicionar Procedimento" at bounding box center [418, 218] width 796 height 29
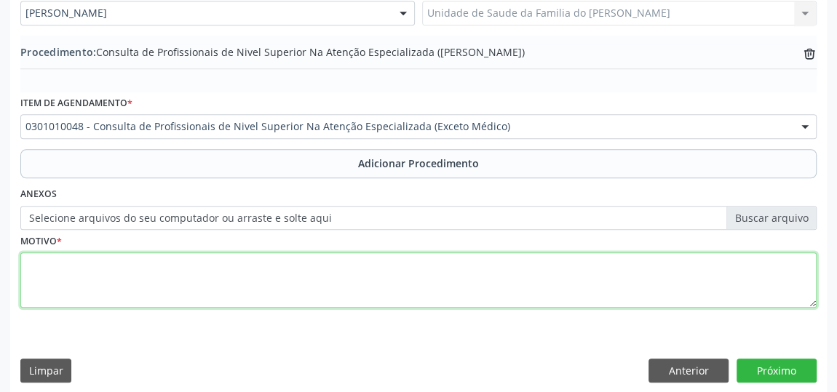
click at [287, 288] on textarea at bounding box center [418, 279] width 796 height 55
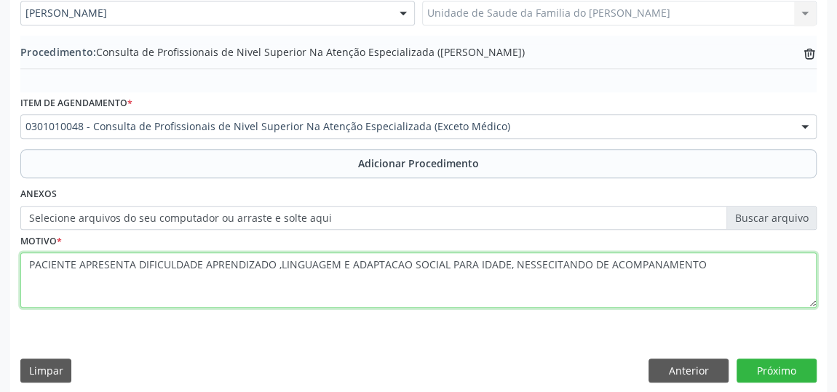
click at [669, 284] on textarea "PACIENTE APRESENTA DIFICULDADE APRENDIZADO ,LINGUAGEM E ADAPTACAO SOCIAL PARA I…" at bounding box center [418, 279] width 796 height 55
click at [559, 267] on textarea "PACIENTE APRESENTA DIFICULDADE APRENDIZADO ,LINGUAGEM E ADAPTACAO SOCIAL PARA I…" at bounding box center [418, 279] width 796 height 55
click at [376, 266] on textarea "PACIENTE APRESENTA DIFICULDADE APRENDIZADO ,LINGUAGEM E ADAPTACAO SOCIAL PARA I…" at bounding box center [418, 279] width 796 height 55
drag, startPoint x: 27, startPoint y: 268, endPoint x: 749, endPoint y: 291, distance: 722.1
click at [749, 291] on textarea "PACIENTE APRESENTA DIFICULDADE APRENDIZADO ,LINGUAGEM E ADAPTAÇÃO SOCIAL PARA I…" at bounding box center [418, 279] width 796 height 55
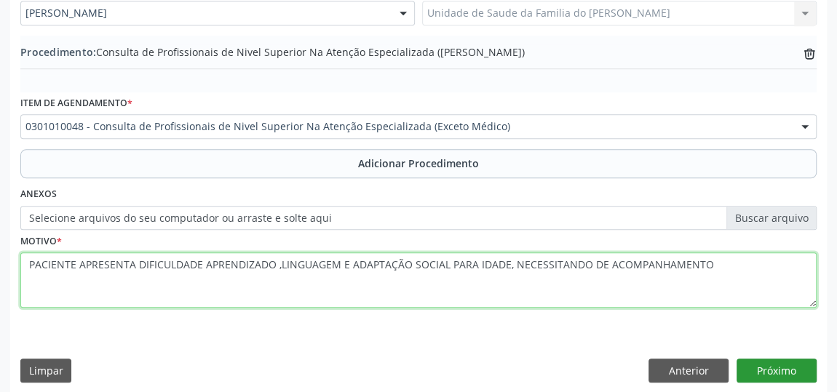
type textarea "PACIENTE APRESENTA DIFICULDADE APRENDIZADO ,LINGUAGEM E ADAPTAÇÃO SOCIAL PARA I…"
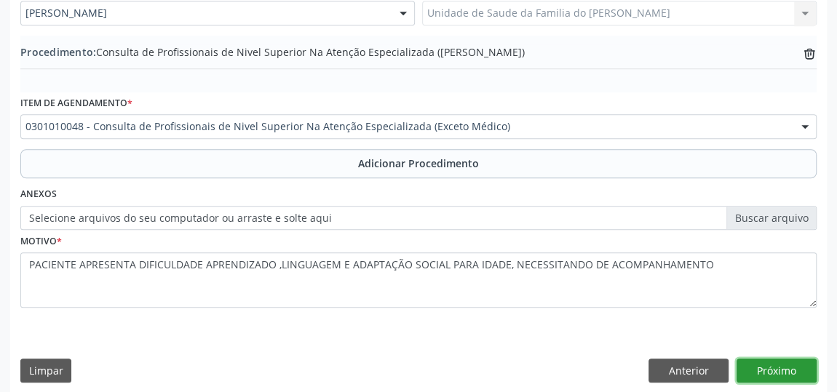
click at [752, 373] on button "Próximo" at bounding box center [776, 371] width 80 height 25
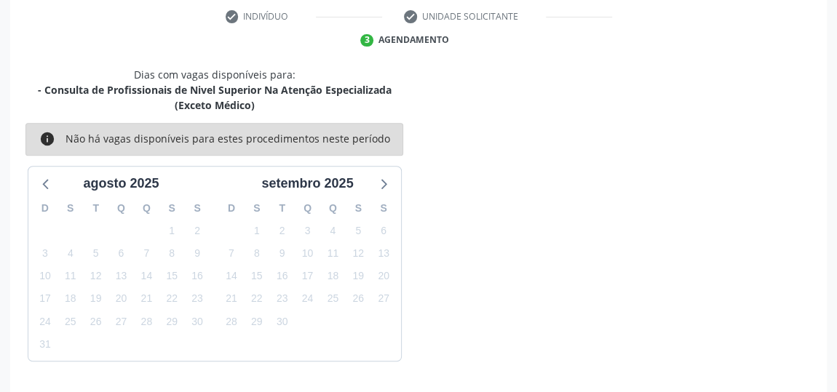
scroll to position [340, 0]
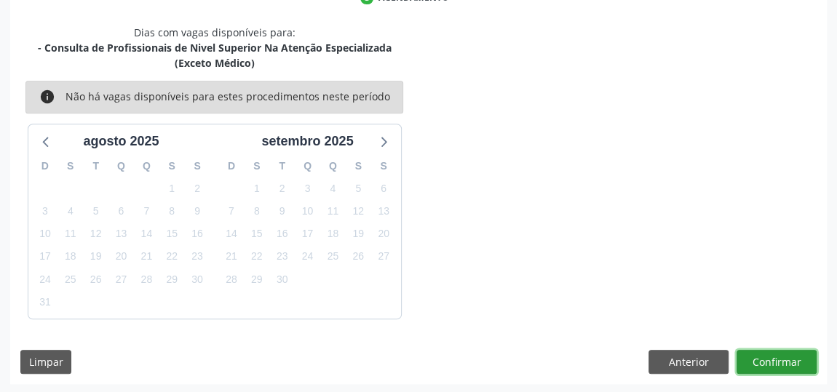
click at [762, 363] on button "Confirmar" at bounding box center [776, 362] width 80 height 25
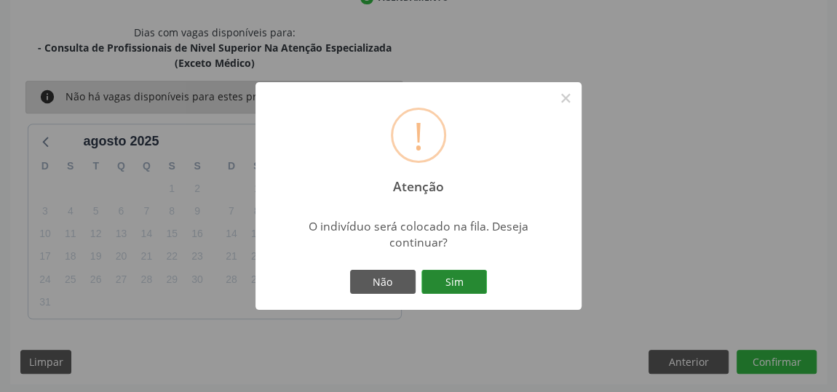
click at [468, 284] on button "Sim" at bounding box center [453, 282] width 65 height 25
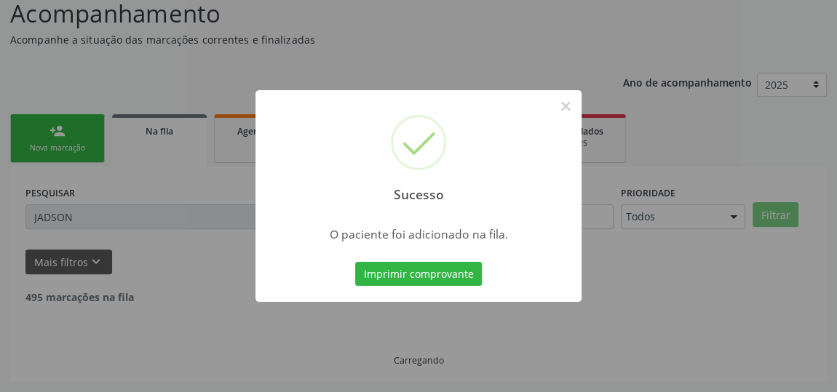
scroll to position [107, 0]
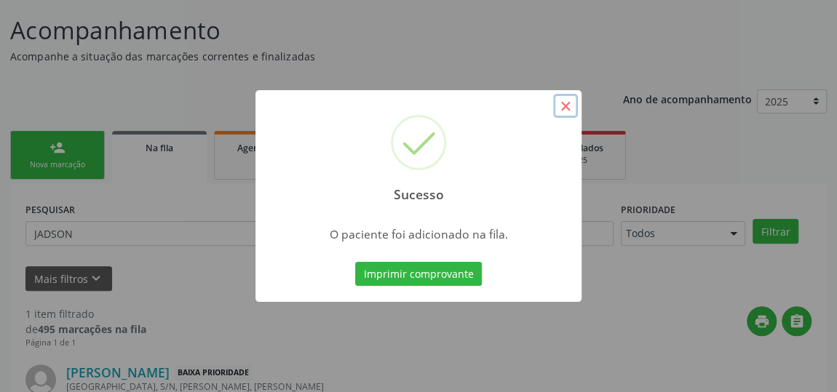
click at [569, 108] on button "×" at bounding box center [565, 106] width 25 height 25
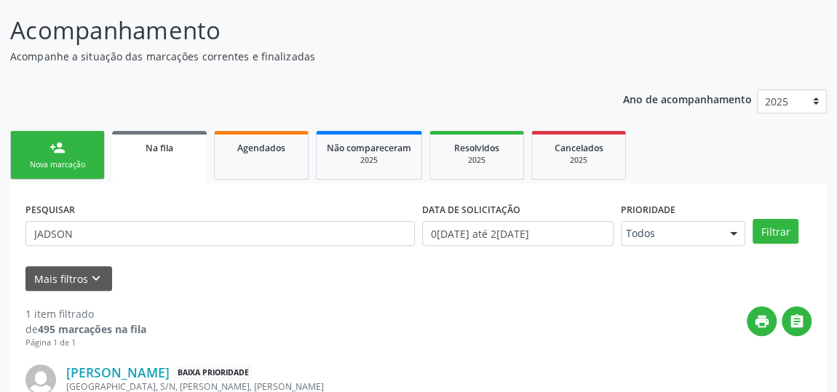
click at [72, 160] on div "Nova marcação" at bounding box center [57, 164] width 73 height 11
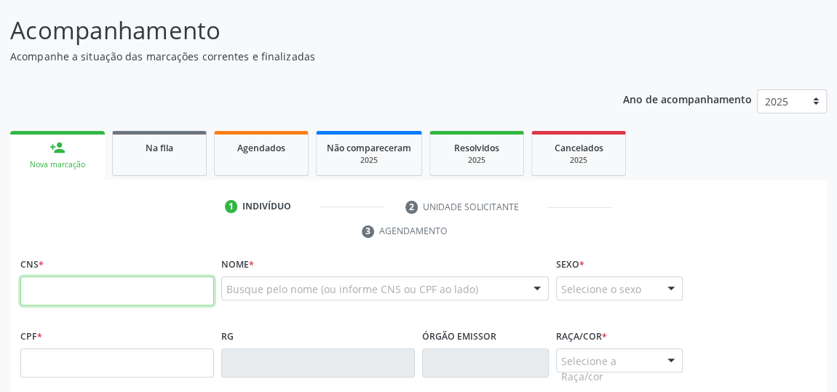
click at [130, 283] on input "text" at bounding box center [117, 290] width 194 height 29
type input "703 1026 2447 2590"
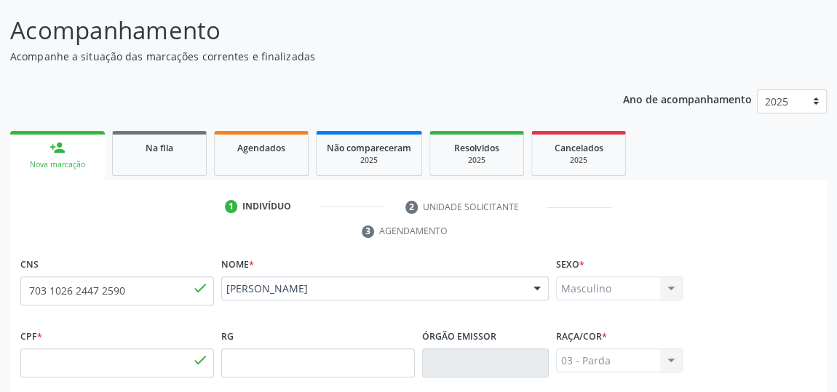
type input "183.554.006-66"
type input "0[DATE]"
type input "[PERSON_NAME]"
type input "[PHONE_NUMBER]"
type input "150"
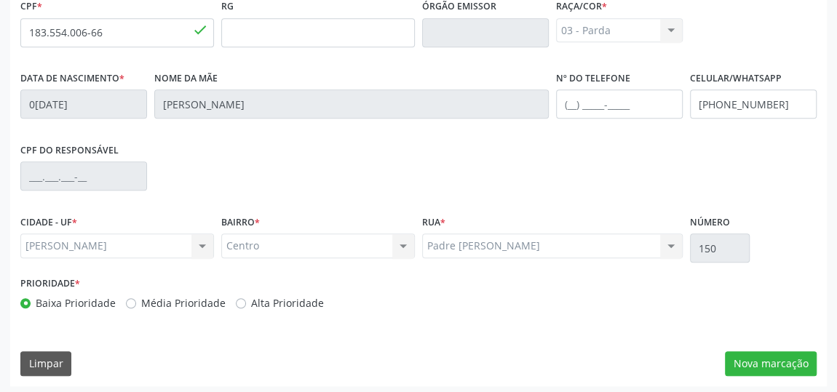
scroll to position [439, 0]
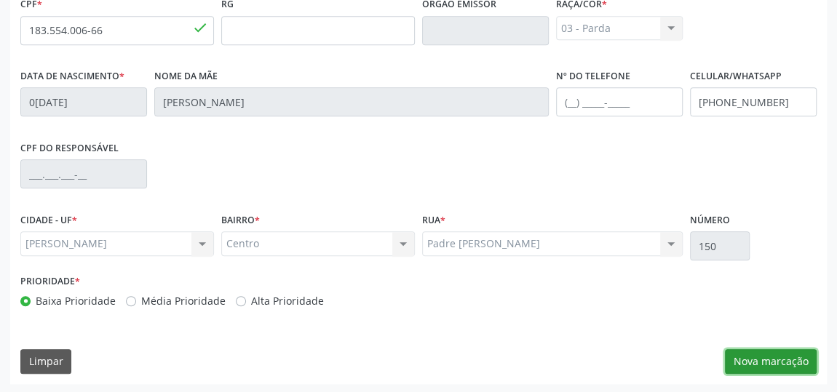
click at [780, 362] on button "Nova marcação" at bounding box center [771, 361] width 92 height 25
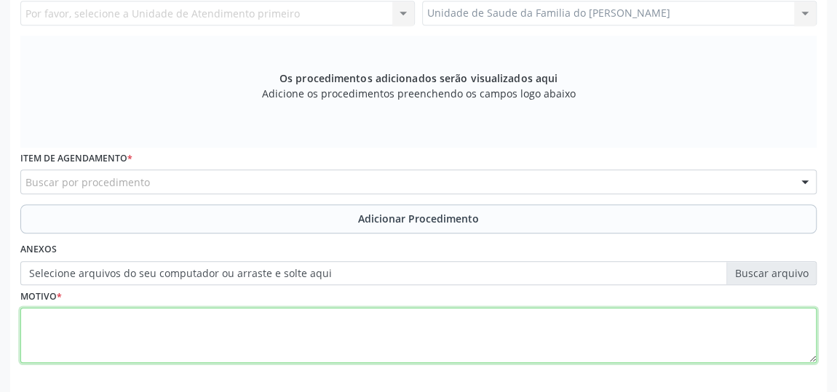
paste textarea "PACIENTE APRESENTA DIFICULDADE APRENDIZADO ,LINGUAGEM E ADAPTAÇÃO SOCIAL PARA I…"
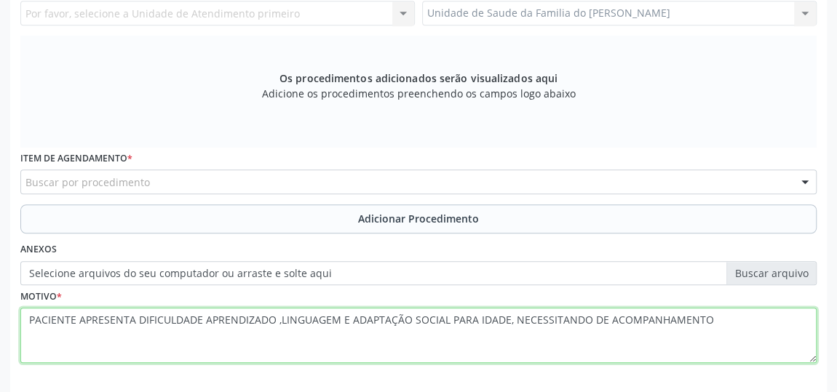
type textarea "PACIENTE APRESENTA DIFICULDADE APRENDIZADO ,LINGUAGEM E ADAPTAÇÃO SOCIAL PARA I…"
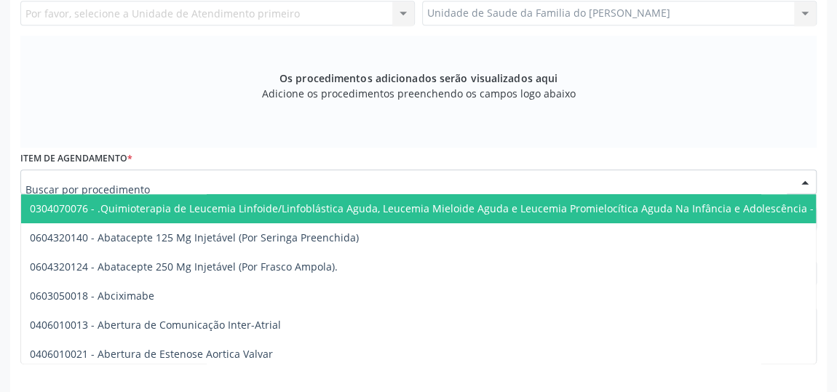
click at [308, 180] on div at bounding box center [418, 182] width 796 height 25
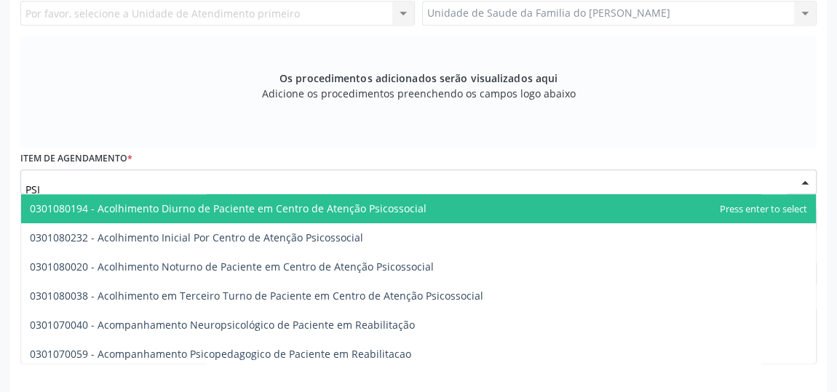
type input "PSIQ"
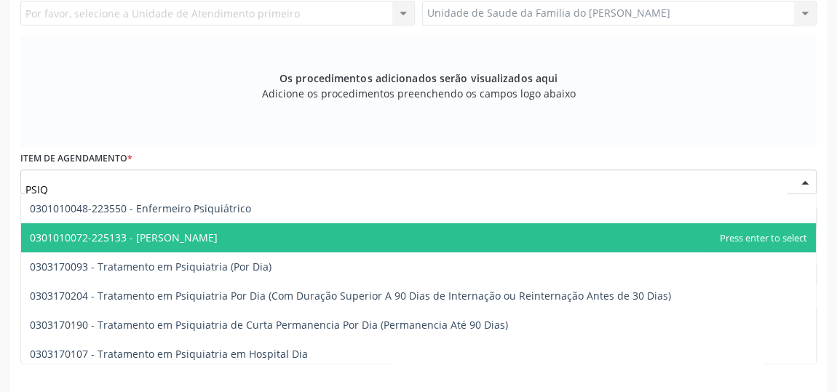
click at [290, 236] on span "0301010072-225133 - [PERSON_NAME]" at bounding box center [418, 237] width 794 height 29
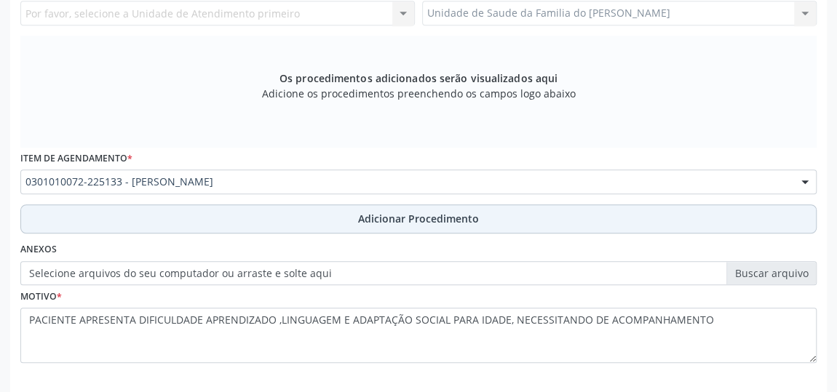
click at [282, 223] on button "Adicionar Procedimento" at bounding box center [418, 218] width 796 height 29
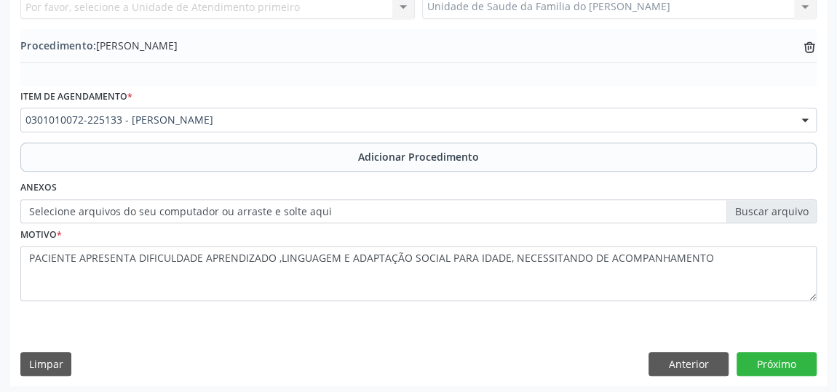
scroll to position [447, 0]
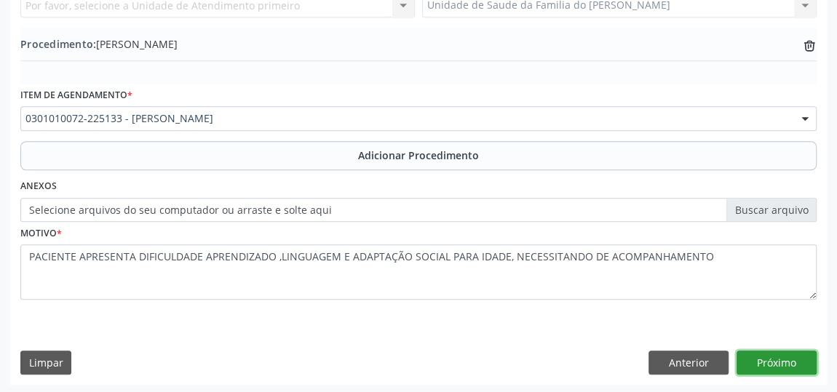
click at [793, 365] on button "Próximo" at bounding box center [776, 363] width 80 height 25
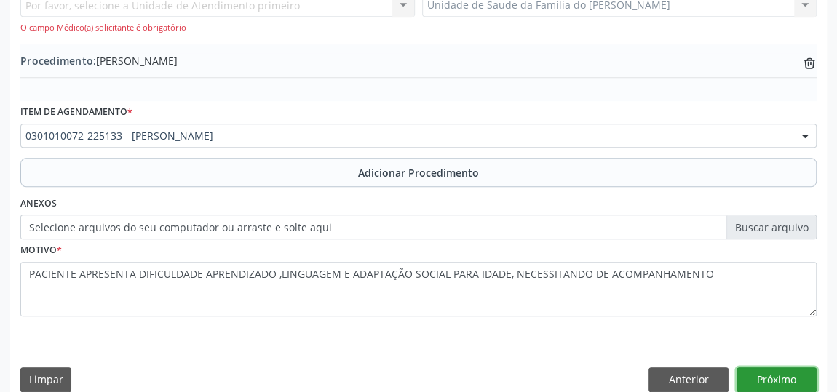
scroll to position [266, 0]
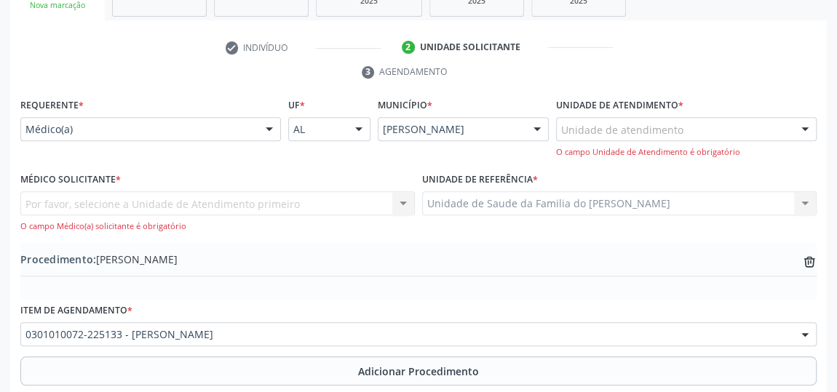
click at [767, 124] on div "Unidade de atendimento" at bounding box center [686, 129] width 260 height 25
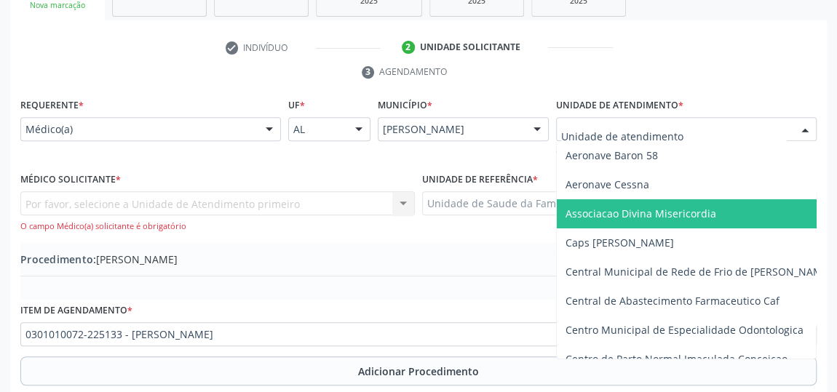
type input "J"
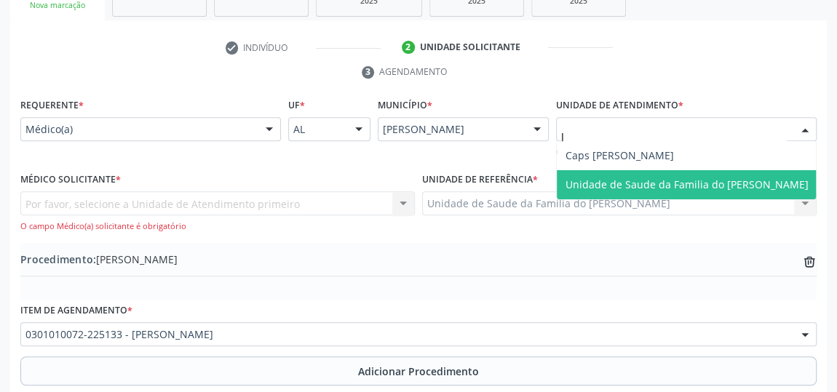
click at [670, 183] on span "Unidade de Saude da Familia do [PERSON_NAME]" at bounding box center [686, 185] width 243 height 14
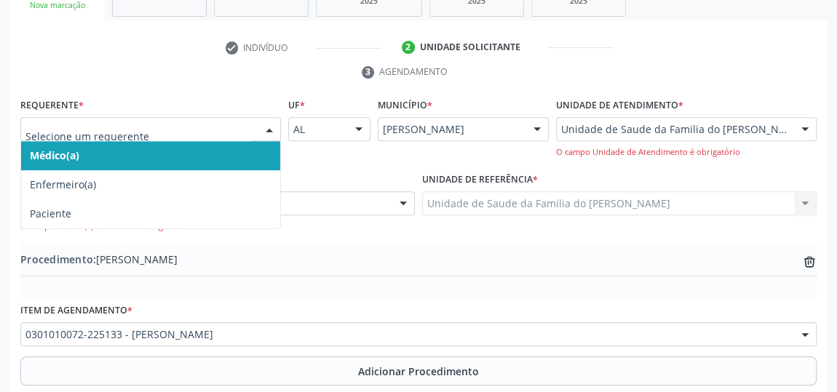
click at [264, 128] on div at bounding box center [269, 130] width 22 height 25
click at [186, 152] on span "Médico(a)" at bounding box center [150, 155] width 259 height 29
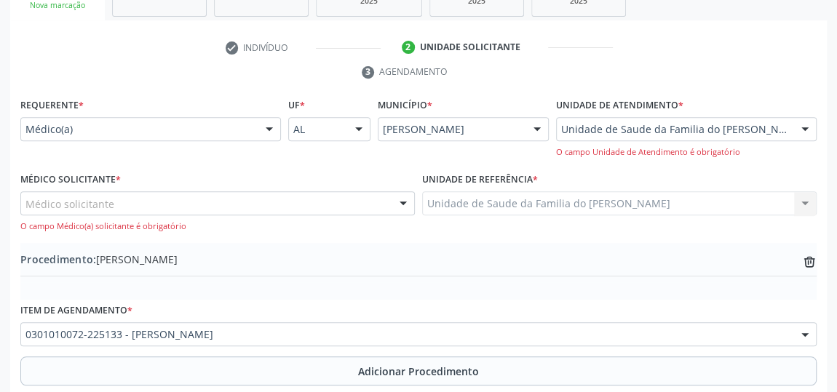
click at [394, 197] on div at bounding box center [403, 204] width 22 height 25
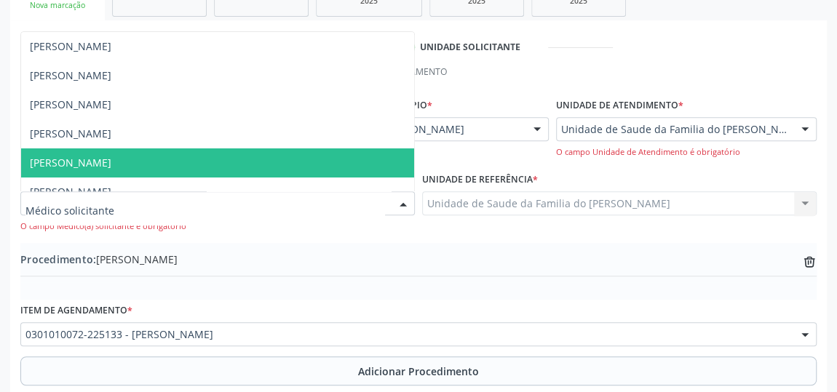
click at [259, 161] on span "[PERSON_NAME]" at bounding box center [217, 162] width 393 height 29
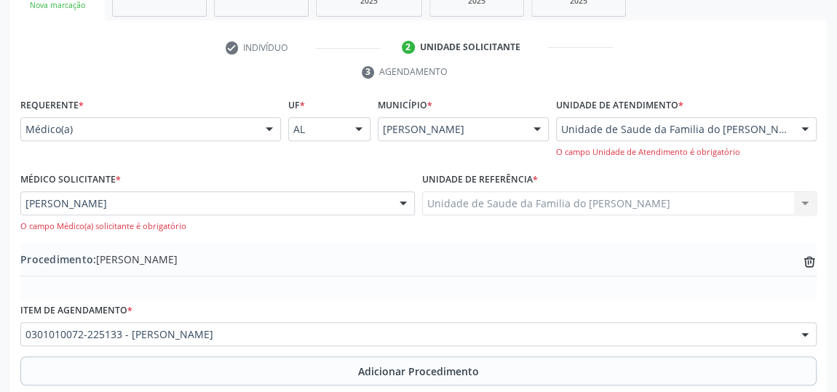
scroll to position [482, 0]
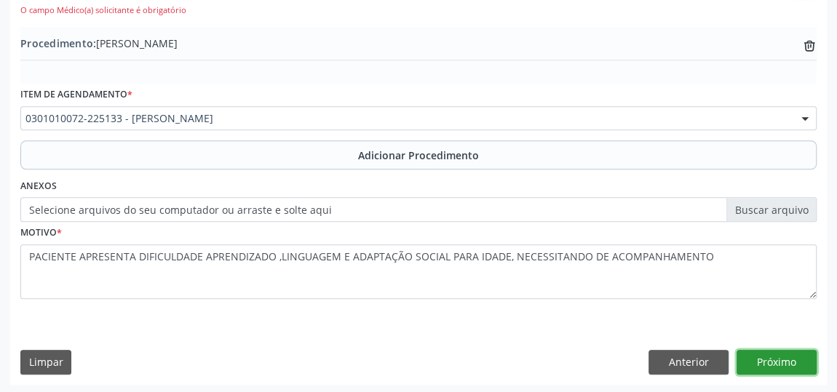
click at [757, 366] on button "Próximo" at bounding box center [776, 362] width 80 height 25
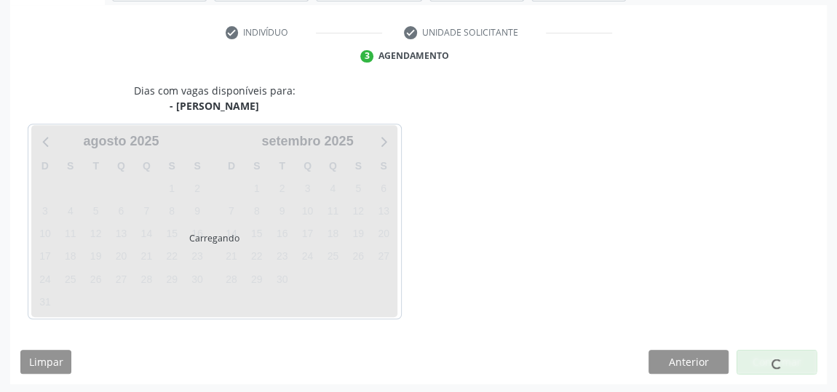
scroll to position [324, 0]
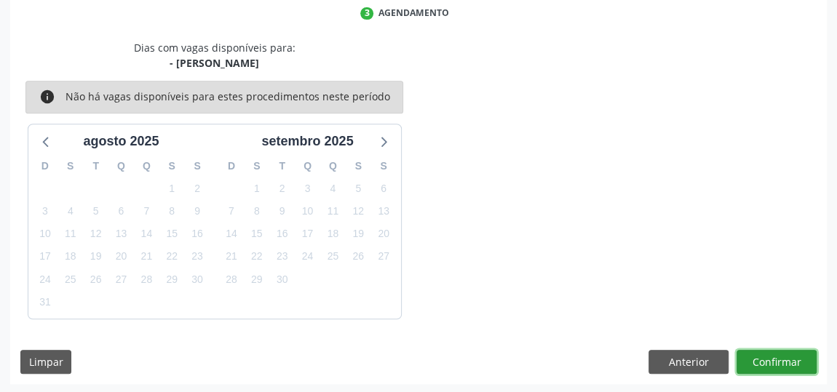
click at [770, 357] on button "Confirmar" at bounding box center [776, 362] width 80 height 25
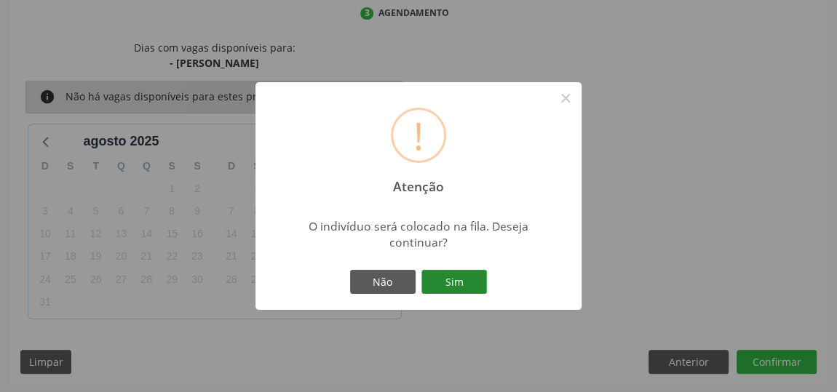
click at [473, 282] on button "Sim" at bounding box center [453, 282] width 65 height 25
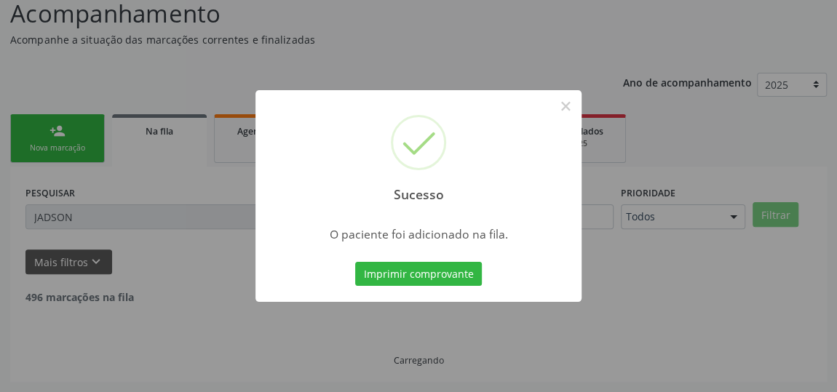
scroll to position [107, 0]
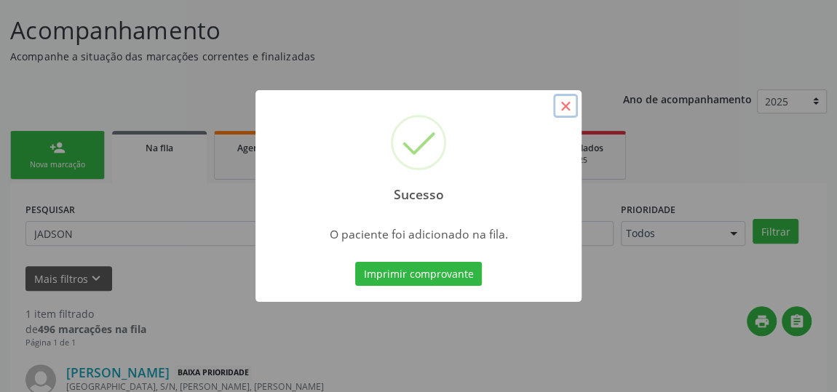
click at [566, 105] on button "×" at bounding box center [565, 106] width 25 height 25
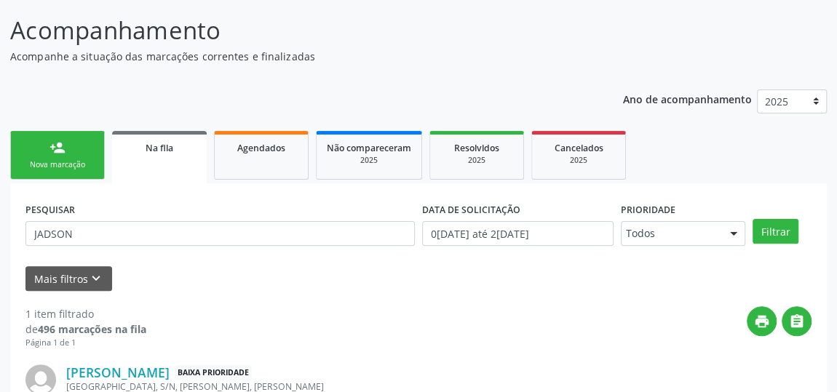
click at [44, 156] on link "person_add Nova marcação" at bounding box center [57, 155] width 95 height 49
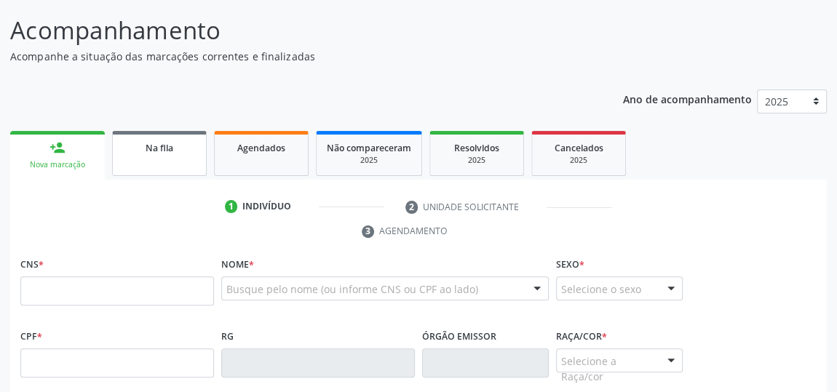
click at [153, 144] on span "Na fila" at bounding box center [160, 148] width 28 height 12
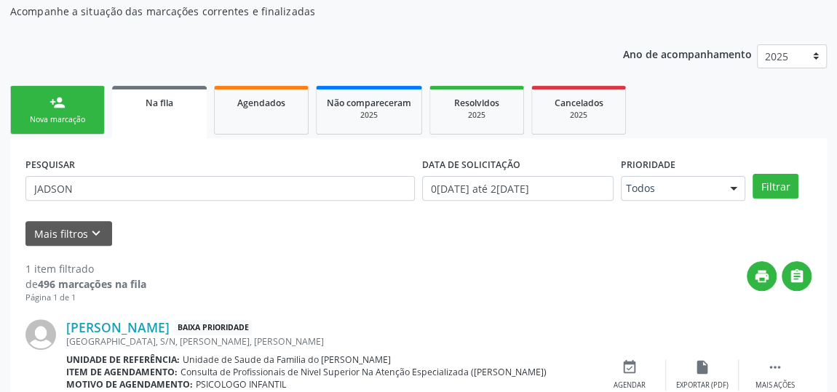
scroll to position [173, 0]
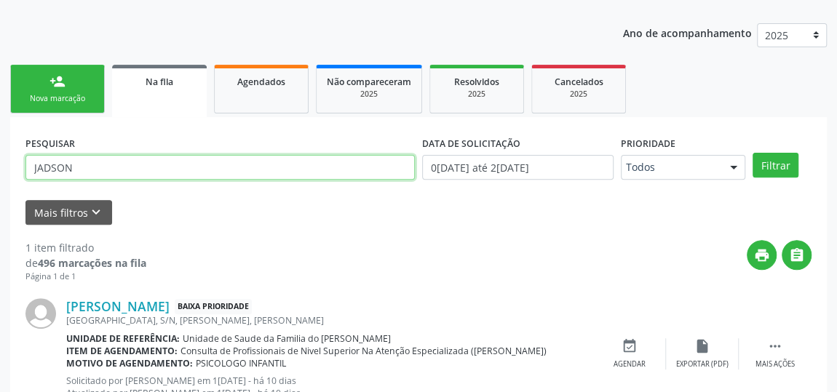
drag, startPoint x: 96, startPoint y: 168, endPoint x: 0, endPoint y: 168, distance: 96.0
click at [0, 168] on div "Acompanhamento Acompanhe a situação das marcações correntes e finalizadas Relat…" at bounding box center [418, 188] width 837 height 523
paste input "703102624472590"
type input "703102624472590"
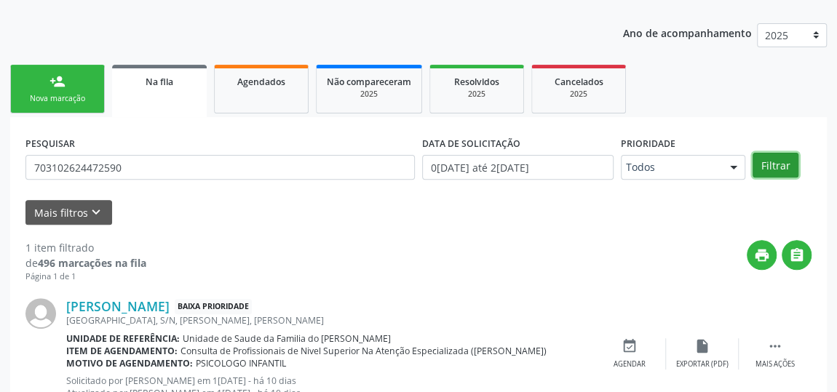
click at [764, 161] on button "Filtrar" at bounding box center [775, 165] width 46 height 25
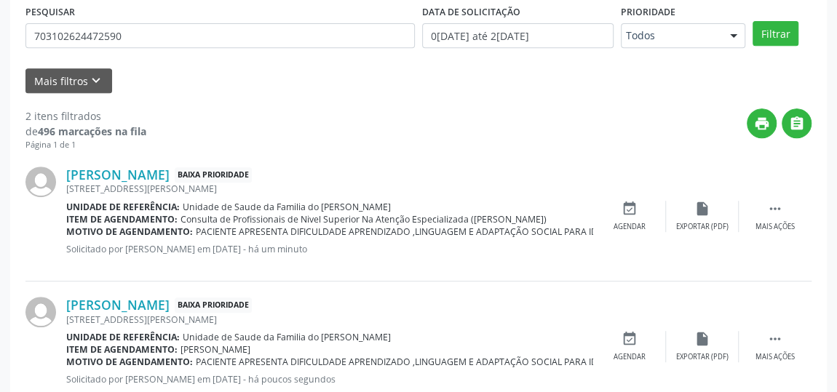
scroll to position [305, 0]
click at [744, 222] on div " Mais ações" at bounding box center [774, 216] width 73 height 31
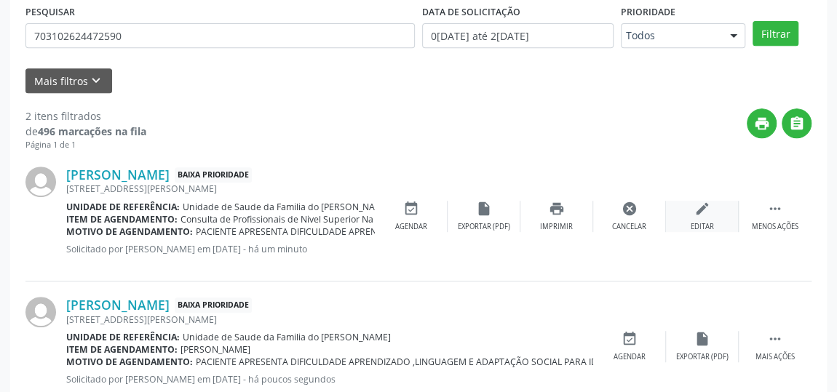
click at [695, 222] on div "Editar" at bounding box center [701, 227] width 23 height 10
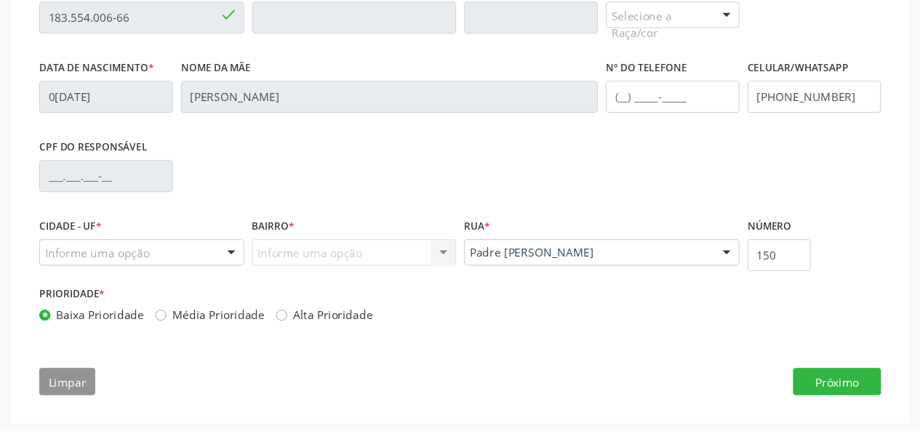
scroll to position [396, 0]
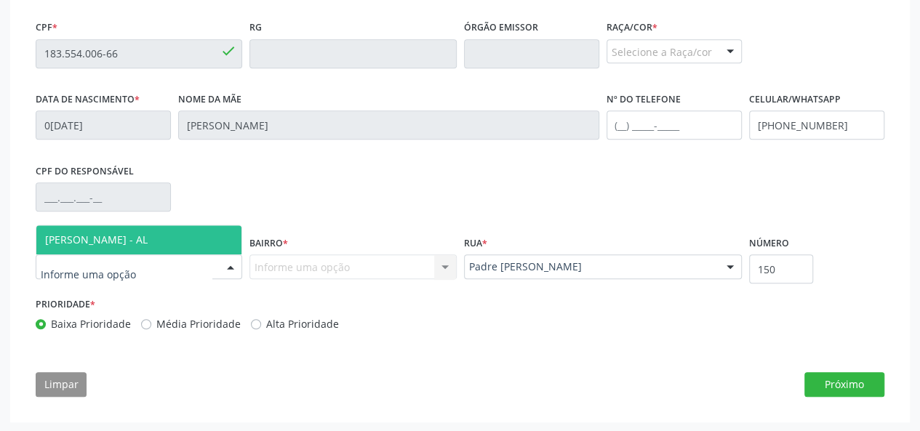
click at [231, 267] on div at bounding box center [231, 267] width 22 height 25
click at [182, 227] on span "[PERSON_NAME] - AL" at bounding box center [138, 240] width 205 height 29
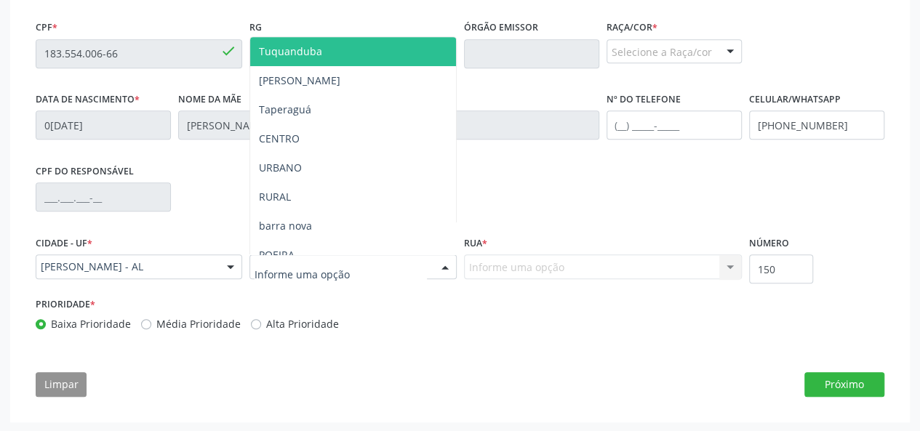
click at [439, 266] on div at bounding box center [445, 267] width 22 height 25
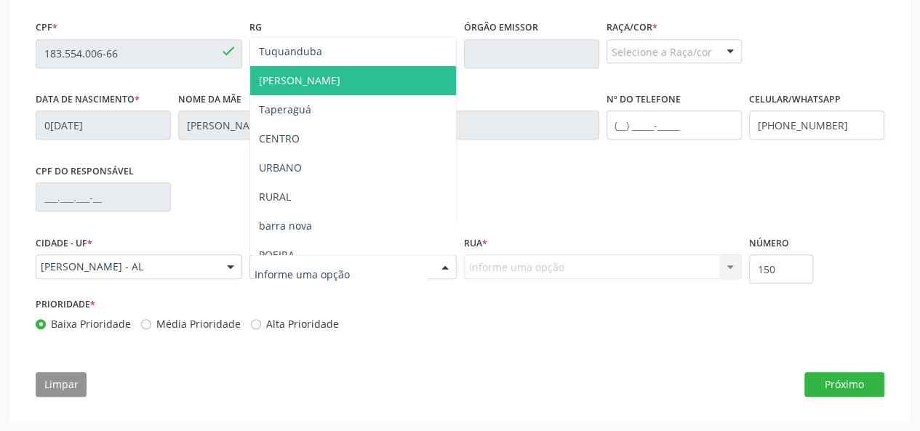
click at [381, 88] on span "[PERSON_NAME]" at bounding box center [352, 80] width 205 height 29
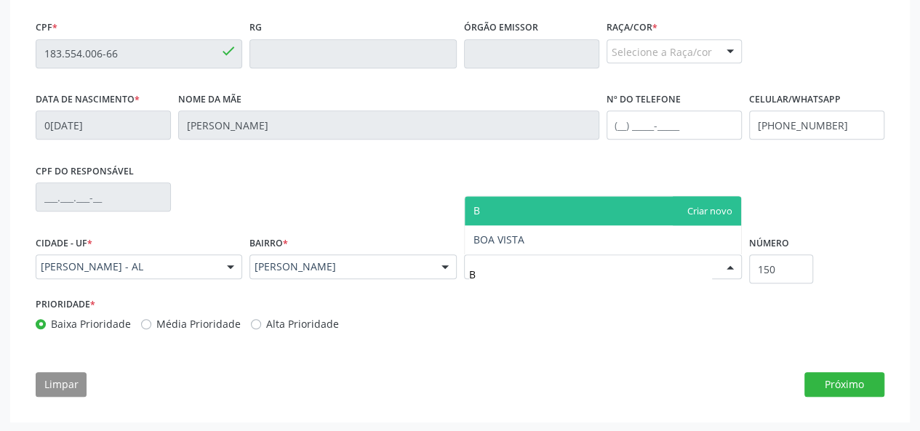
type input "BO"
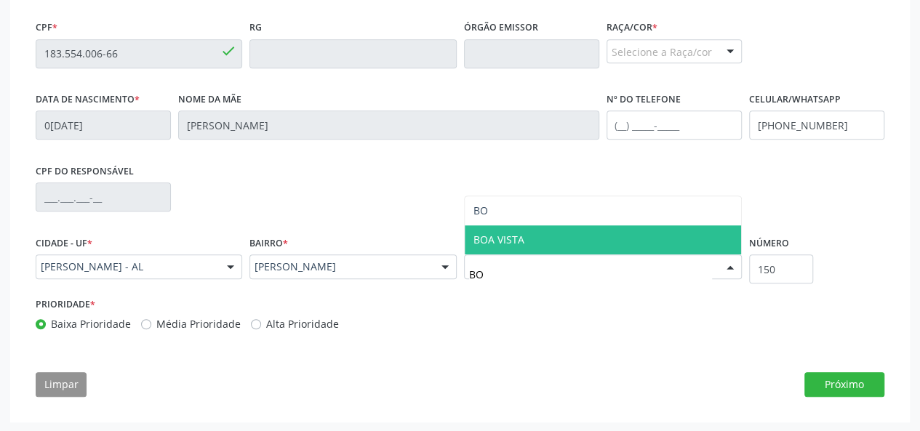
click at [495, 239] on span "BOA VISTA" at bounding box center [499, 240] width 51 height 14
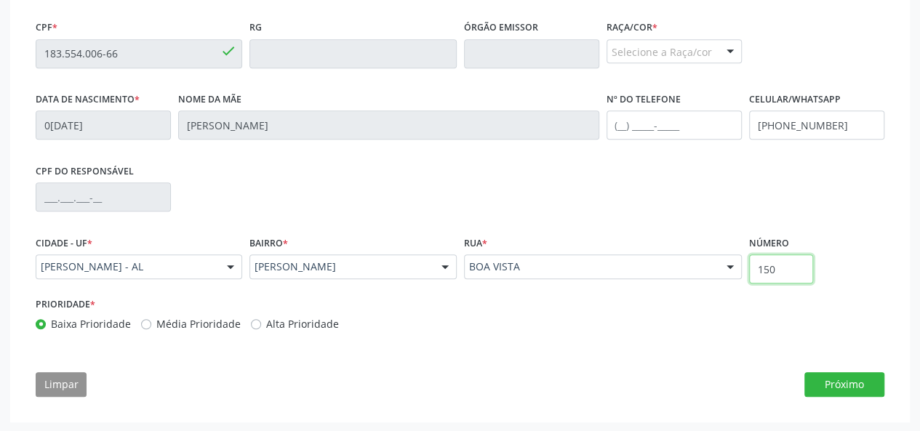
drag, startPoint x: 797, startPoint y: 273, endPoint x: 733, endPoint y: 271, distance: 64.8
click at [733, 271] on div "Cidade - UF * [PERSON_NAME] - AL Nenhum resultado encontrado para: " " Nenhuma …" at bounding box center [460, 263] width 856 height 62
type input "S/N"
click at [836, 381] on button "Próximo" at bounding box center [845, 385] width 80 height 25
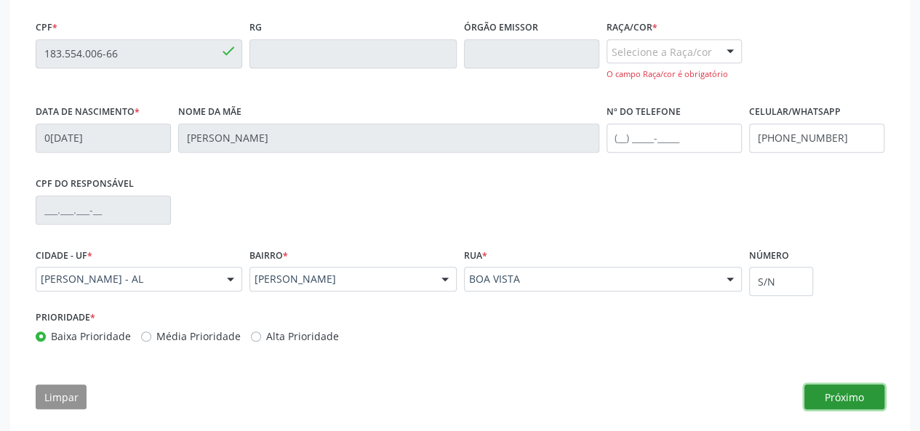
scroll to position [409, 0]
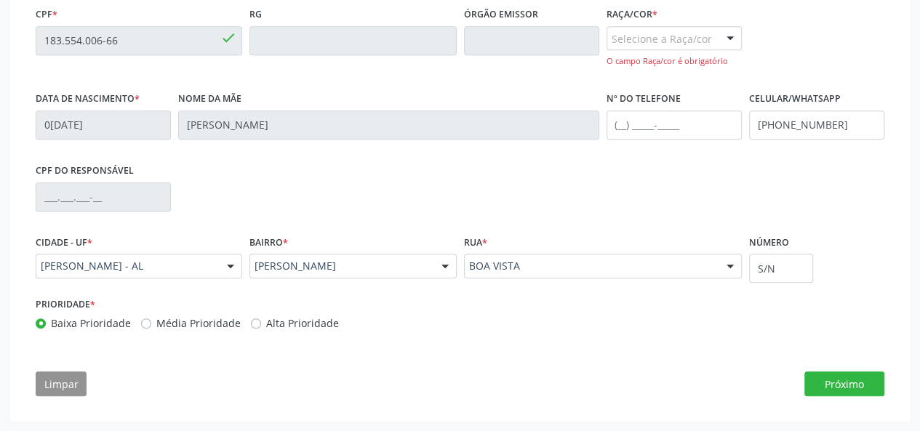
click at [736, 39] on div at bounding box center [731, 39] width 22 height 25
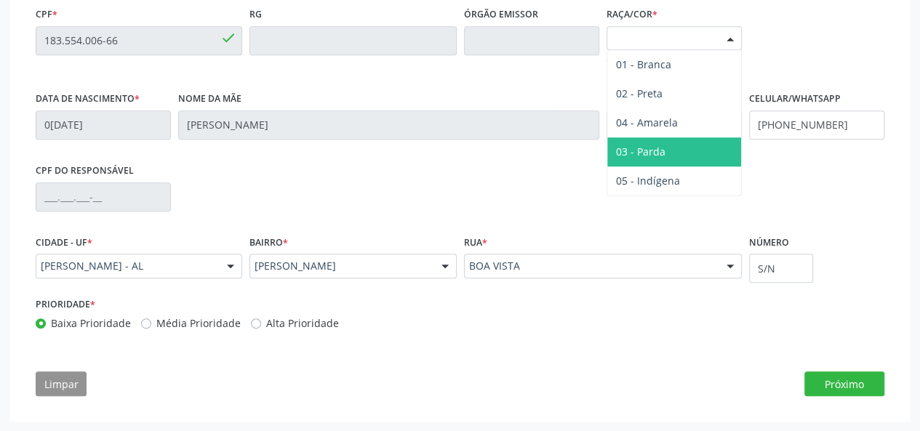
click at [685, 146] on span "03 - Parda" at bounding box center [675, 152] width 134 height 29
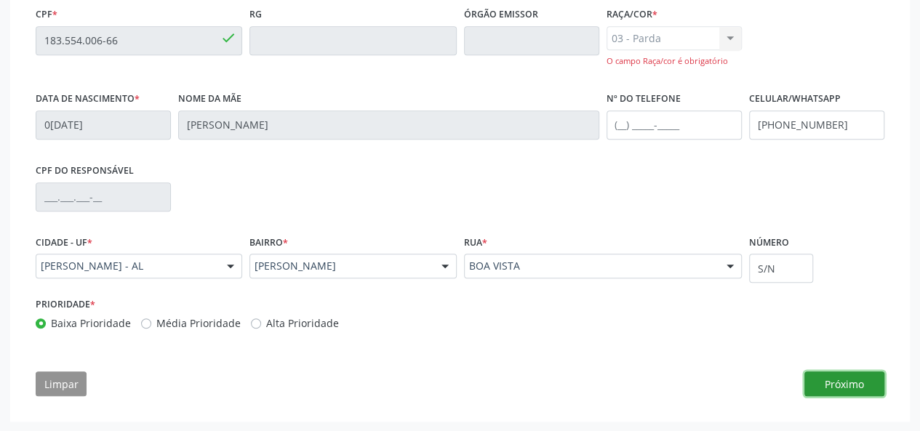
click at [836, 389] on button "Próximo" at bounding box center [845, 384] width 80 height 25
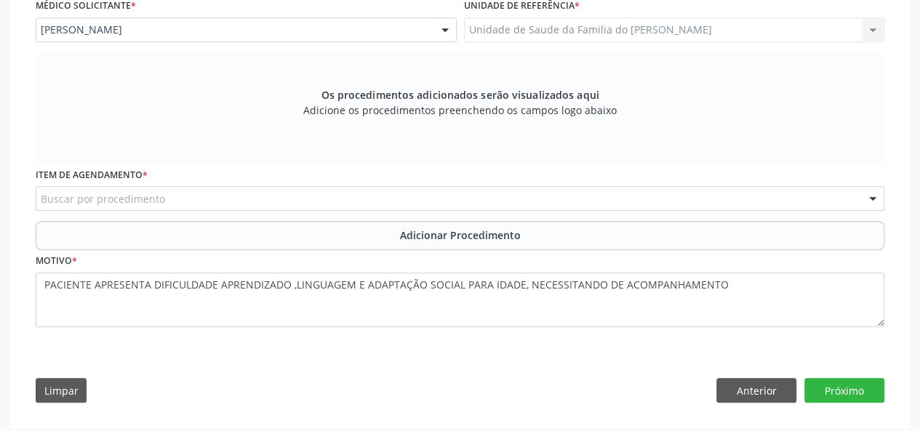
scroll to position [408, 0]
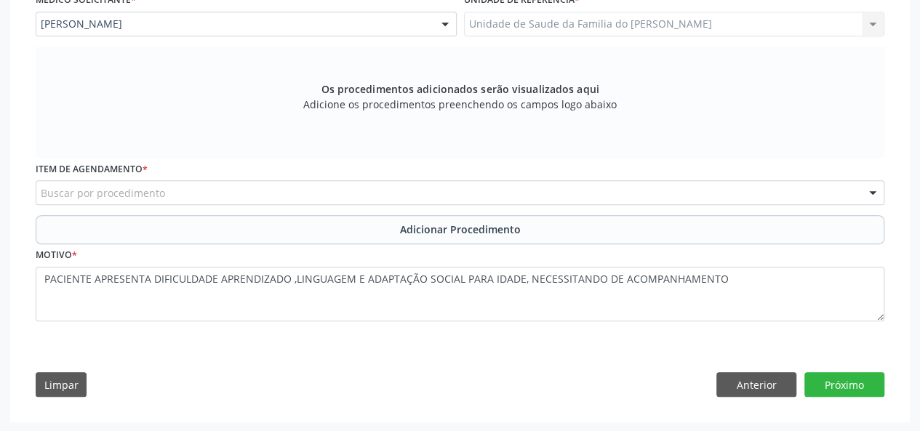
click at [348, 194] on div "Buscar por procedimento" at bounding box center [460, 192] width 849 height 25
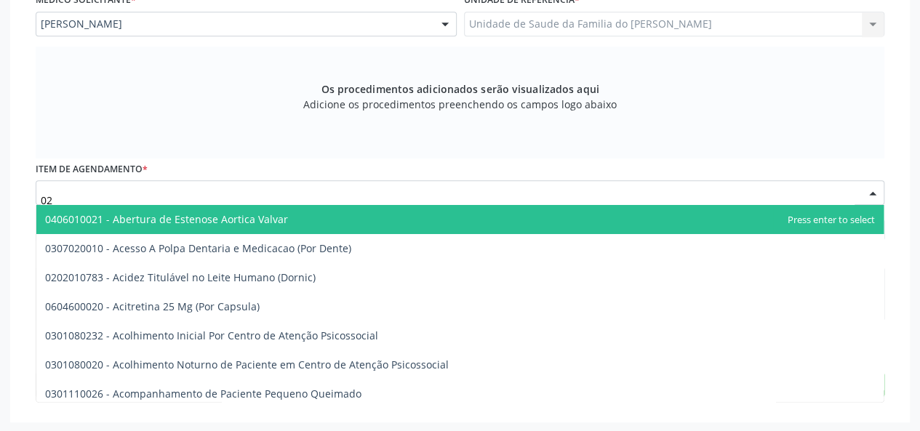
type input "0"
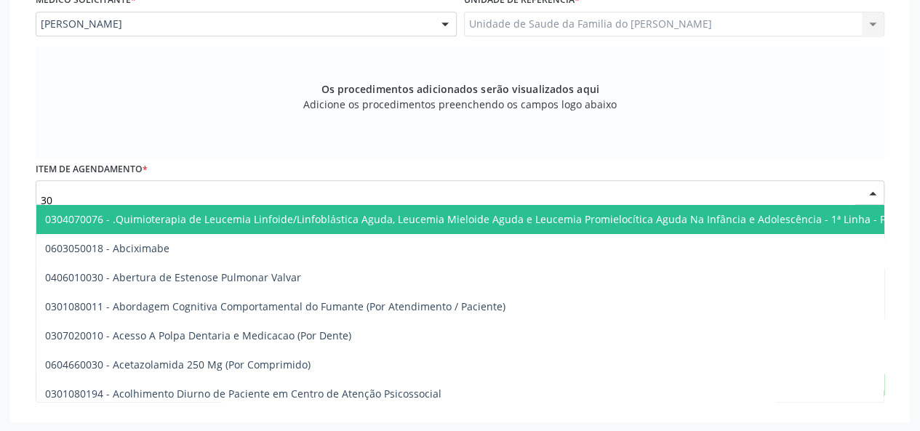
type input "3"
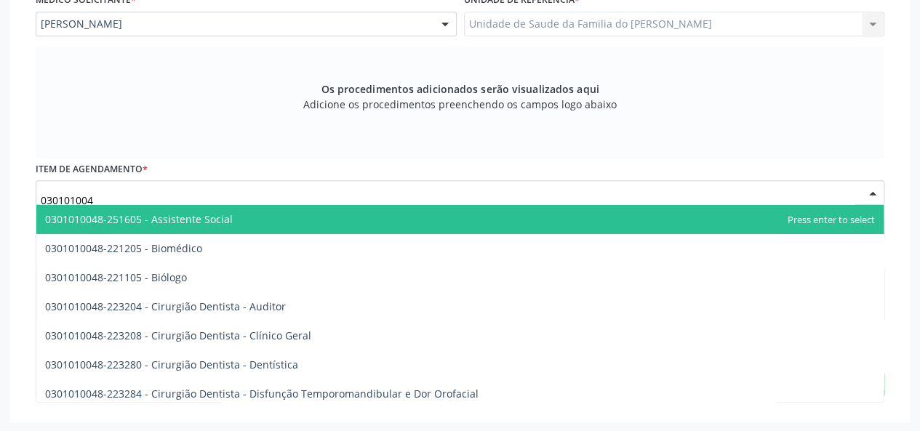
type input "0301010048"
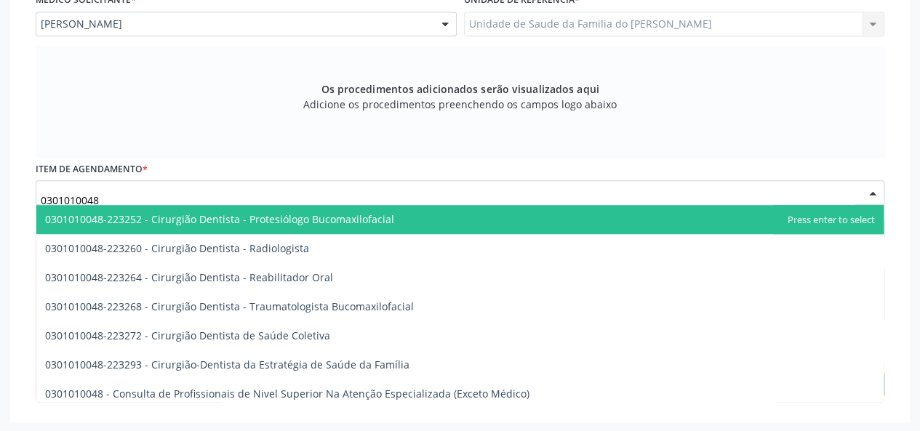
scroll to position [655, 0]
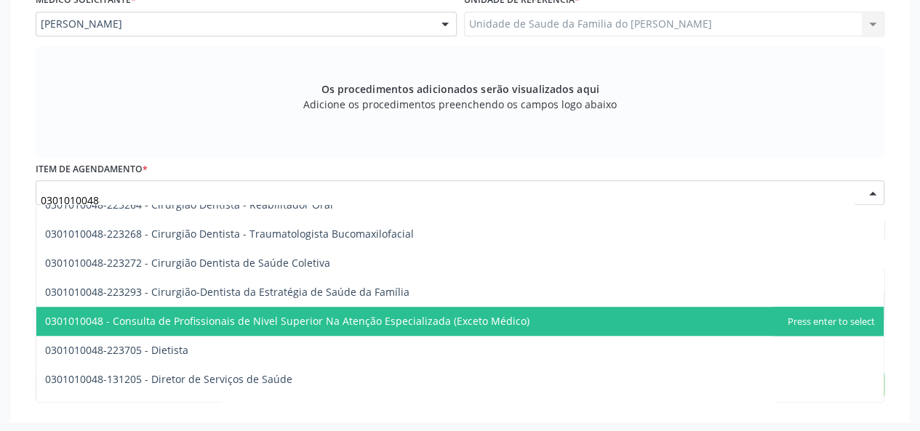
click at [505, 327] on span "0301010048 - Consulta de Profissionais de Nivel Superior Na Atenção Especializa…" at bounding box center [287, 321] width 485 height 14
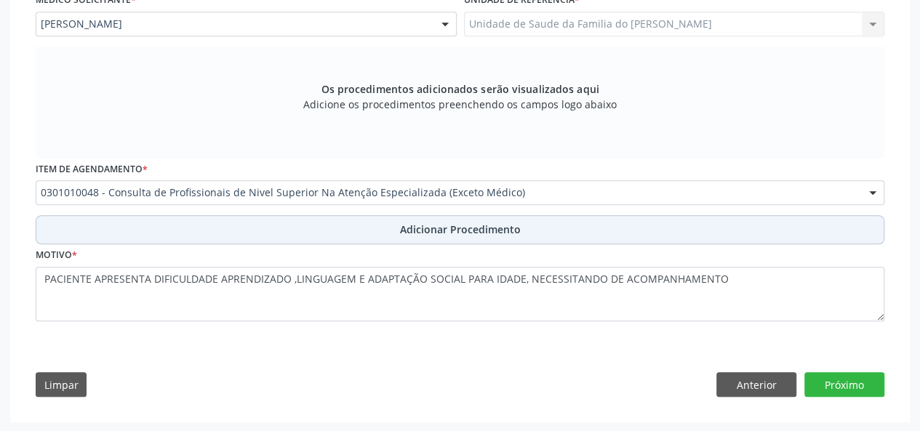
click at [459, 228] on span "Adicionar Procedimento" at bounding box center [460, 229] width 121 height 15
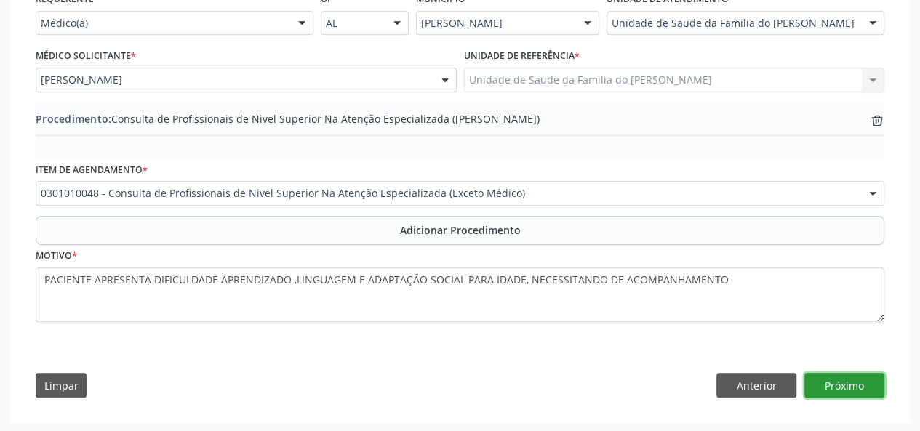
click at [836, 383] on button "Próximo" at bounding box center [845, 385] width 80 height 25
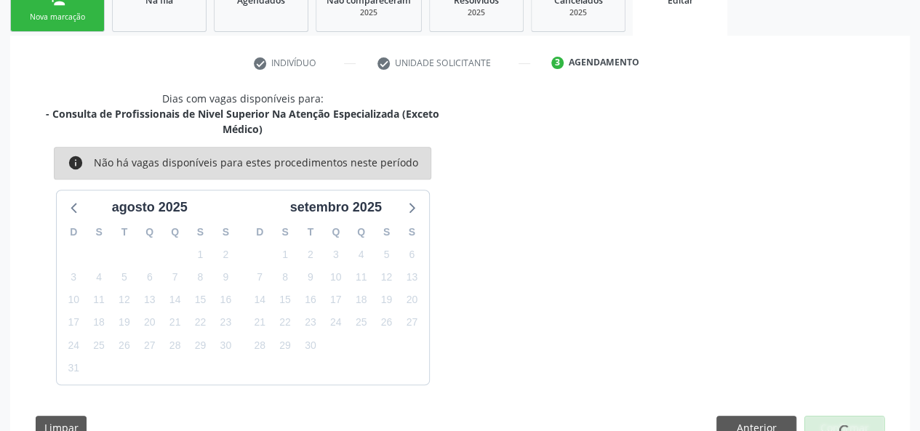
scroll to position [298, 0]
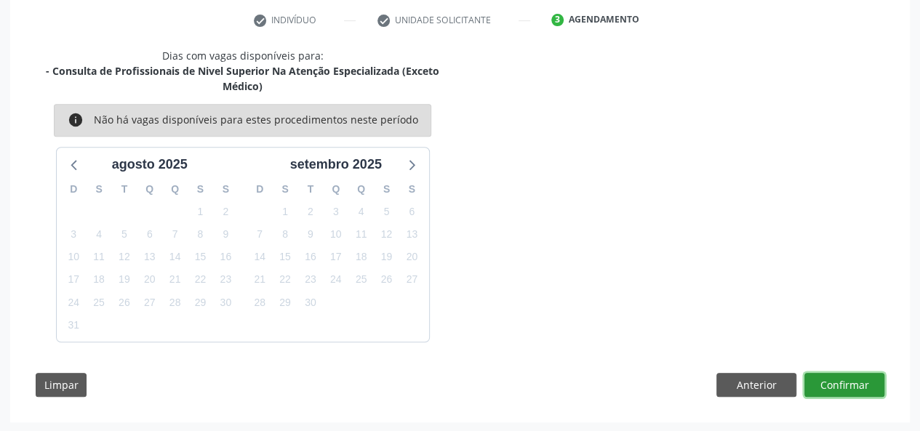
click at [836, 383] on button "Confirmar" at bounding box center [845, 385] width 80 height 25
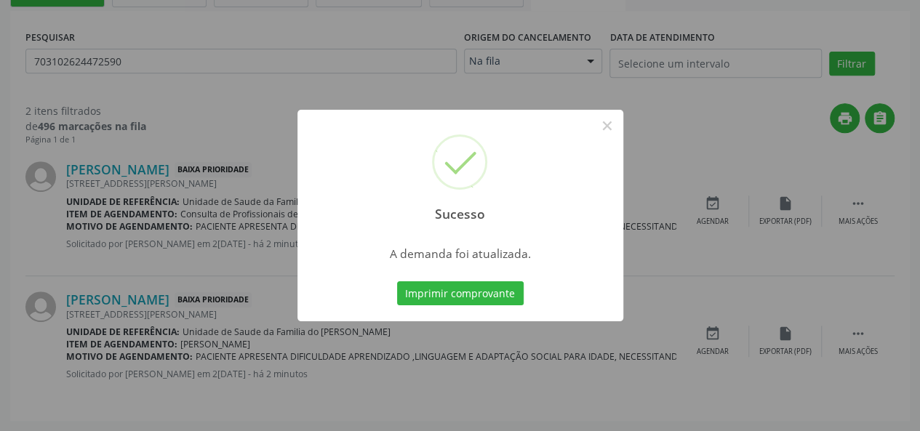
scroll to position [0, 0]
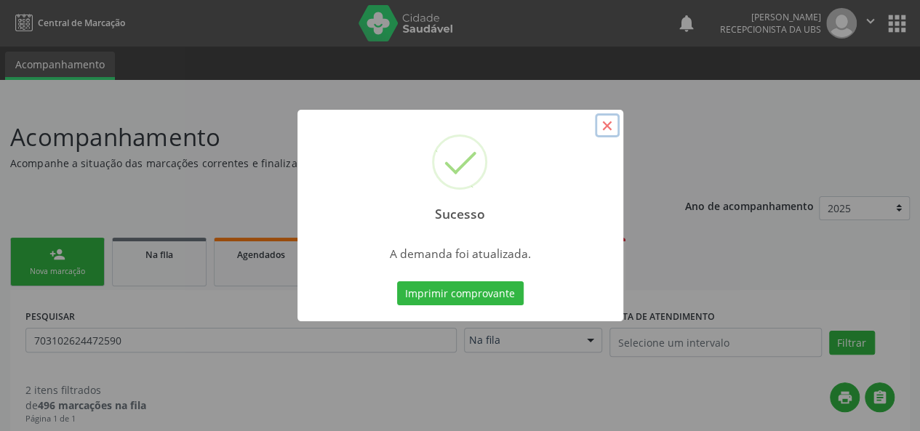
click at [603, 123] on button "×" at bounding box center [607, 125] width 25 height 25
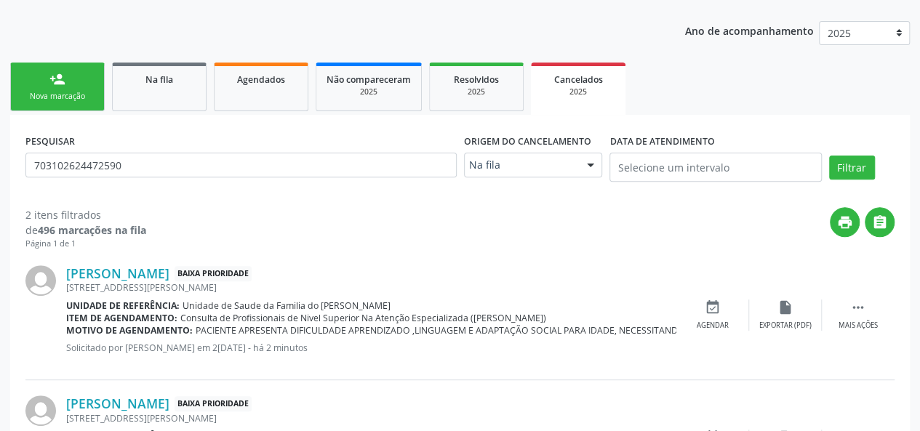
scroll to position [218, 0]
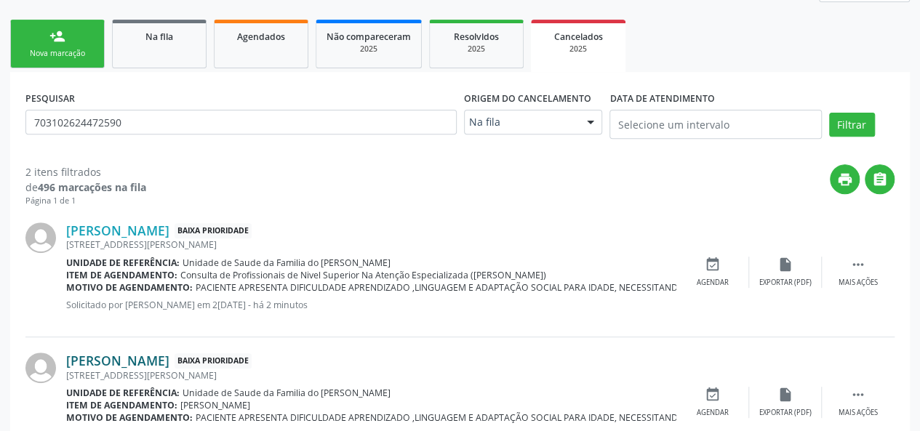
click at [125, 362] on link "[PERSON_NAME]" at bounding box center [117, 361] width 103 height 16
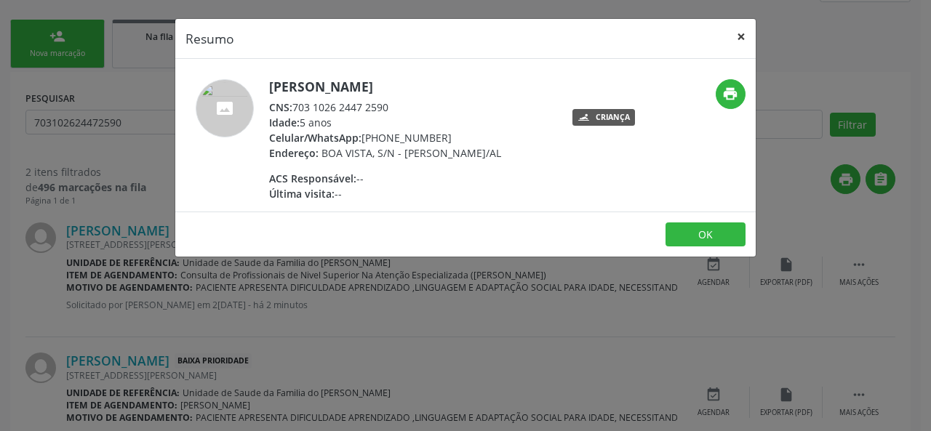
click at [744, 36] on button "×" at bounding box center [741, 37] width 29 height 36
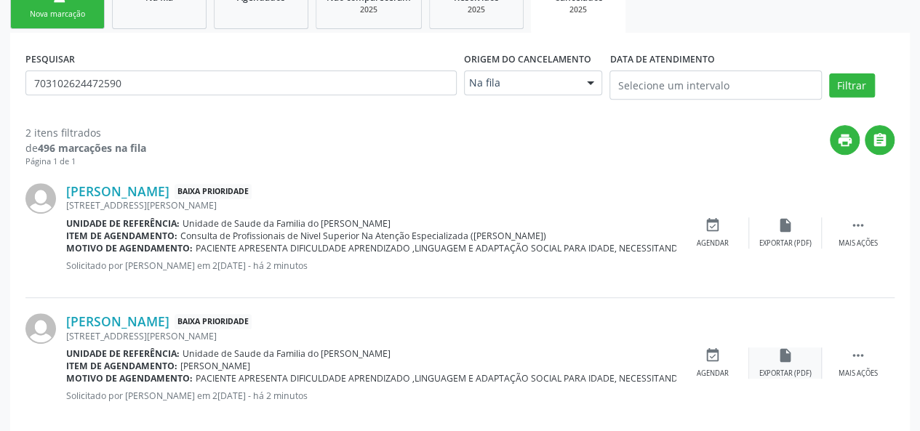
scroll to position [279, 0]
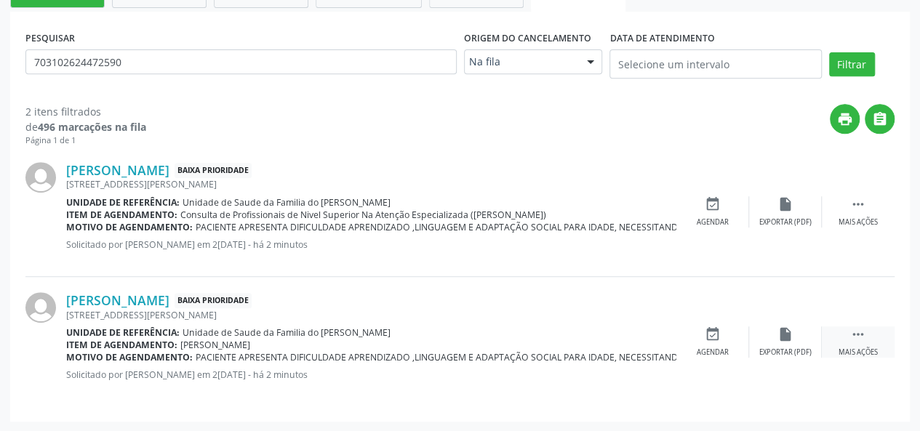
click at [836, 349] on div "Mais ações" at bounding box center [858, 353] width 39 height 10
click at [784, 344] on div "edit Editar" at bounding box center [785, 342] width 73 height 31
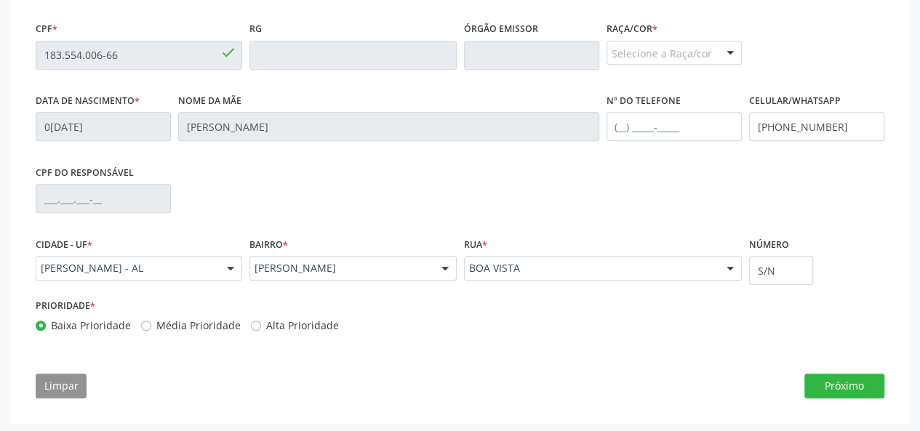
scroll to position [396, 0]
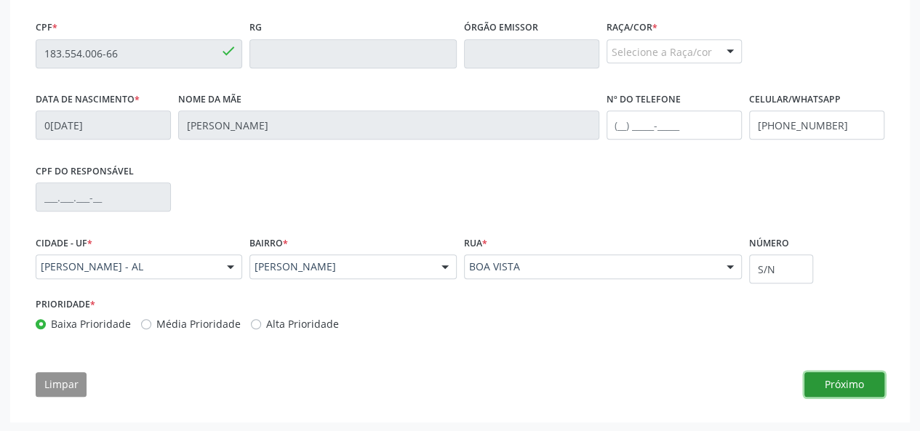
click at [836, 386] on button "Próximo" at bounding box center [845, 385] width 80 height 25
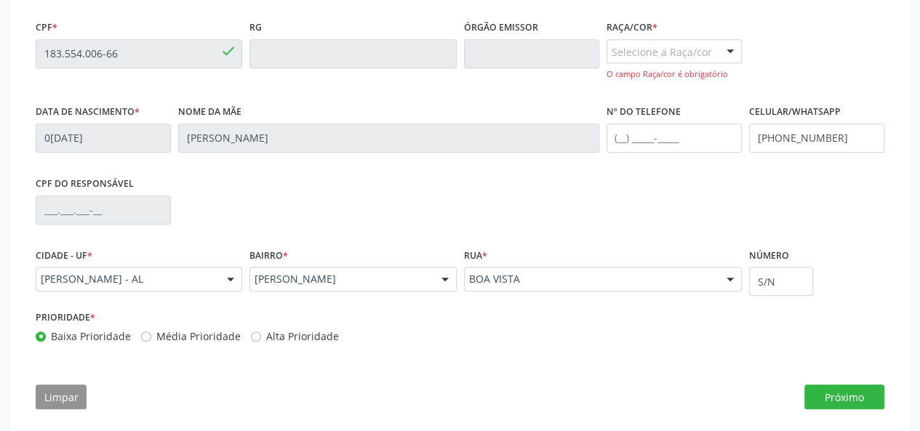
click at [720, 46] on div at bounding box center [731, 52] width 22 height 25
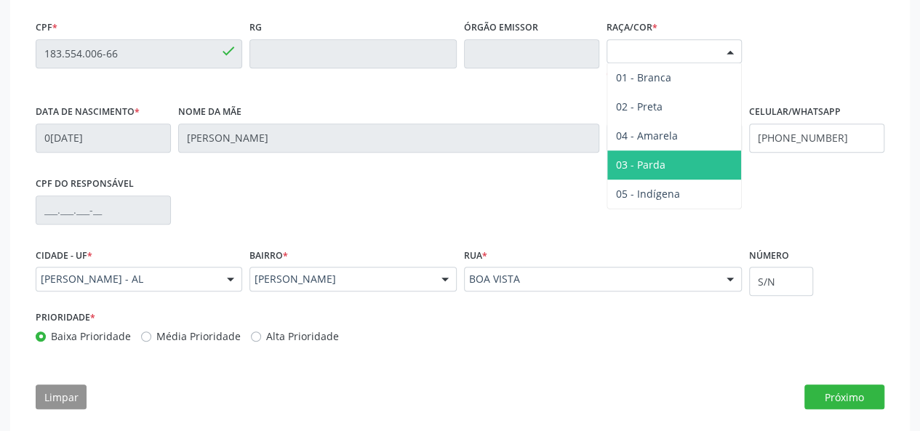
click at [678, 165] on span "03 - Parda" at bounding box center [675, 165] width 134 height 29
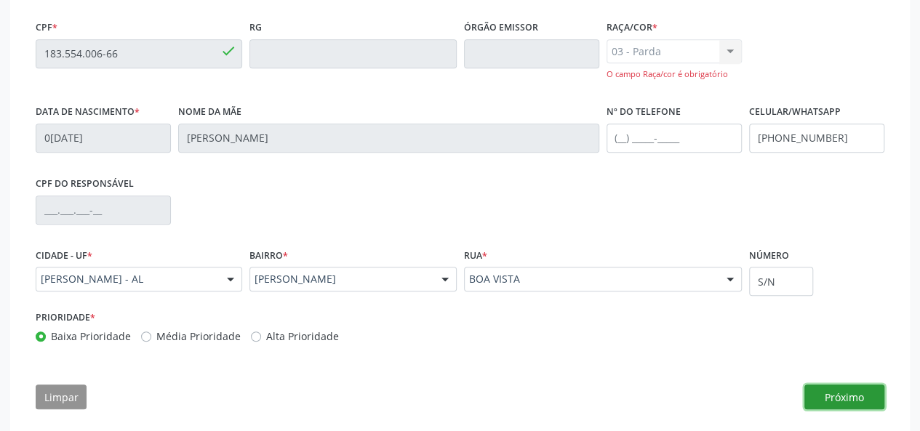
click at [829, 391] on button "Próximo" at bounding box center [845, 397] width 80 height 25
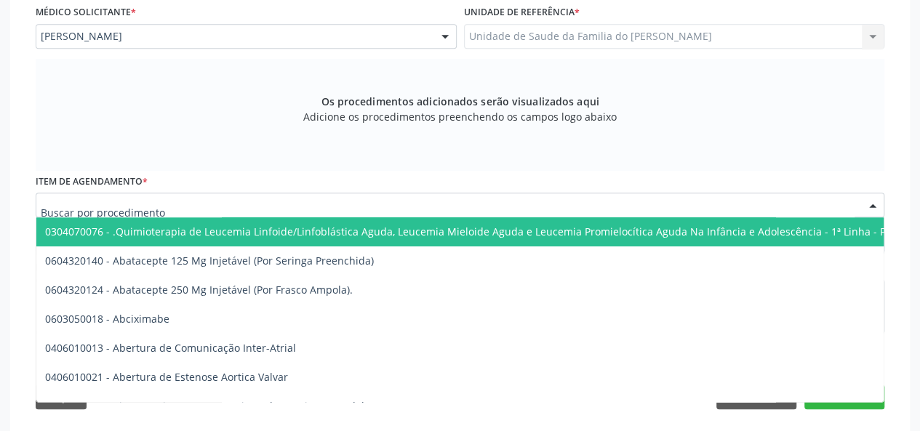
click at [375, 206] on div at bounding box center [460, 205] width 849 height 25
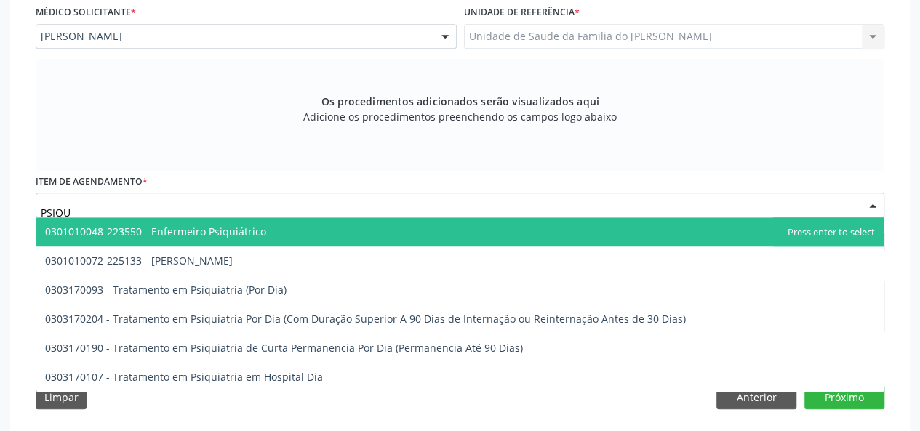
type input "PSIQUI"
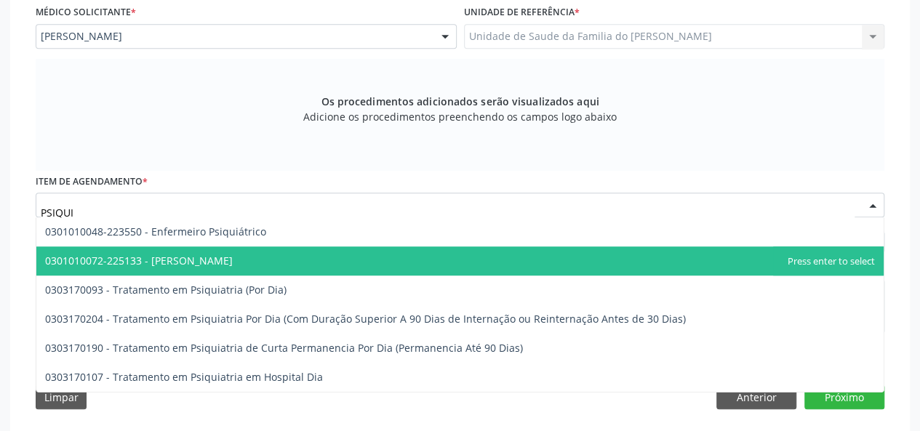
click at [373, 248] on span "0301010072-225133 - [PERSON_NAME]" at bounding box center [460, 261] width 848 height 29
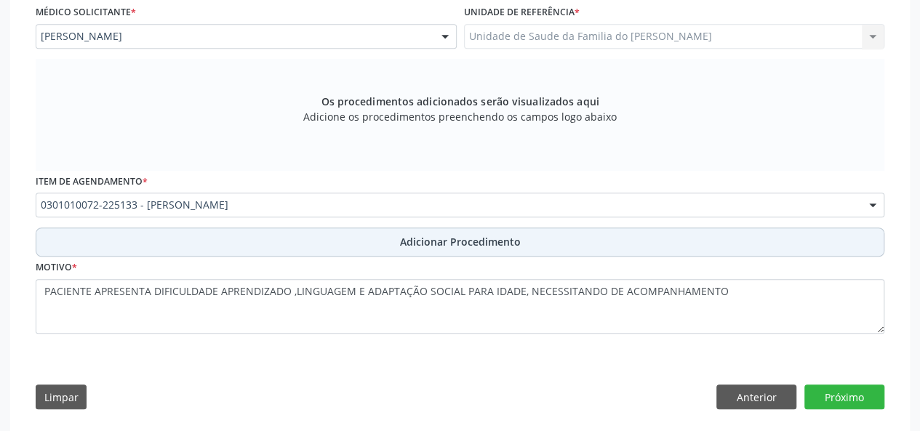
click at [386, 241] on button "Adicionar Procedimento" at bounding box center [460, 242] width 849 height 29
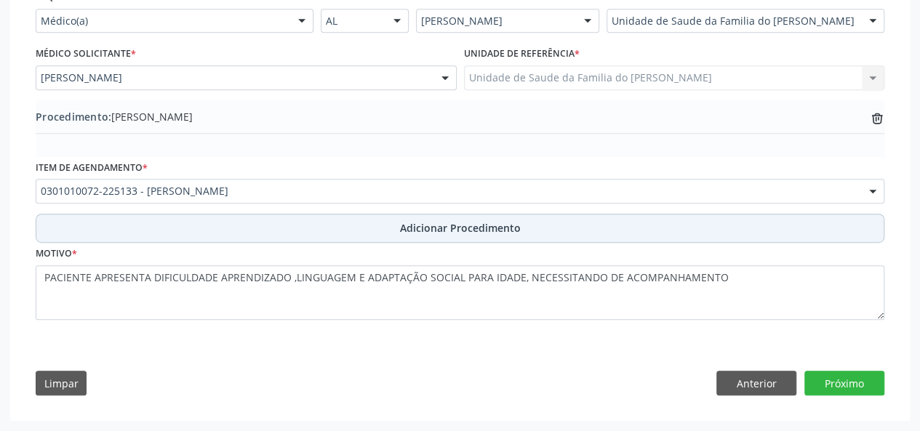
scroll to position [352, 0]
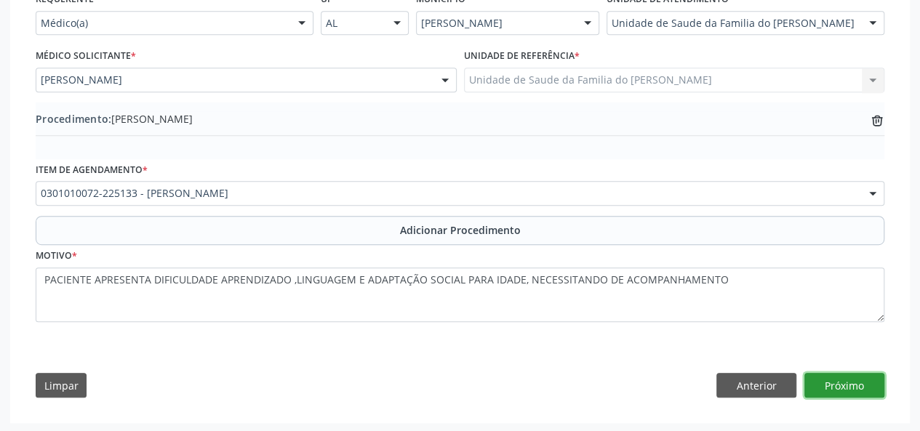
click at [831, 390] on button "Próximo" at bounding box center [845, 385] width 80 height 25
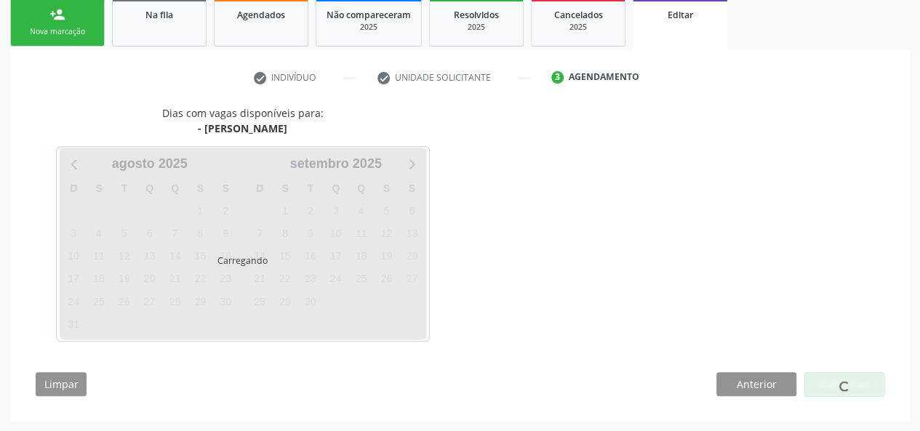
scroll to position [282, 0]
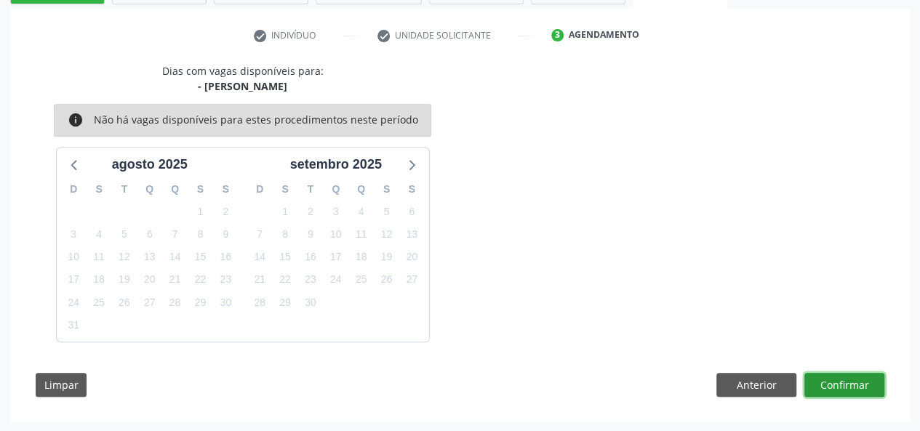
click at [836, 385] on button "Confirmar" at bounding box center [845, 385] width 80 height 25
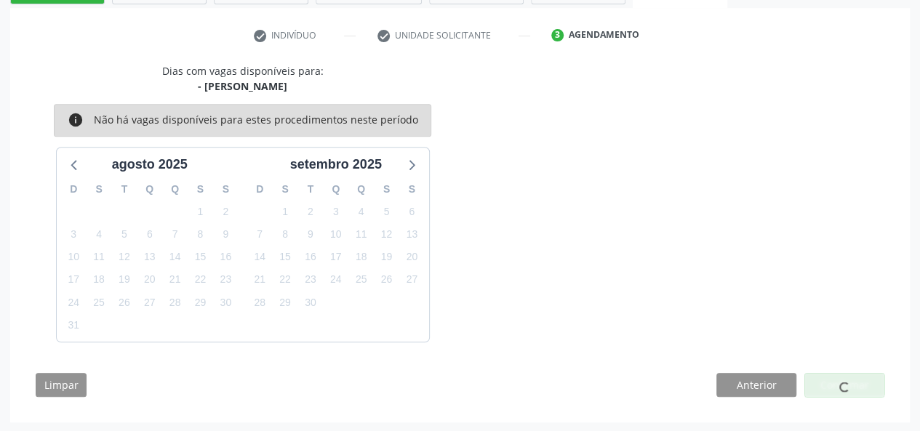
scroll to position [0, 0]
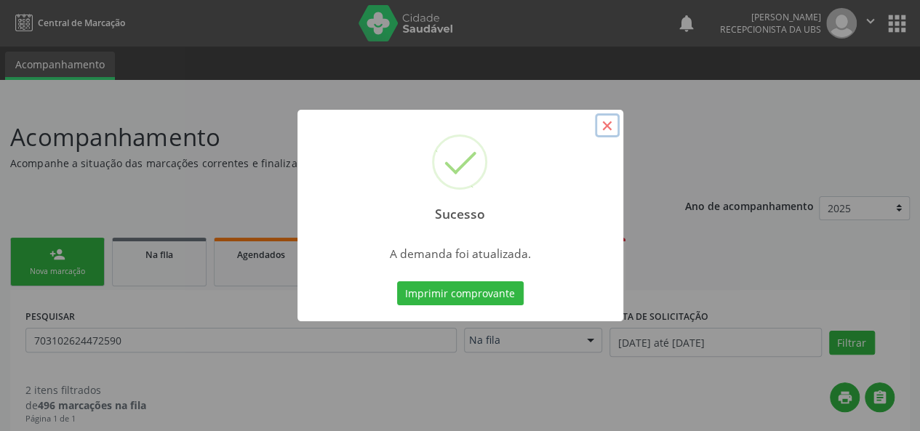
click at [609, 121] on button "×" at bounding box center [607, 125] width 25 height 25
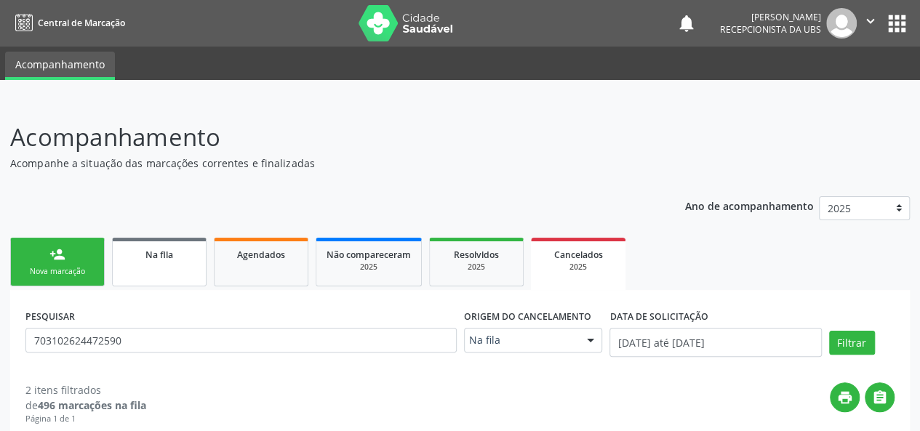
click at [167, 268] on link "Na fila" at bounding box center [159, 262] width 95 height 49
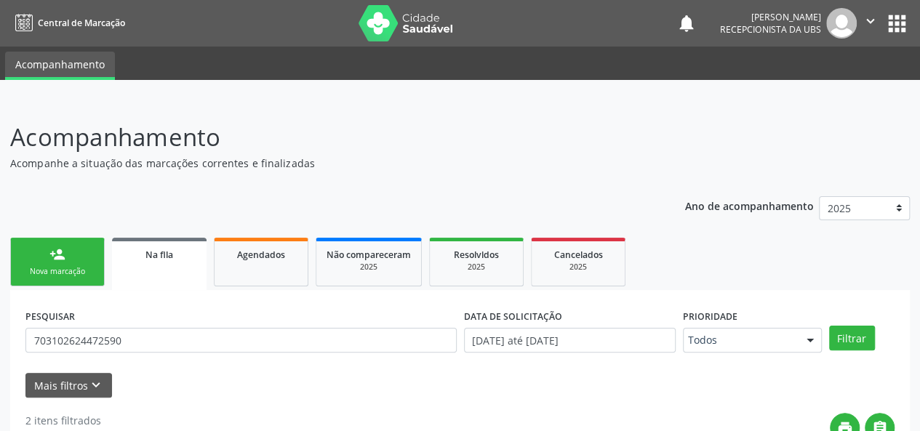
click at [87, 263] on link "person_add Nova marcação" at bounding box center [57, 262] width 95 height 49
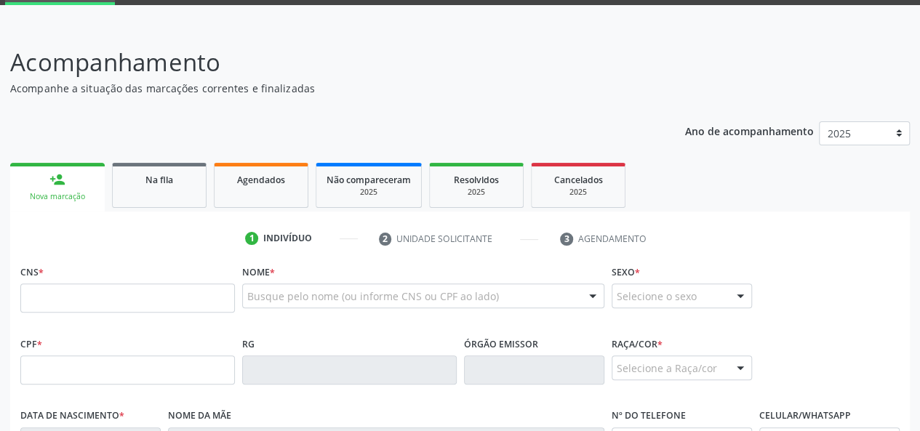
scroll to position [146, 0]
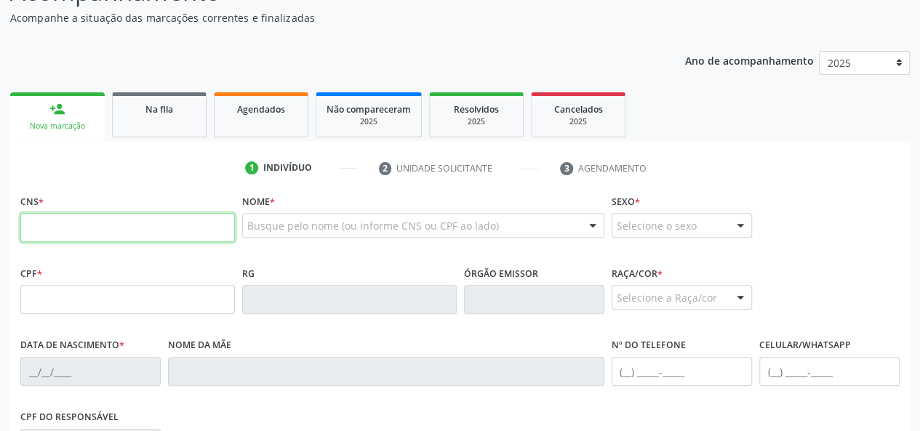
click at [111, 229] on input "text" at bounding box center [127, 227] width 215 height 29
type input "898 0012 1265 6832"
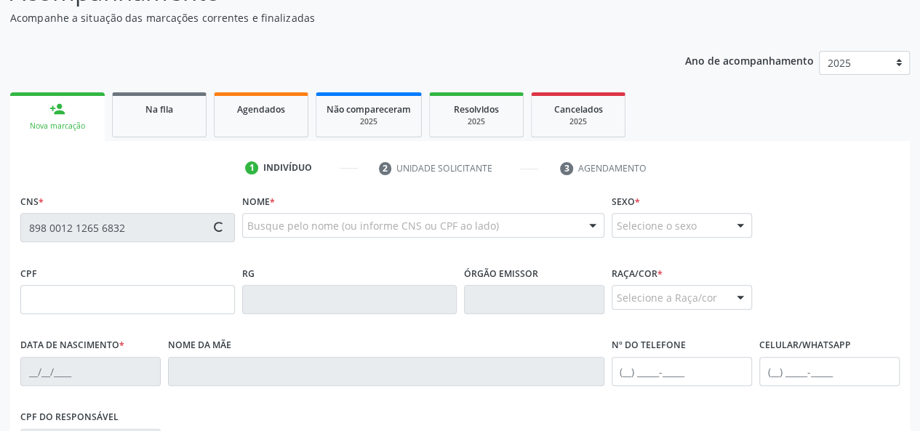
type input "150.784.464-60"
type input "12/03/2004"
type input "Maria Betania da Silva"
type input "(82) 99148-2160"
type input "29"
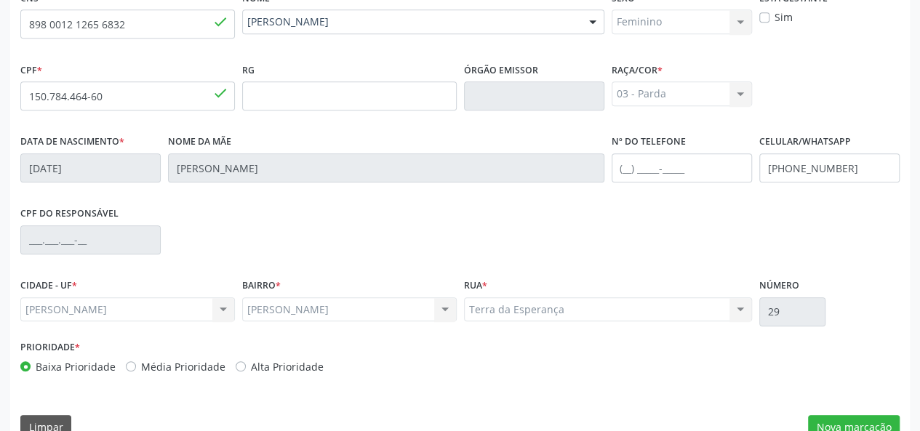
scroll to position [377, 0]
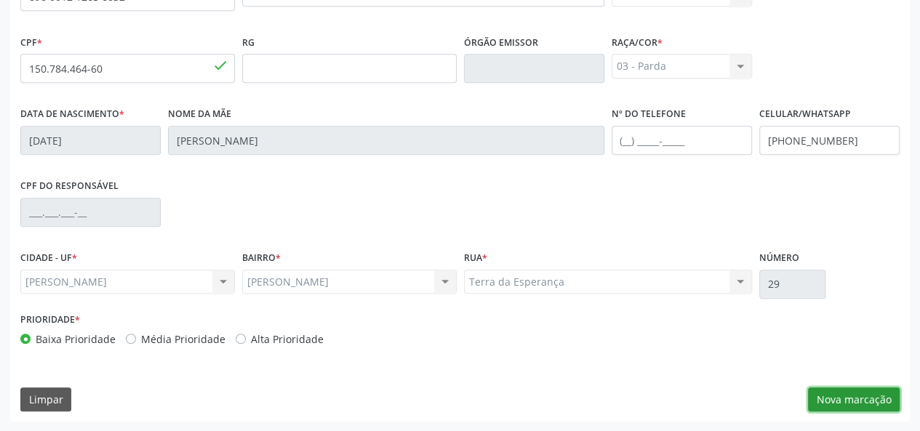
click at [824, 399] on button "Nova marcação" at bounding box center [854, 400] width 92 height 25
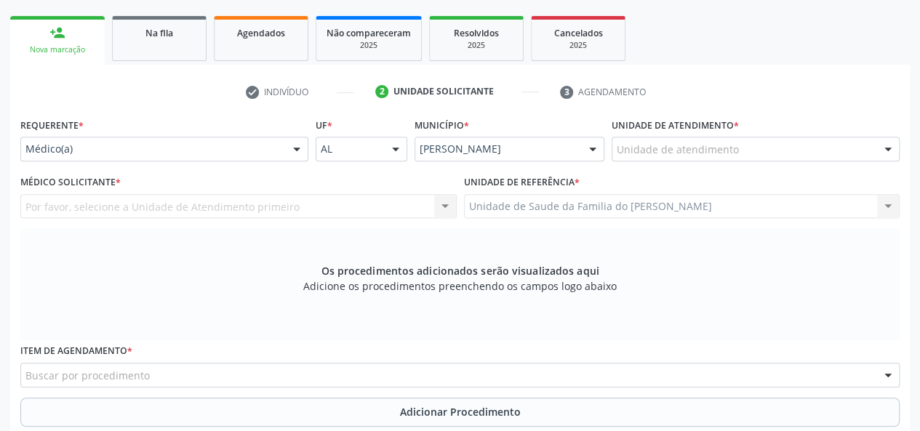
scroll to position [159, 0]
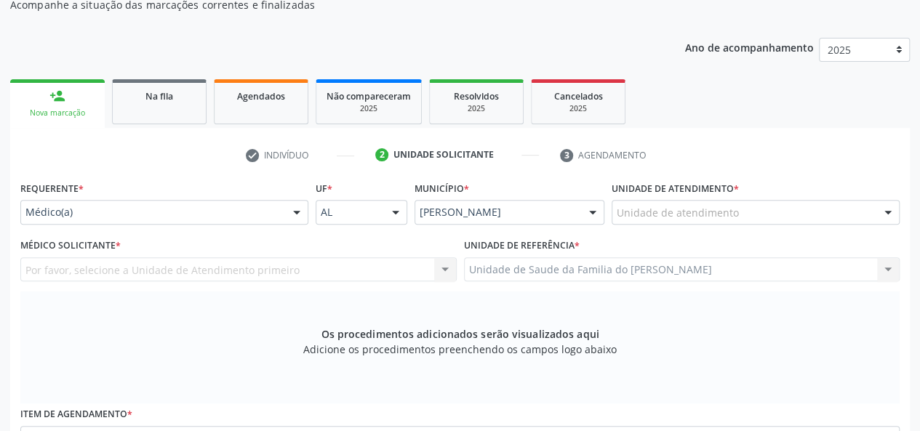
click at [284, 210] on div "Médico(a) Médico(a) Enfermeiro(a) Paciente Nenhum resultado encontrado para: " …" at bounding box center [164, 212] width 288 height 25
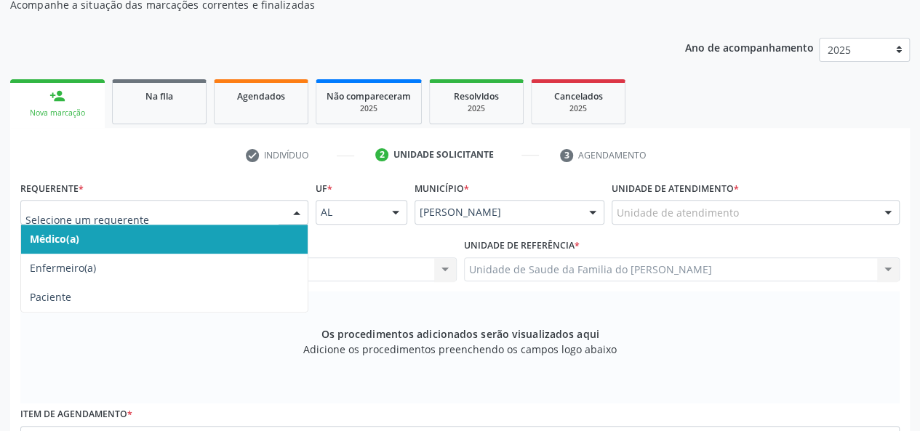
click at [228, 238] on span "Médico(a)" at bounding box center [164, 239] width 287 height 29
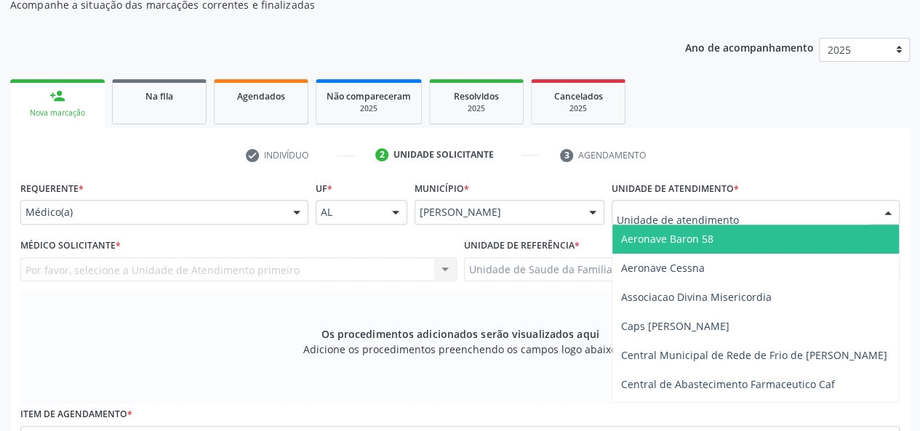
type input "J"
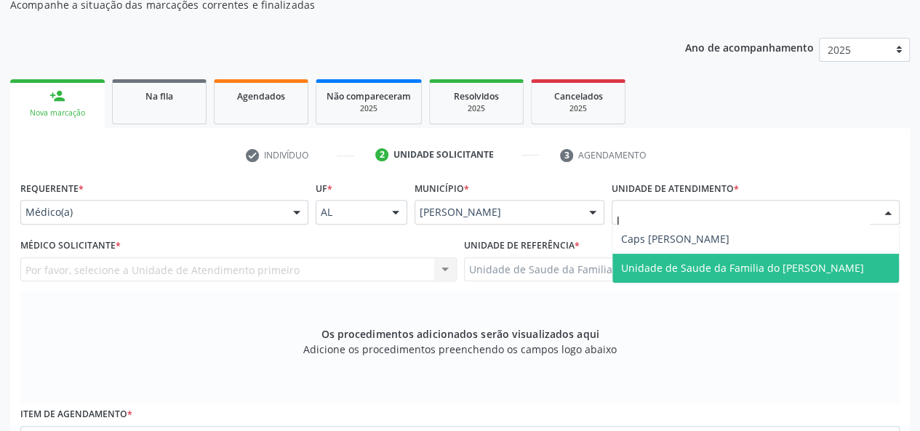
click at [729, 264] on span "Unidade de Saude da Familia do [PERSON_NAME]" at bounding box center [742, 268] width 243 height 14
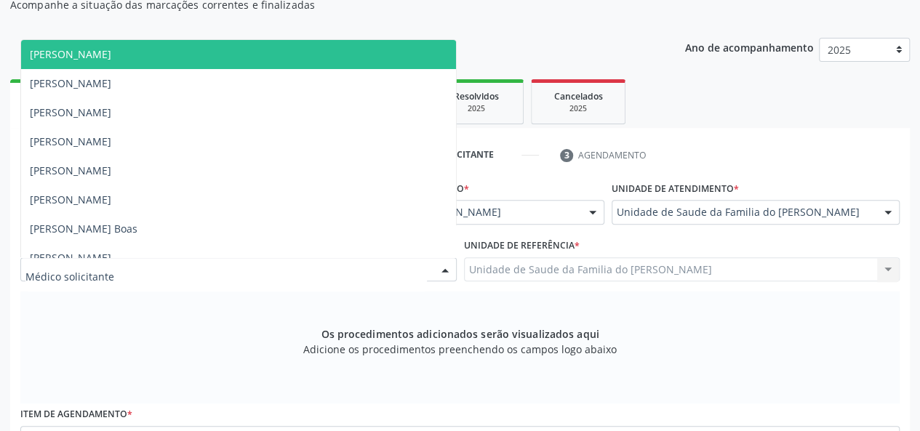
click at [439, 264] on div at bounding box center [445, 270] width 22 height 25
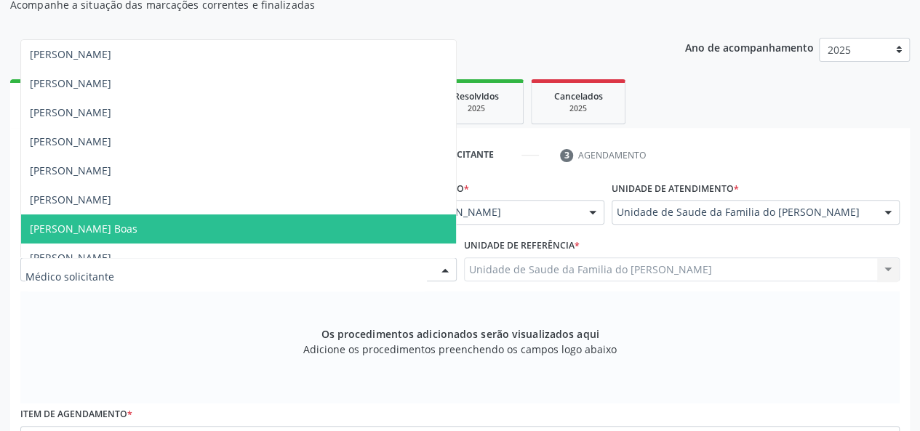
click at [253, 229] on span "[PERSON_NAME] Boas" at bounding box center [238, 229] width 435 height 29
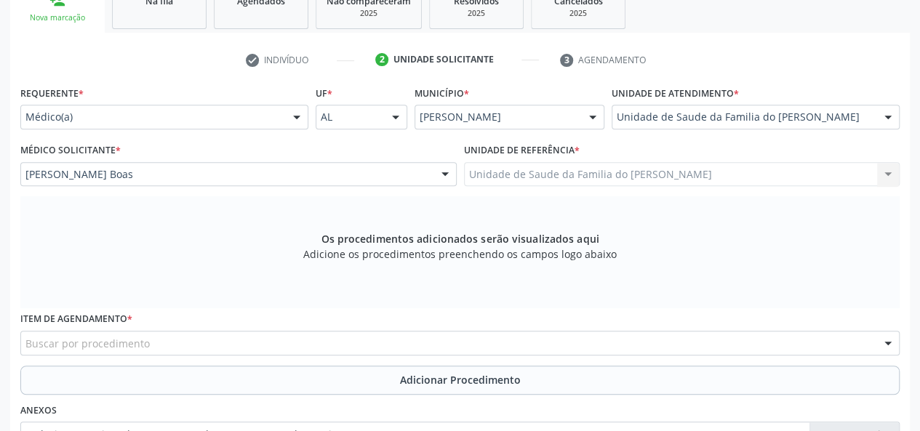
scroll to position [377, 0]
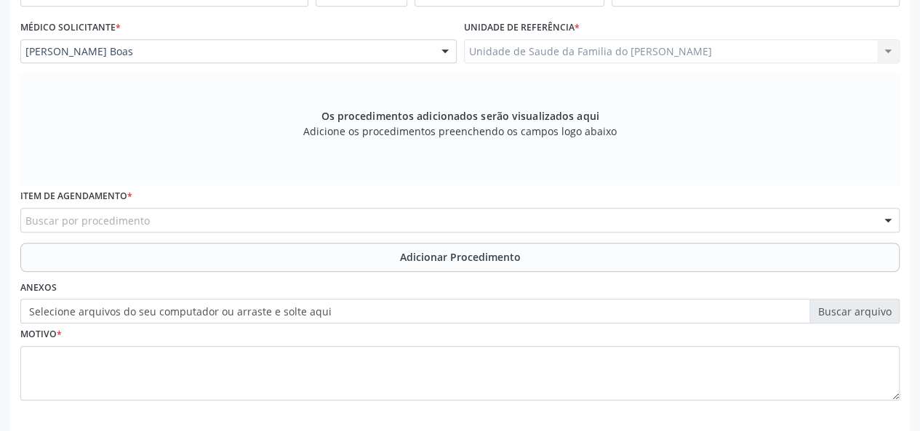
click at [254, 222] on div "Buscar por procedimento" at bounding box center [460, 220] width 880 height 25
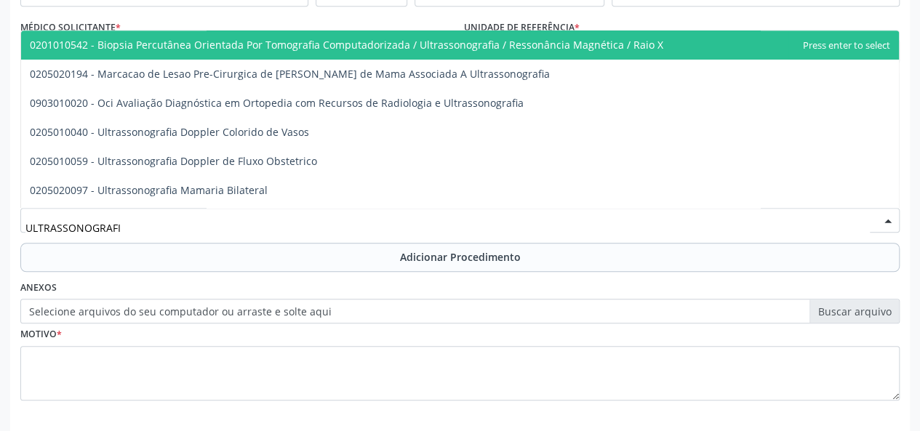
type input "ULTRASSONOGRAFIA"
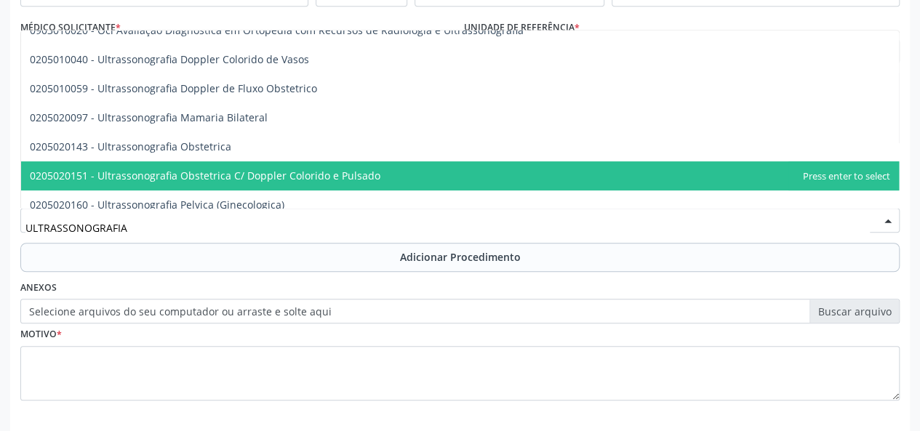
scroll to position [146, 0]
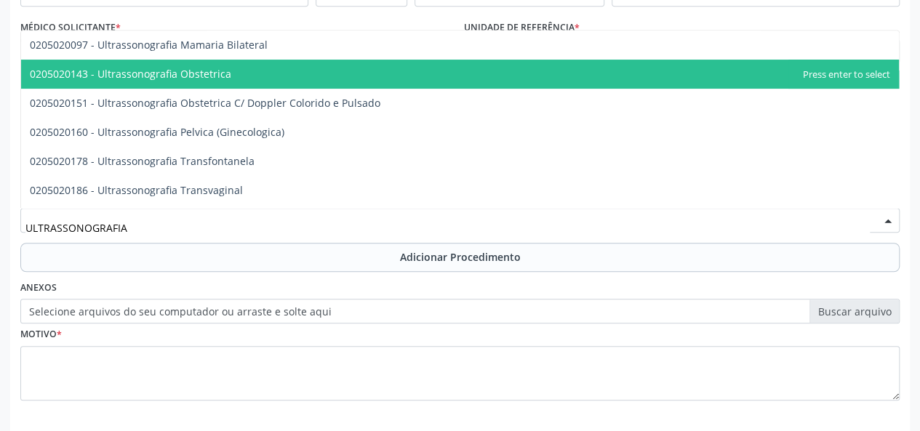
click at [266, 71] on span "0205020143 - Ultrassonografia Obstetrica" at bounding box center [460, 74] width 878 height 29
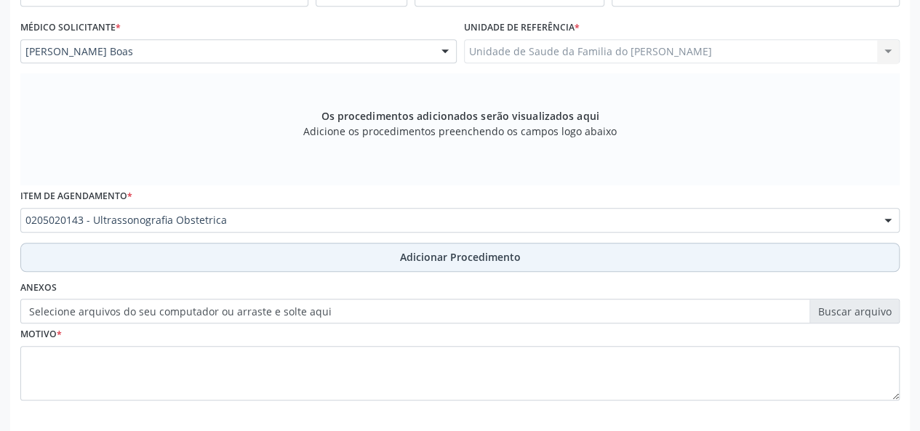
click at [351, 247] on button "Adicionar Procedimento" at bounding box center [460, 257] width 880 height 29
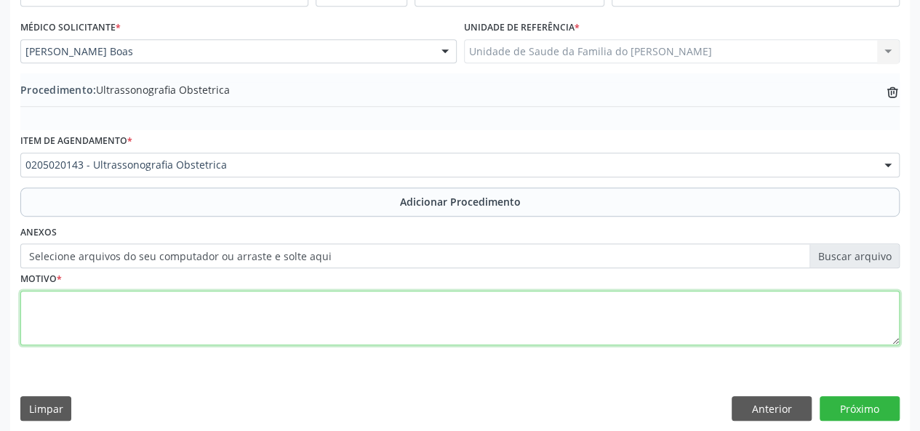
click at [338, 317] on textarea at bounding box center [460, 318] width 880 height 55
type textarea "GRAVIDA HA 8 MESES"
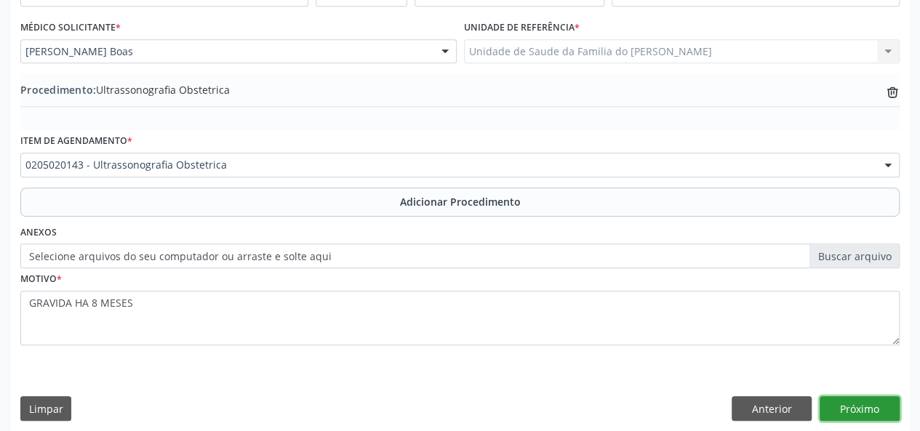
click at [853, 401] on button "Próximo" at bounding box center [860, 409] width 80 height 25
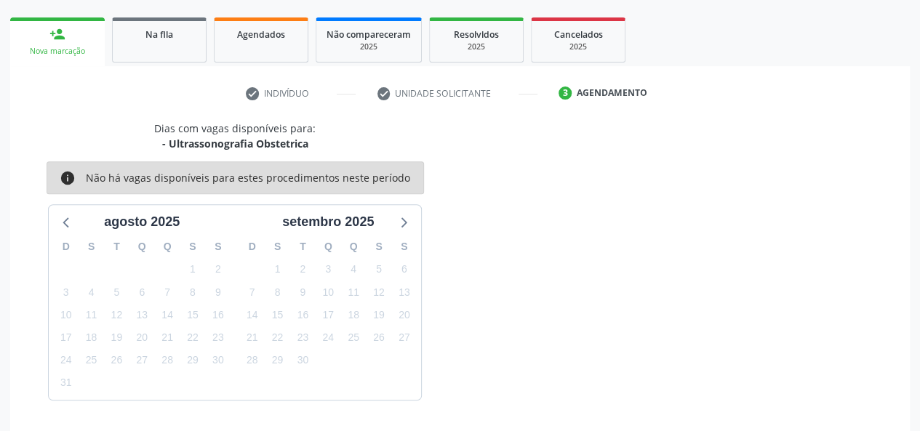
scroll to position [263, 0]
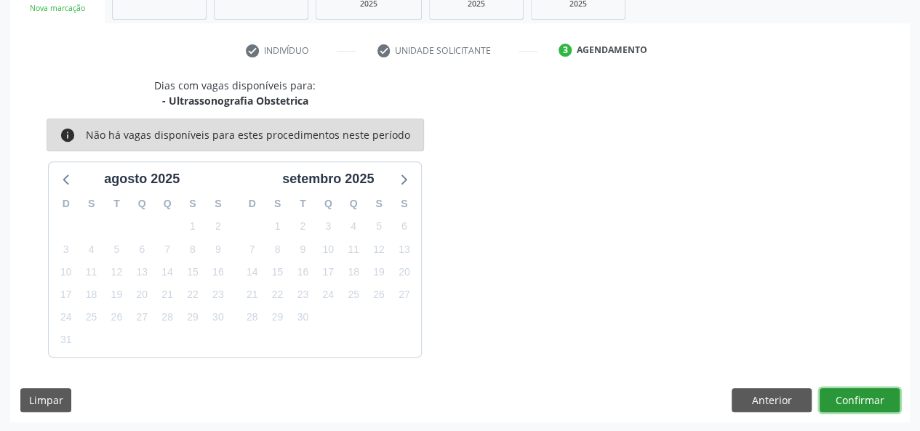
click at [853, 401] on button "Confirmar" at bounding box center [860, 401] width 80 height 25
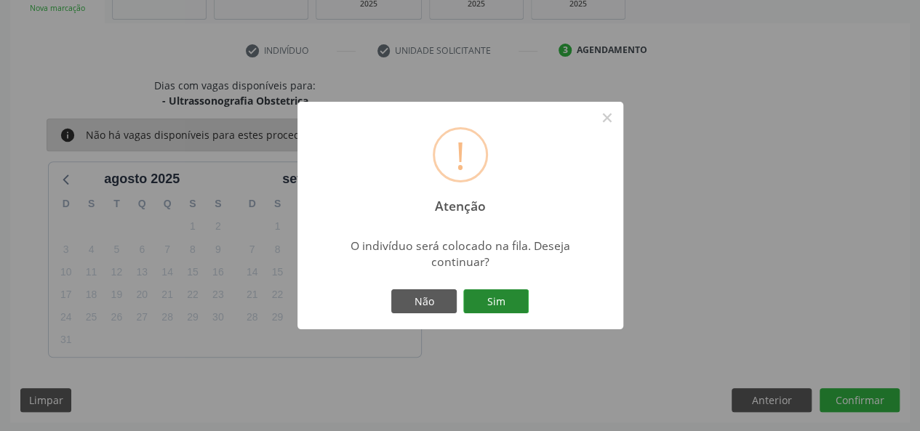
click at [517, 306] on button "Sim" at bounding box center [495, 302] width 65 height 25
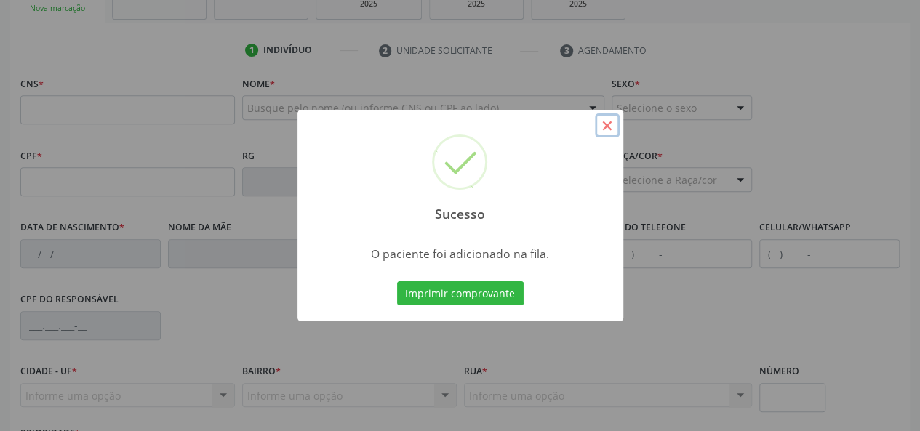
click at [615, 124] on button "×" at bounding box center [607, 125] width 25 height 25
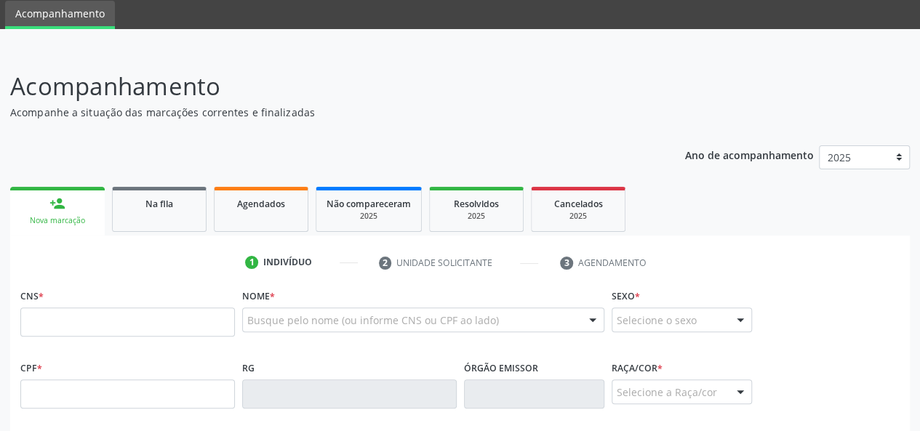
scroll to position [45, 0]
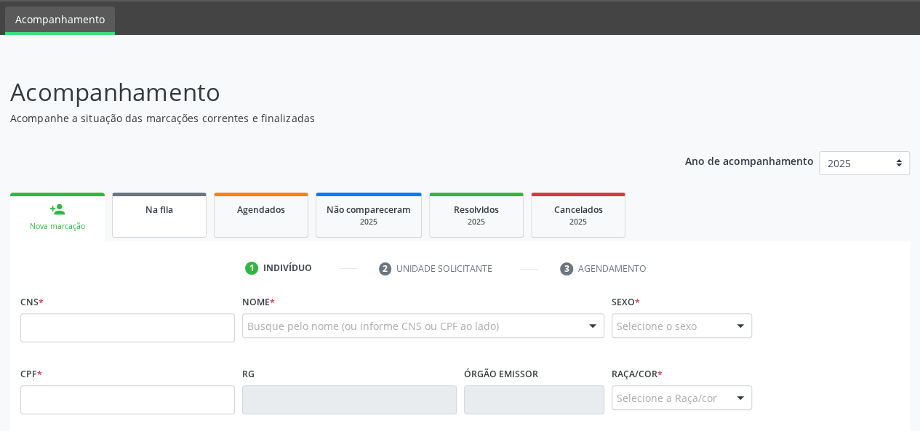
click at [164, 221] on link "Na fila" at bounding box center [159, 215] width 95 height 45
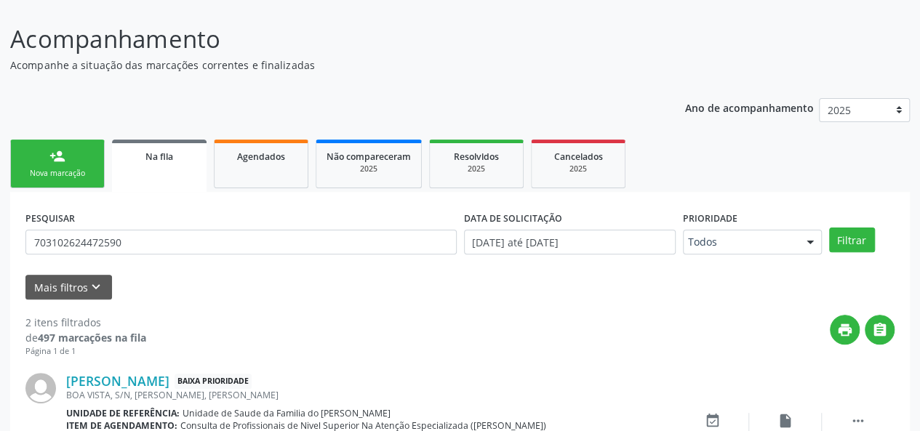
scroll to position [118, 0]
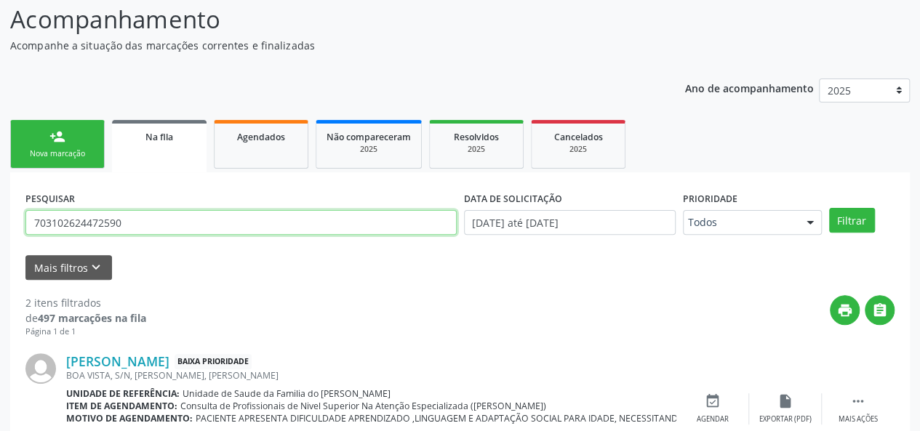
drag, startPoint x: 143, startPoint y: 226, endPoint x: 28, endPoint y: 219, distance: 115.9
click at [28, 219] on input "703102624472590" at bounding box center [240, 222] width 431 height 25
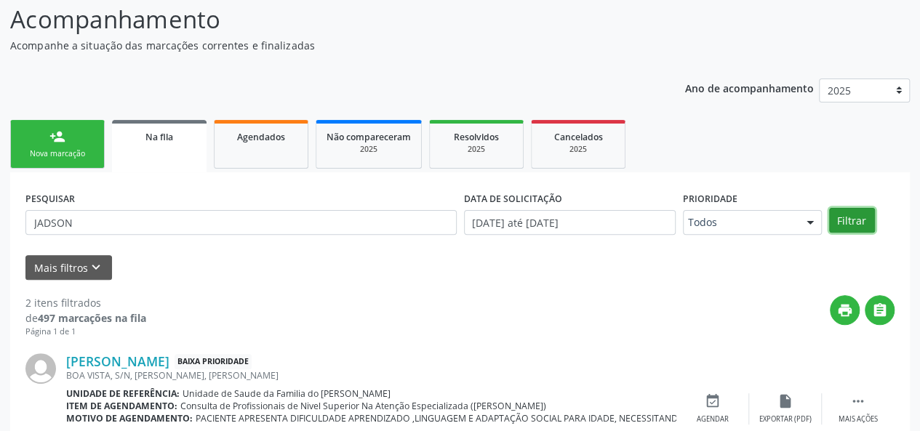
click at [856, 218] on button "Filtrar" at bounding box center [852, 220] width 46 height 25
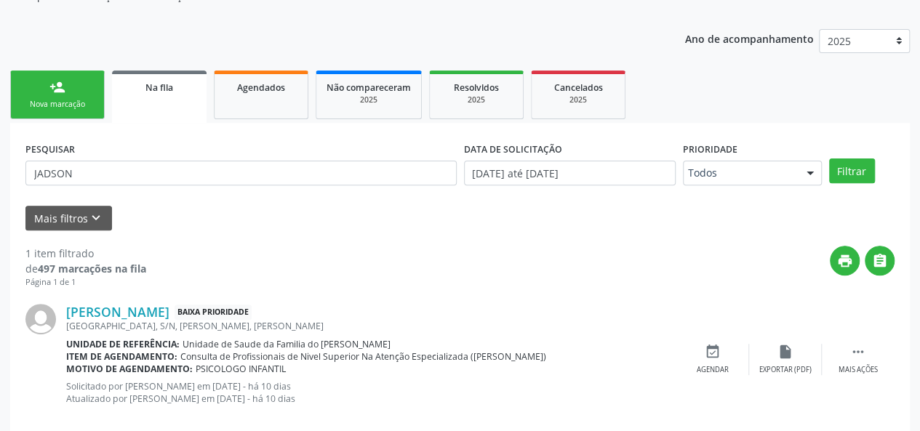
scroll to position [191, 0]
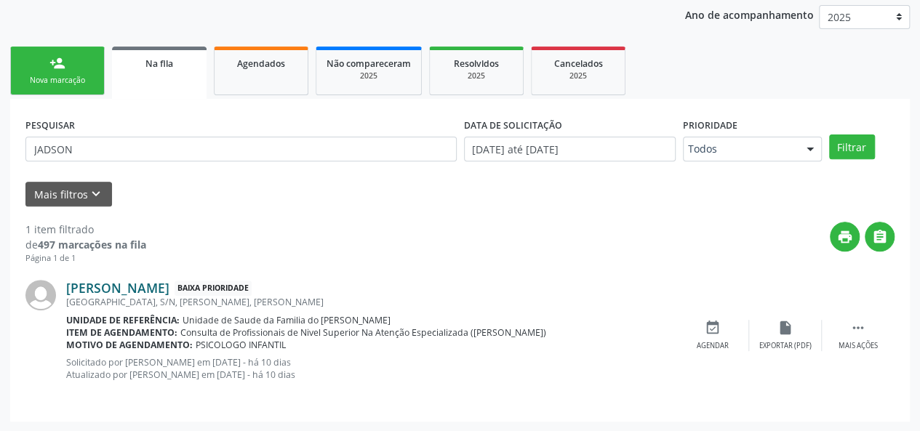
click at [170, 292] on link "[PERSON_NAME]" at bounding box center [117, 288] width 103 height 16
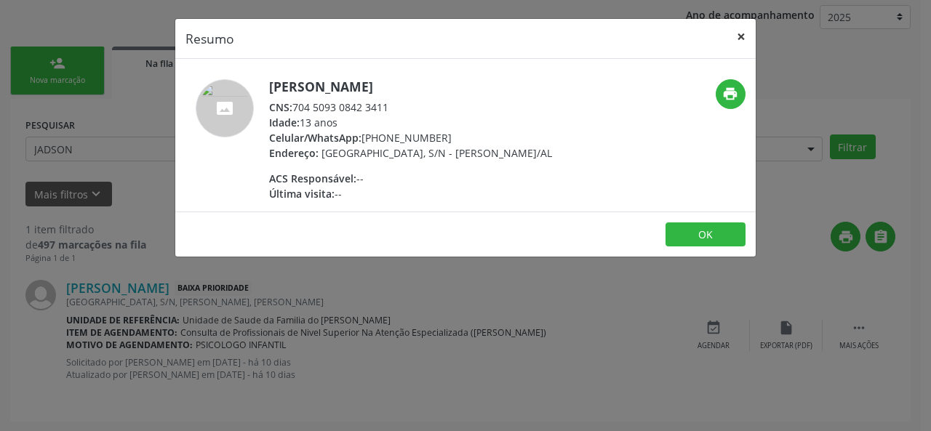
click at [745, 36] on button "×" at bounding box center [741, 37] width 29 height 36
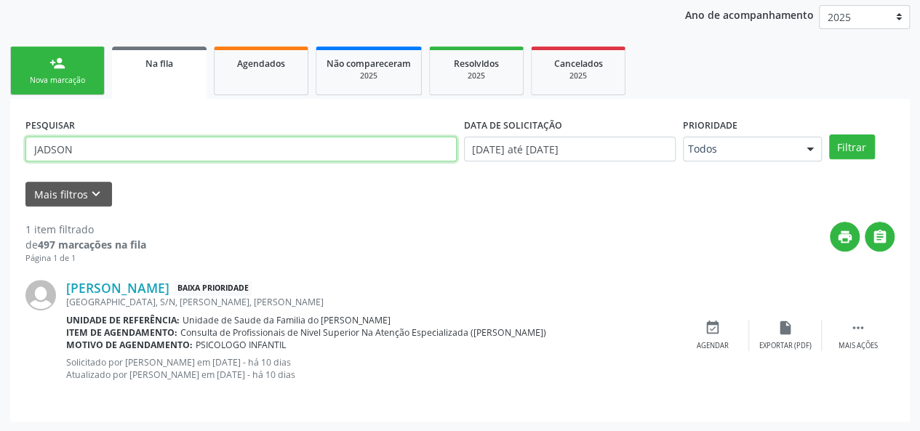
click at [97, 152] on input "JADSON" at bounding box center [240, 149] width 431 height 25
paste input "aciana Santos Feitosa"
type input "Jaciana Santos Feitosa"
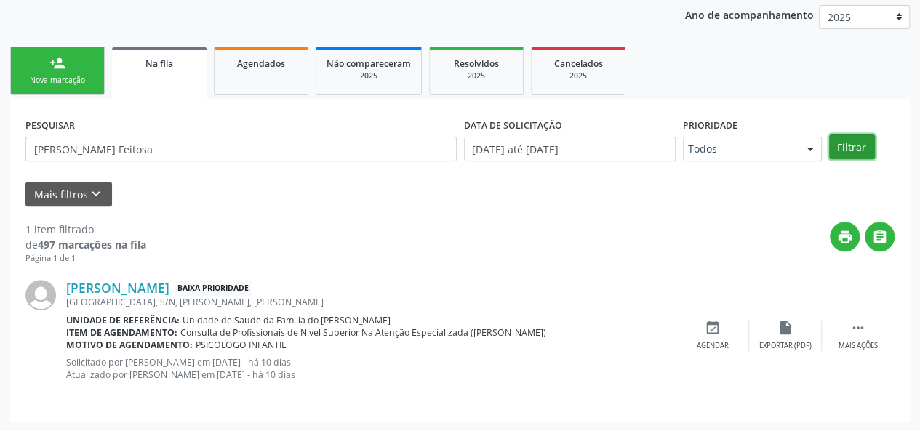
click at [866, 152] on button "Filtrar" at bounding box center [852, 147] width 46 height 25
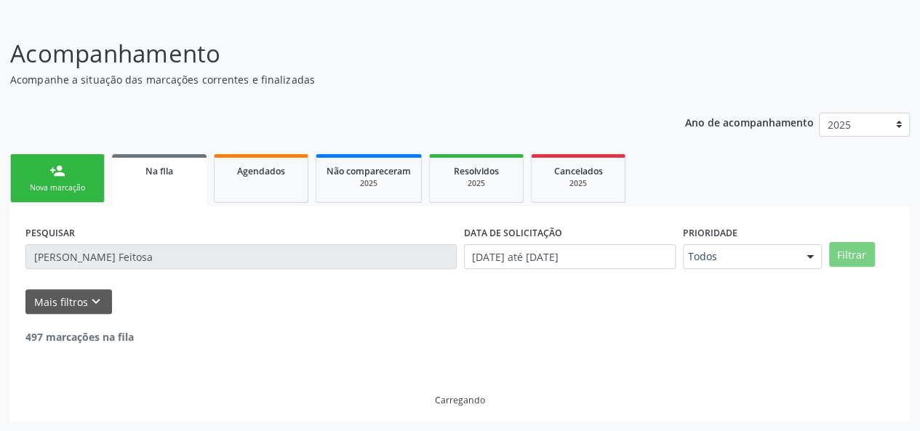
scroll to position [179, 0]
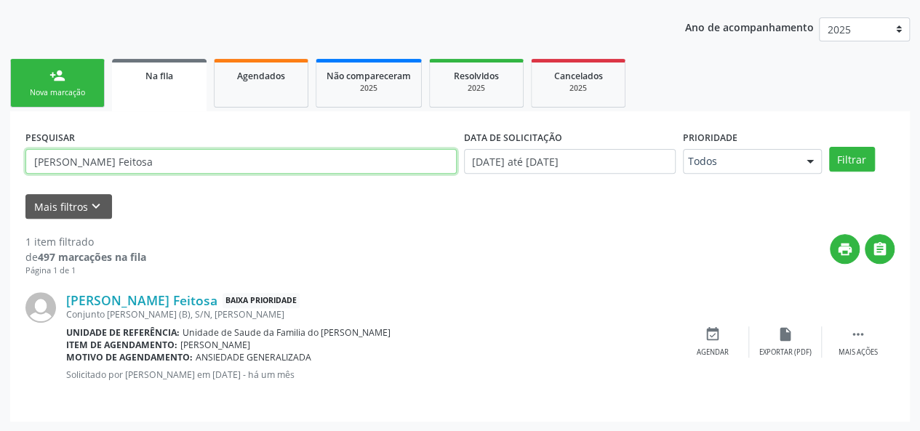
click at [159, 173] on input "Jaciana Santos Feitosa" at bounding box center [240, 161] width 431 height 25
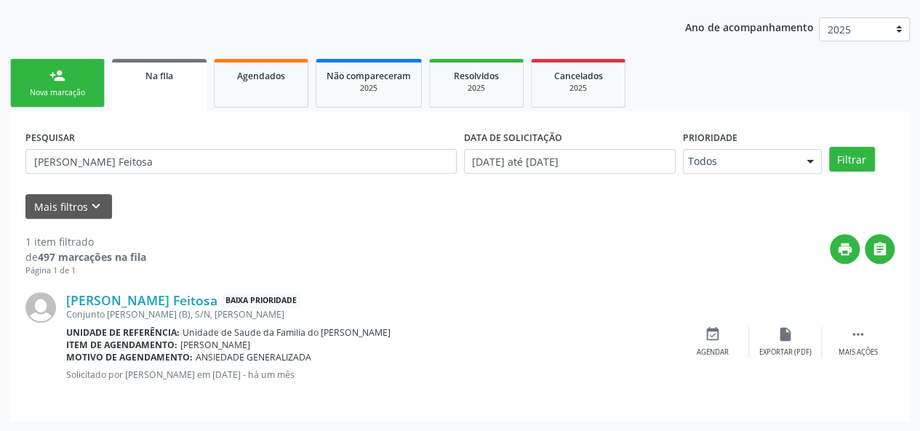
click at [409, 228] on div "1 item filtrado de 497 marcações na fila Página 1 de 1 print  Jaciana Santos F…" at bounding box center [459, 313] width 869 height 188
